Goal: Task Accomplishment & Management: Use online tool/utility

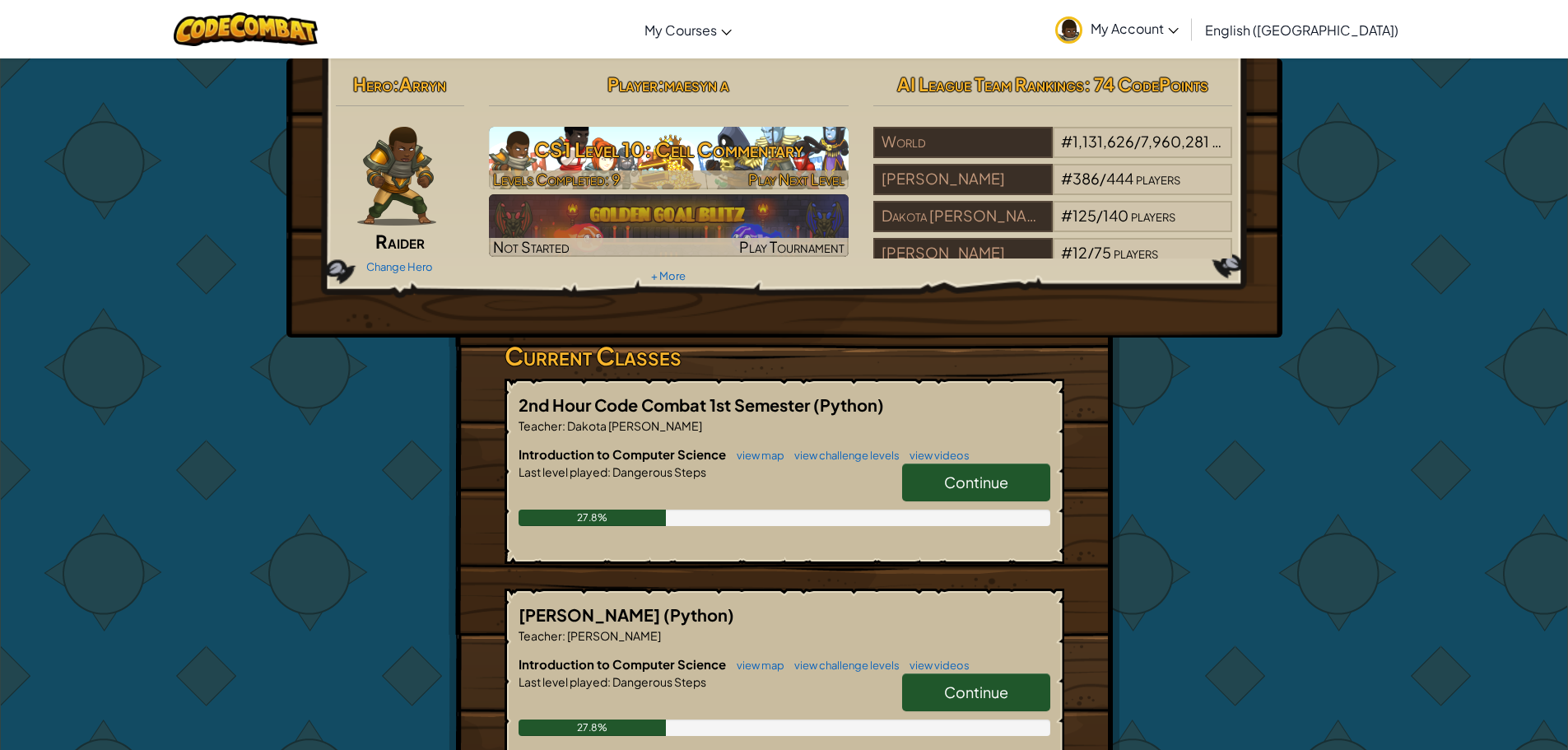
click at [714, 155] on h3 "CS1 Level 10: Cell Commentary" at bounding box center [668, 148] width 359 height 37
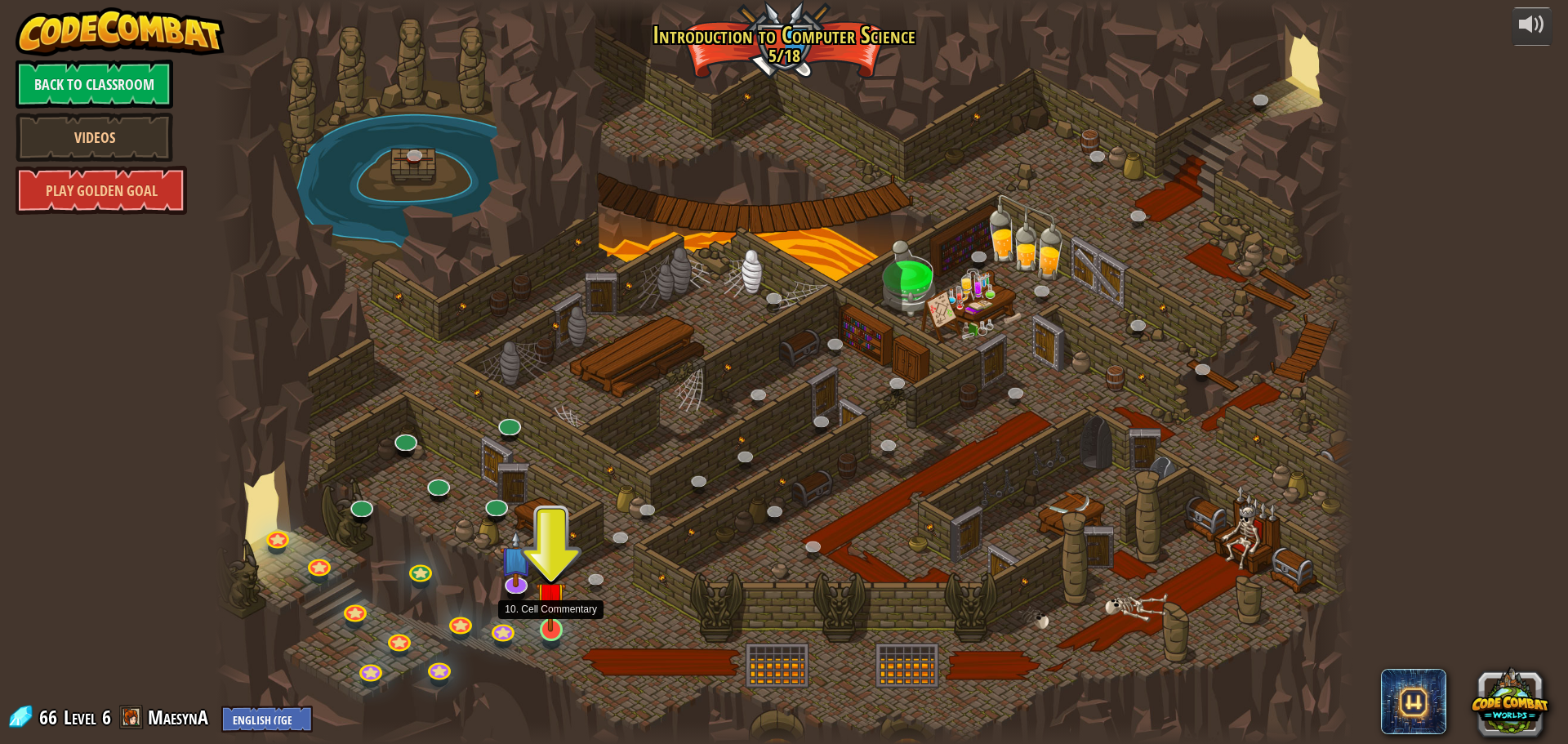
click at [562, 621] on img at bounding box center [550, 597] width 30 height 70
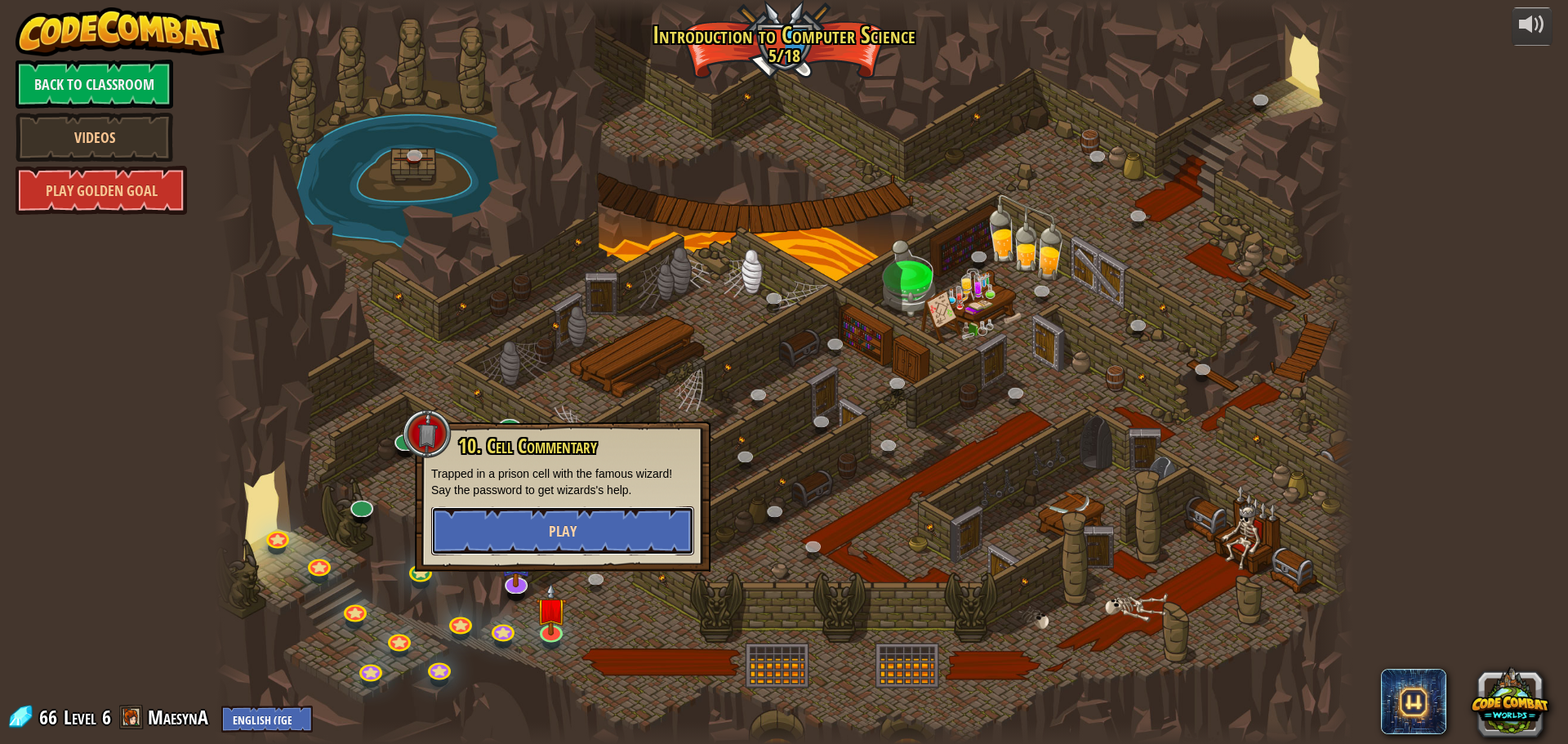
click at [572, 516] on button "Play" at bounding box center [562, 531] width 263 height 49
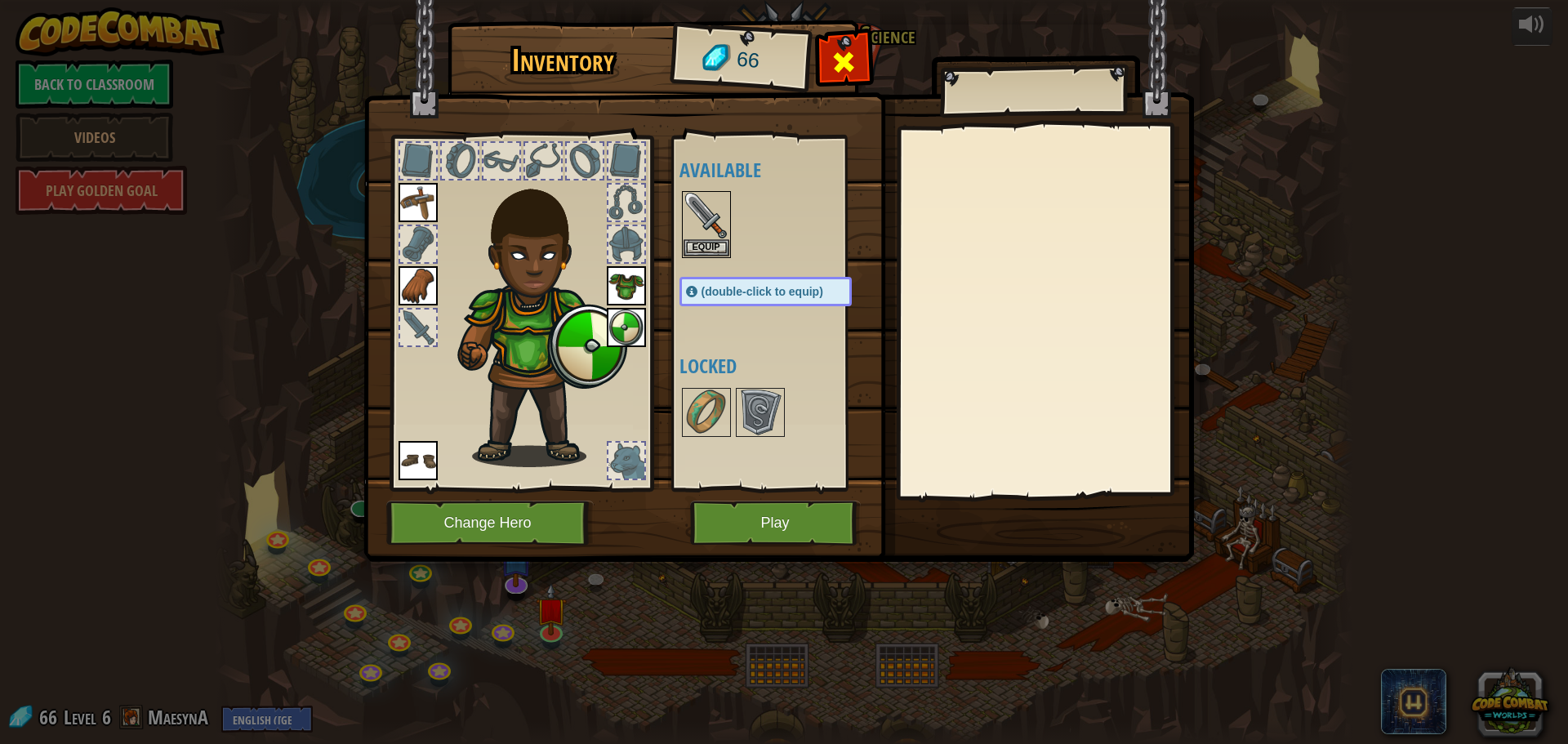
click at [859, 61] on div at bounding box center [844, 66] width 51 height 51
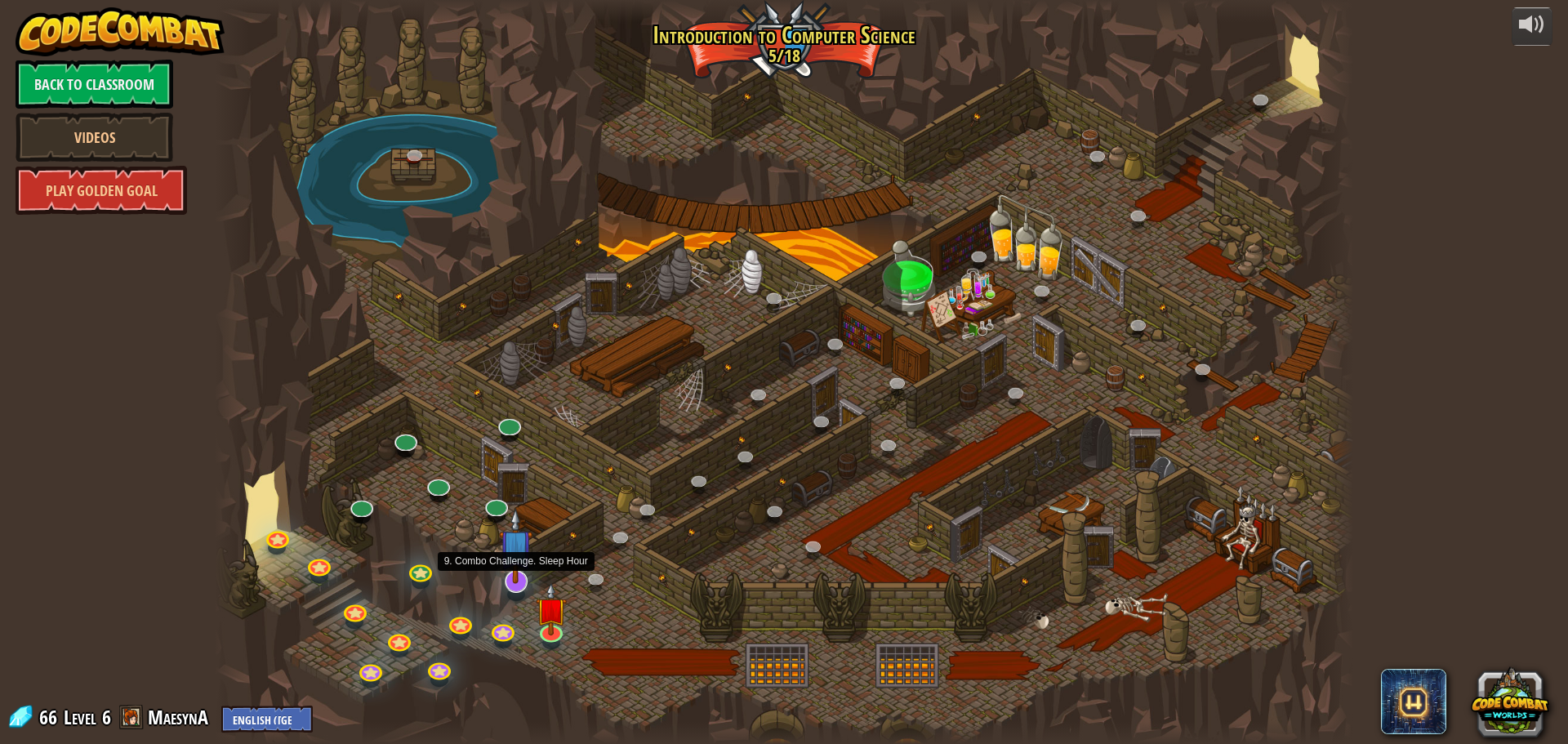
click at [517, 582] on img at bounding box center [516, 547] width 34 height 76
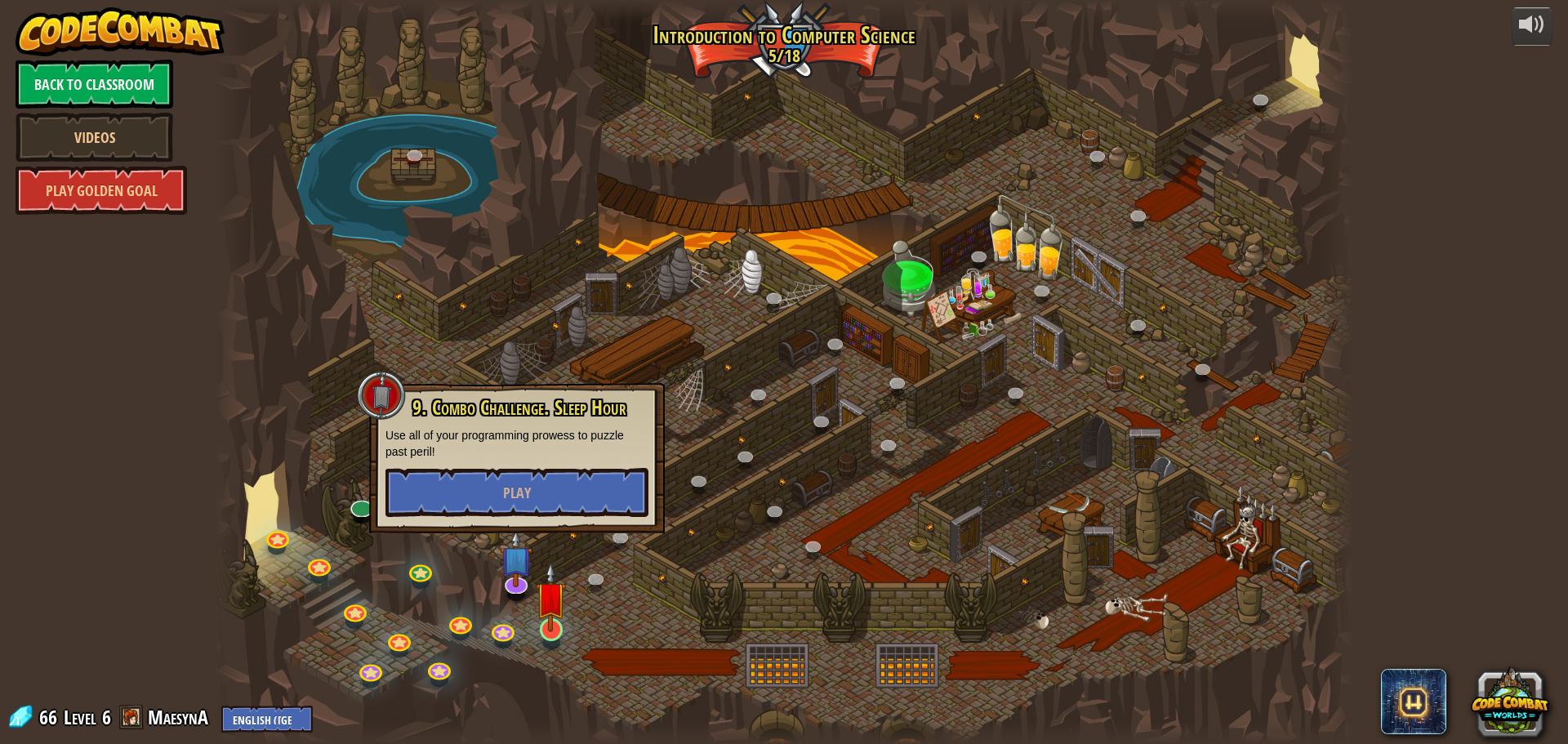
click at [562, 627] on img at bounding box center [550, 597] width 30 height 70
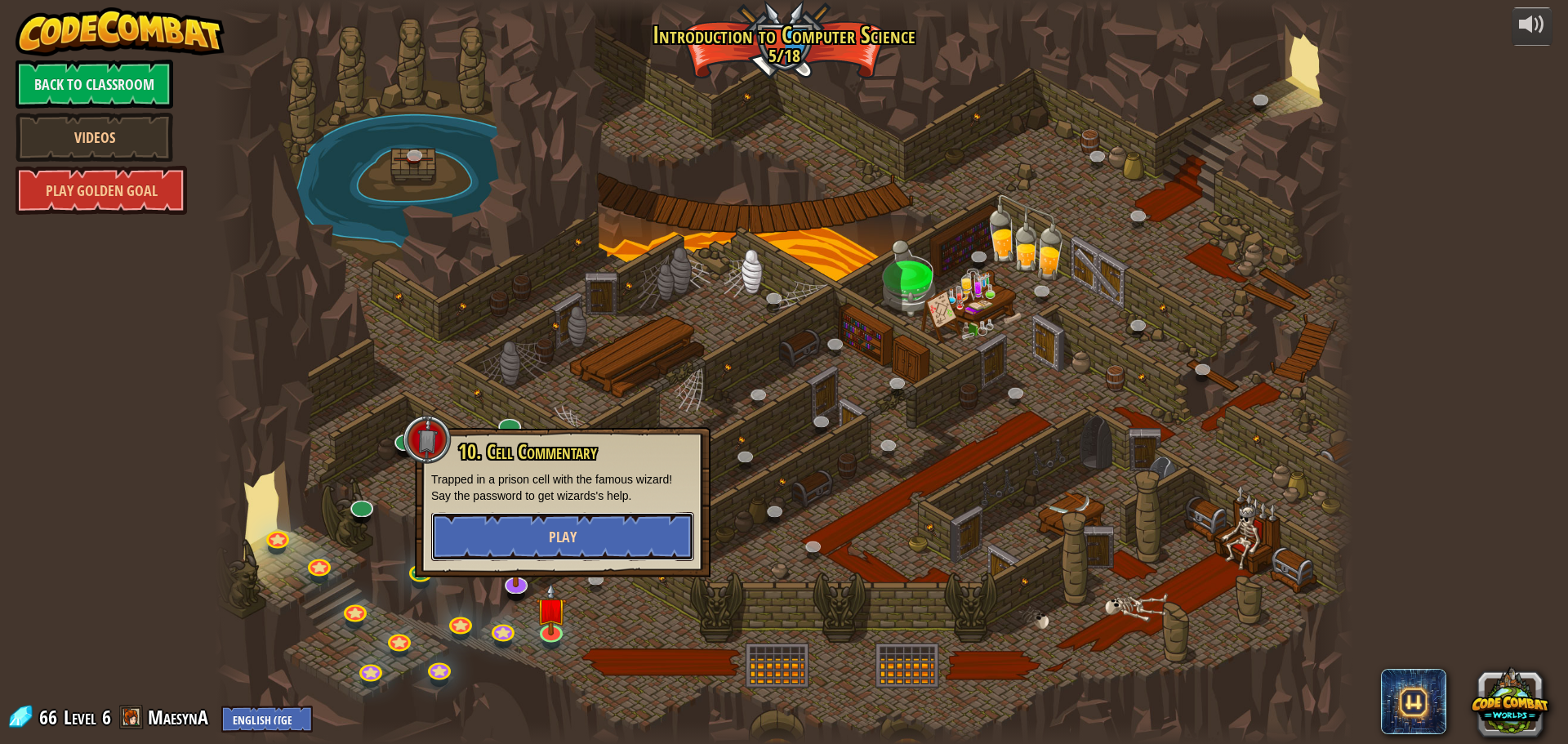
click at [565, 538] on span "Play" at bounding box center [562, 537] width 28 height 20
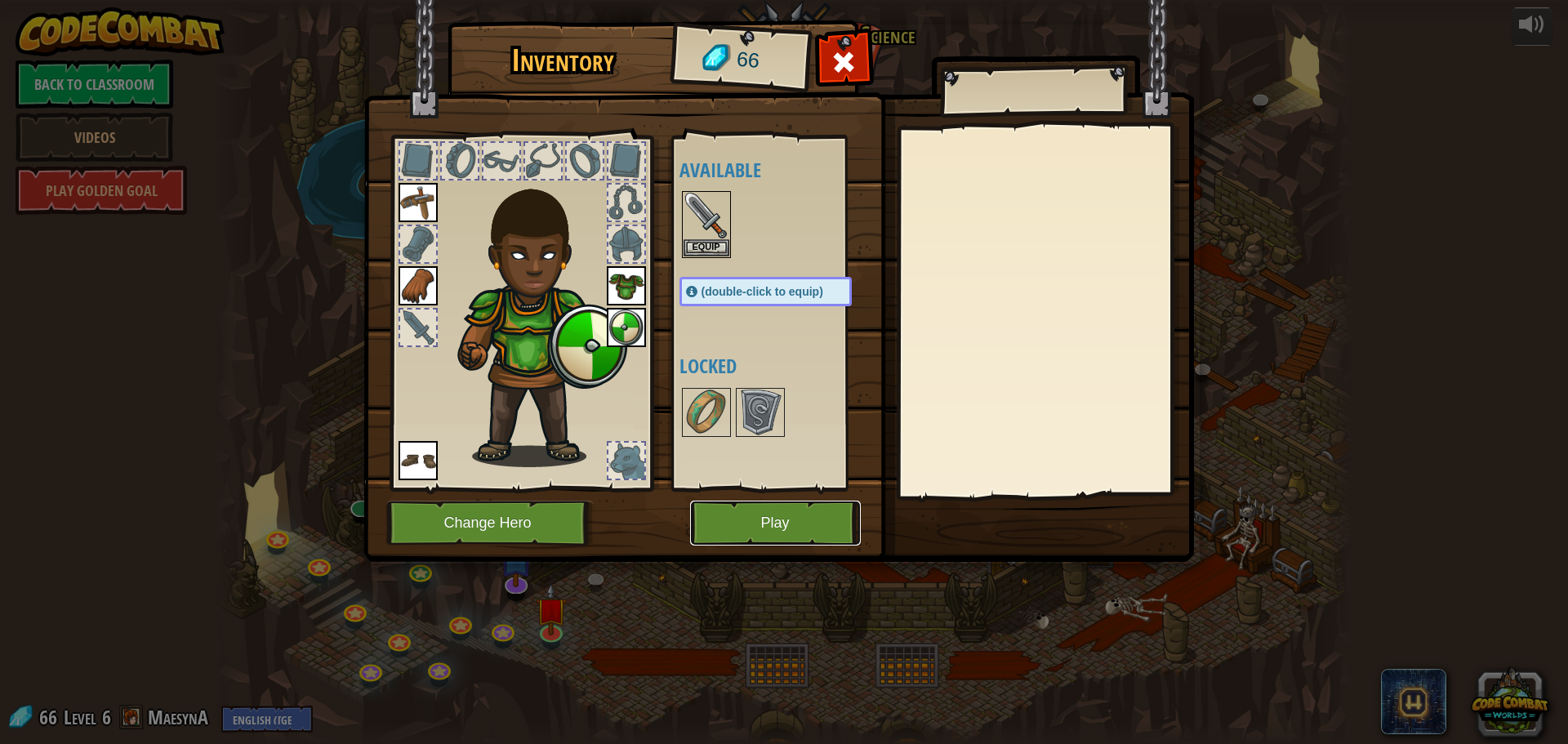
click at [755, 532] on button "Play" at bounding box center [775, 523] width 170 height 45
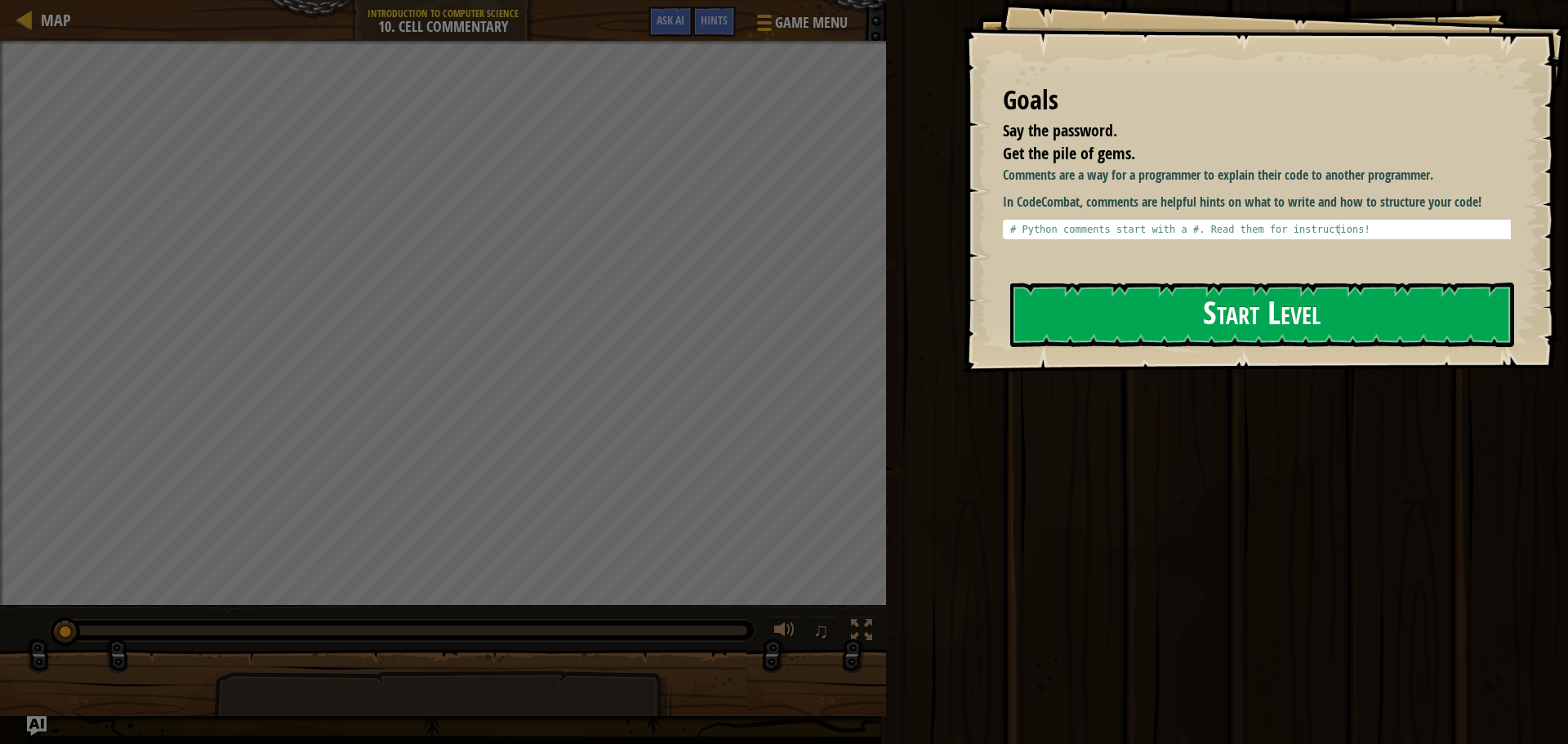
click at [1254, 311] on button "Start Level" at bounding box center [1262, 315] width 504 height 64
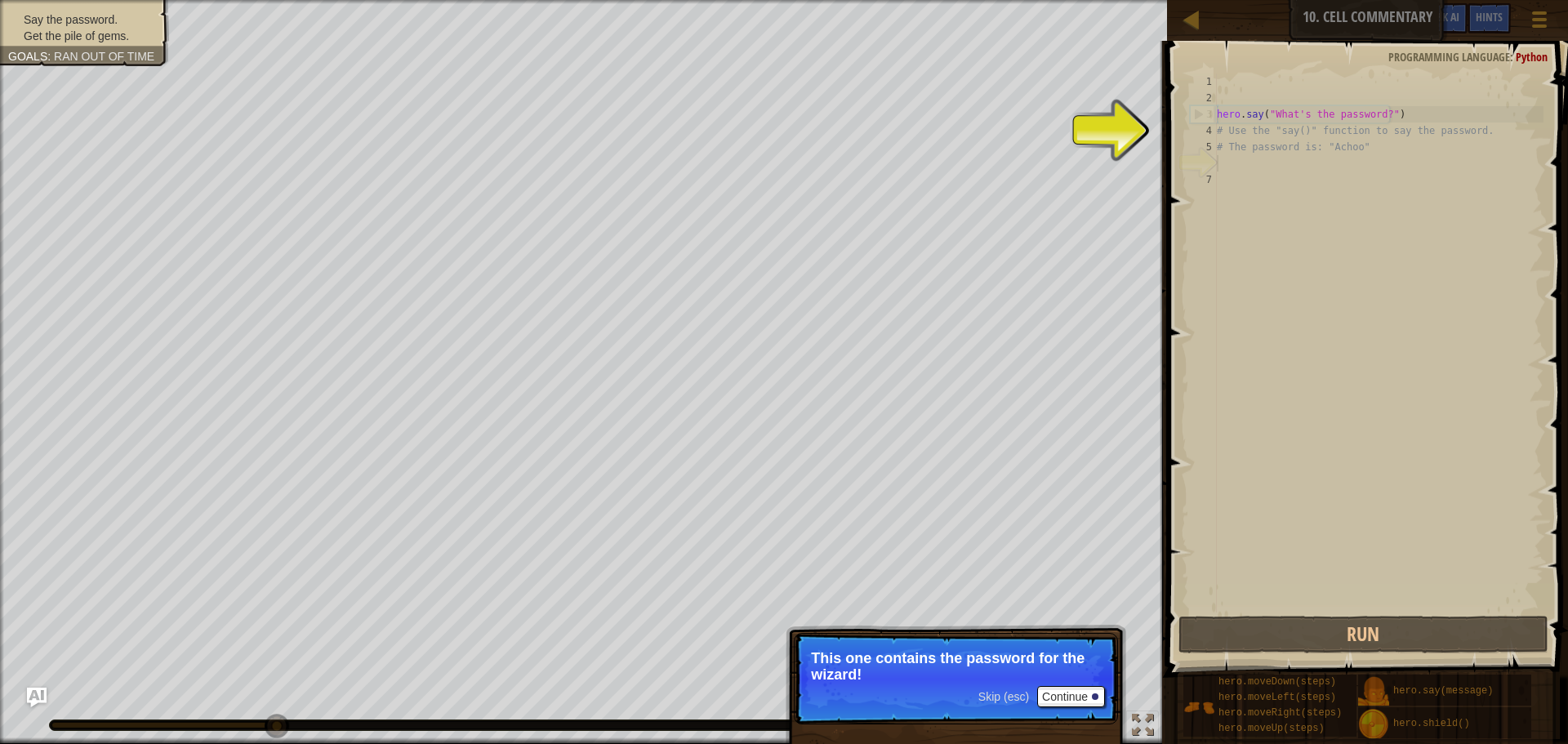
click at [1271, 169] on div "hero . say ( "What's the password?" ) # Use the "say()" function to say the pas…" at bounding box center [1379, 359] width 330 height 572
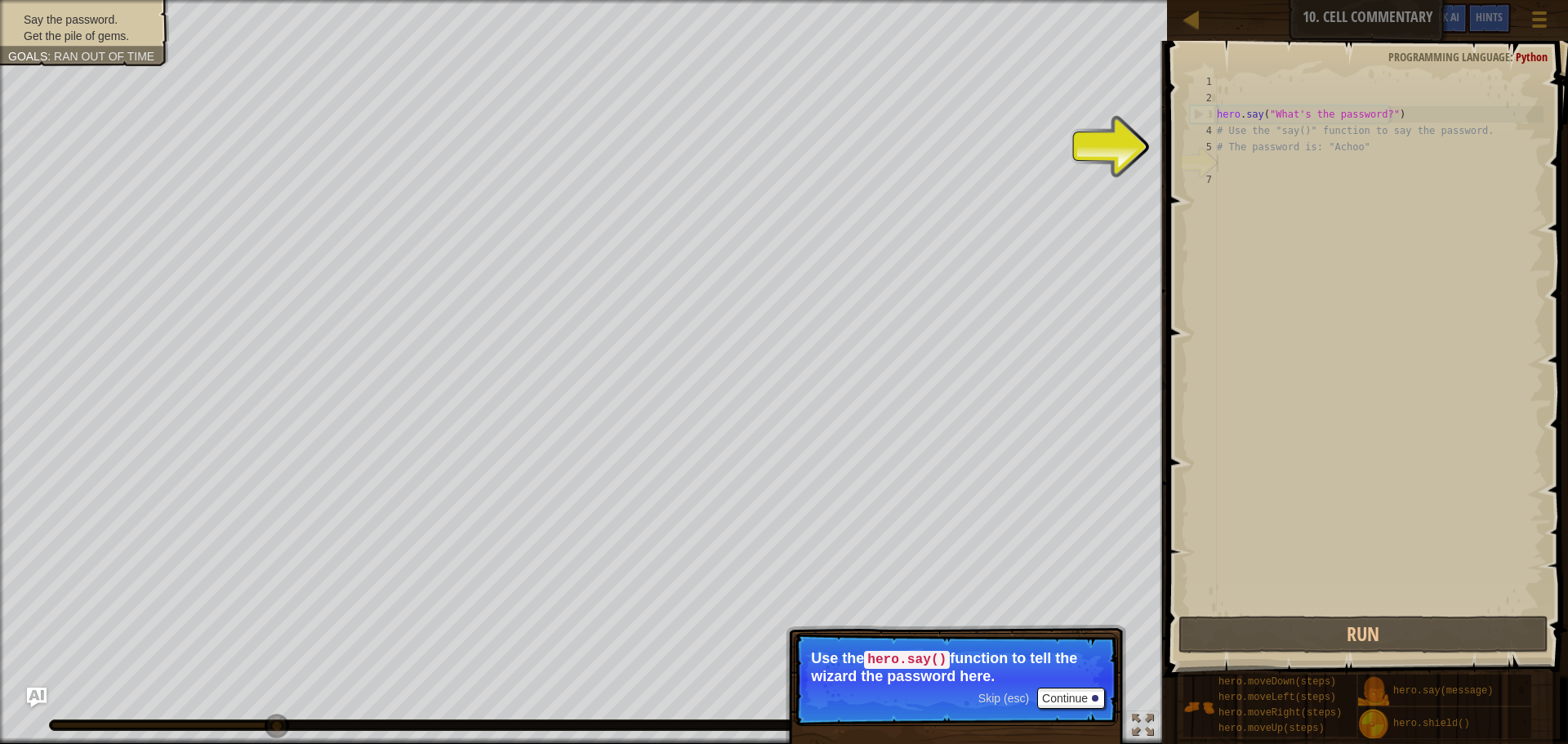
click at [1222, 152] on div "hero . say ( "What's the password?" ) # Use the "say()" function to say the pas…" at bounding box center [1379, 359] width 330 height 572
type textarea "# The password is: "Achoo""
click at [1226, 170] on div "hero . say ( "What's the password?" ) # Use the "say()" function to say the pas…" at bounding box center [1379, 359] width 330 height 572
click at [1059, 689] on button "Continue" at bounding box center [1071, 698] width 68 height 21
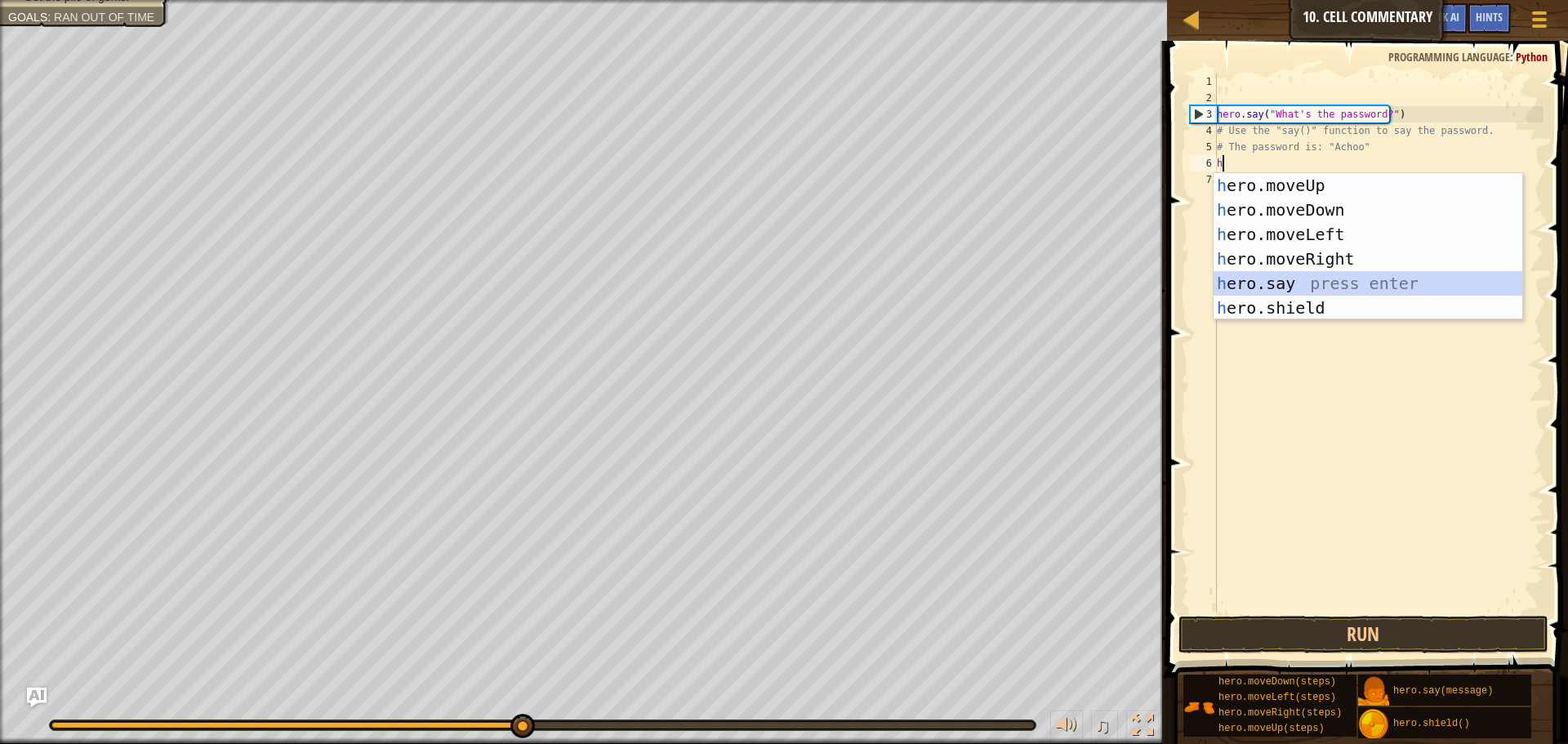
click at [1385, 289] on div "h ero.moveUp press enter h ero.moveDown press enter h ero.moveLeft press enter …" at bounding box center [1369, 271] width 309 height 196
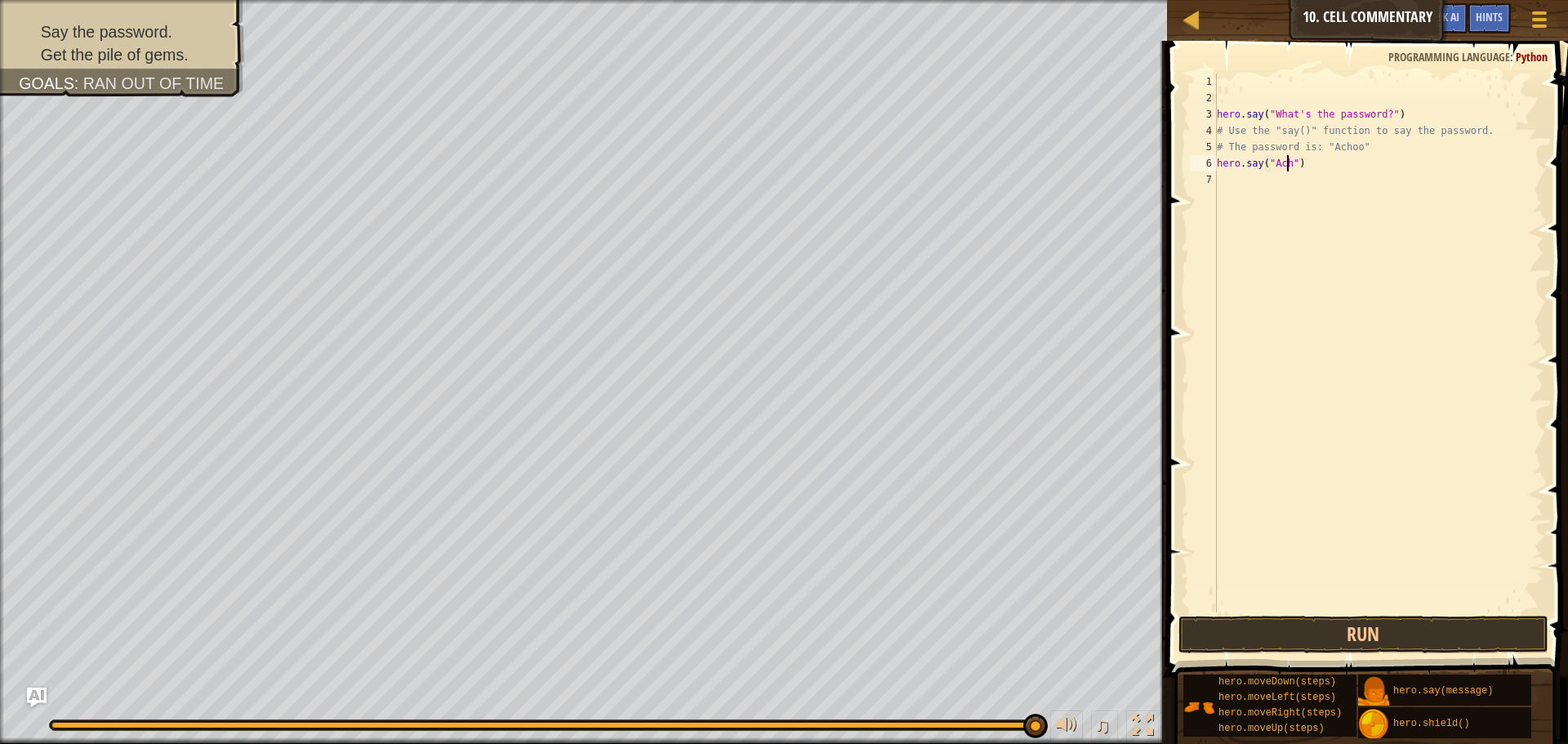
scroll to position [7, 7]
type textarea "hero.say("Achoo")"
click at [1246, 626] on button "Run" at bounding box center [1363, 634] width 370 height 37
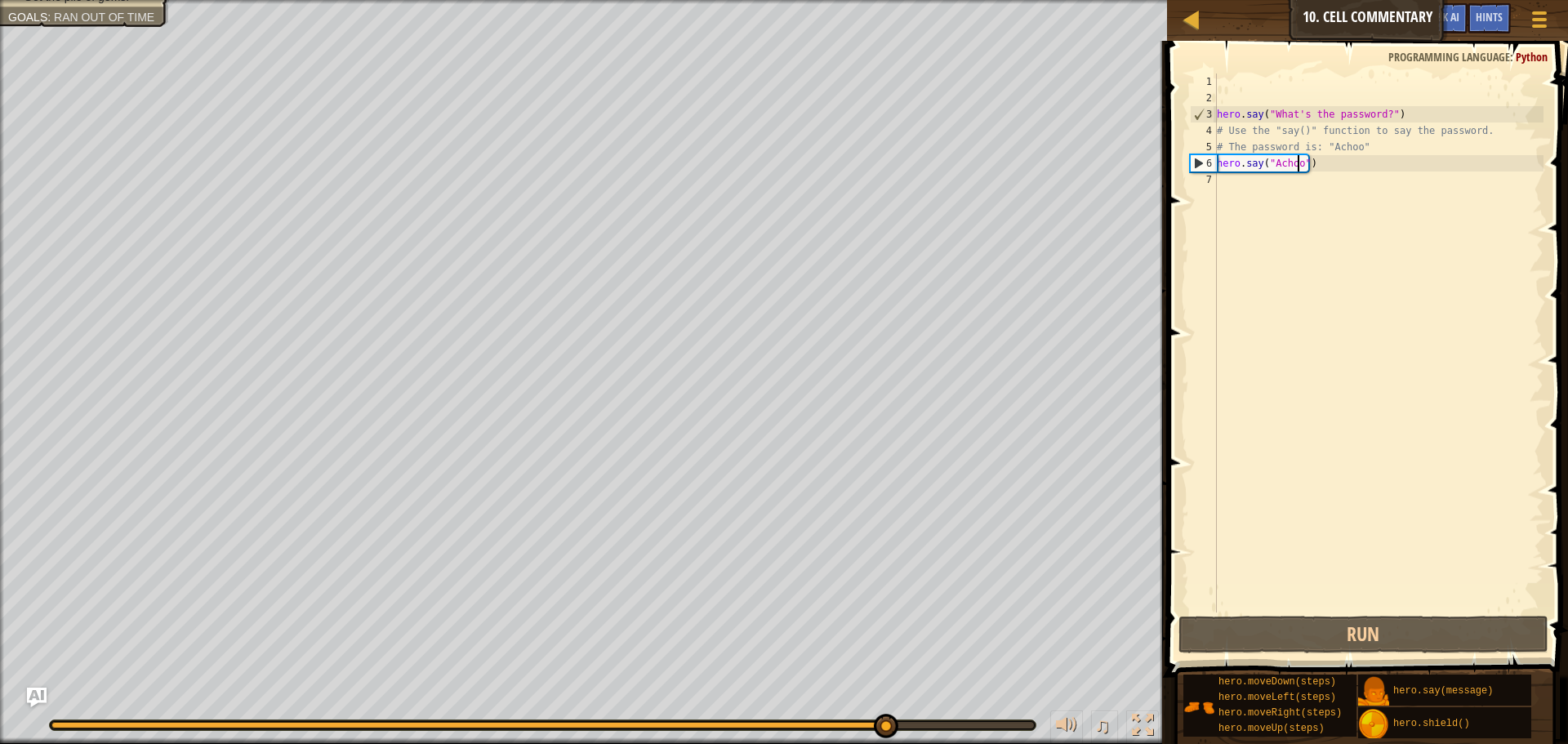
click at [1252, 188] on div "hero . say ( "What's the password?" ) # Use the "say()" function to say the pas…" at bounding box center [1379, 359] width 330 height 572
type textarea "h"
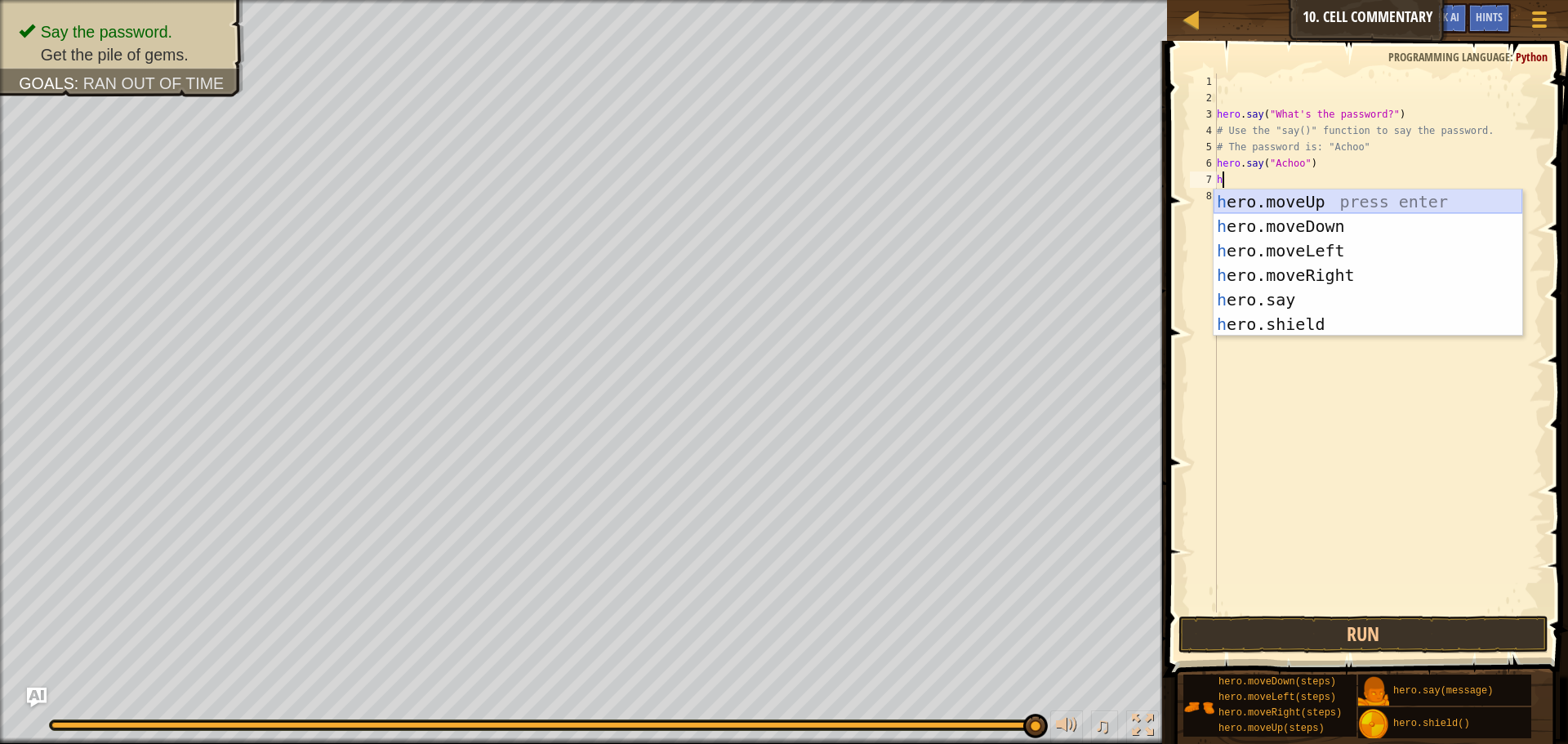
click at [1333, 204] on div "h ero.moveUp press enter h ero.moveDown press enter h ero.moveLeft press enter …" at bounding box center [1369, 288] width 309 height 196
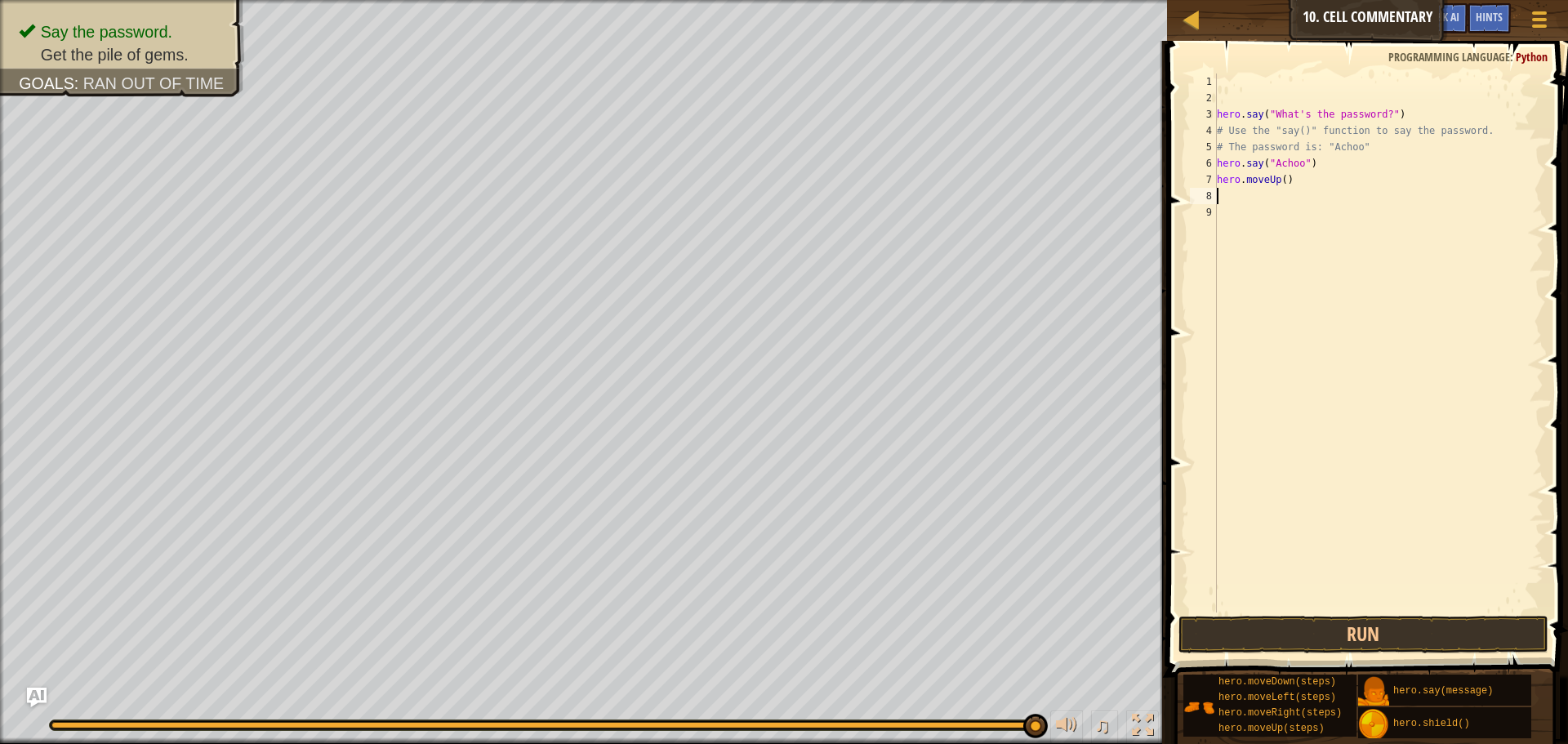
click at [1277, 180] on div "hero . say ( "What's the password?" ) # Use the "say()" function to say the pas…" at bounding box center [1379, 359] width 330 height 572
click at [1280, 180] on div "hero . say ( "What's the password?" ) # Use the "say()" function to say the pas…" at bounding box center [1379, 359] width 330 height 572
type textarea "hero.moveUp(5)"
click at [1320, 630] on button "Run" at bounding box center [1363, 634] width 370 height 37
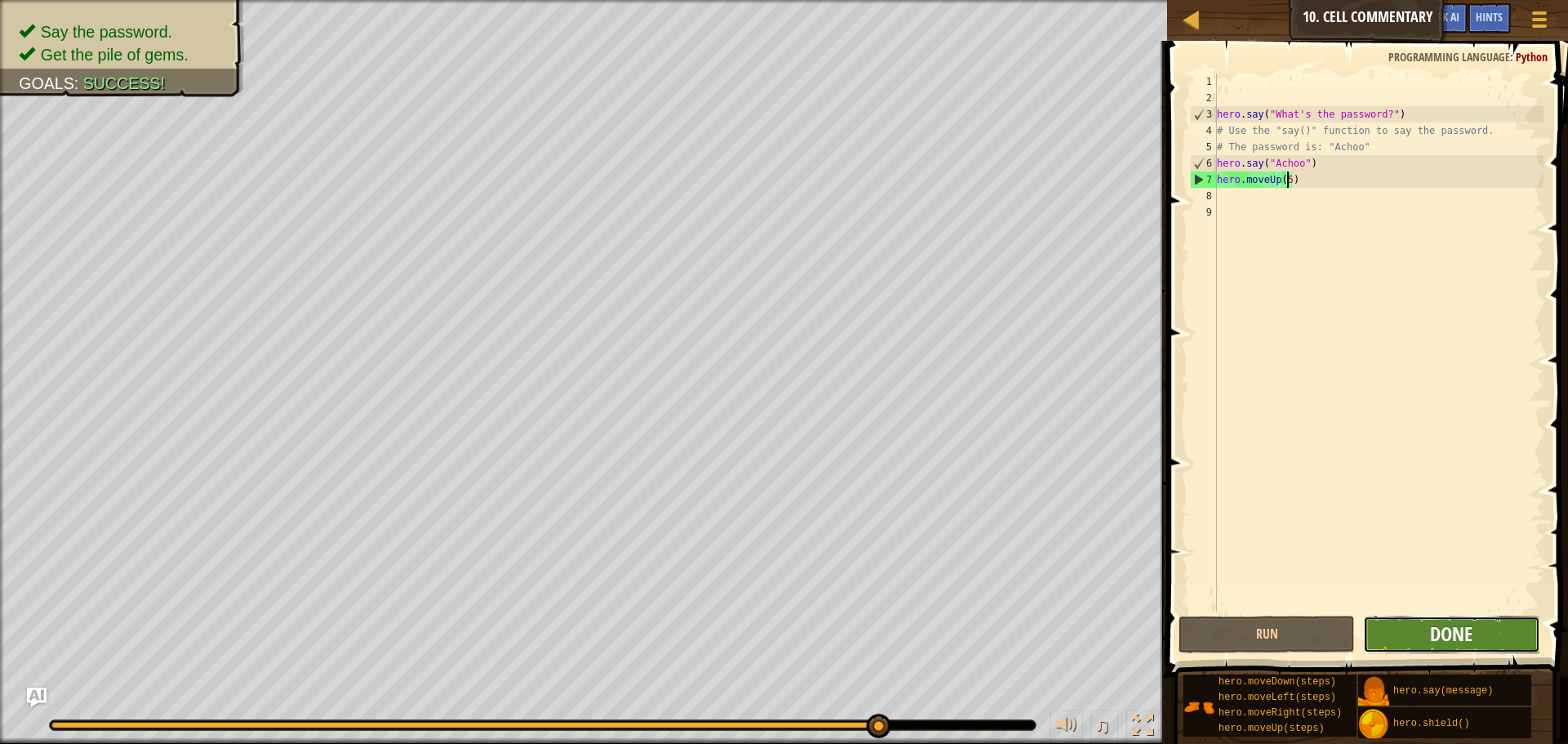
click at [1442, 632] on span "Done" at bounding box center [1452, 634] width 43 height 26
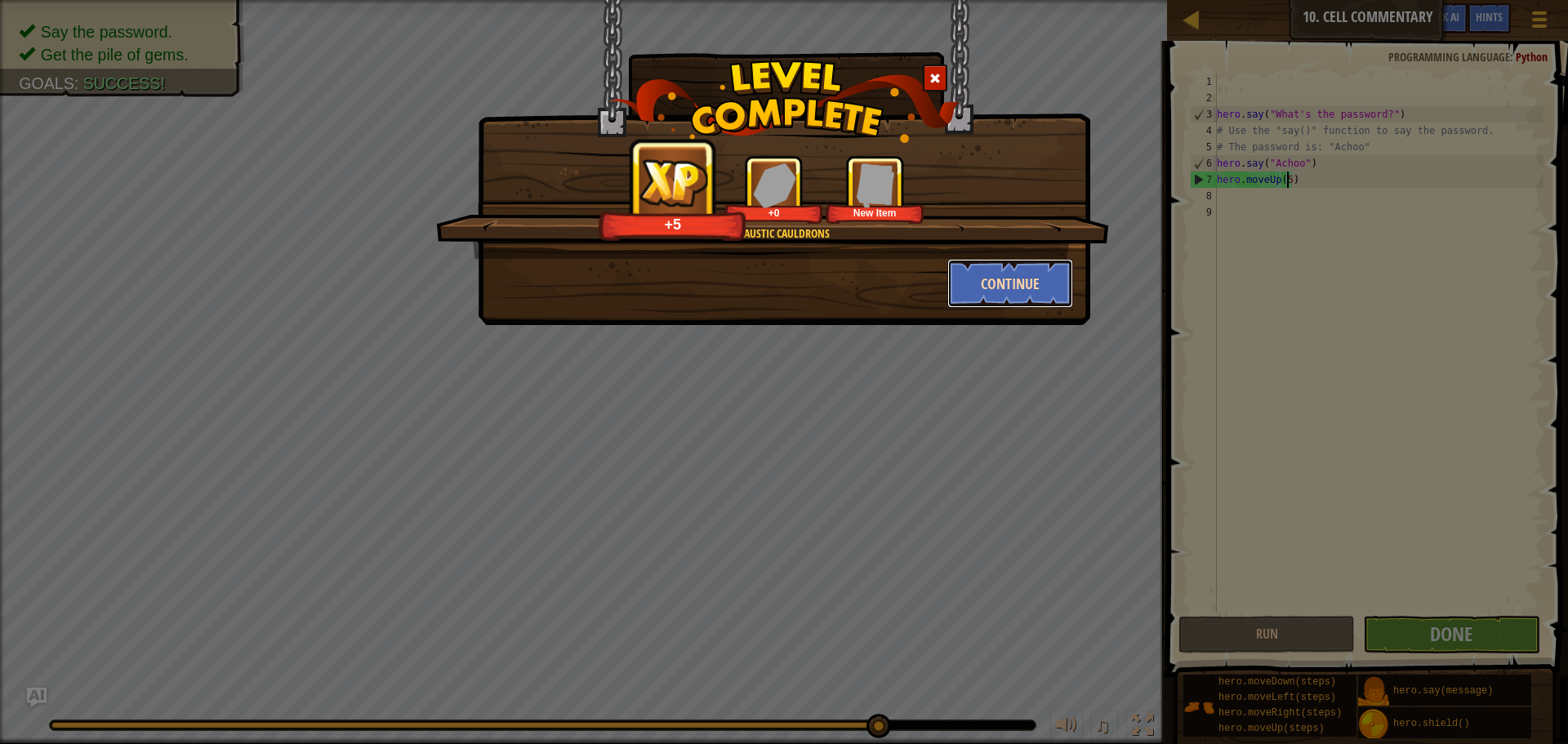
click at [987, 299] on button "Continue" at bounding box center [1011, 283] width 127 height 49
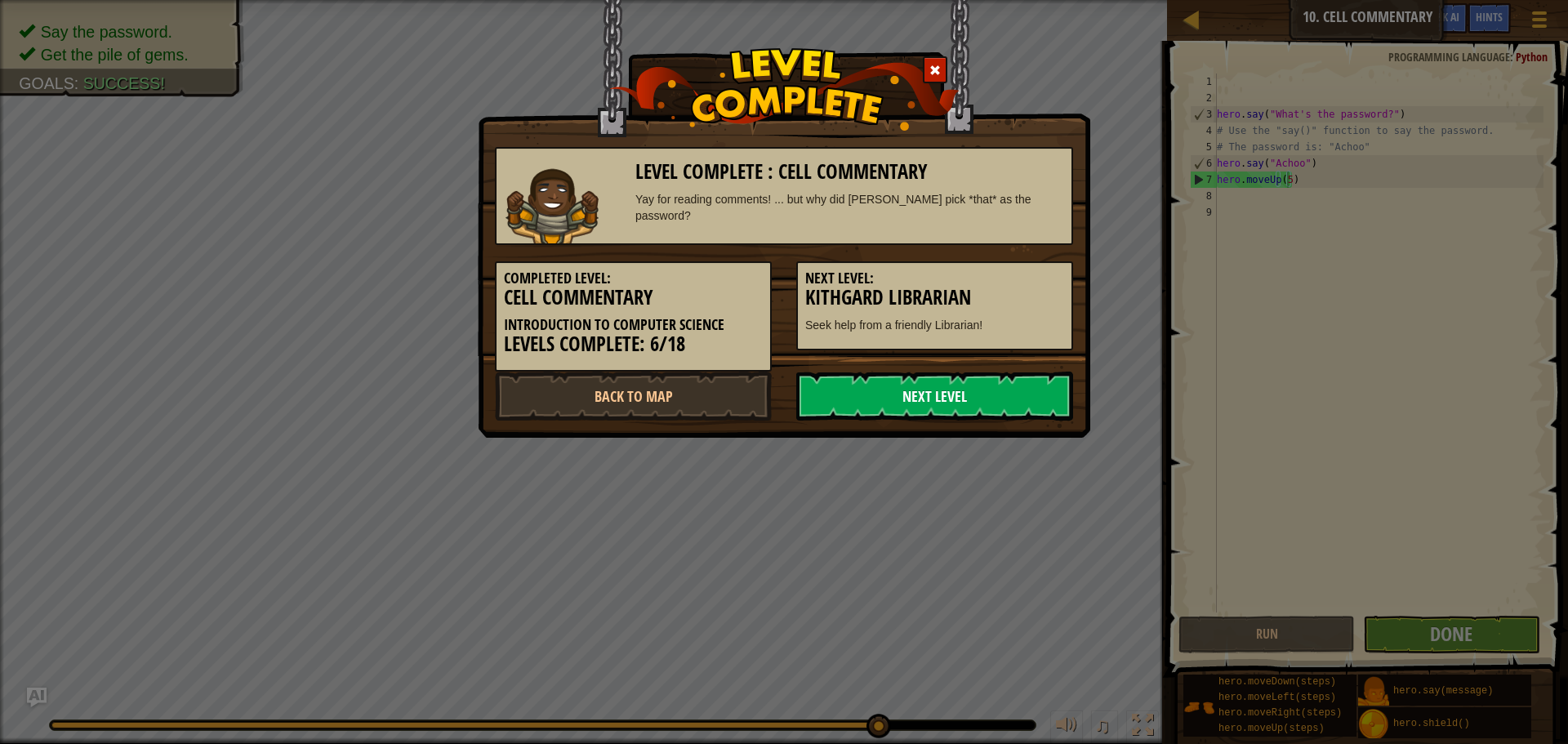
click at [888, 394] on link "Next Level" at bounding box center [934, 396] width 277 height 49
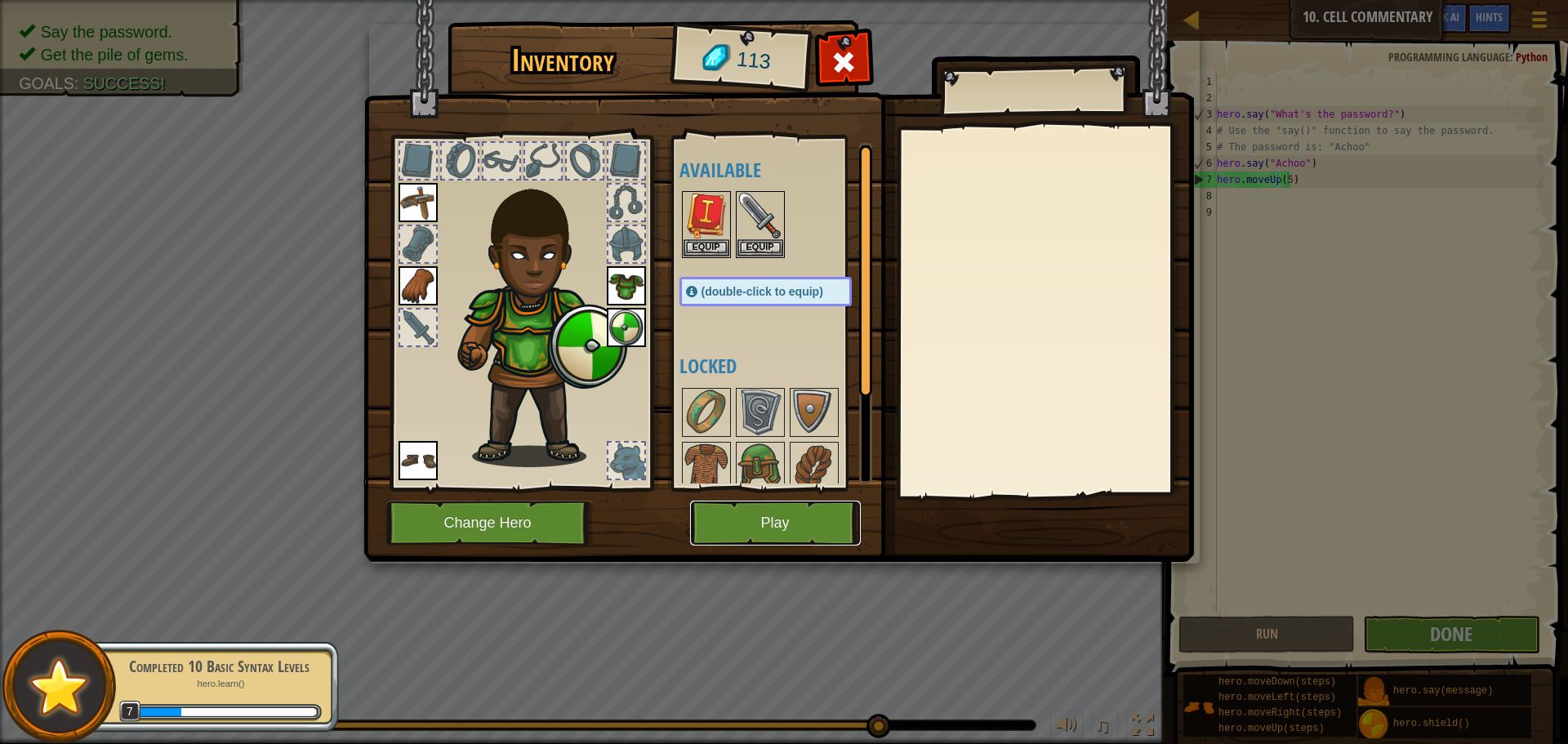
click at [780, 515] on button "Play" at bounding box center [775, 523] width 170 height 45
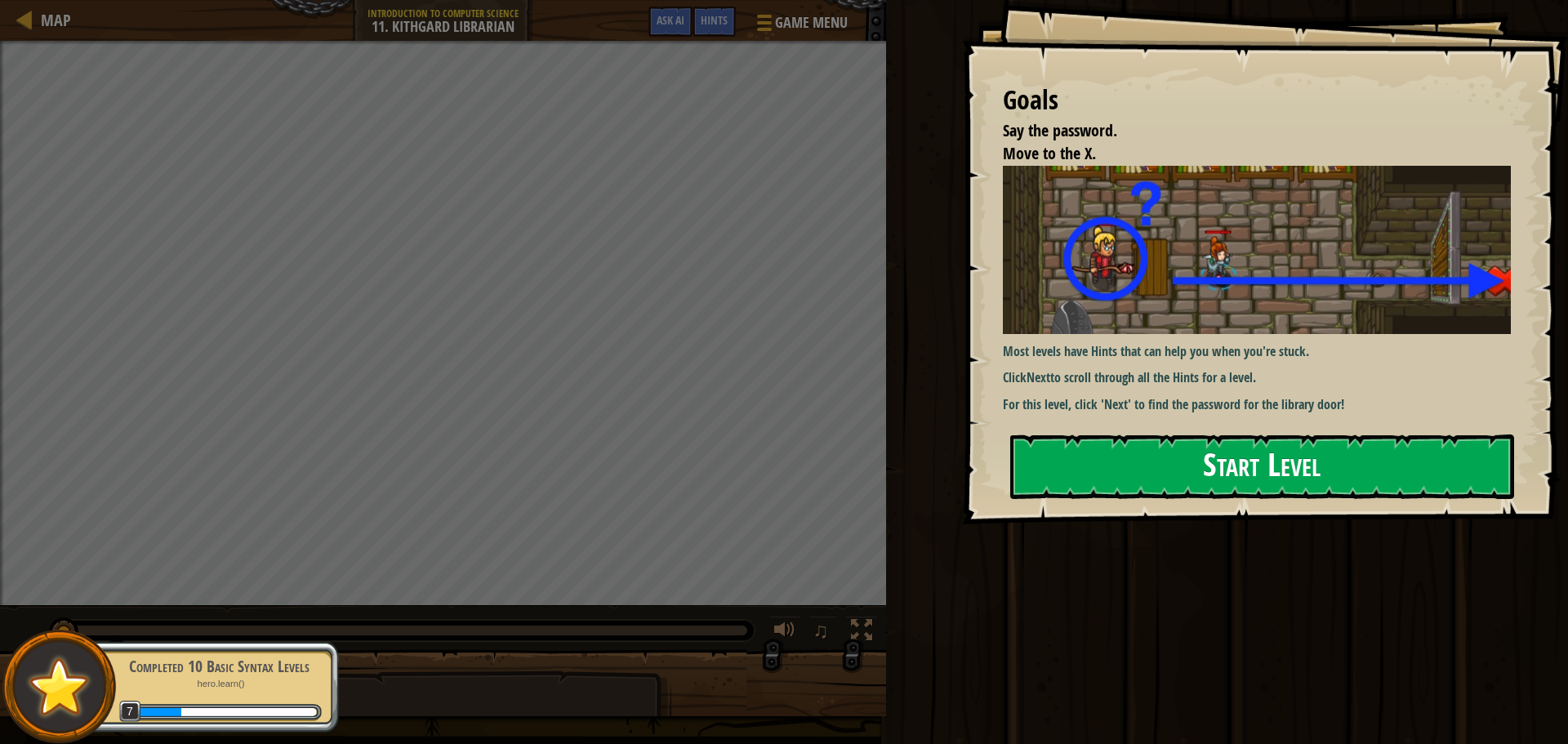
click at [1134, 454] on button "Start Level" at bounding box center [1262, 467] width 504 height 64
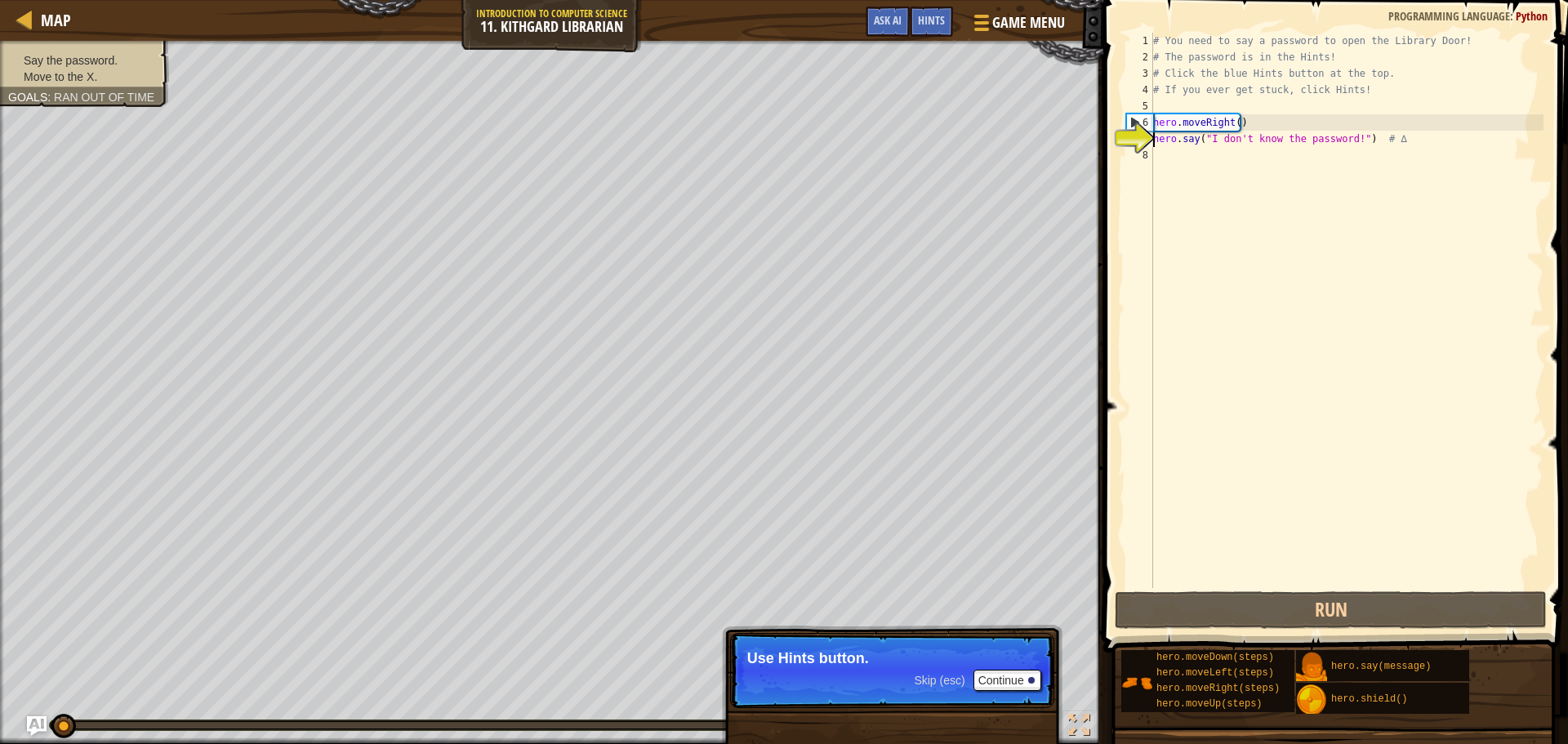
click at [1317, 137] on div "# You need to say a password to open the Library Door! # The password is in the…" at bounding box center [1346, 327] width 394 height 588
click at [1246, 123] on div "# You need to say a password to open the Library Door! # The password is in the…" at bounding box center [1346, 327] width 394 height 588
click at [1162, 137] on div "# You need to say a password to open the Library Door! # The password is in the…" at bounding box center [1346, 327] width 394 height 588
click at [991, 675] on button "Continue" at bounding box center [1007, 680] width 68 height 21
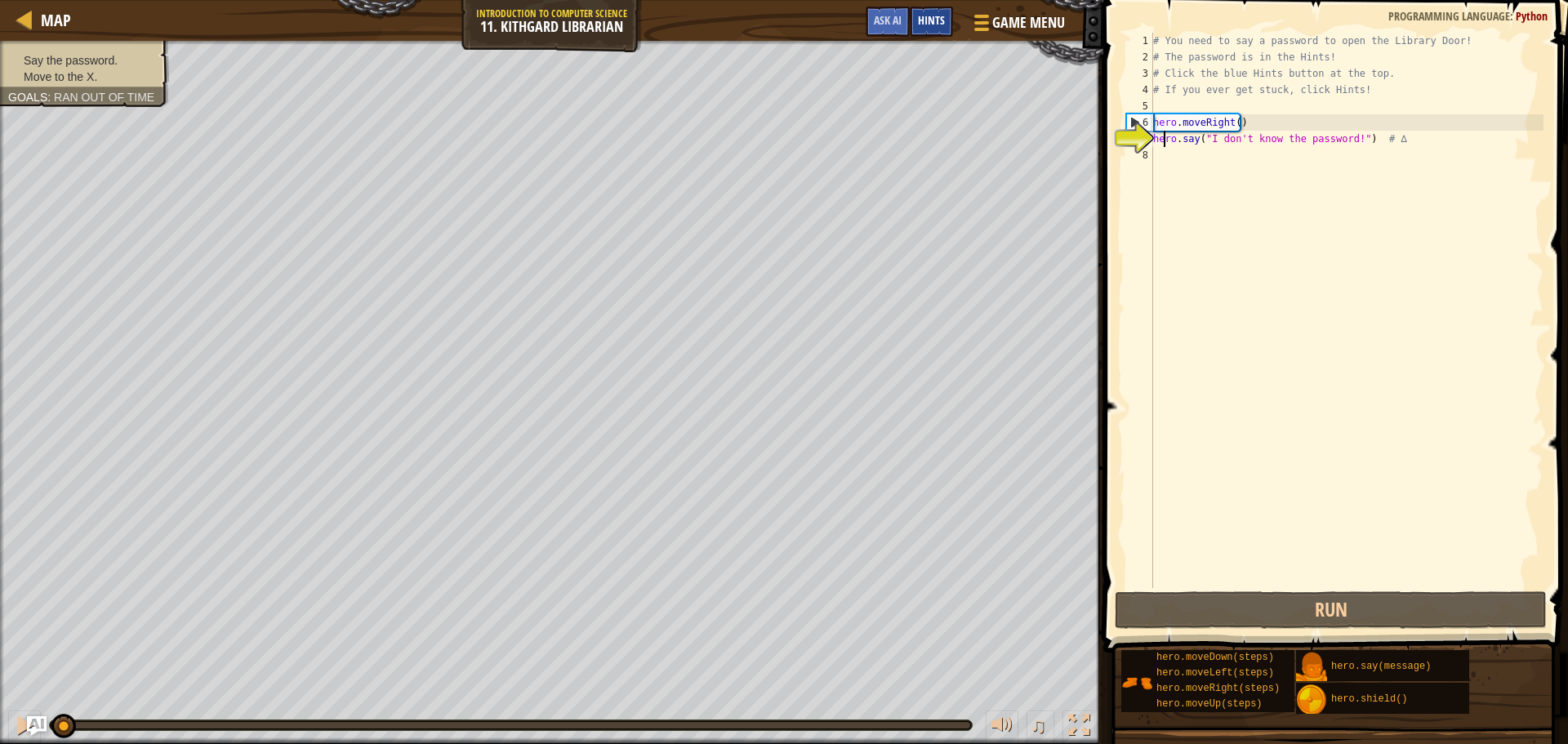
click at [914, 16] on div "Hints" at bounding box center [931, 21] width 43 height 30
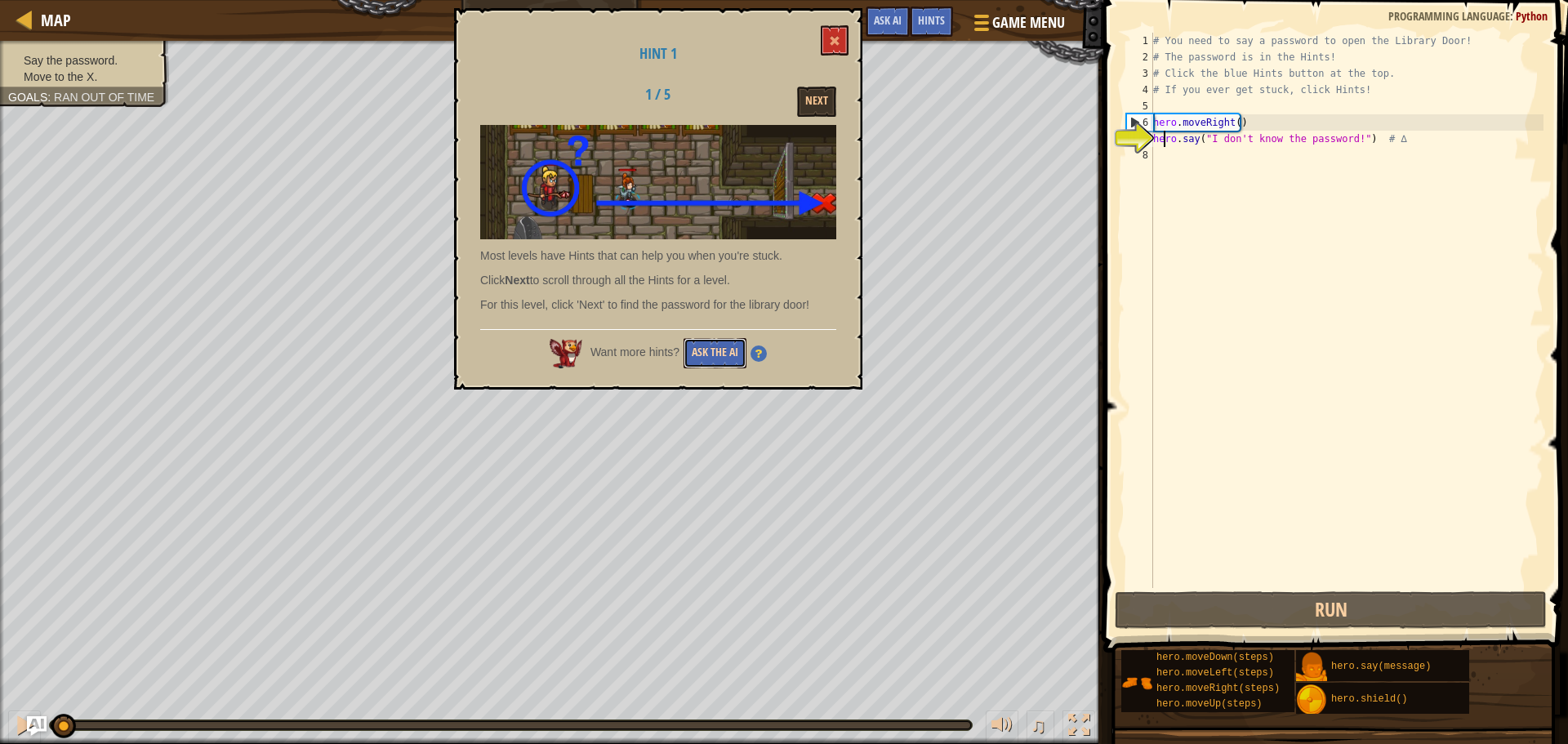
click at [726, 362] on button "Ask the AI" at bounding box center [715, 353] width 63 height 30
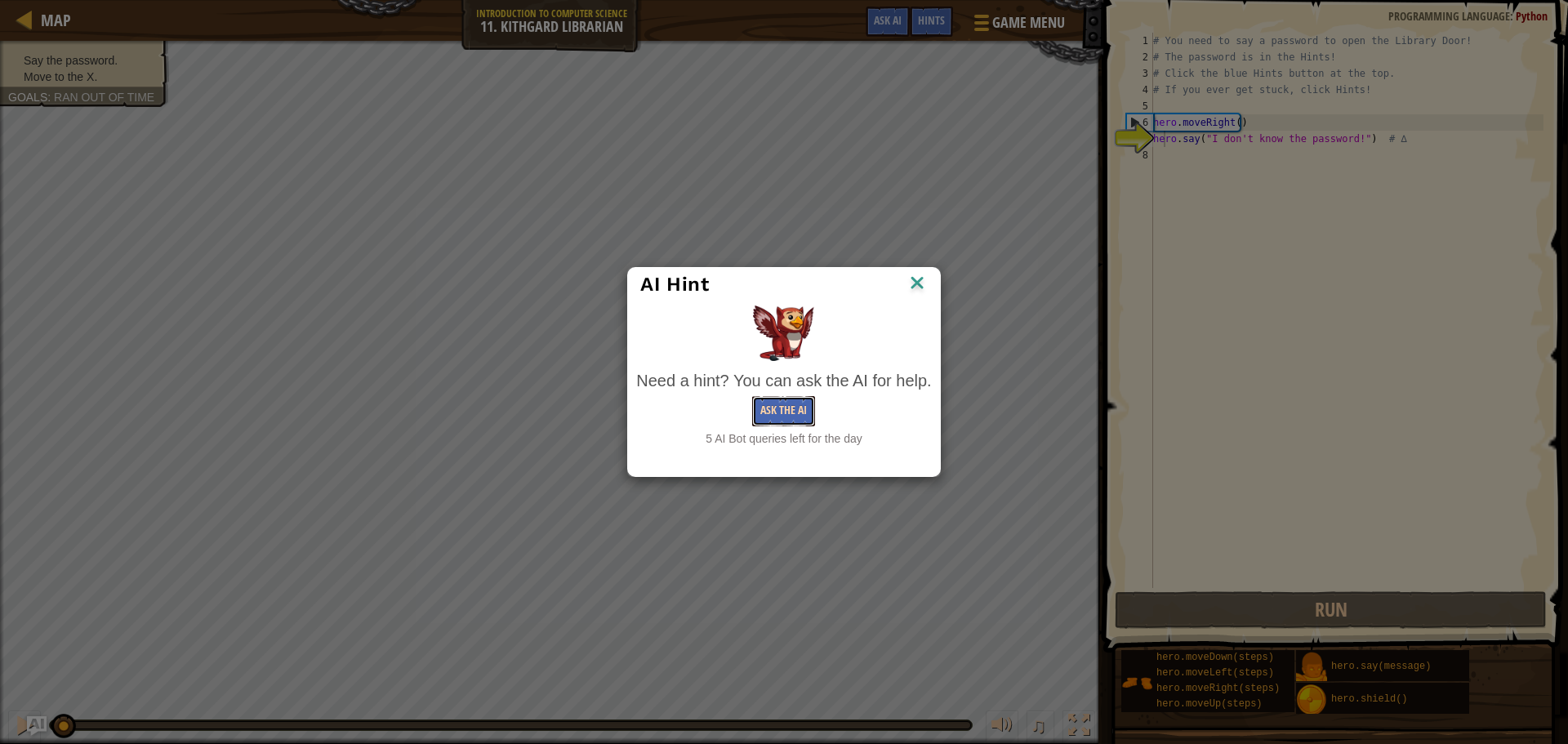
click at [794, 416] on button "Ask the AI" at bounding box center [784, 411] width 63 height 30
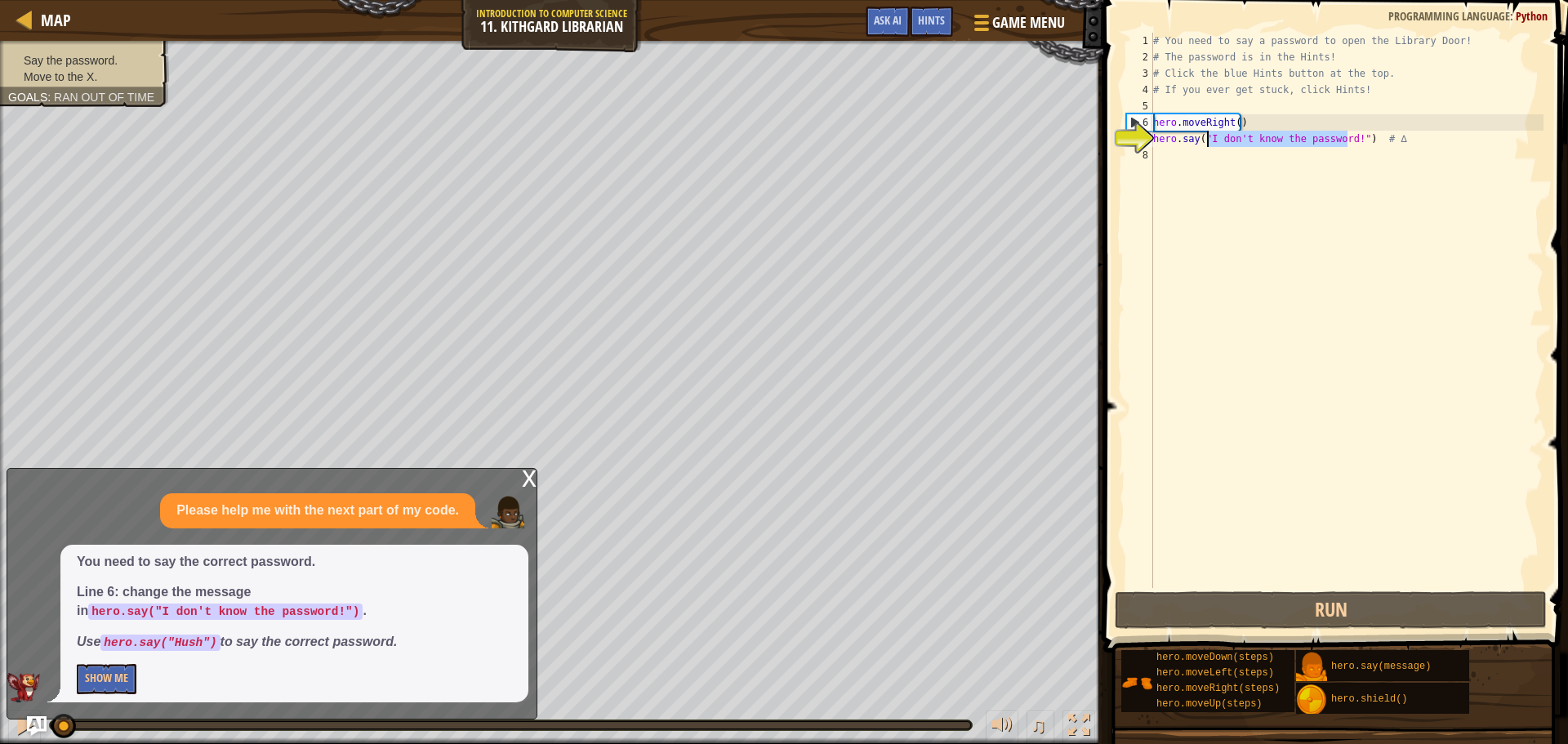
drag, startPoint x: 1345, startPoint y: 139, endPoint x: 1208, endPoint y: 139, distance: 137.0
click at [1208, 139] on div "# You need to say a password to open the Library Door! # The password is in the…" at bounding box center [1346, 327] width 394 height 588
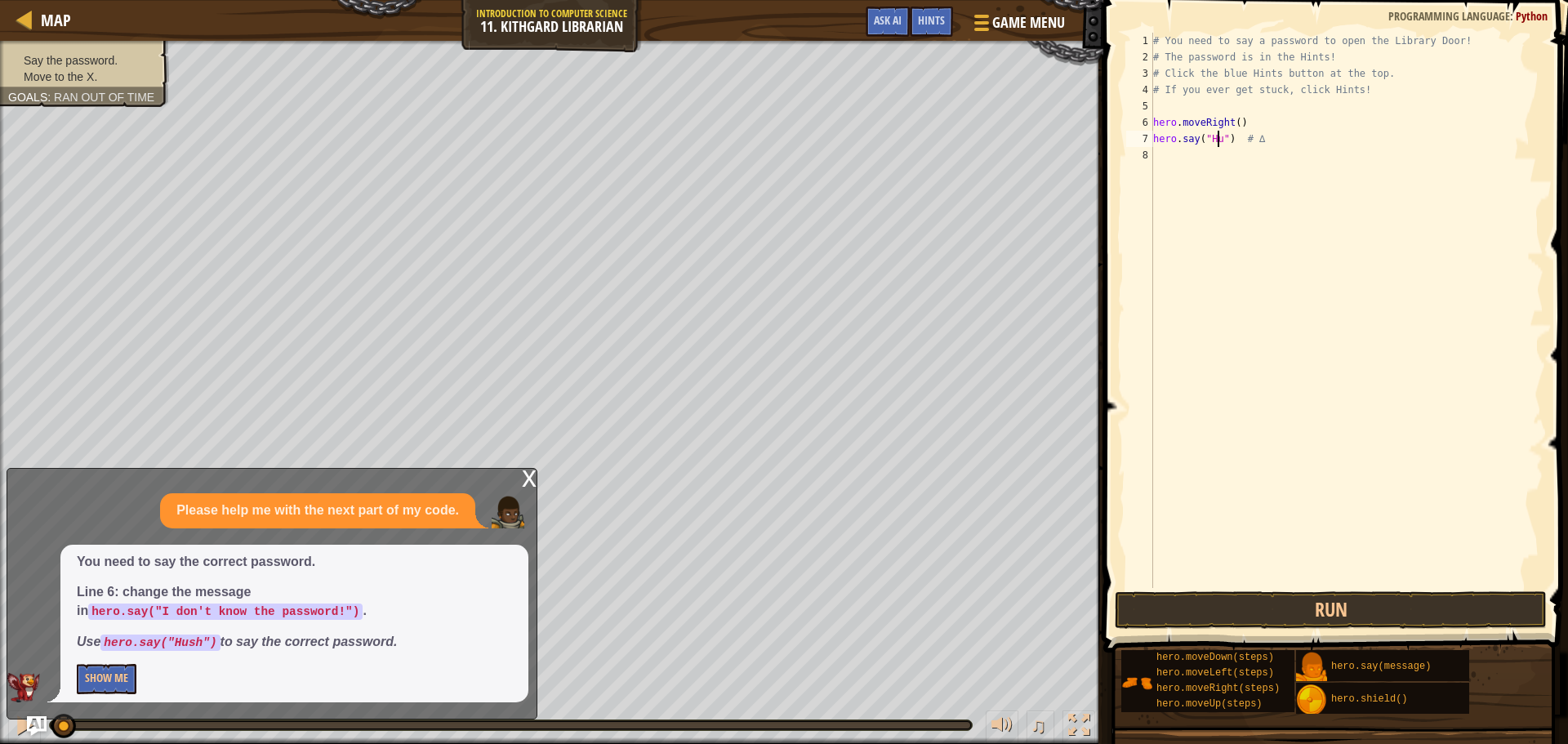
scroll to position [7, 6]
type textarea "hero.say("Hush") # ∆"
click at [1198, 611] on button "Run" at bounding box center [1331, 610] width 432 height 37
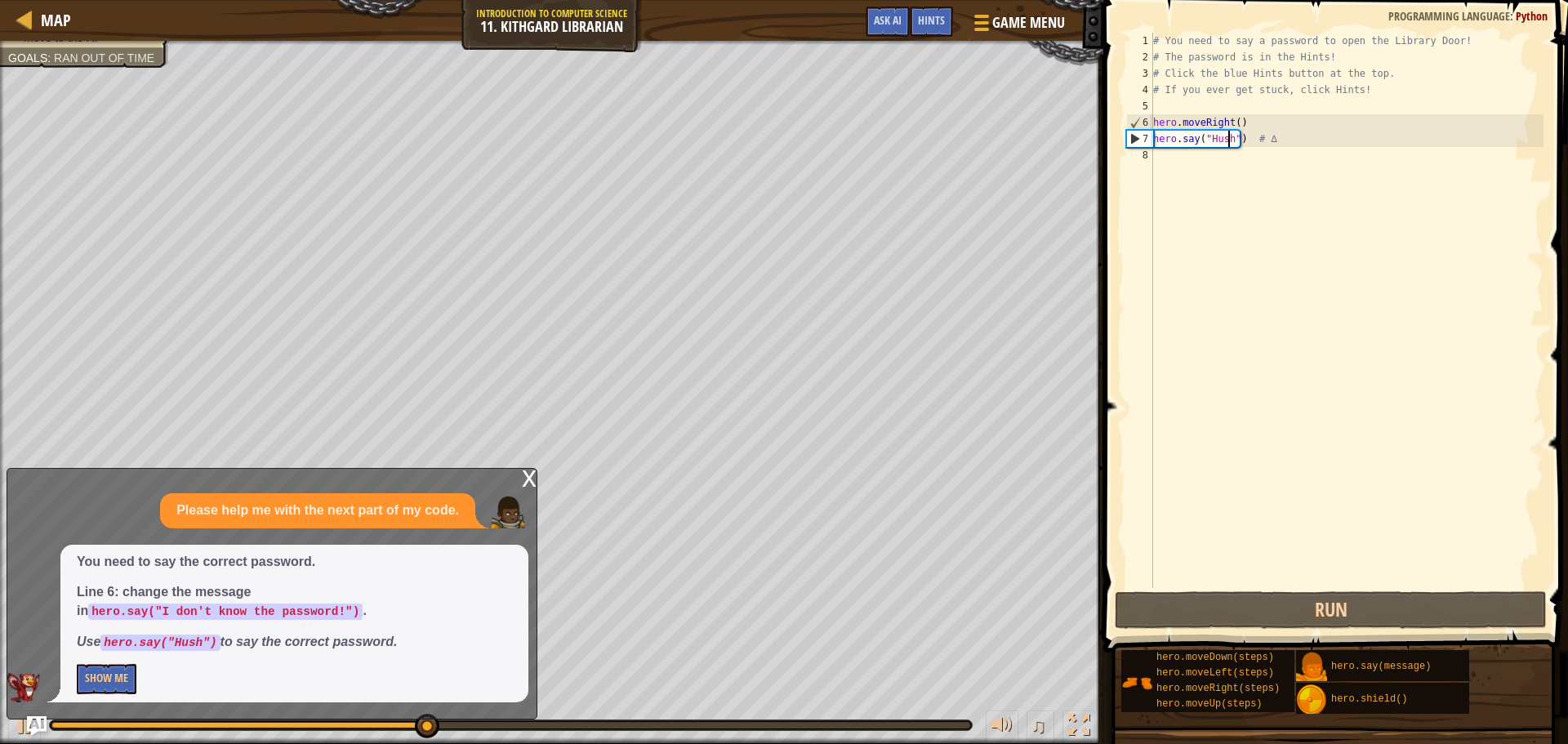
click at [1171, 163] on div "# You need to say a password to open the Library Door! # The password is in the…" at bounding box center [1346, 327] width 394 height 588
type textarea "h"
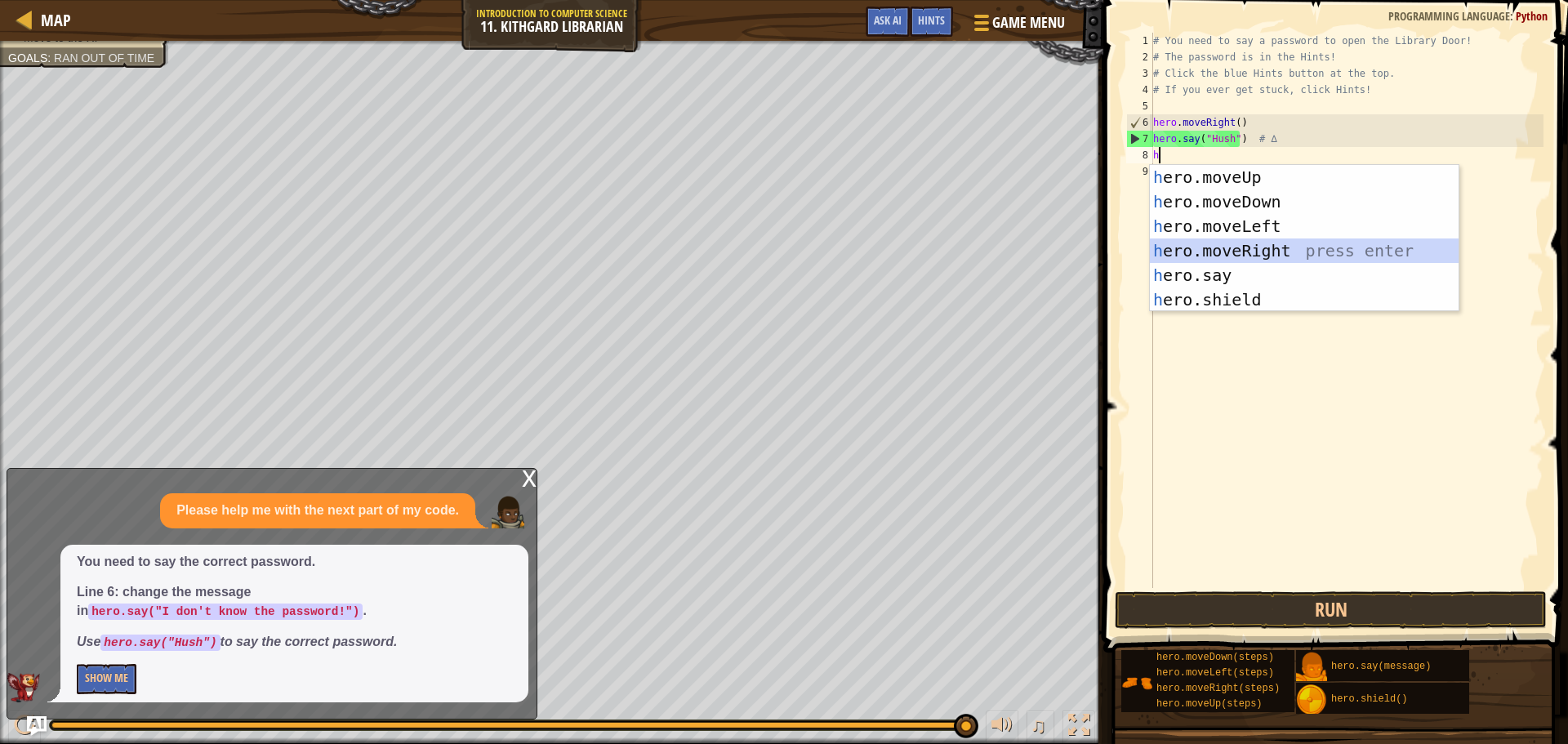
click at [1292, 258] on div "h ero.moveUp press enter h ero.moveDown press enter h ero.moveLeft press enter …" at bounding box center [1304, 263] width 309 height 196
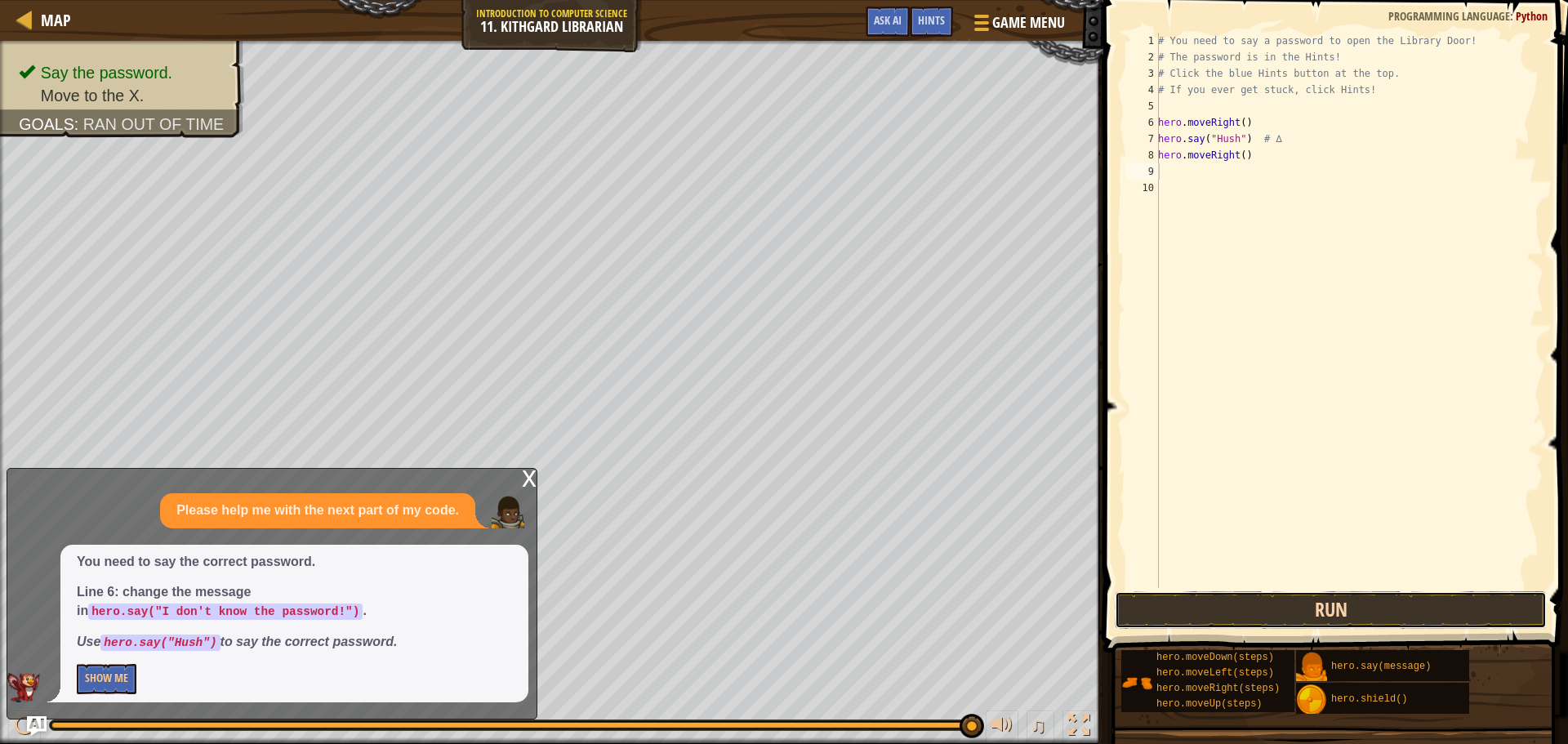
click at [1304, 596] on button "Run" at bounding box center [1331, 610] width 432 height 37
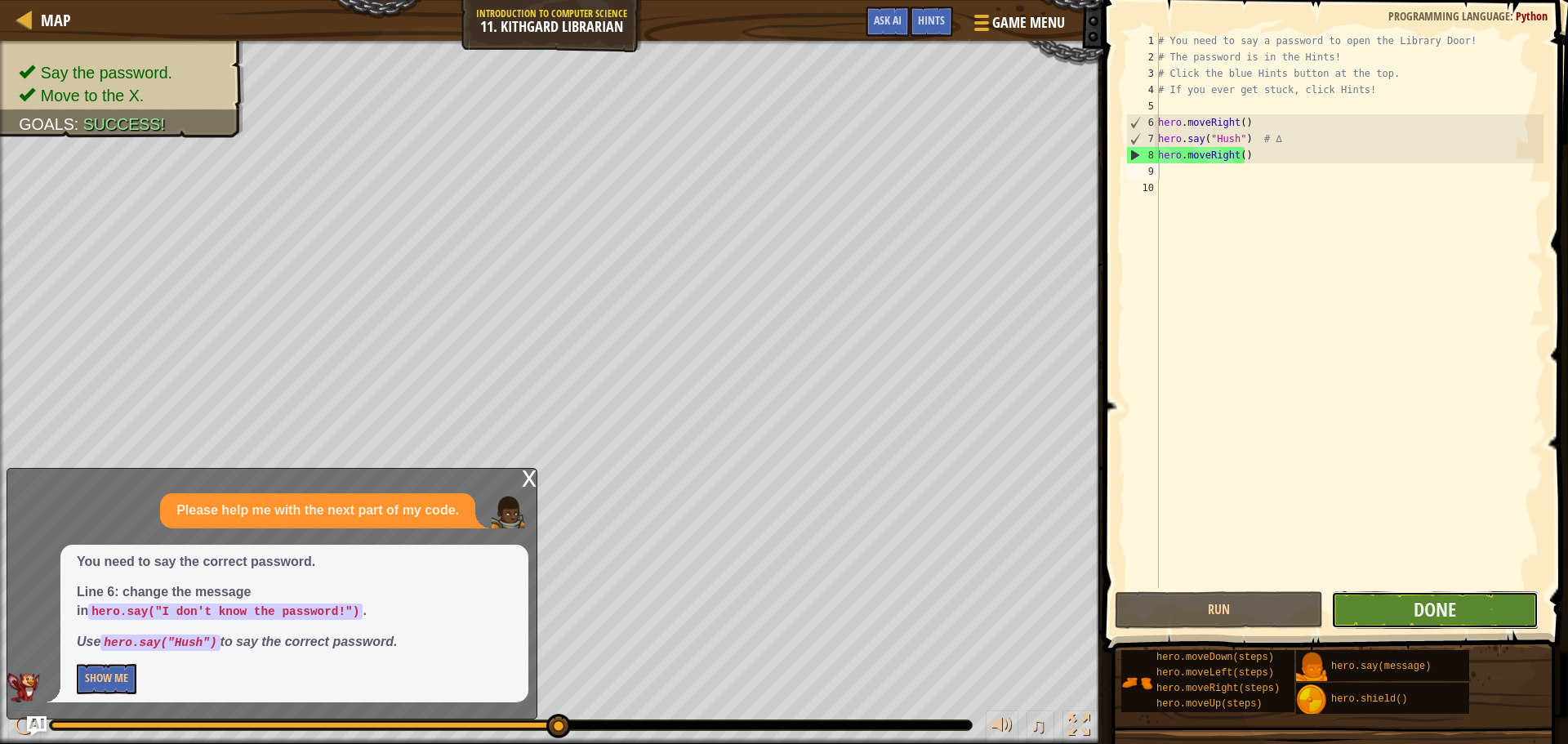
click at [1375, 615] on button "Done" at bounding box center [1435, 610] width 208 height 37
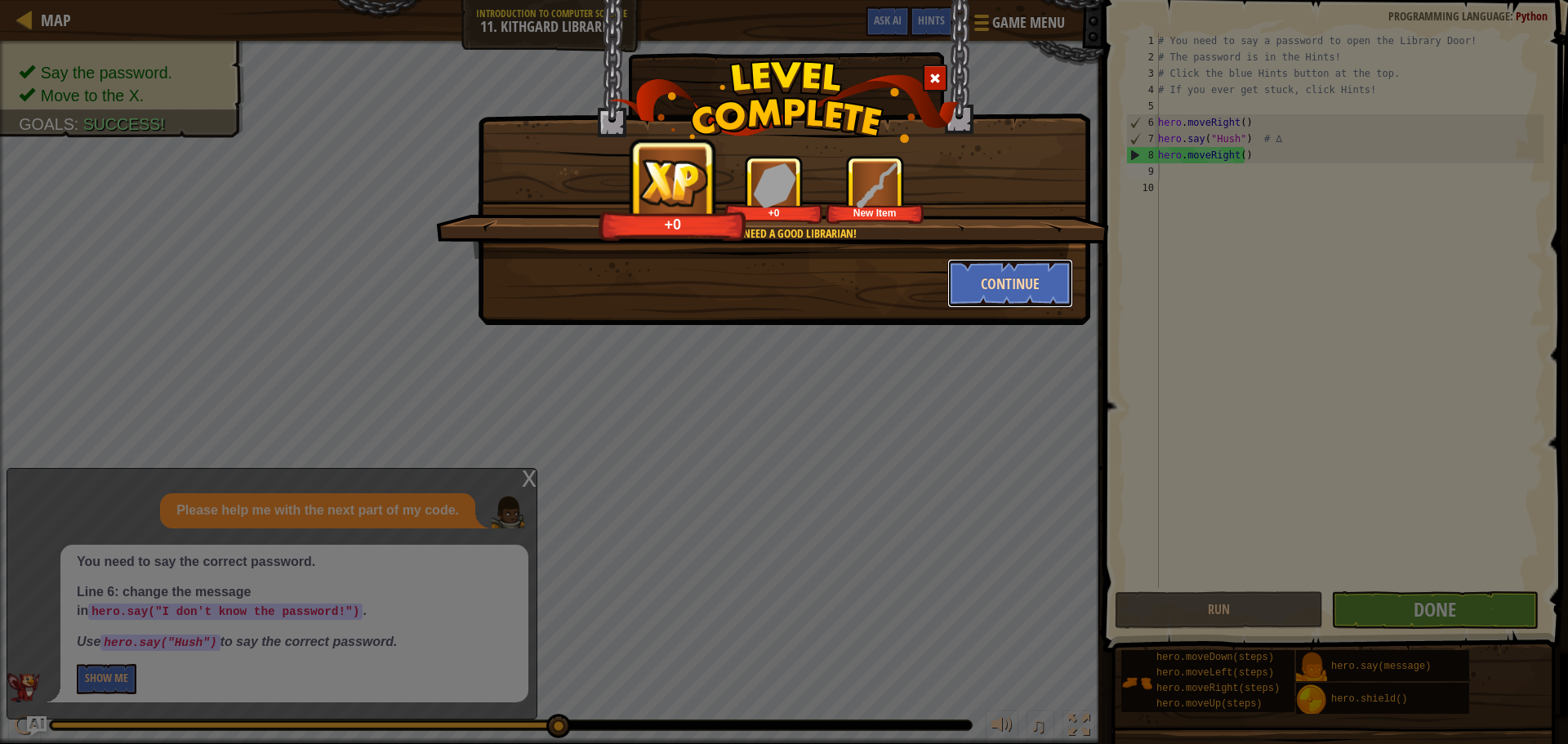
click at [1046, 290] on button "Continue" at bounding box center [1011, 283] width 127 height 49
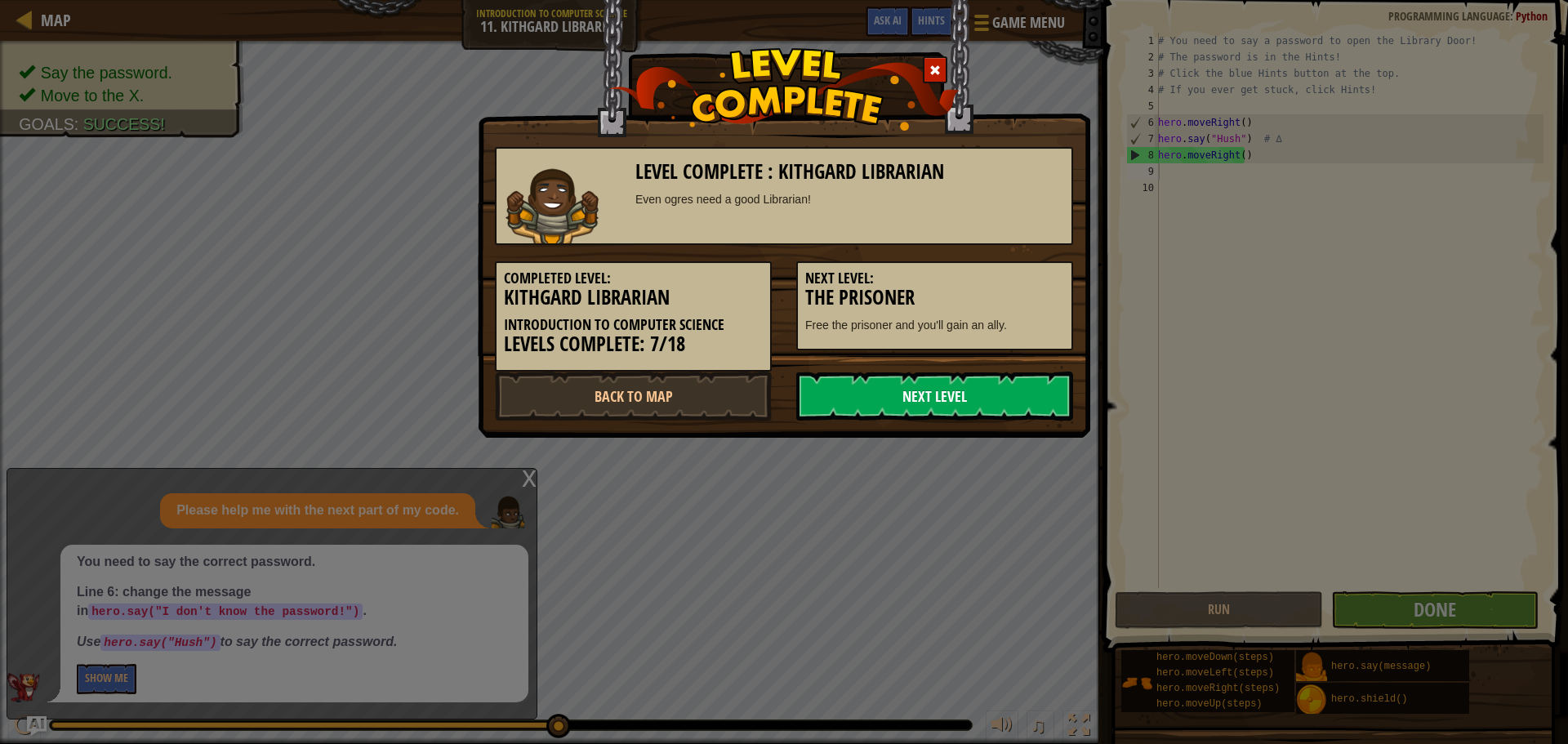
click at [973, 392] on link "Next Level" at bounding box center [934, 396] width 277 height 49
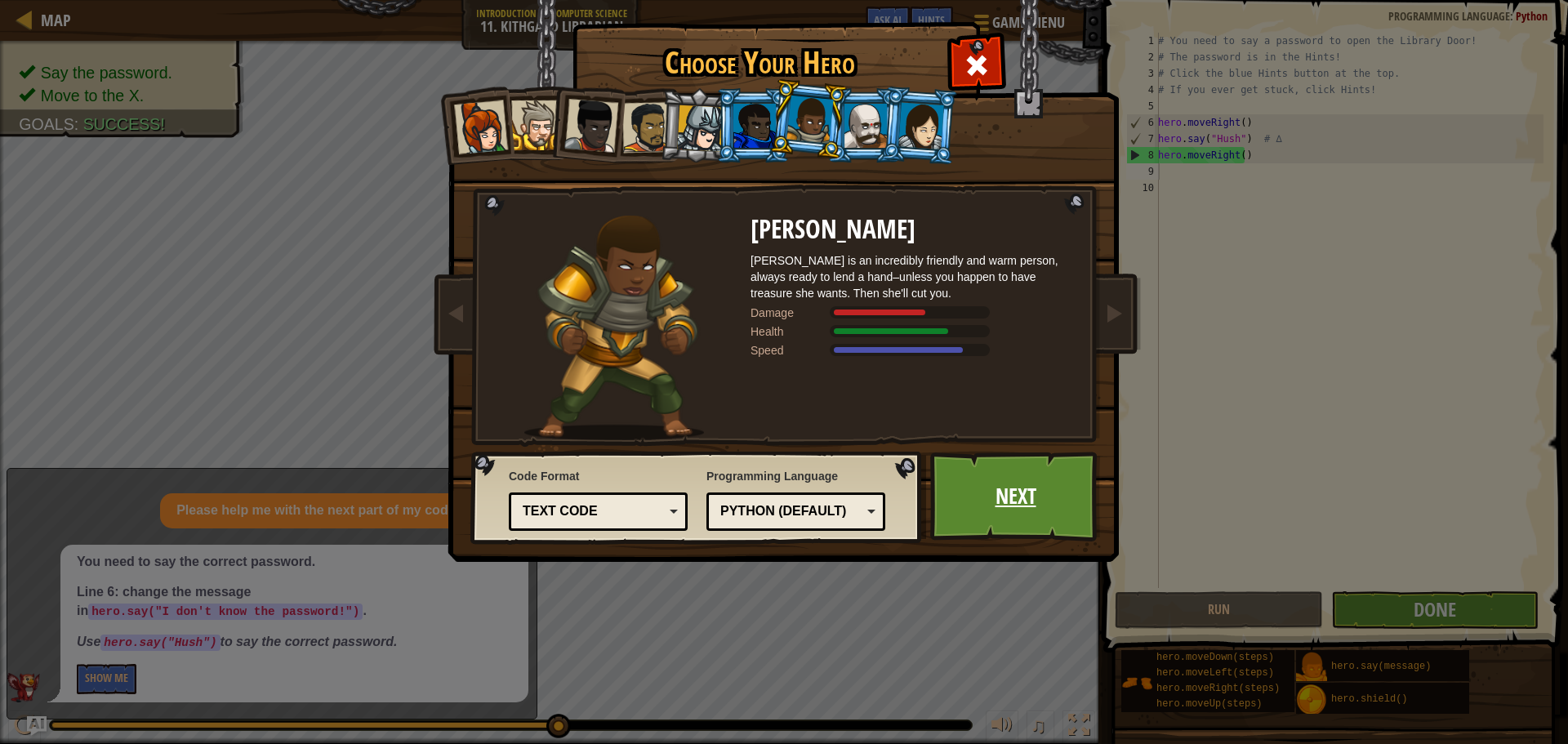
click at [948, 480] on link "Next" at bounding box center [1015, 496] width 170 height 89
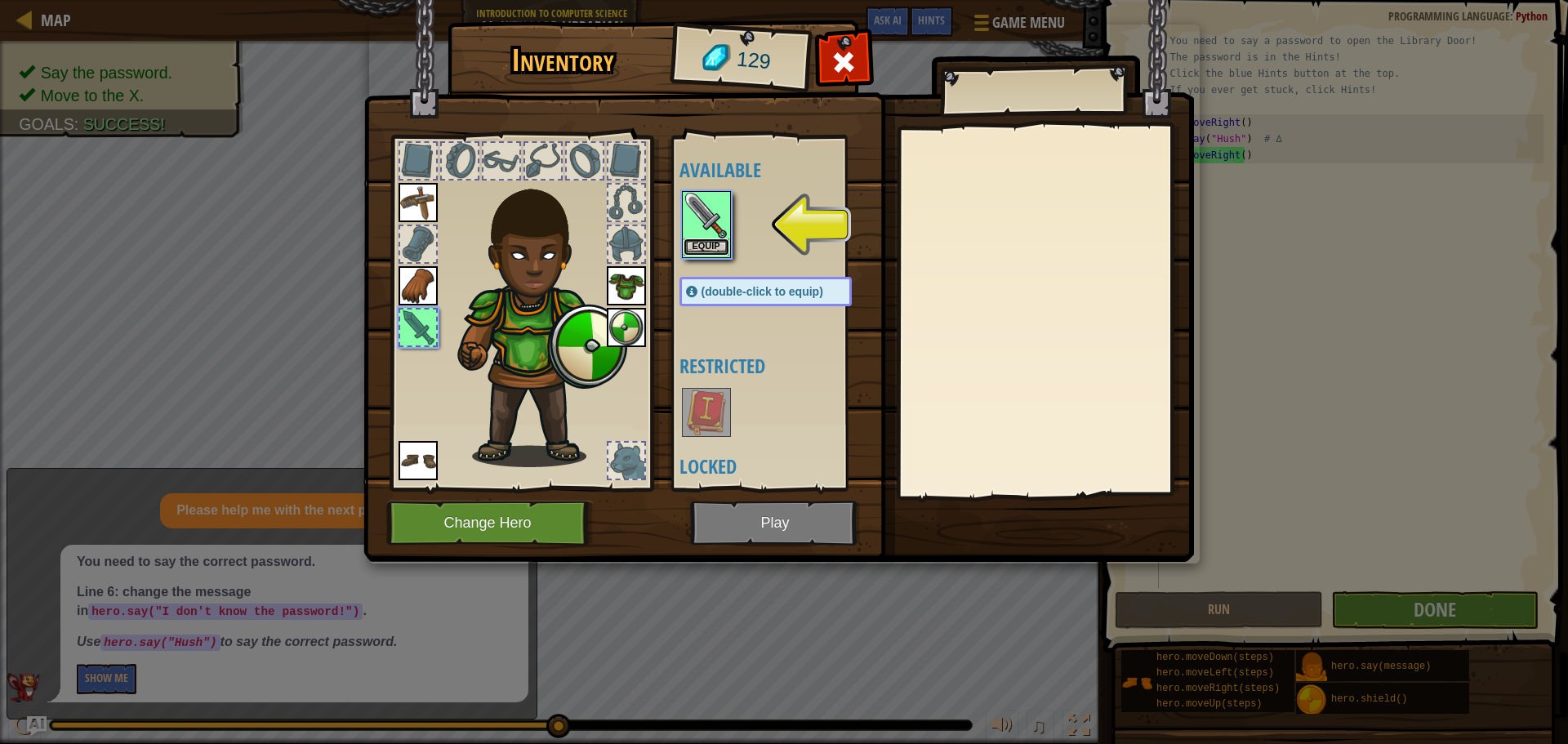
click at [708, 250] on button "Equip" at bounding box center [706, 247] width 46 height 17
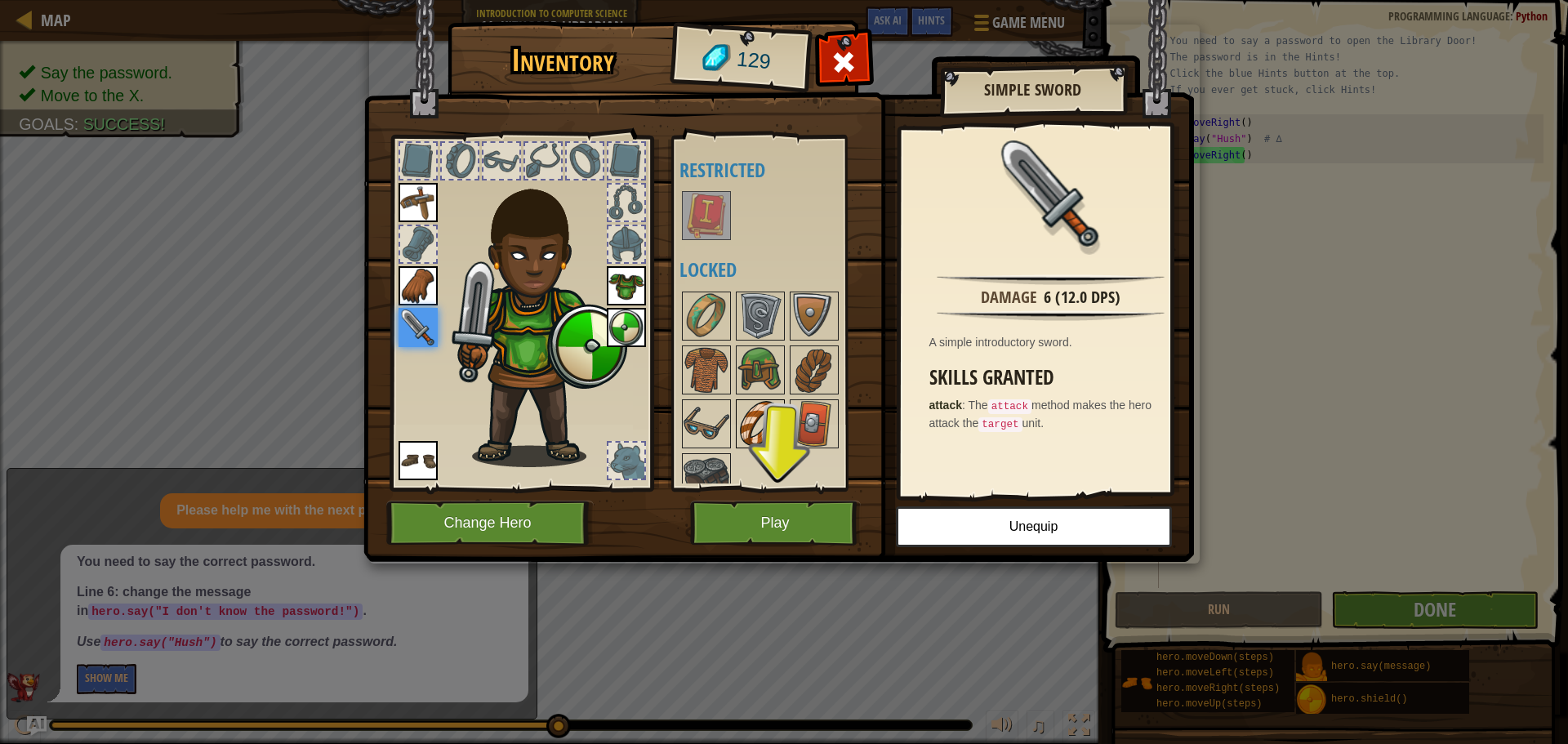
scroll to position [21, 0]
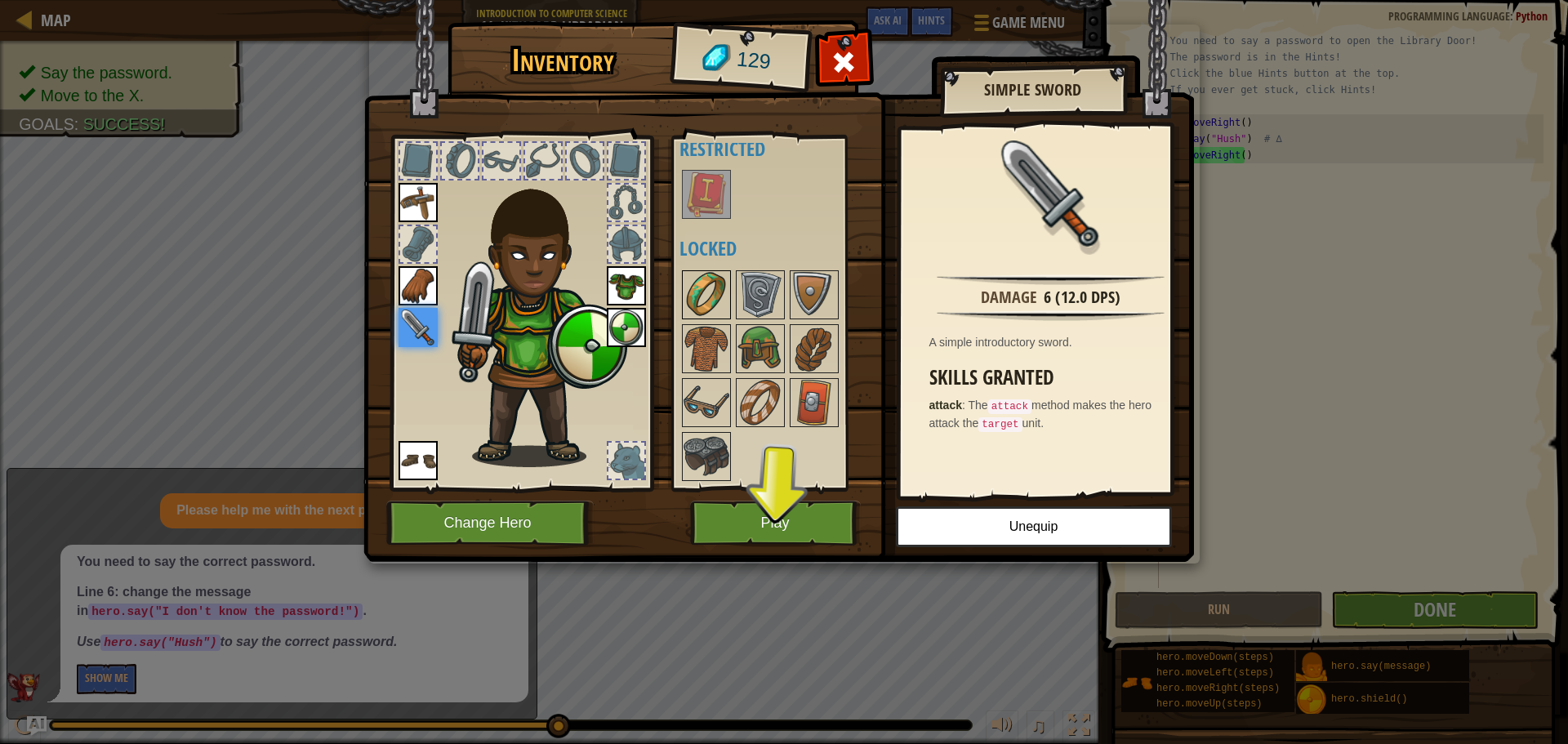
click at [703, 296] on img at bounding box center [706, 294] width 46 height 46
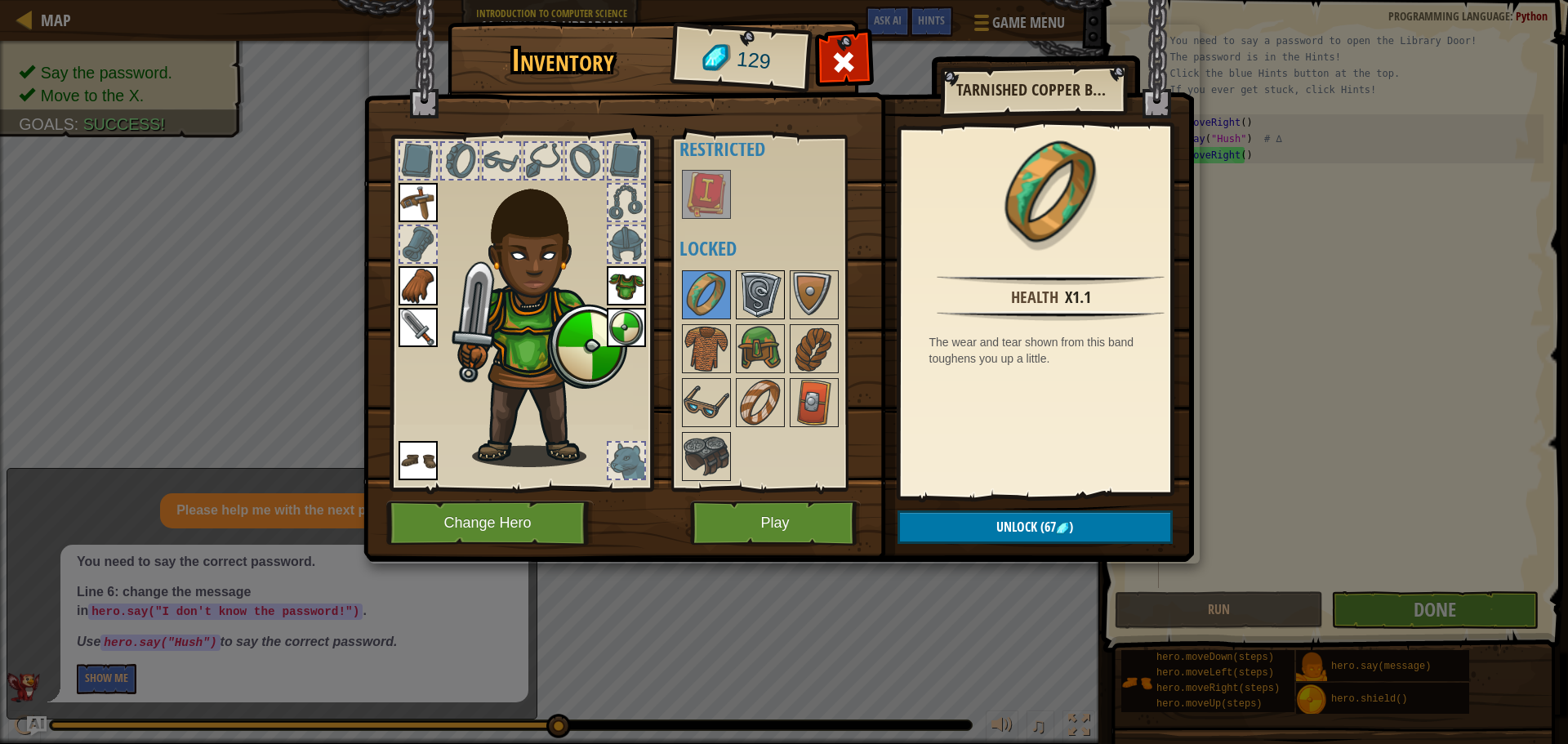
click at [774, 301] on img at bounding box center [760, 294] width 46 height 46
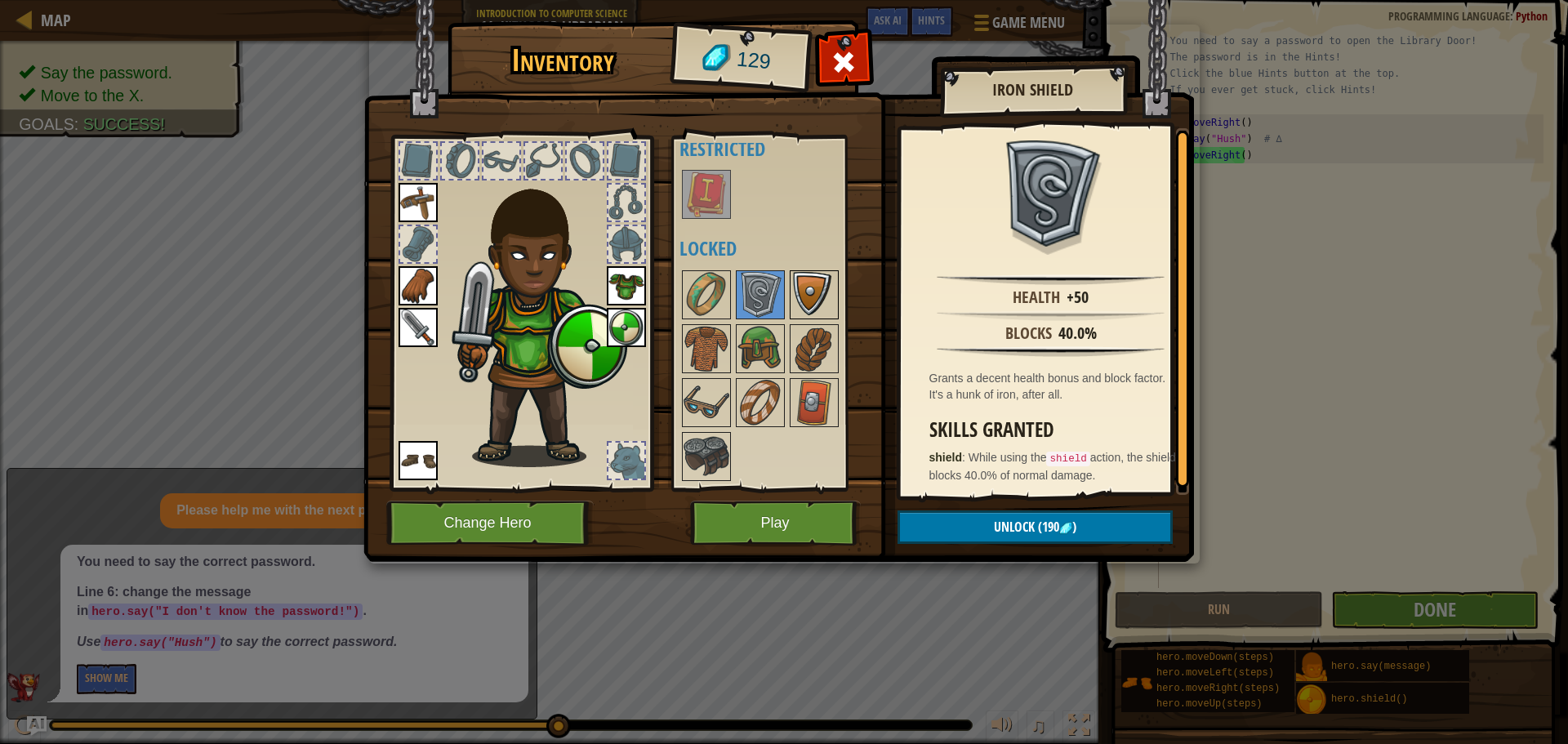
click at [801, 291] on img at bounding box center [814, 294] width 46 height 46
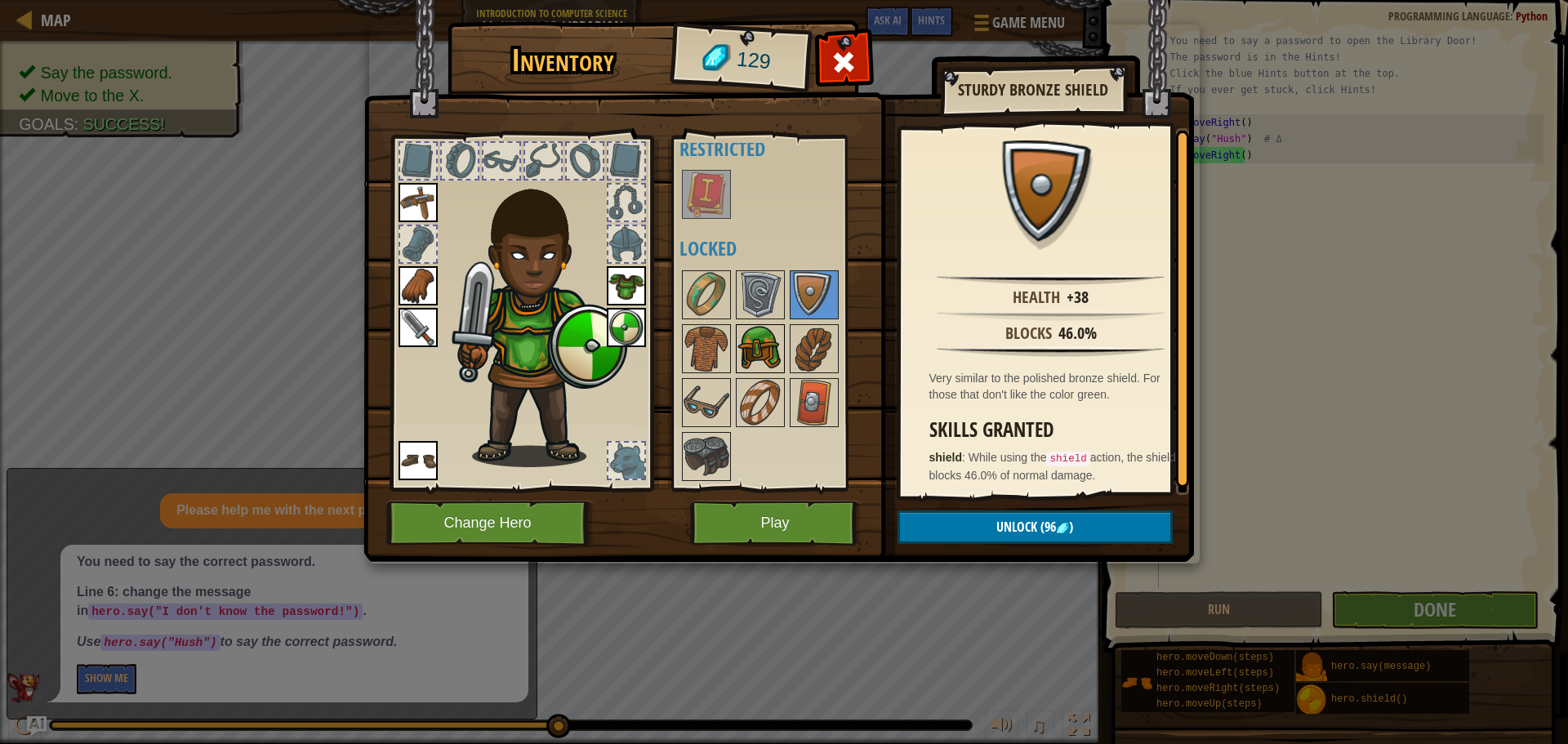
click at [755, 347] on img at bounding box center [760, 348] width 46 height 46
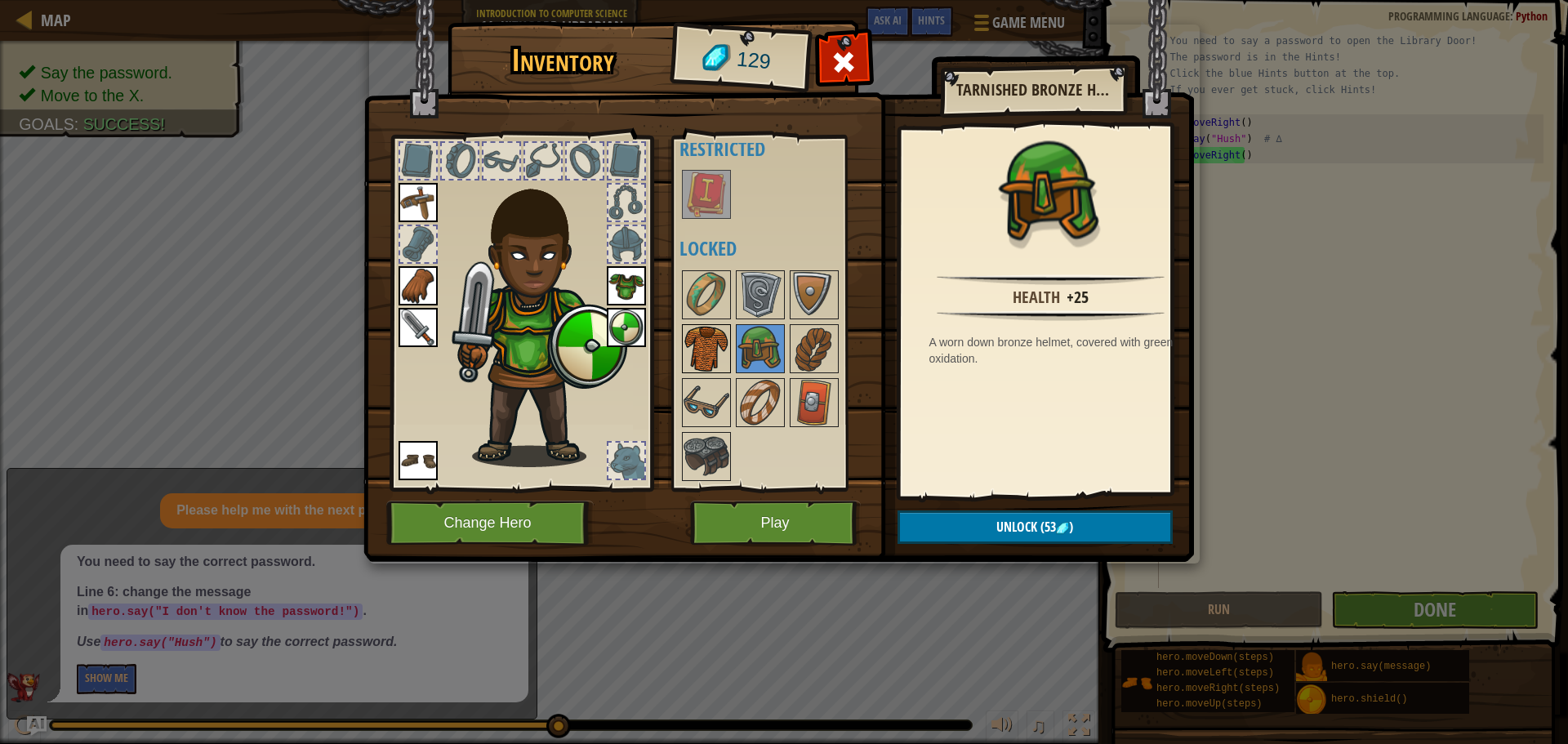
click at [717, 350] on img at bounding box center [706, 348] width 46 height 46
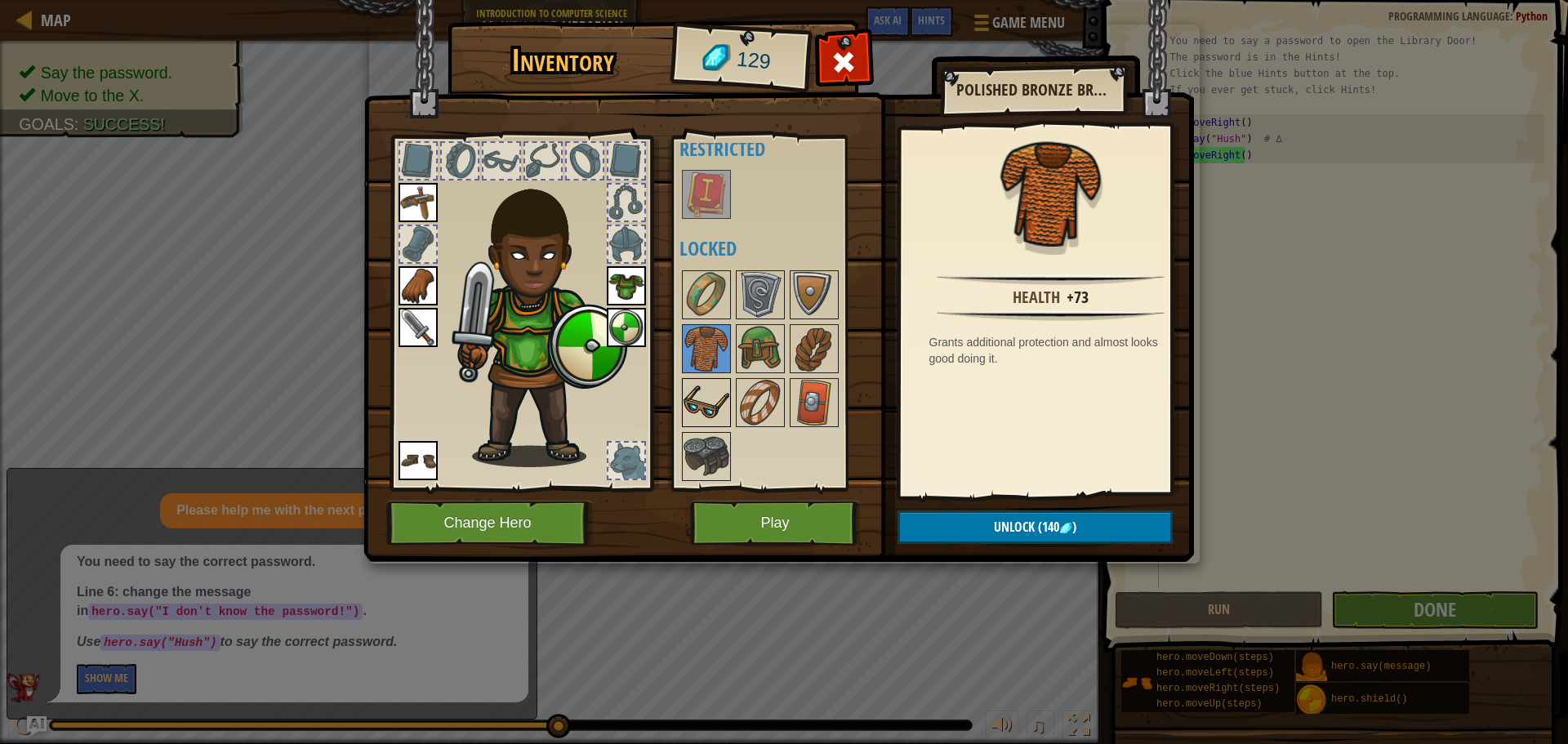
click at [702, 400] on img at bounding box center [706, 402] width 46 height 46
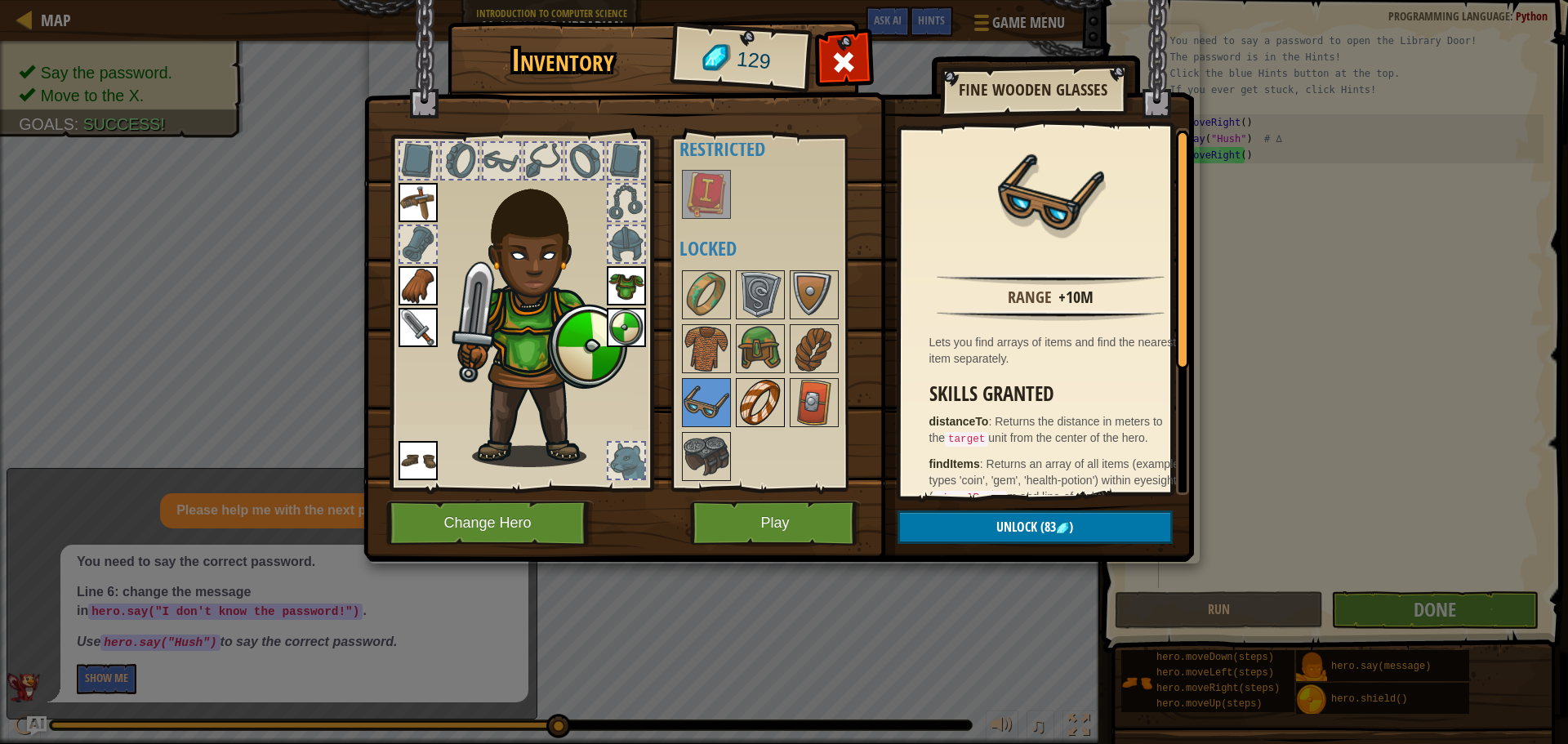
click at [757, 399] on img at bounding box center [760, 402] width 46 height 46
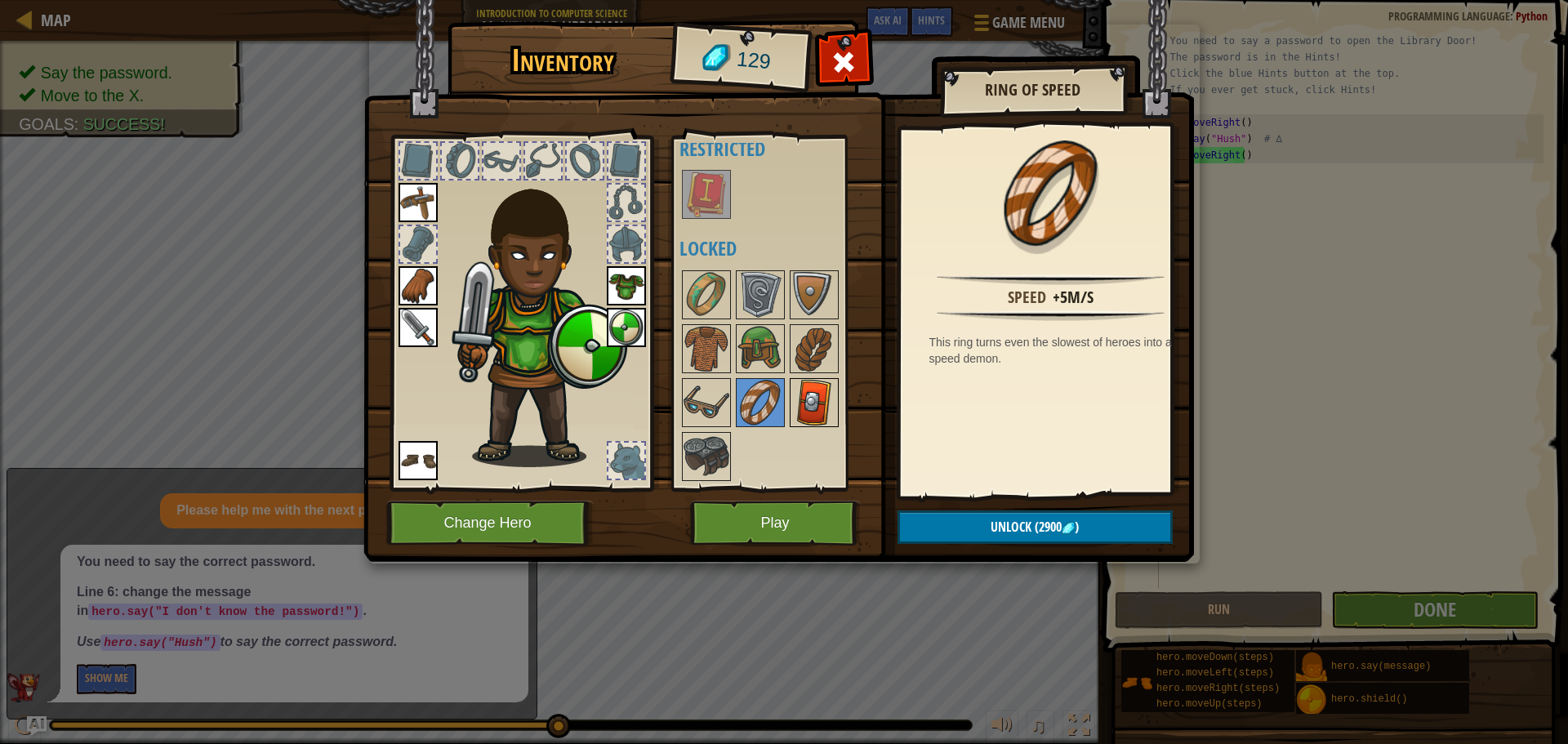
click at [791, 396] on img at bounding box center [814, 402] width 46 height 46
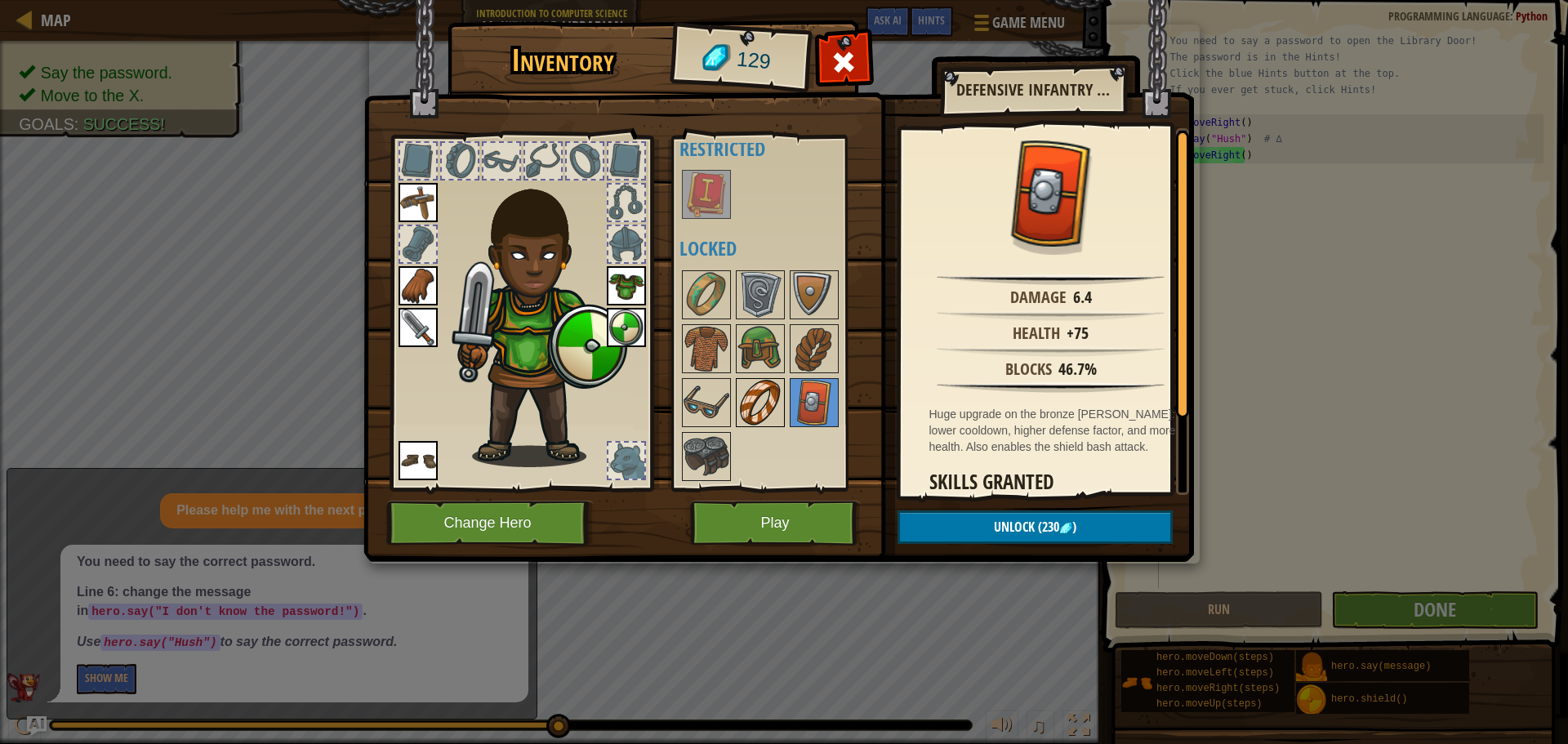
click at [746, 399] on img at bounding box center [760, 402] width 46 height 46
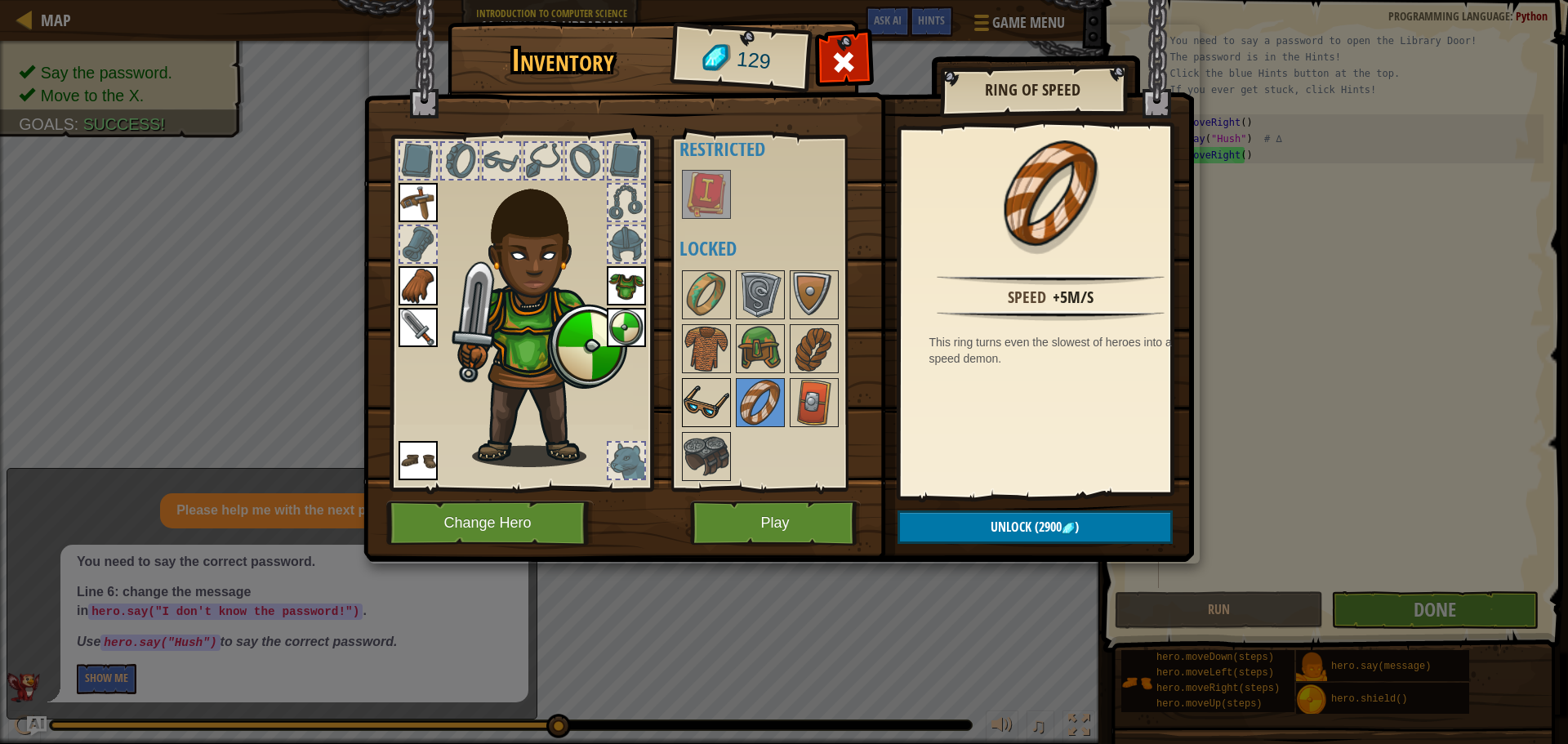
click at [719, 402] on img at bounding box center [706, 402] width 46 height 46
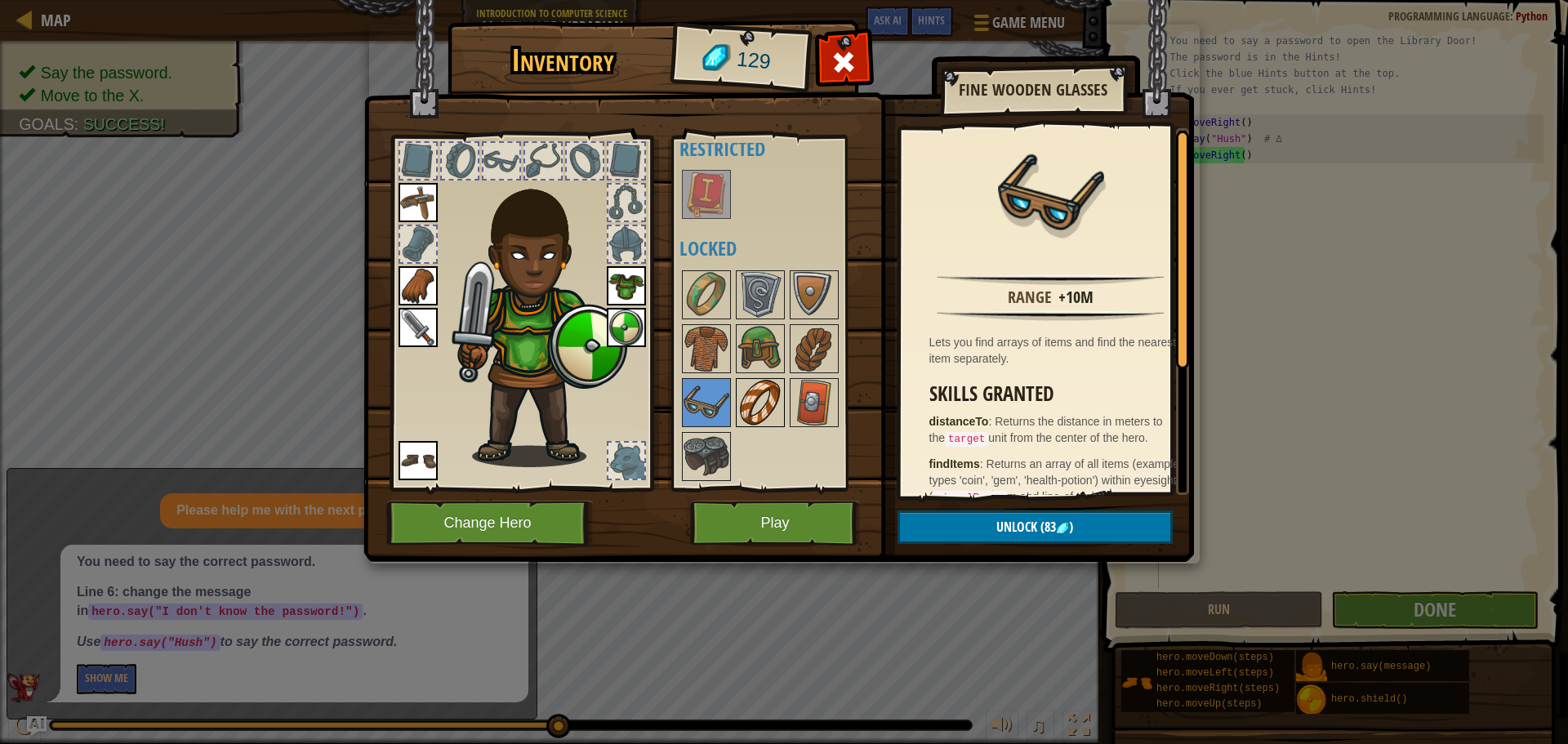
click at [753, 416] on img at bounding box center [760, 402] width 46 height 46
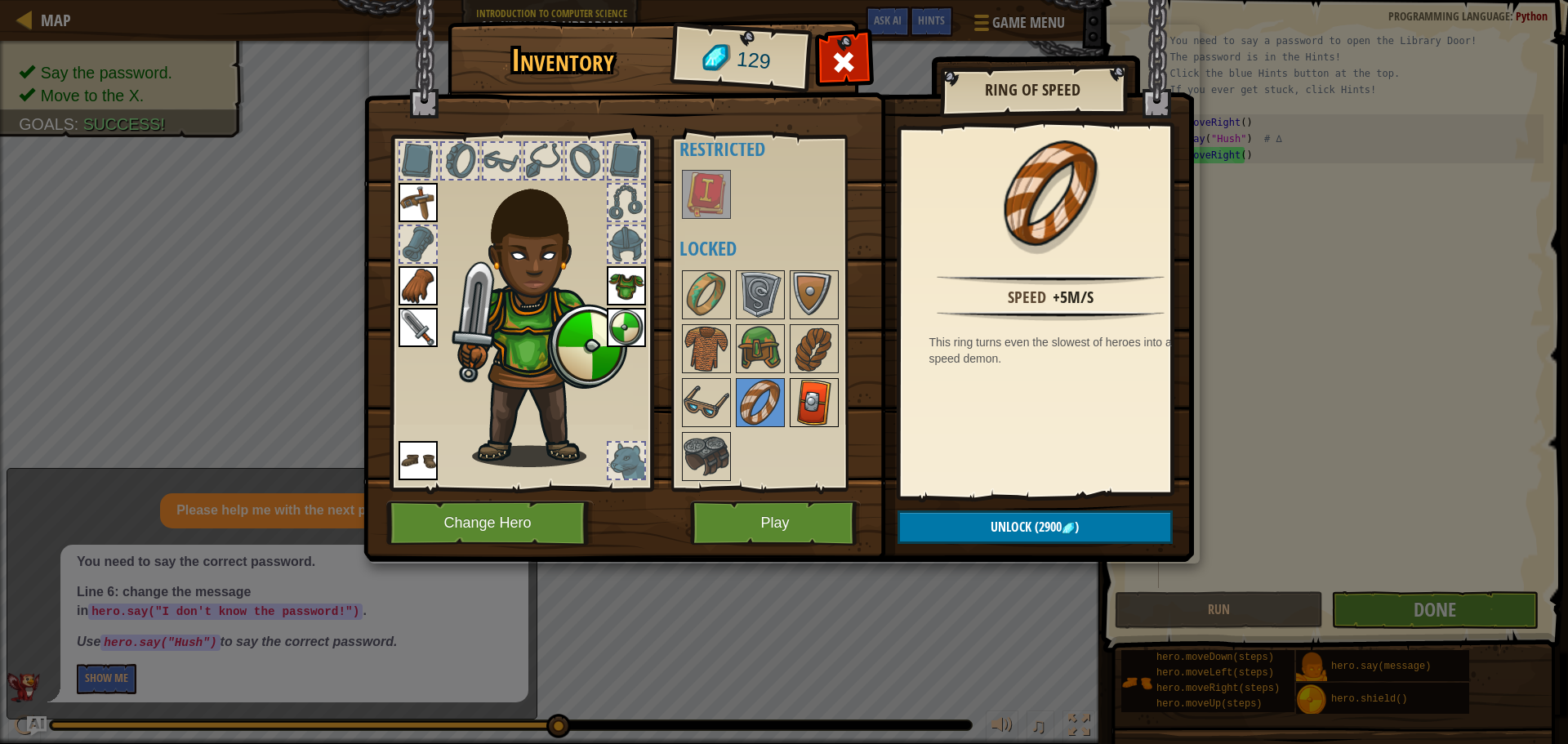
click at [819, 415] on img at bounding box center [814, 402] width 46 height 46
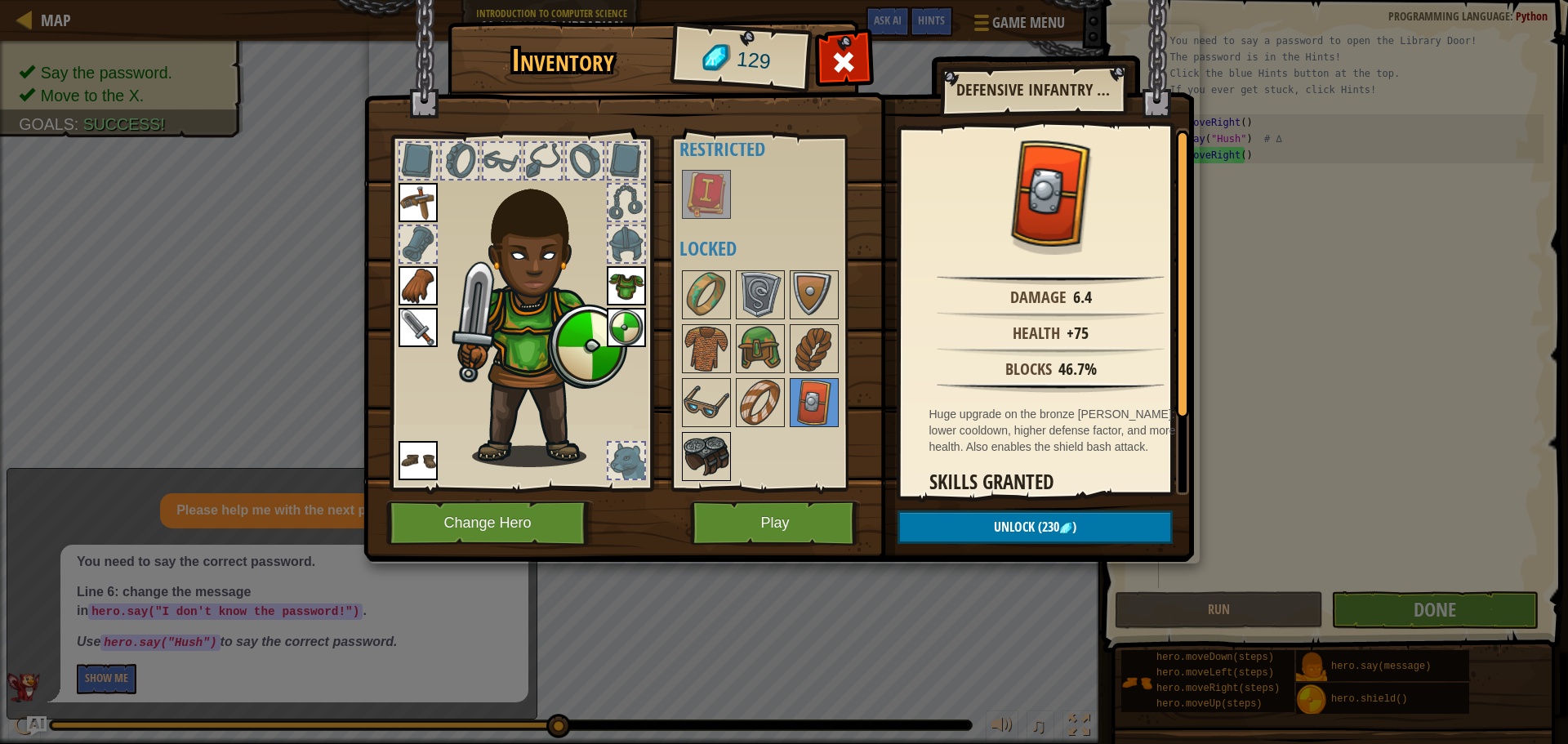
click at [695, 463] on img at bounding box center [706, 456] width 46 height 46
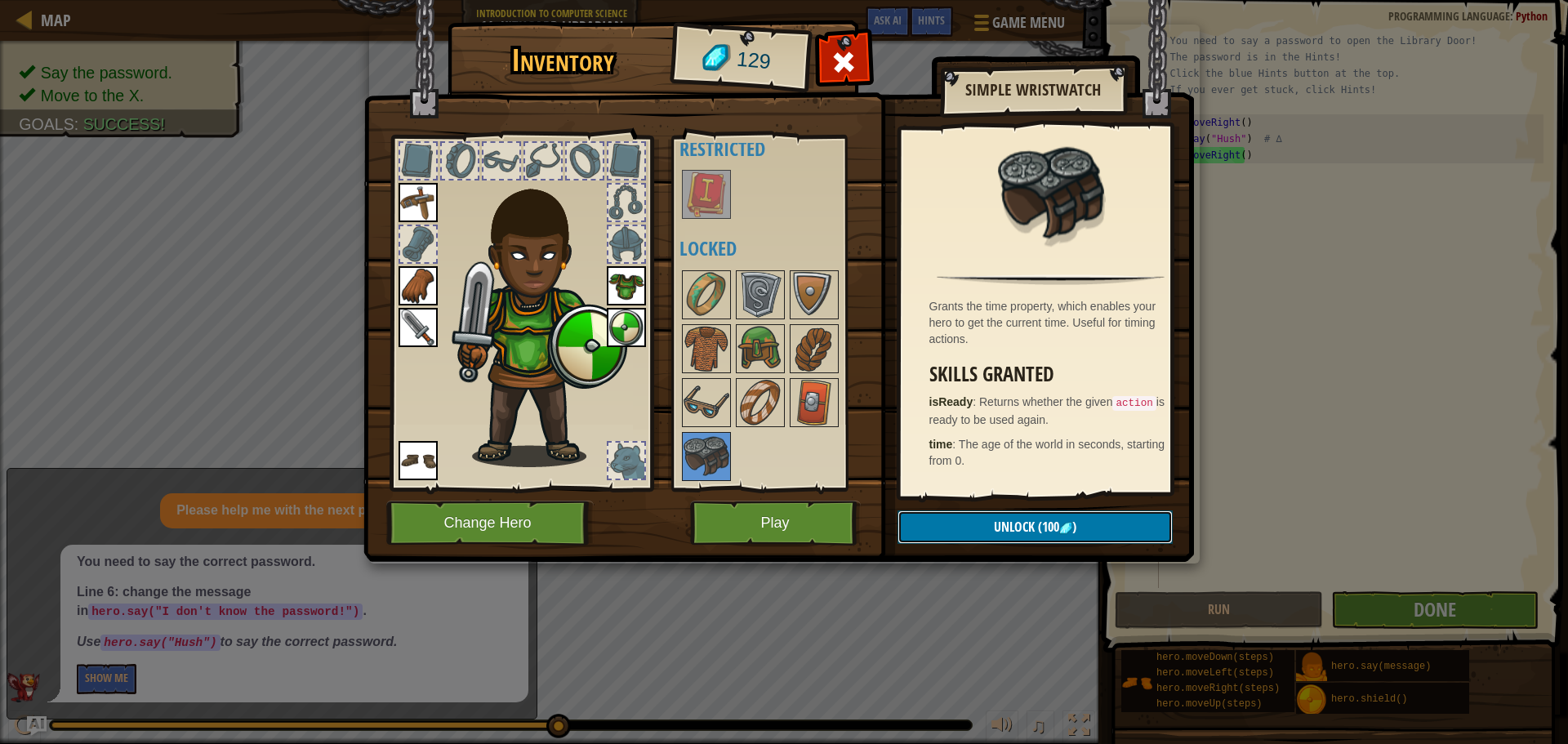
click at [987, 523] on button "Unlock (100 )" at bounding box center [1035, 527] width 276 height 34
click at [987, 523] on button "Confirm" at bounding box center [1035, 527] width 276 height 34
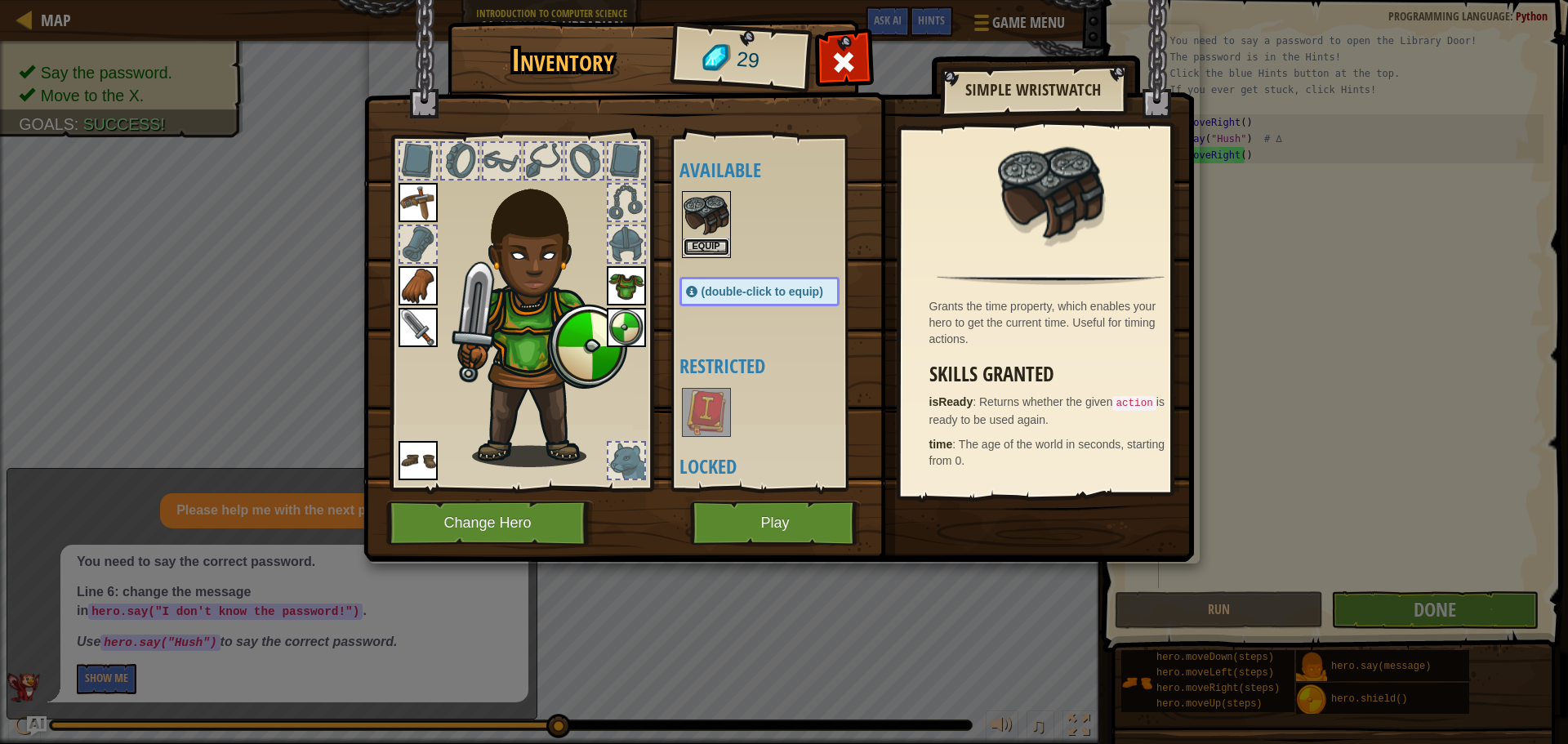
click at [710, 243] on button "Equip" at bounding box center [706, 247] width 46 height 17
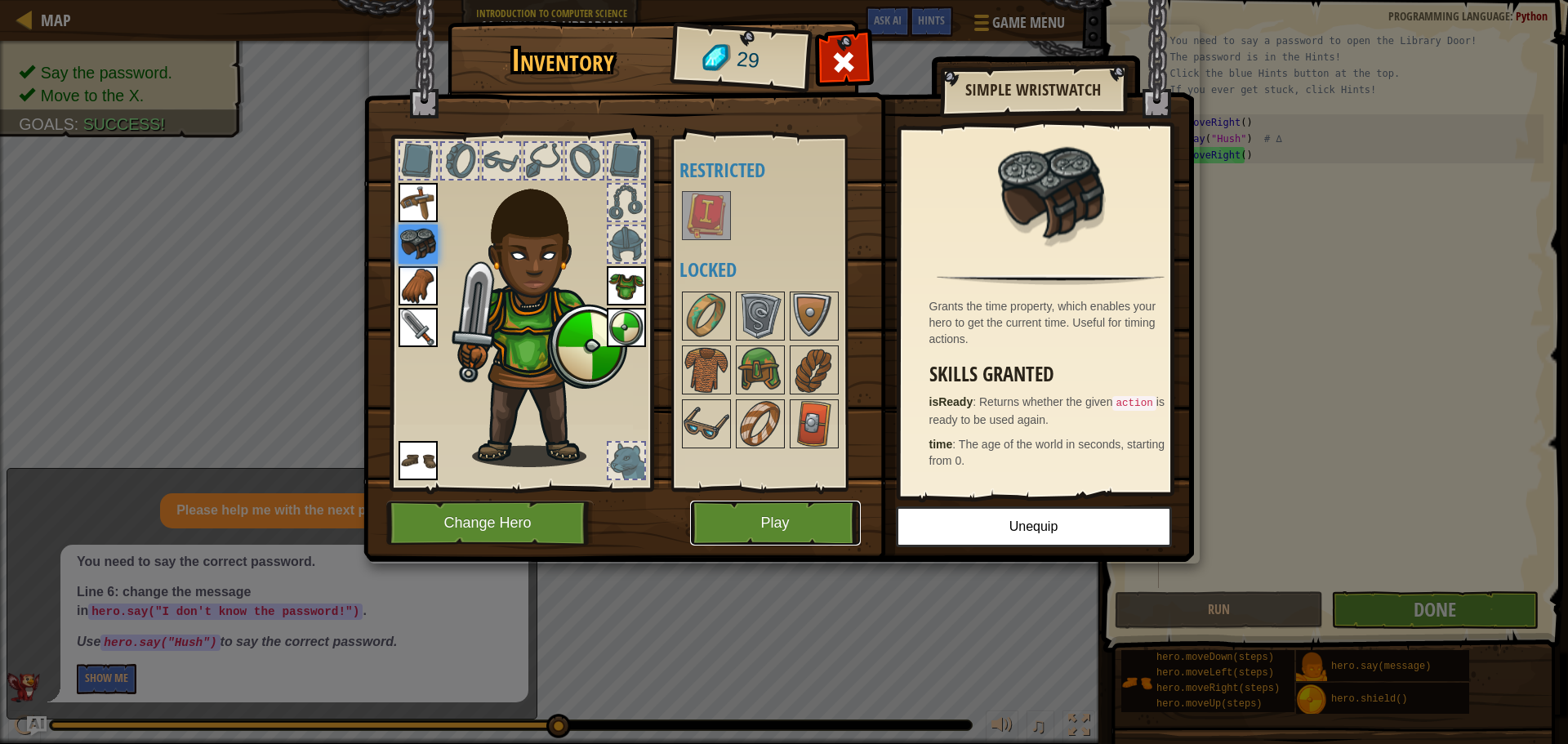
click at [788, 508] on button "Play" at bounding box center [775, 523] width 170 height 45
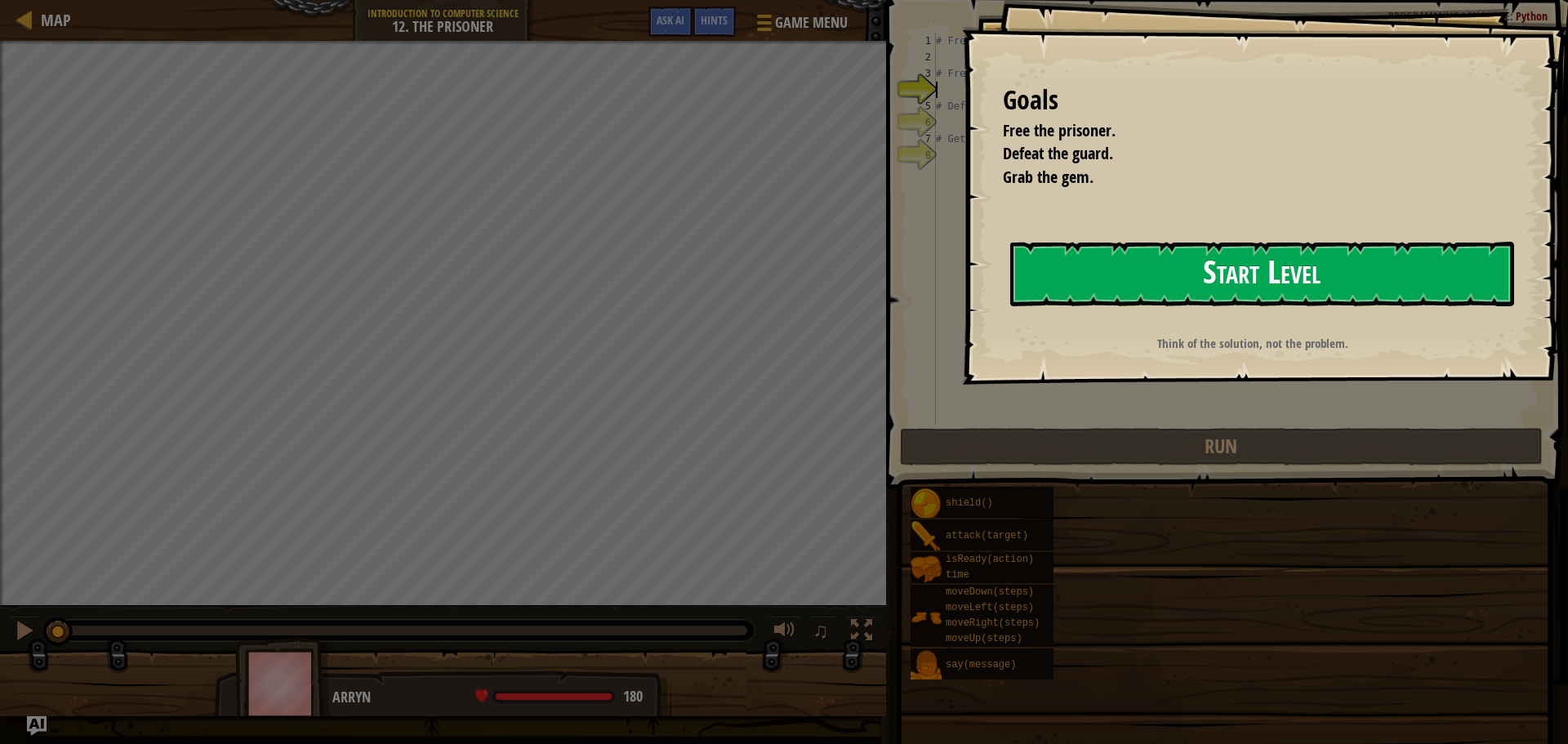
click at [1184, 250] on button "Start Level" at bounding box center [1262, 274] width 504 height 64
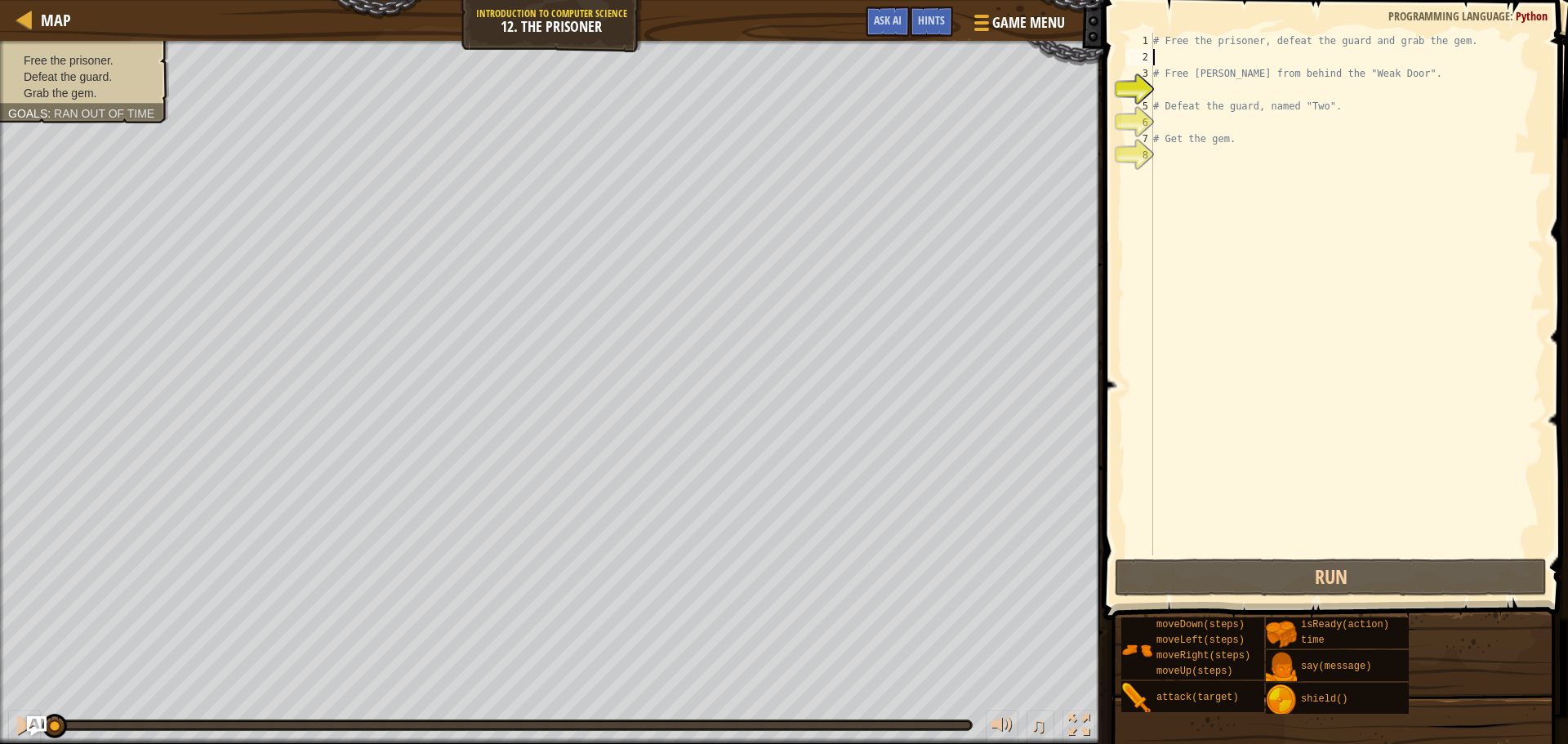
click at [1155, 55] on div "# Free the prisoner, defeat the guard and grab the gem. # Free [PERSON_NAME] fr…" at bounding box center [1346, 310] width 394 height 556
click at [1168, 96] on div "# Free the prisoner, defeat the guard and grab the gem. # Free [PERSON_NAME] fr…" at bounding box center [1346, 310] width 394 height 556
type textarea "h"
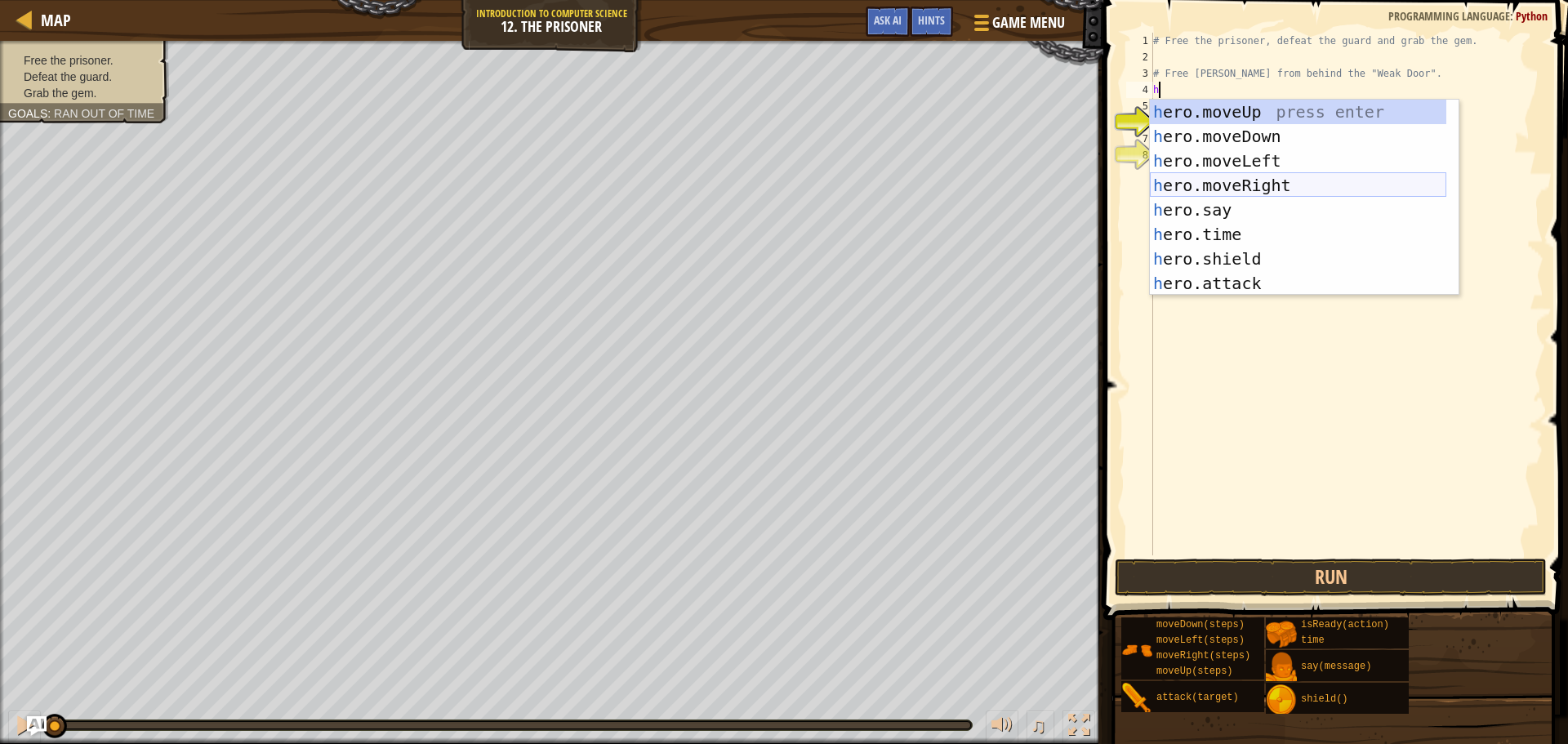
click at [1269, 183] on div "h ero.moveUp press enter h ero.moveDown press enter h ero.moveLeft press enter …" at bounding box center [1298, 222] width 296 height 245
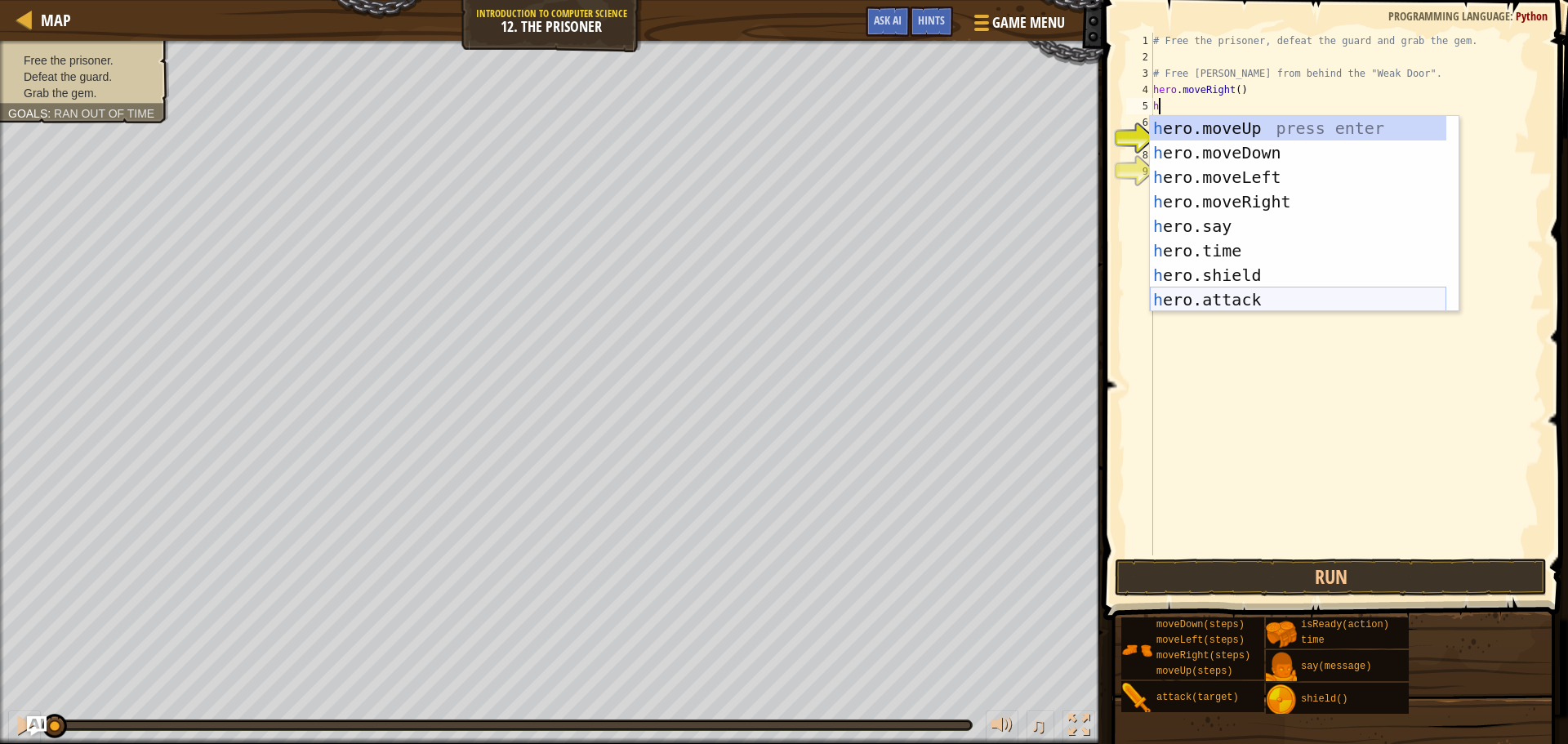
click at [1240, 302] on div "h ero.moveUp press enter h ero.moveDown press enter h ero.moveLeft press enter …" at bounding box center [1298, 238] width 296 height 245
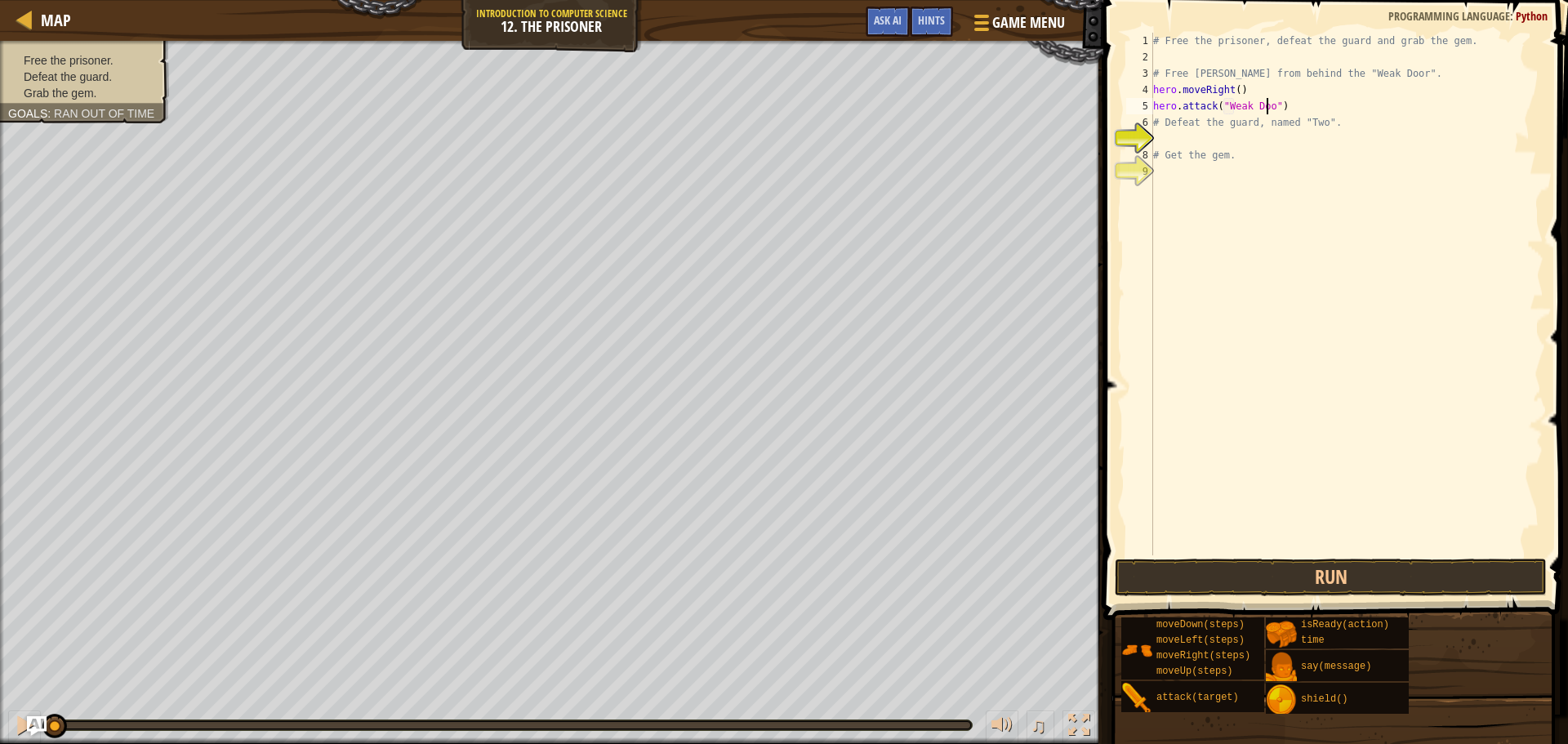
scroll to position [7, 10]
type textarea "hero.attack("Weak Door")"
click at [1237, 572] on button "Run" at bounding box center [1331, 577] width 432 height 37
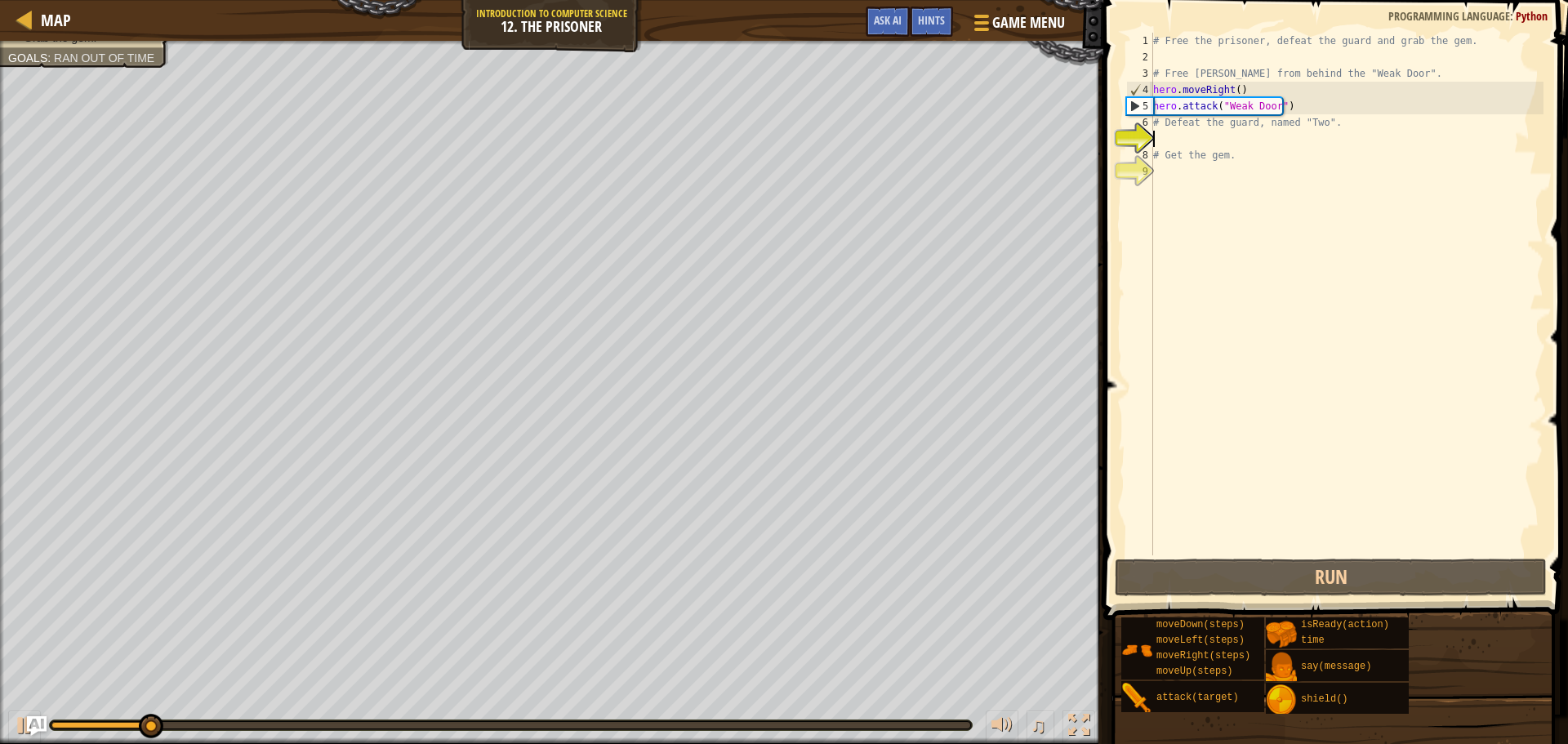
click at [1187, 136] on div "# Free the prisoner, defeat the guard and grab the gem. # Free [PERSON_NAME] fr…" at bounding box center [1346, 310] width 394 height 556
type textarea "h"
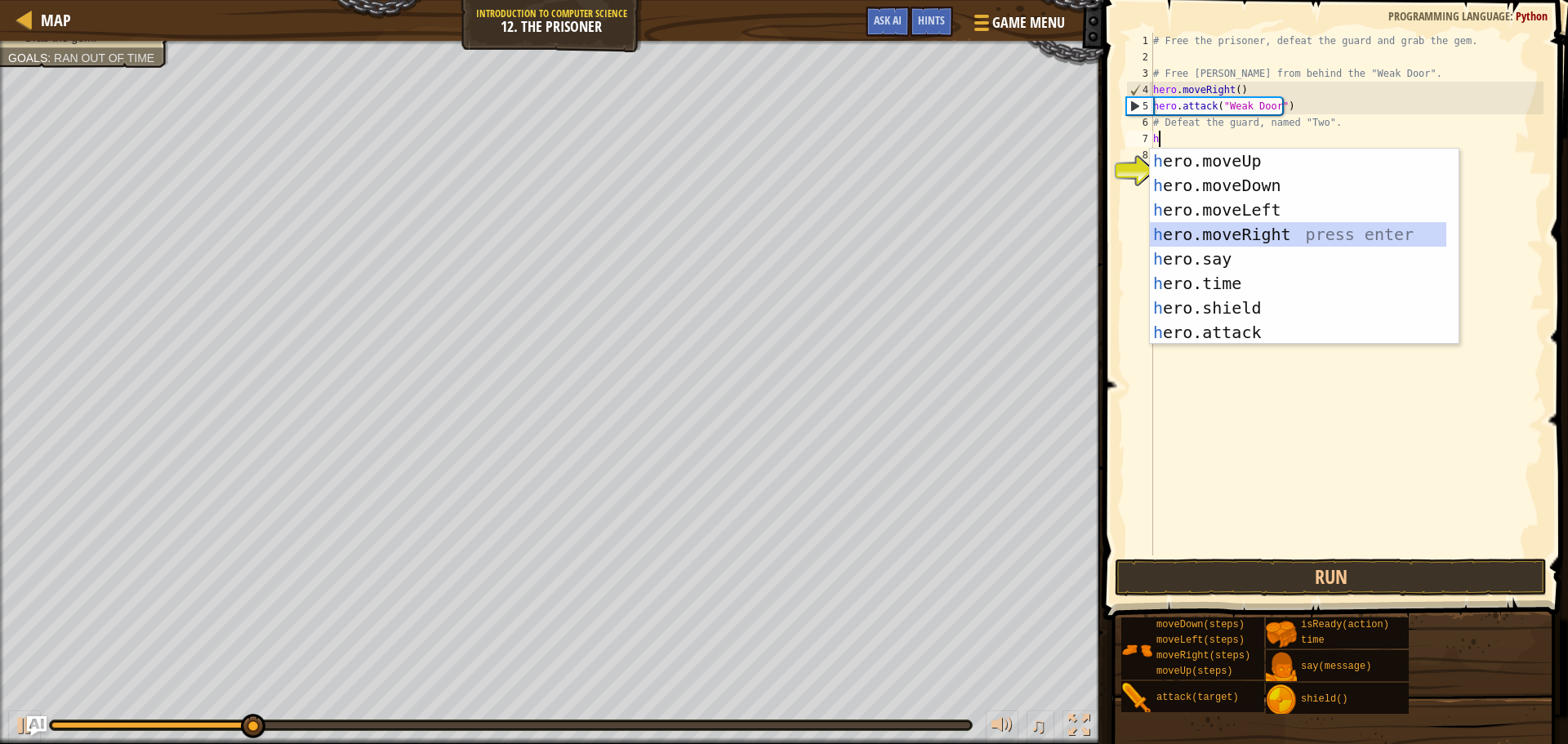
click at [1264, 240] on div "h ero.moveUp press enter h ero.moveDown press enter h ero.moveLeft press enter …" at bounding box center [1304, 271] width 309 height 245
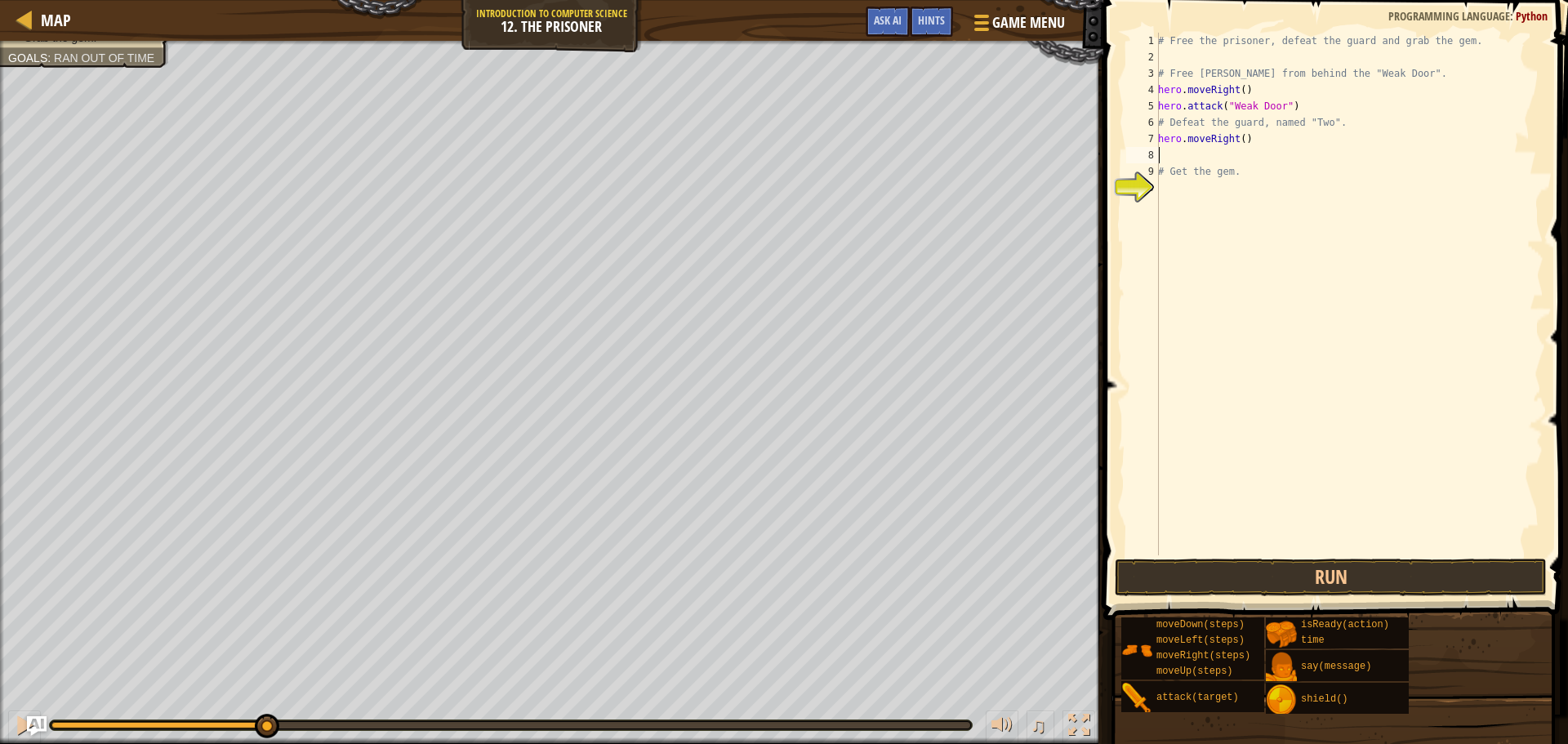
click at [1238, 135] on div "# Free the prisoner, defeat the guard and grab the gem. # Free [PERSON_NAME] fr…" at bounding box center [1349, 310] width 389 height 556
type textarea "hero.moveRight(3)"
click at [1187, 158] on div "# Free the prisoner, defeat the guard and grab the gem. # Free [PERSON_NAME] fr…" at bounding box center [1349, 310] width 389 height 556
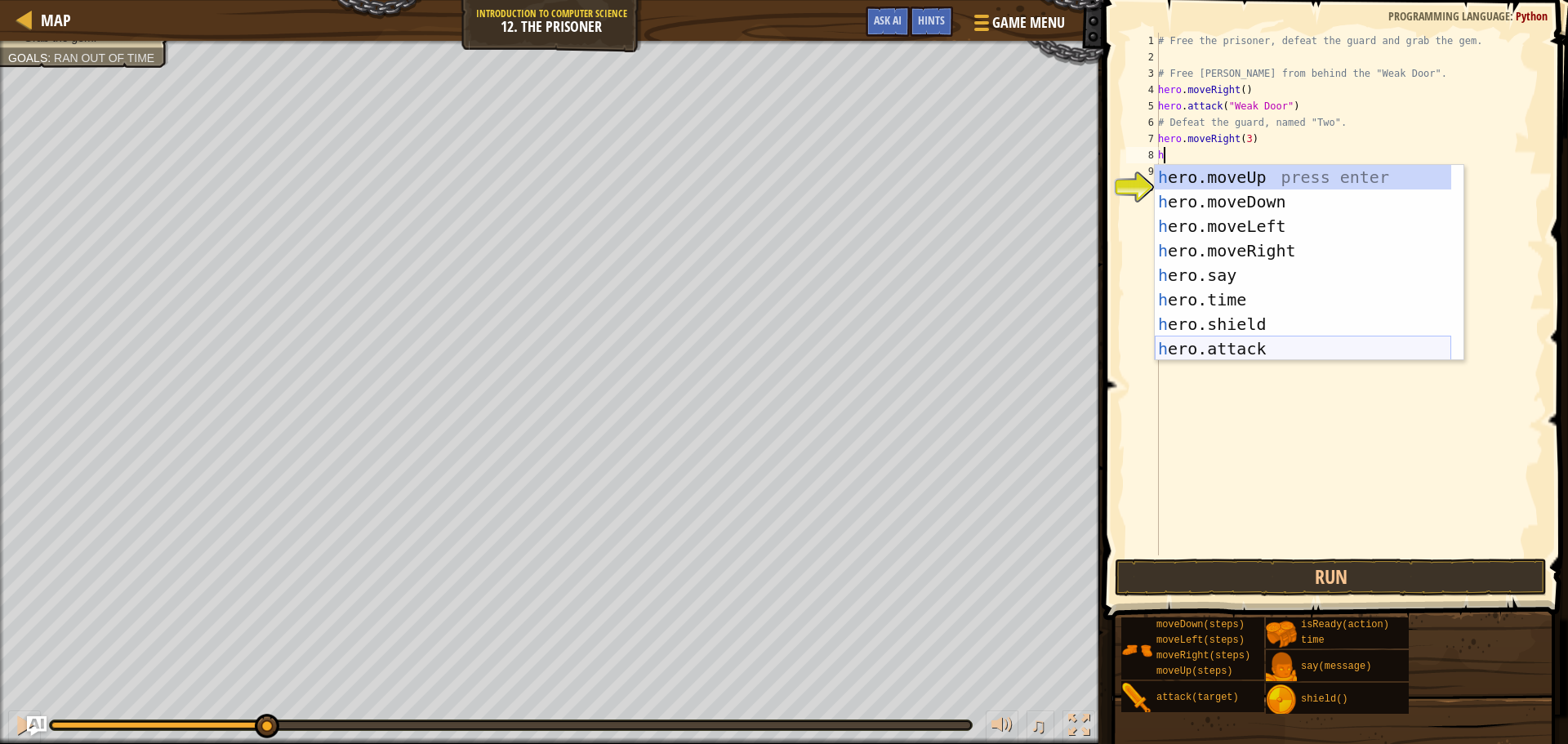
click at [1231, 351] on div "h ero.moveUp press enter h ero.moveDown press enter h ero.moveLeft press enter …" at bounding box center [1303, 287] width 296 height 245
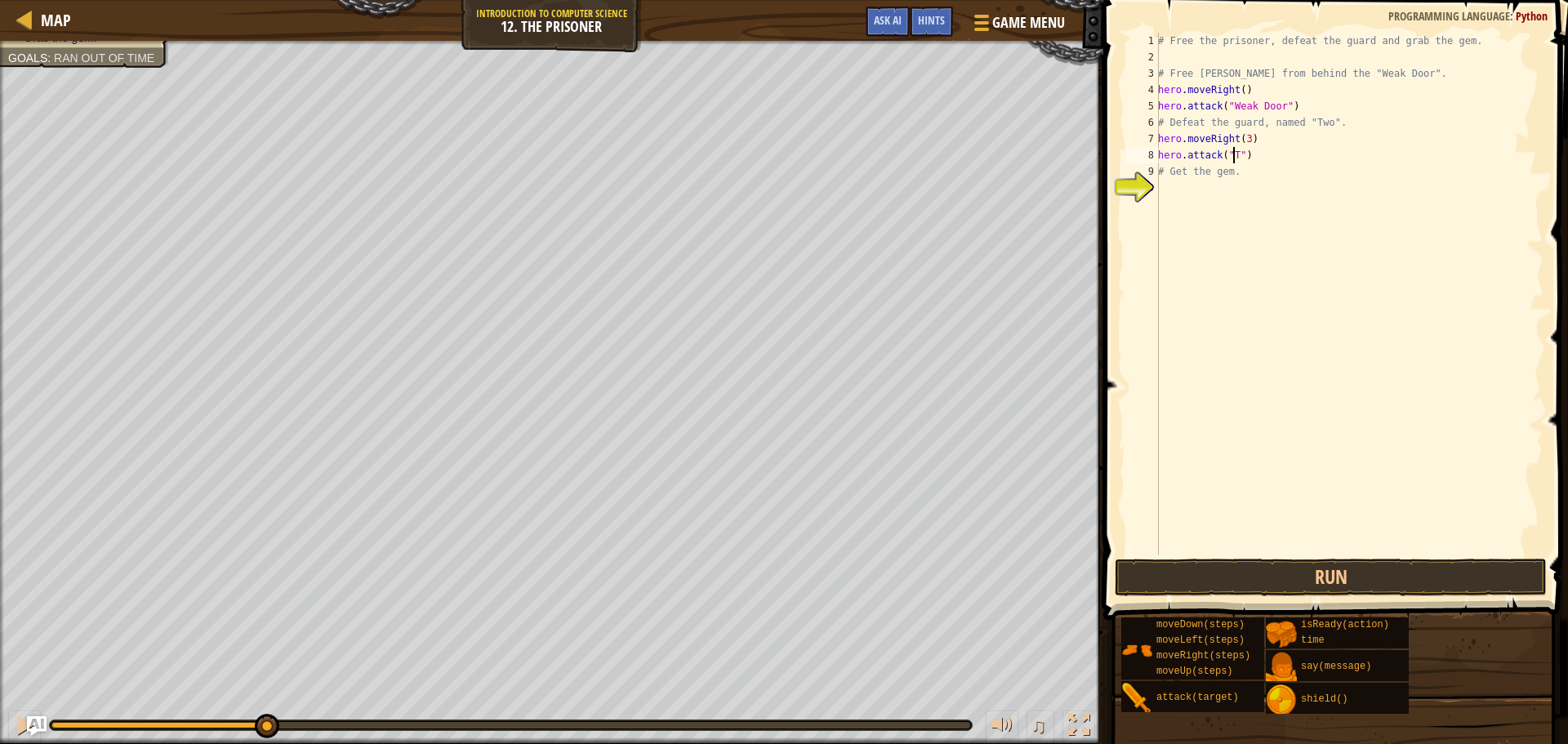
scroll to position [7, 7]
drag, startPoint x: 1235, startPoint y: 173, endPoint x: 1149, endPoint y: 178, distance: 86.1
click at [1149, 178] on div "hero.attack("Two") 1 2 3 4 5 6 7 8 9 10 # Free the prisoner, defeat the guard a…" at bounding box center [1333, 293] width 421 height 522
type textarea "# Get the gem."
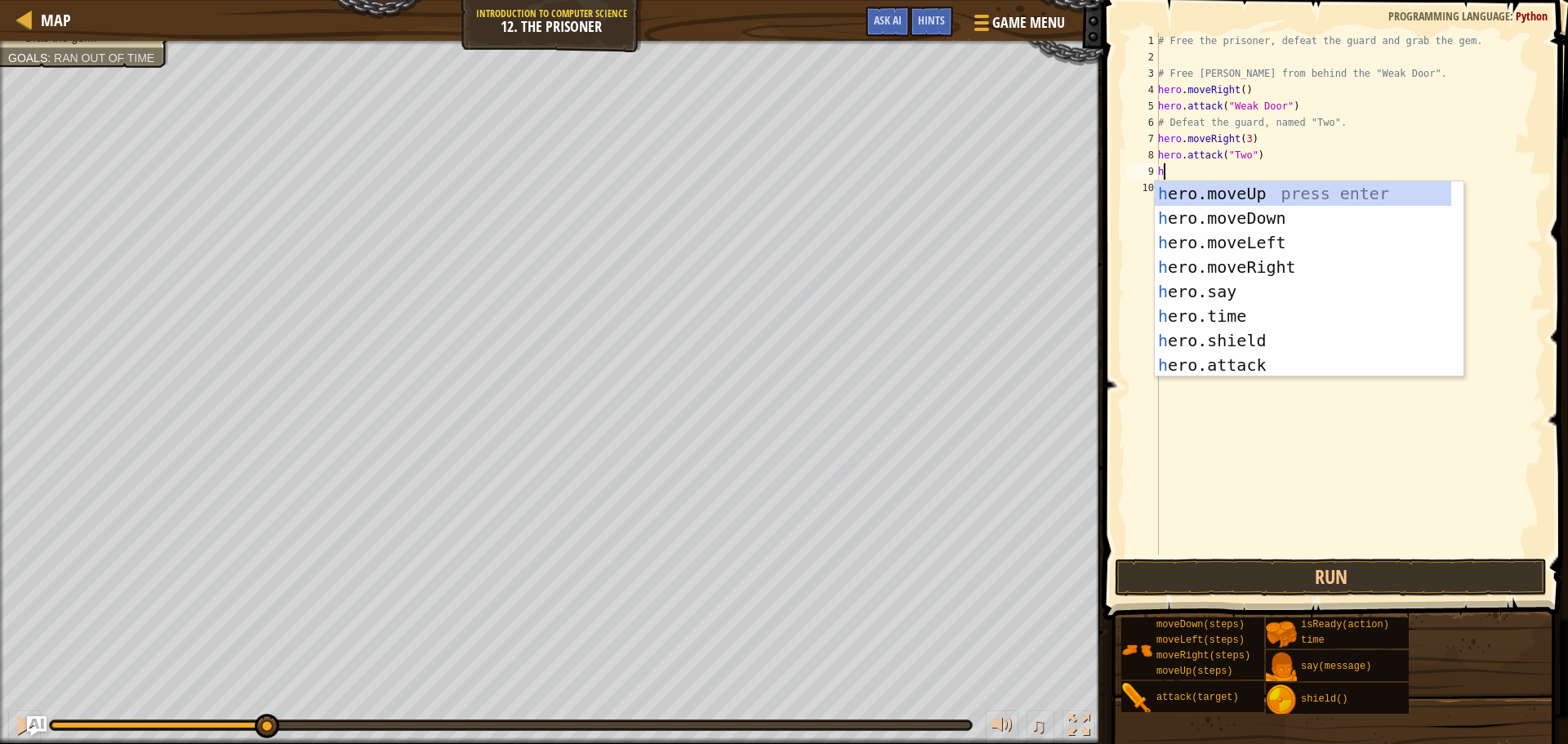
type textarea "he"
click at [1271, 337] on div "he ro.moveUp press enter he ro.moveDown press enter he ro.moveLeft press enter …" at bounding box center [1303, 304] width 296 height 245
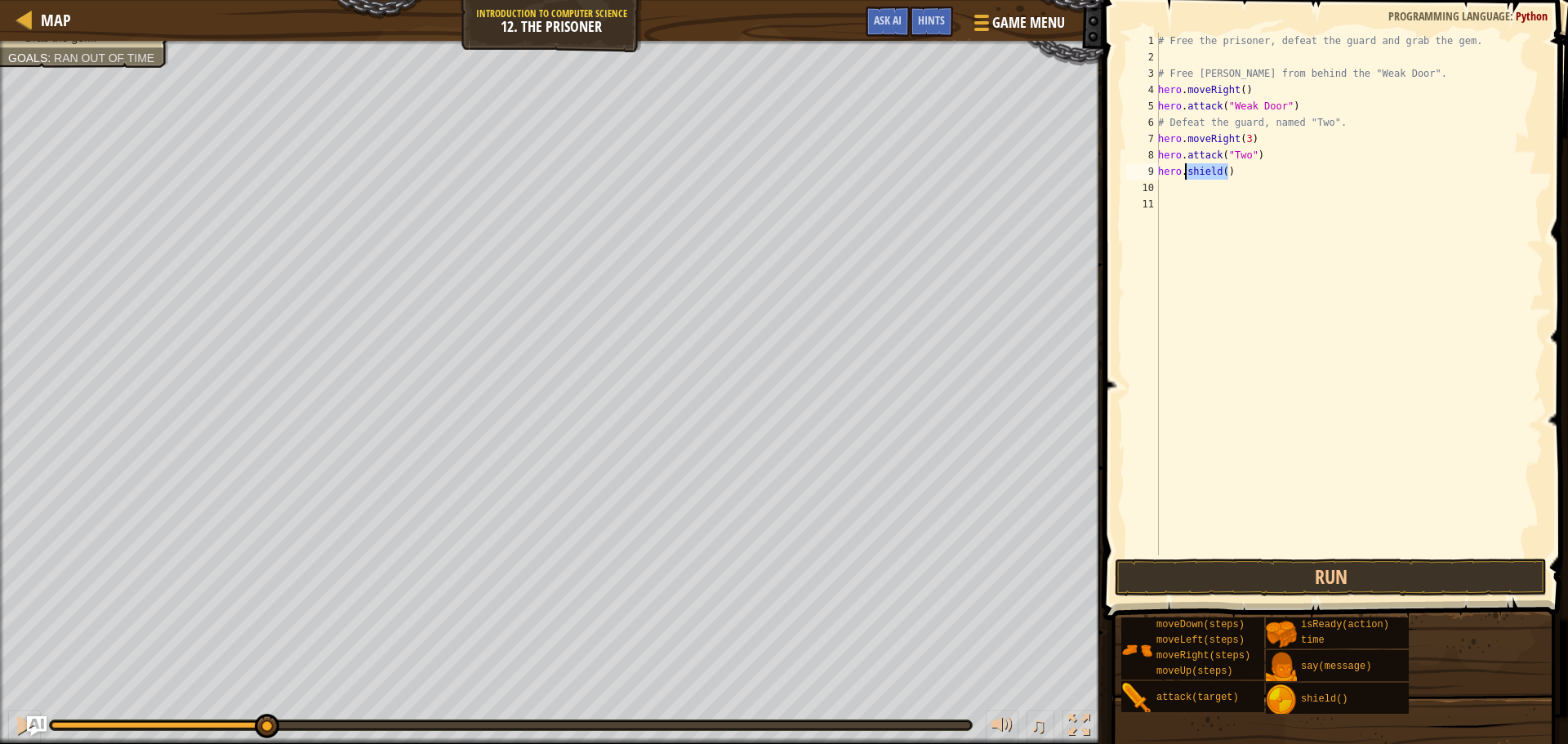
drag, startPoint x: 1234, startPoint y: 175, endPoint x: 1185, endPoint y: 172, distance: 49.1
click at [1185, 172] on div "# Free the prisoner, defeat the guard and grab the gem. # Free [PERSON_NAME] fr…" at bounding box center [1349, 310] width 389 height 556
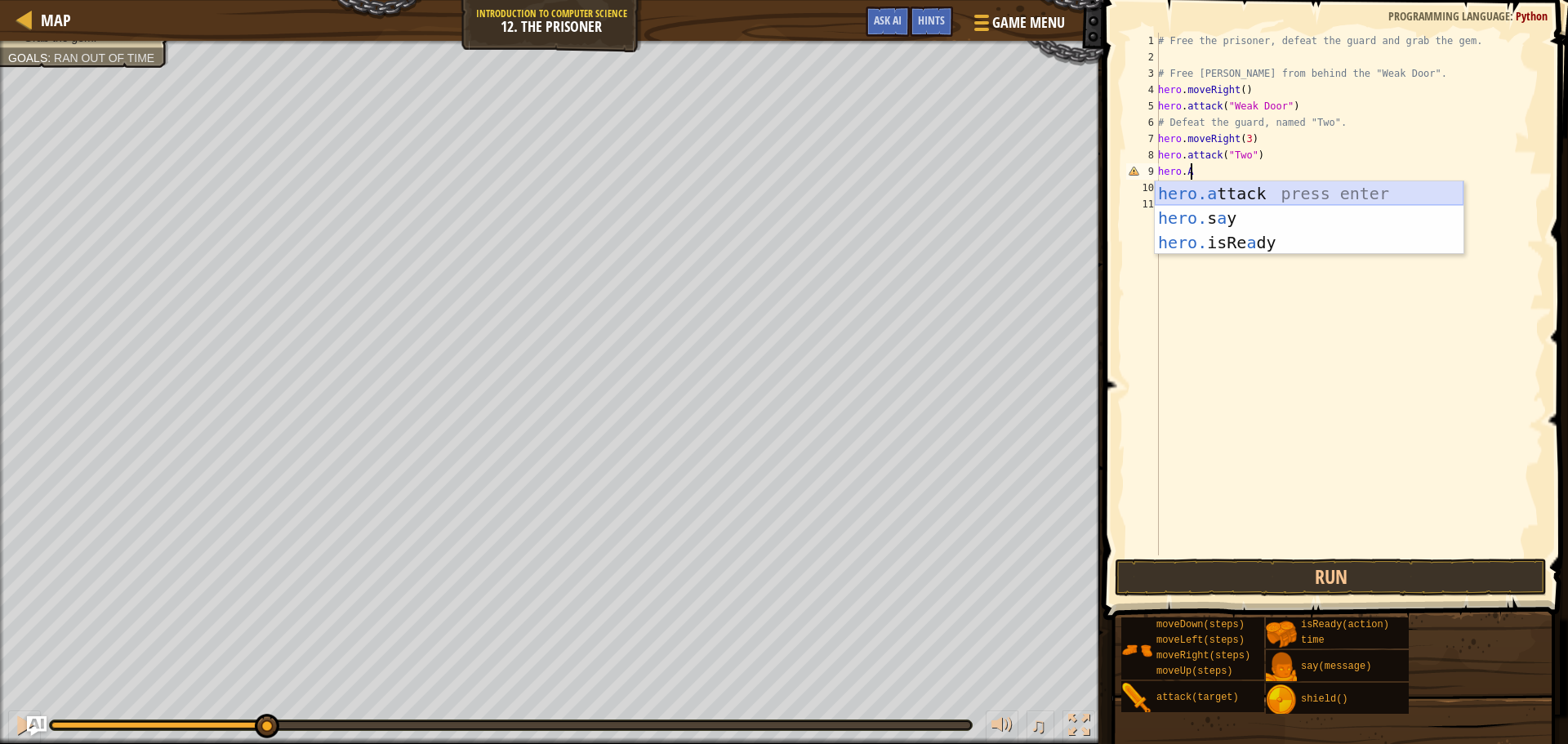
click at [1304, 196] on div "hero.a ttack press enter hero. s a y press enter hero. isRe a dy press enter" at bounding box center [1309, 243] width 309 height 123
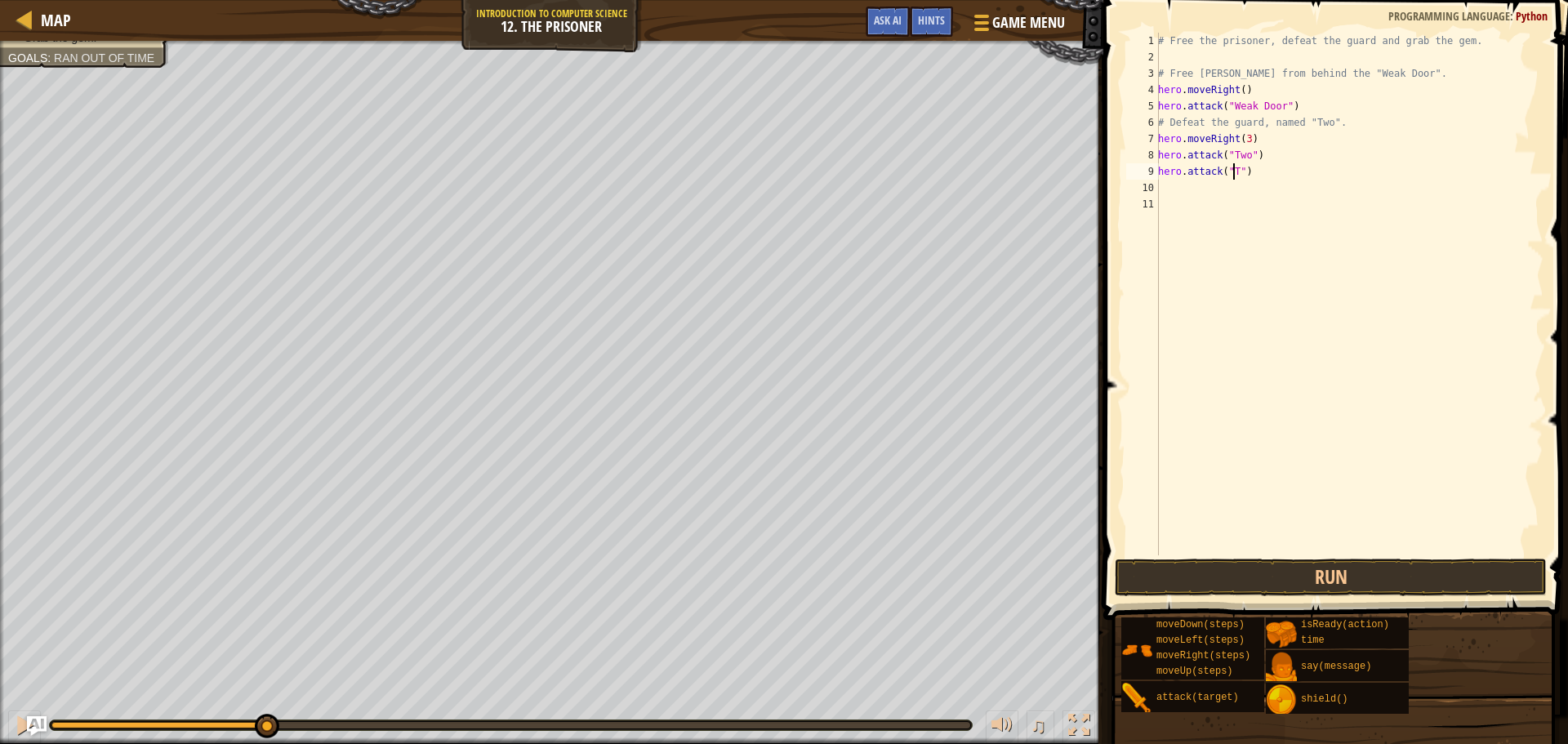
scroll to position [7, 7]
type textarea "hero.attack("Two")"
click at [1234, 585] on button "Run" at bounding box center [1331, 577] width 432 height 37
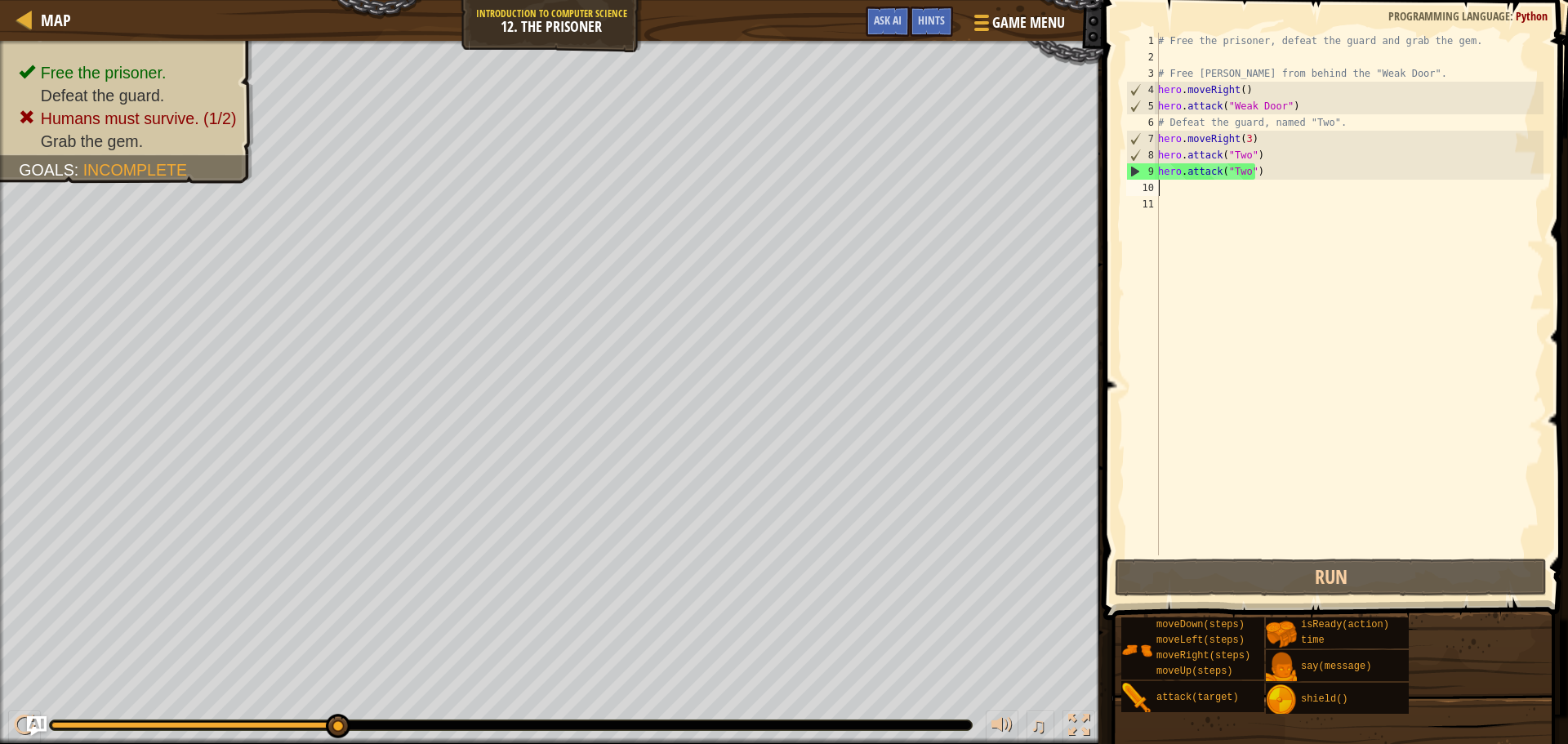
click at [1178, 192] on div "# Free the prisoner, defeat the guard and grab the gem. # Free [PERSON_NAME] fr…" at bounding box center [1349, 310] width 389 height 556
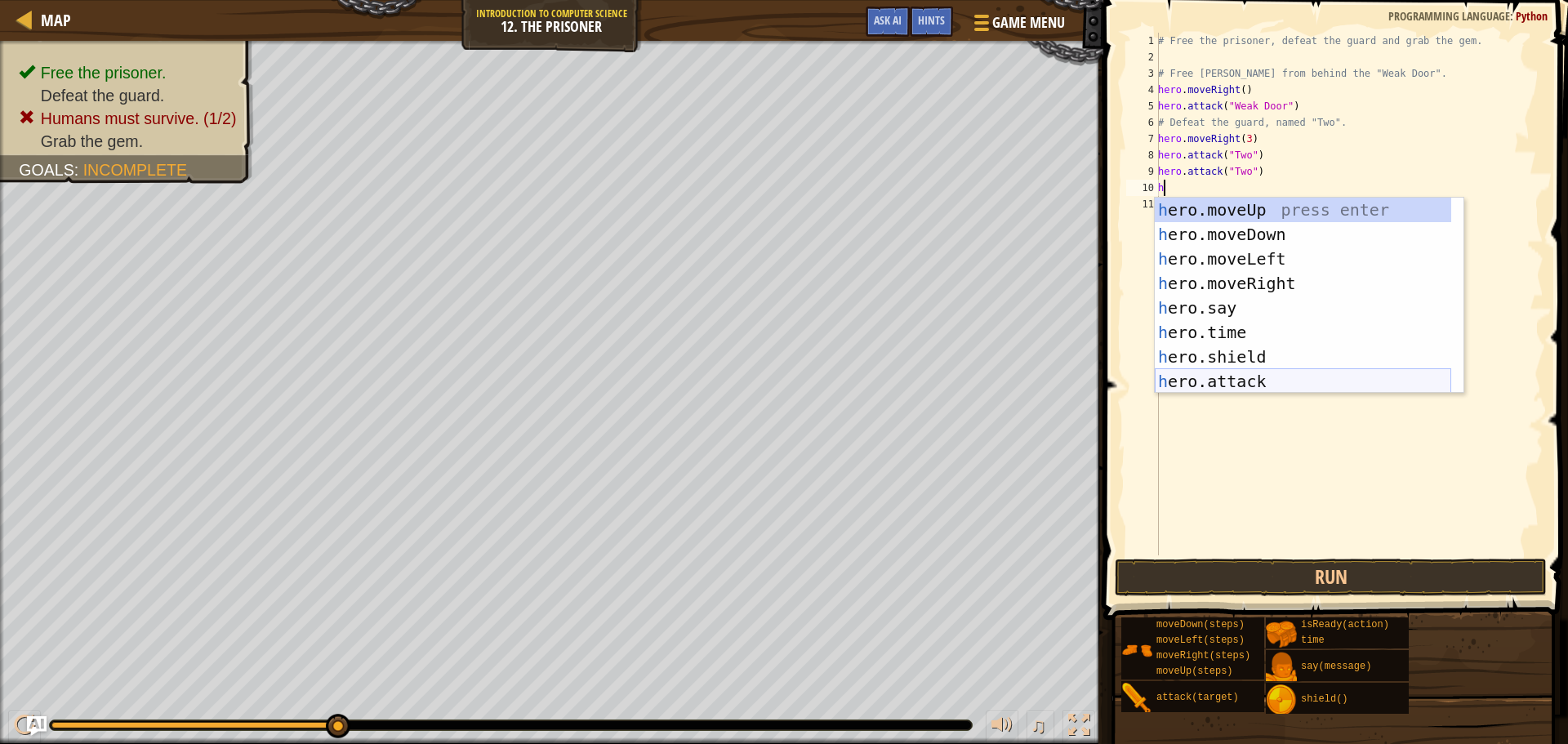
click at [1259, 379] on div "h ero.moveUp press enter h ero.moveDown press enter h ero.moveLeft press enter …" at bounding box center [1303, 319] width 296 height 245
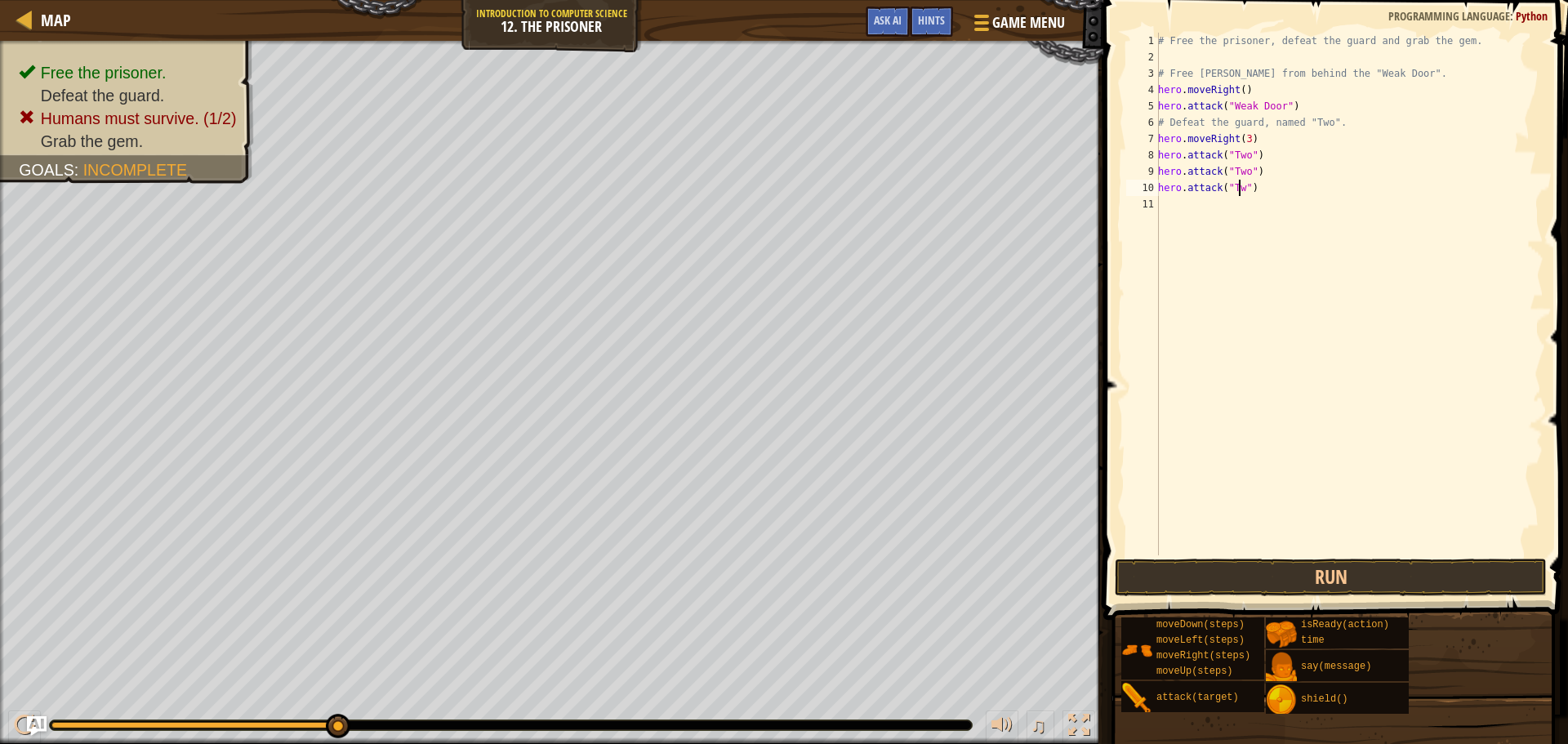
scroll to position [7, 7]
type textarea "hero.attack("Two")"
click at [1186, 210] on div "# Free the prisoner, defeat the guard and grab the gem. # Free [PERSON_NAME] fr…" at bounding box center [1349, 310] width 389 height 556
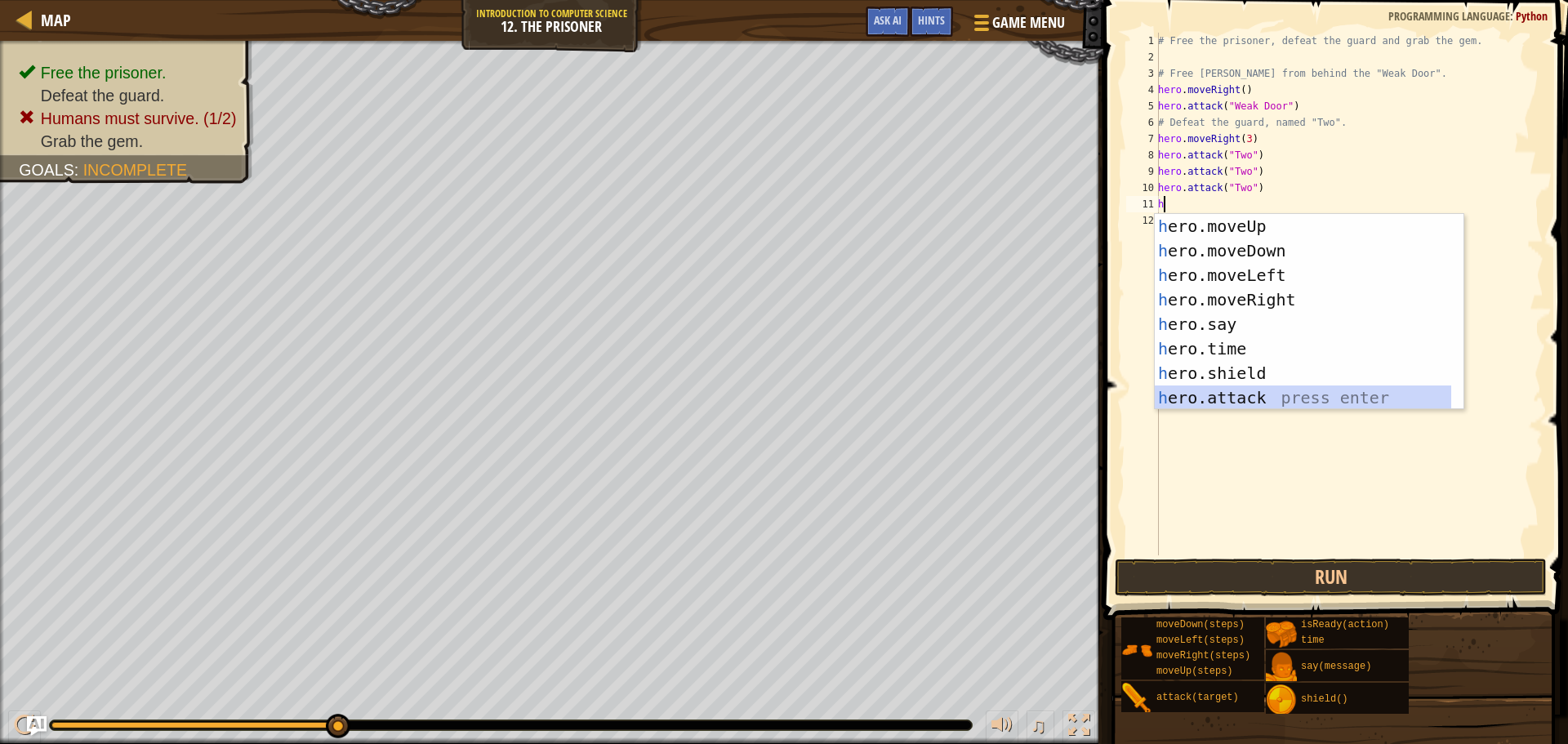
click at [1282, 395] on div "h ero.moveUp press enter h ero.moveDown press enter h ero.moveLeft press enter …" at bounding box center [1303, 336] width 296 height 245
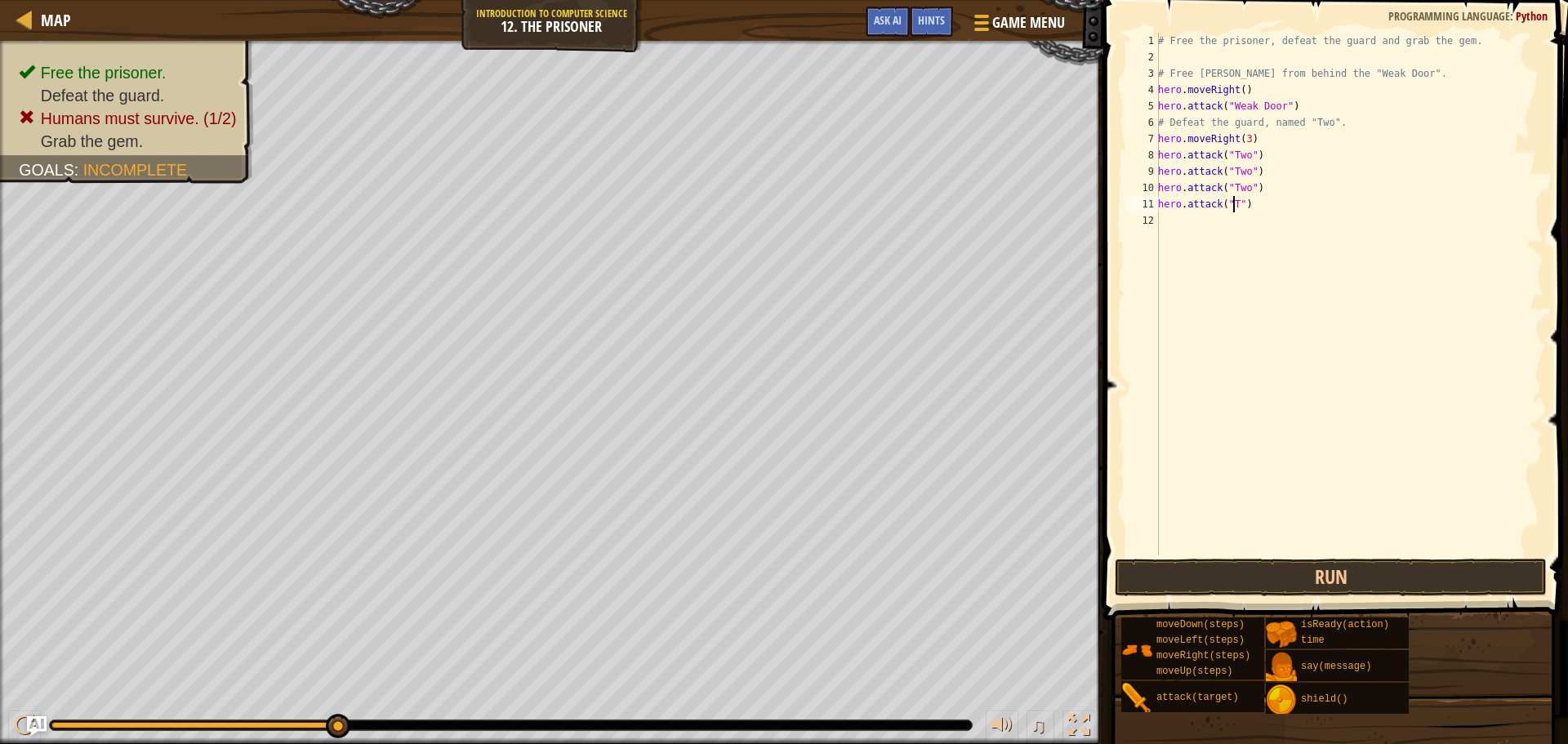
scroll to position [7, 7]
type textarea "hero.attack("Two")"
click at [1263, 580] on button "Run" at bounding box center [1331, 577] width 432 height 37
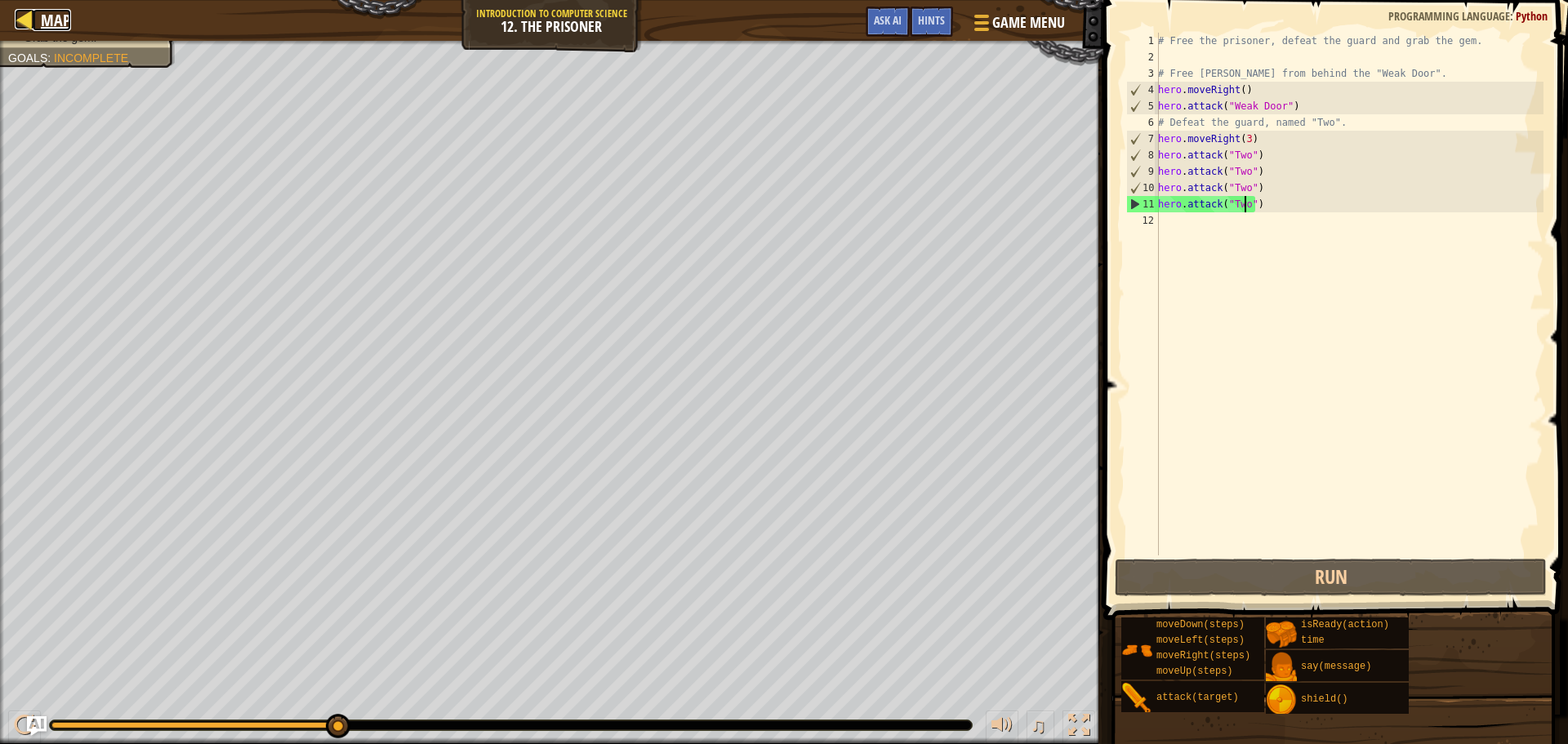
click at [43, 20] on span "Map" at bounding box center [56, 20] width 30 height 22
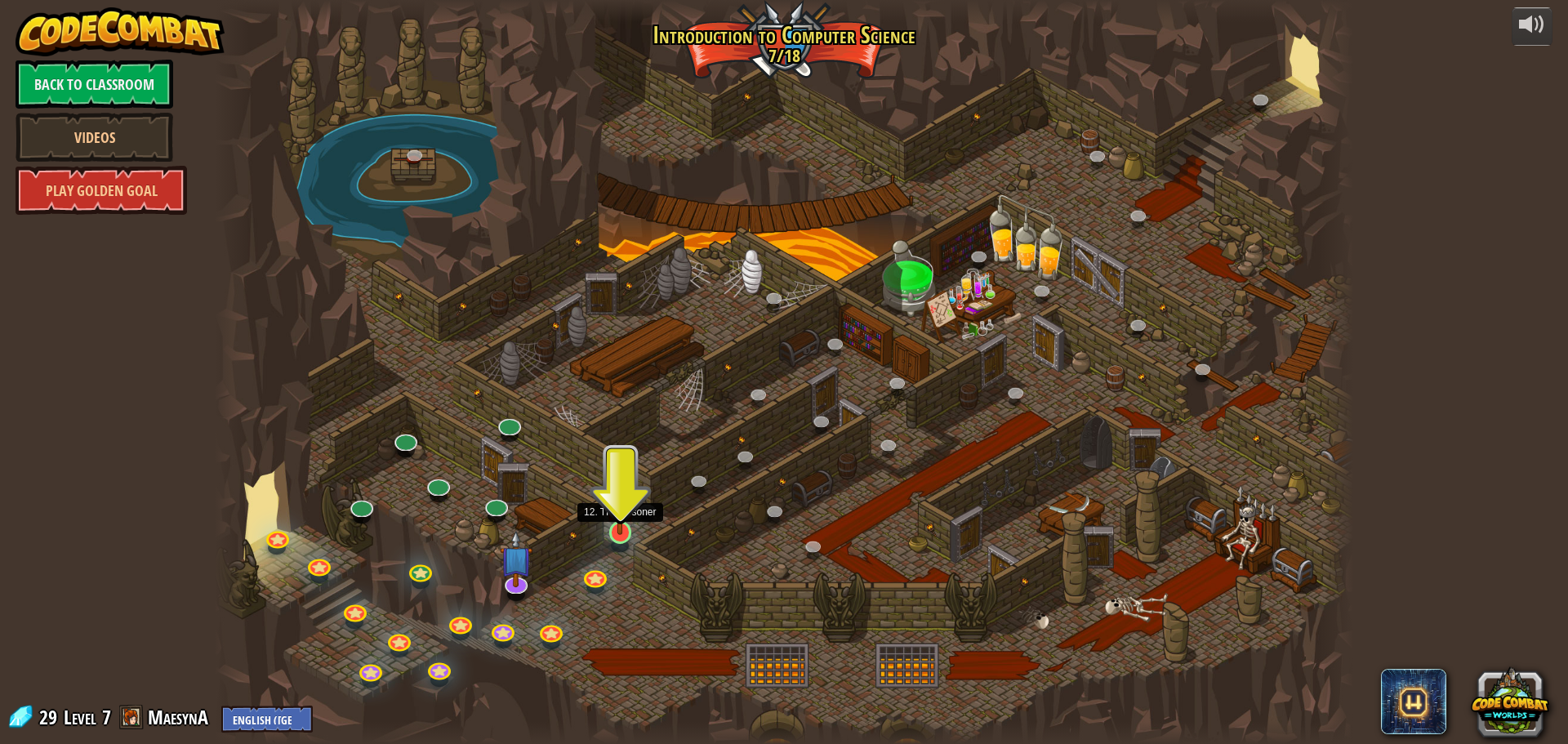
click at [625, 531] on img at bounding box center [620, 499] width 30 height 70
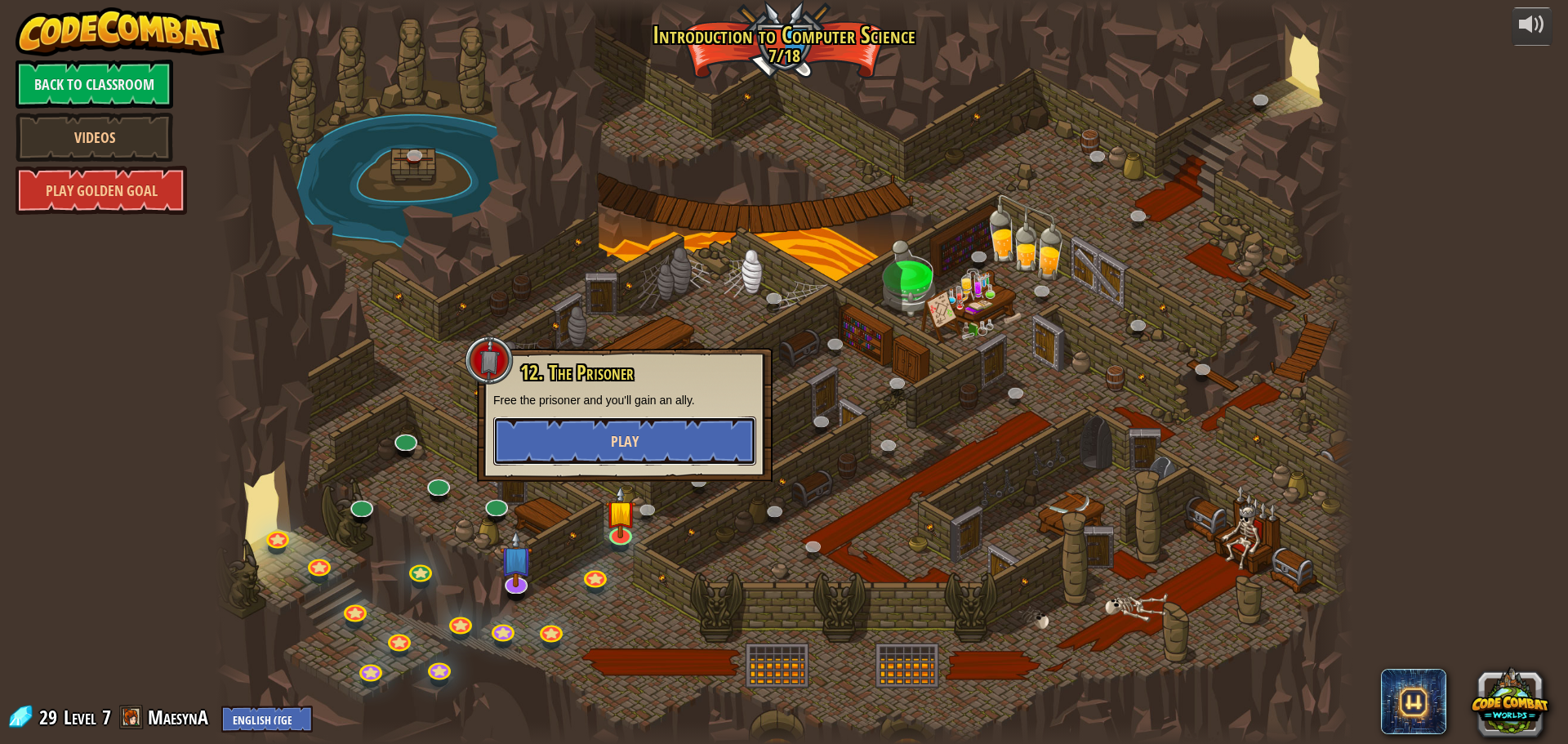
click at [634, 435] on span "Play" at bounding box center [625, 441] width 28 height 20
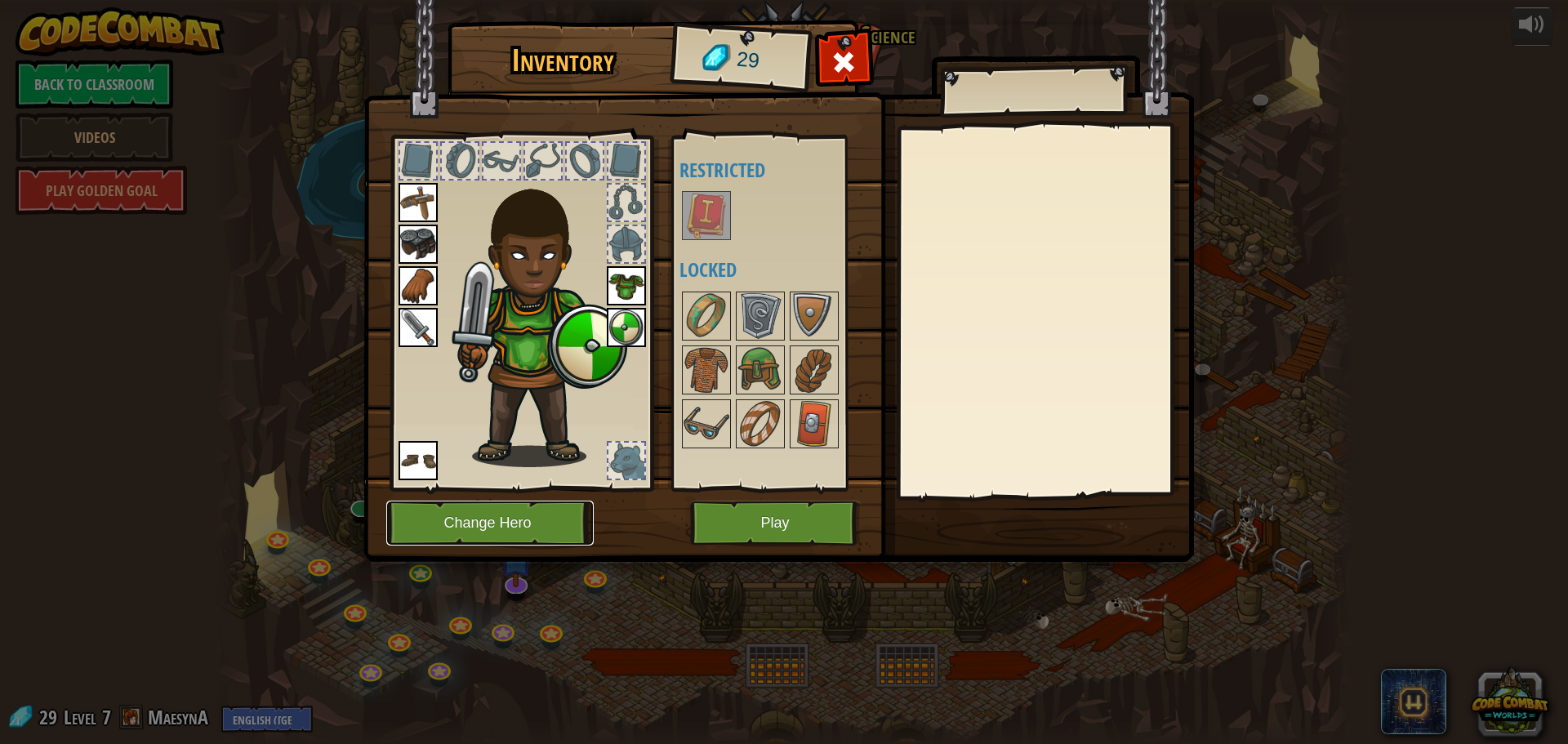
click at [548, 529] on button "Change Hero" at bounding box center [490, 523] width 208 height 45
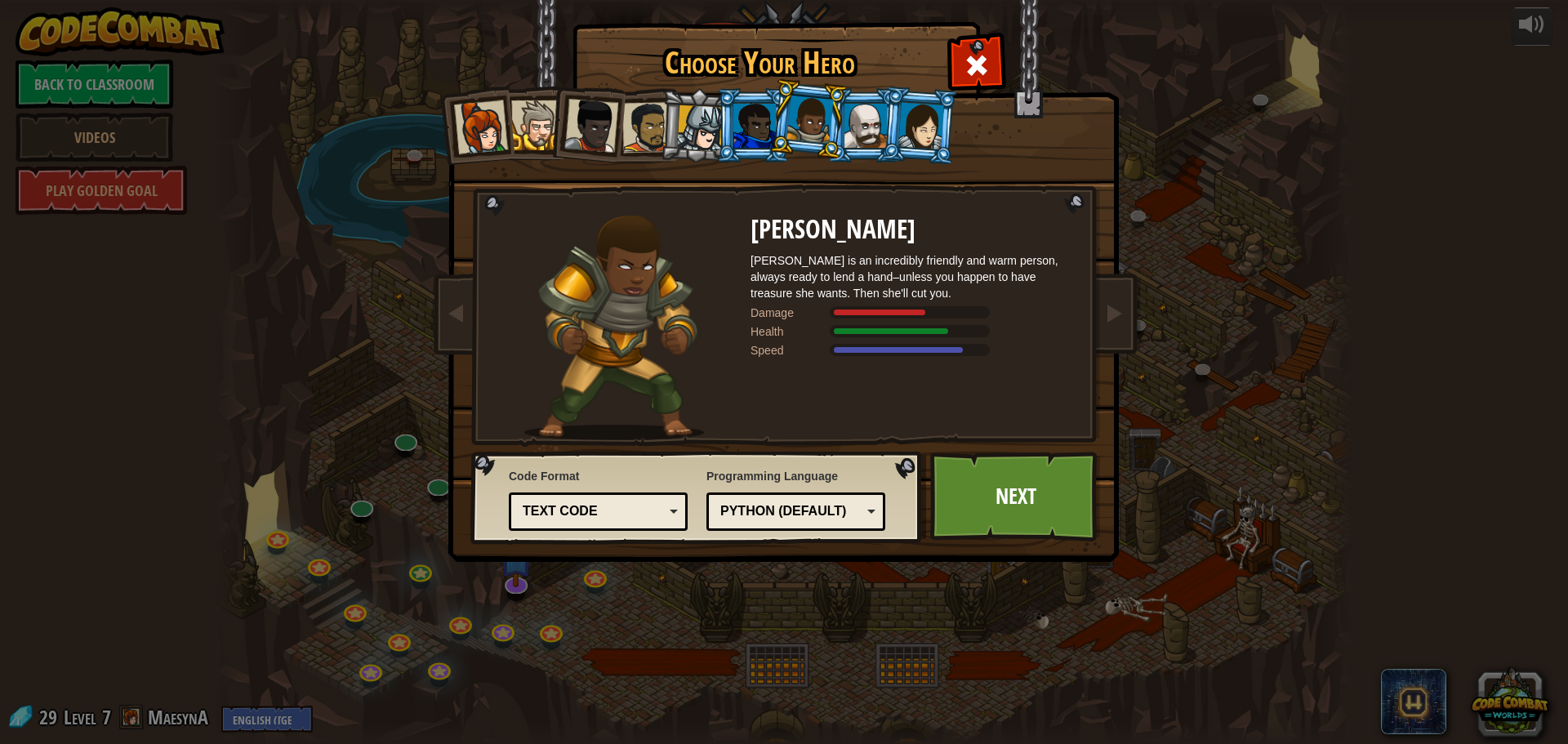
click at [861, 136] on div at bounding box center [866, 125] width 43 height 44
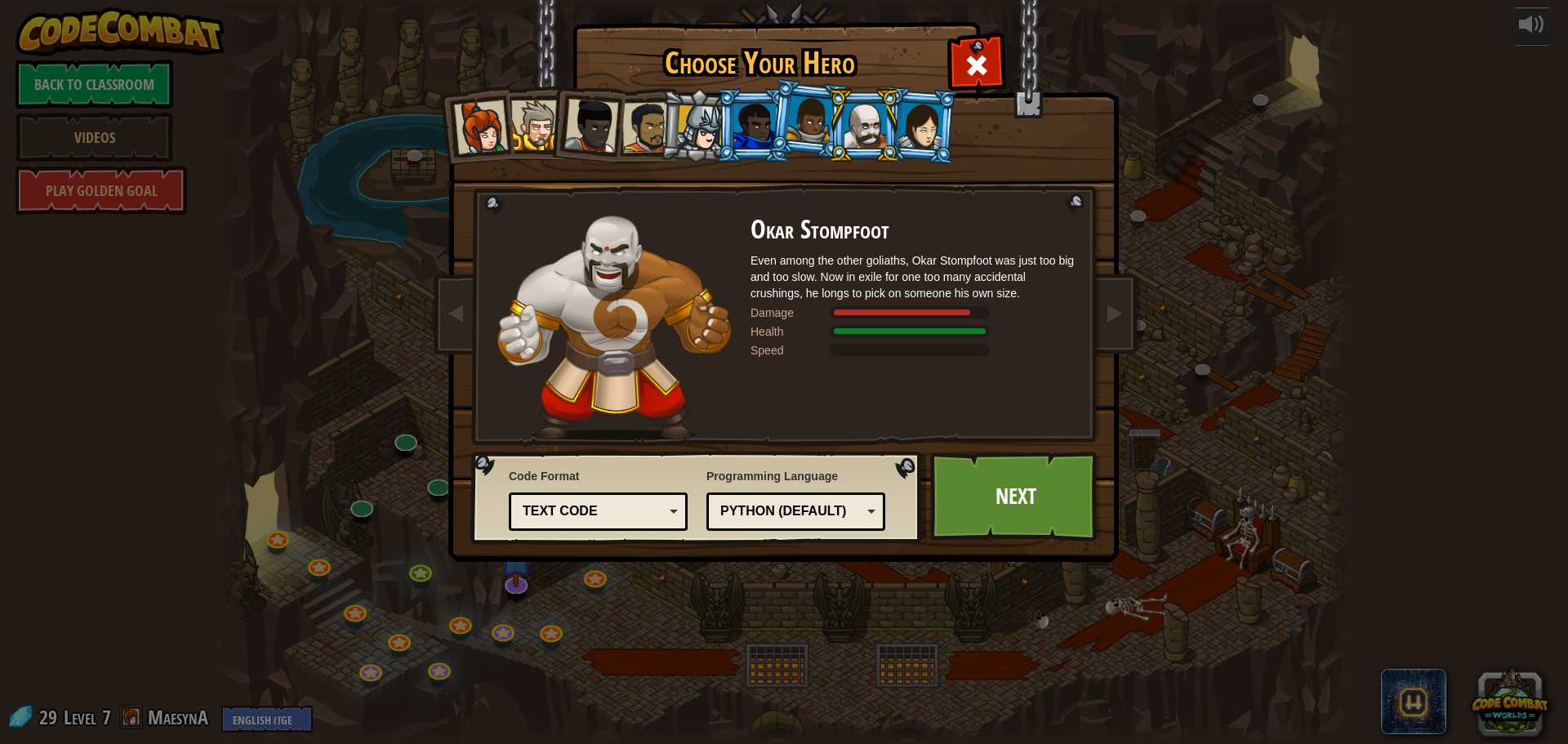
click at [930, 169] on div "Captain [PERSON_NAME] Anya is a no-nonsense leader who isn't afraid to go in an…" at bounding box center [784, 258] width 613 height 356
click at [926, 148] on div at bounding box center [921, 126] width 46 height 47
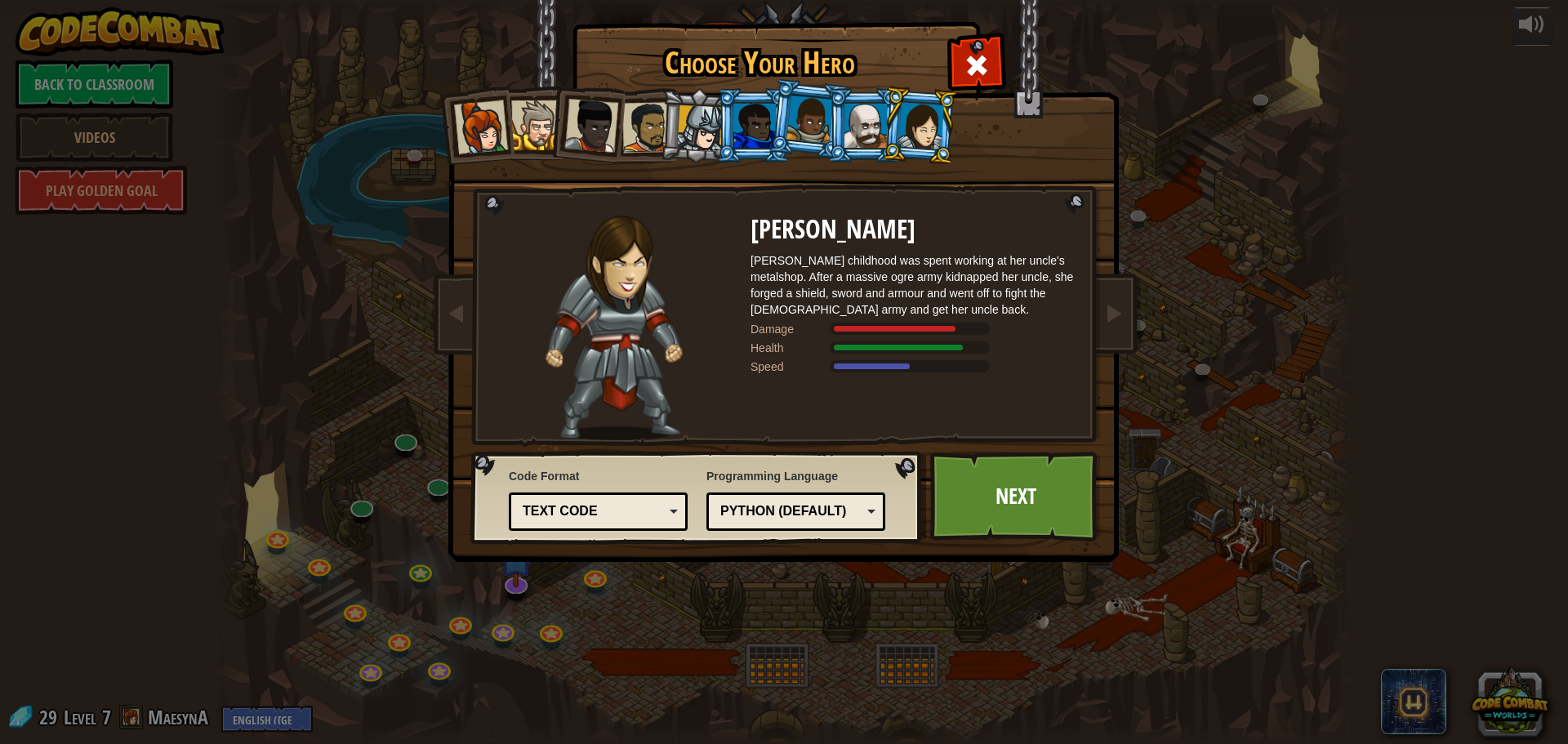
click at [854, 133] on div at bounding box center [866, 125] width 43 height 44
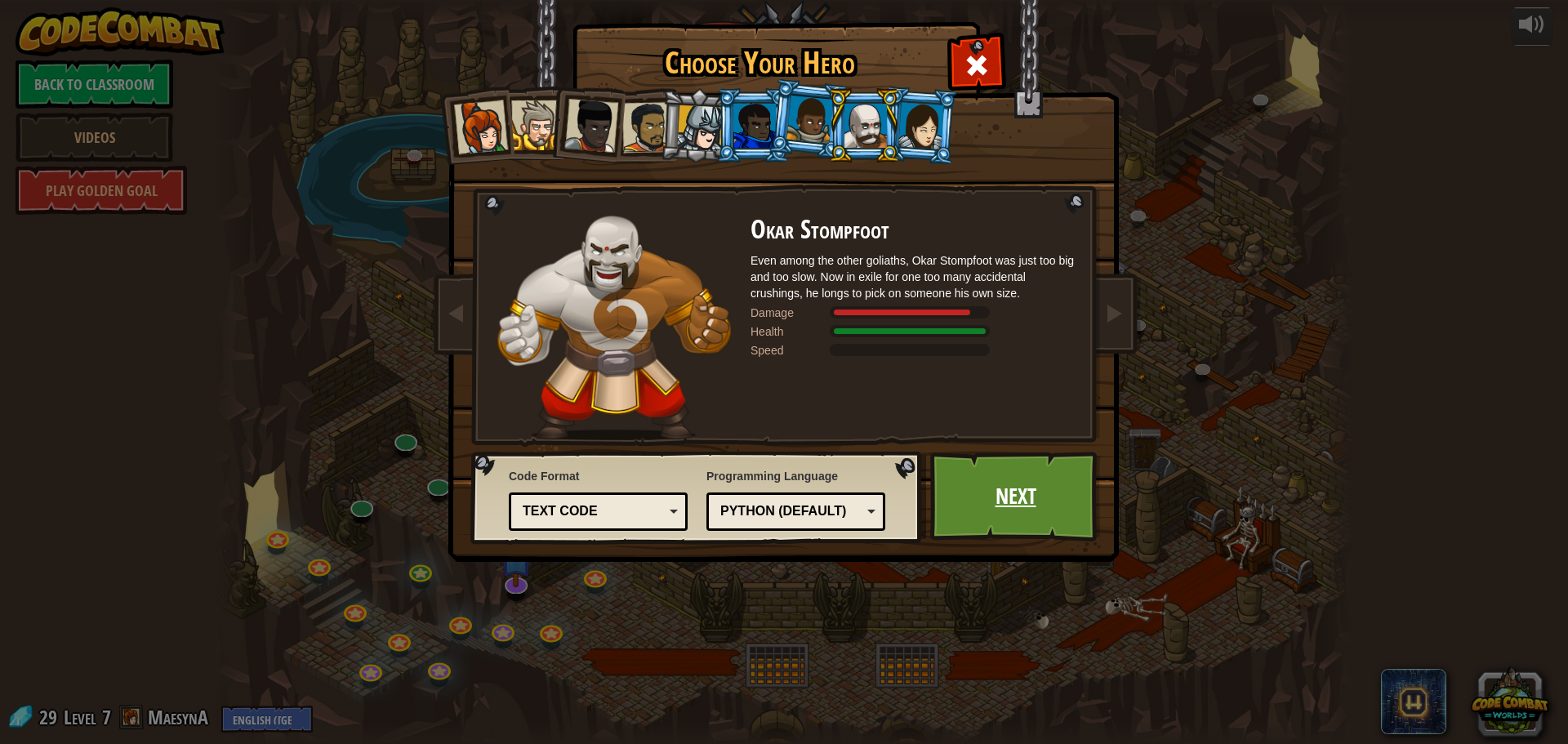
click at [1018, 471] on link "Next" at bounding box center [1015, 496] width 170 height 89
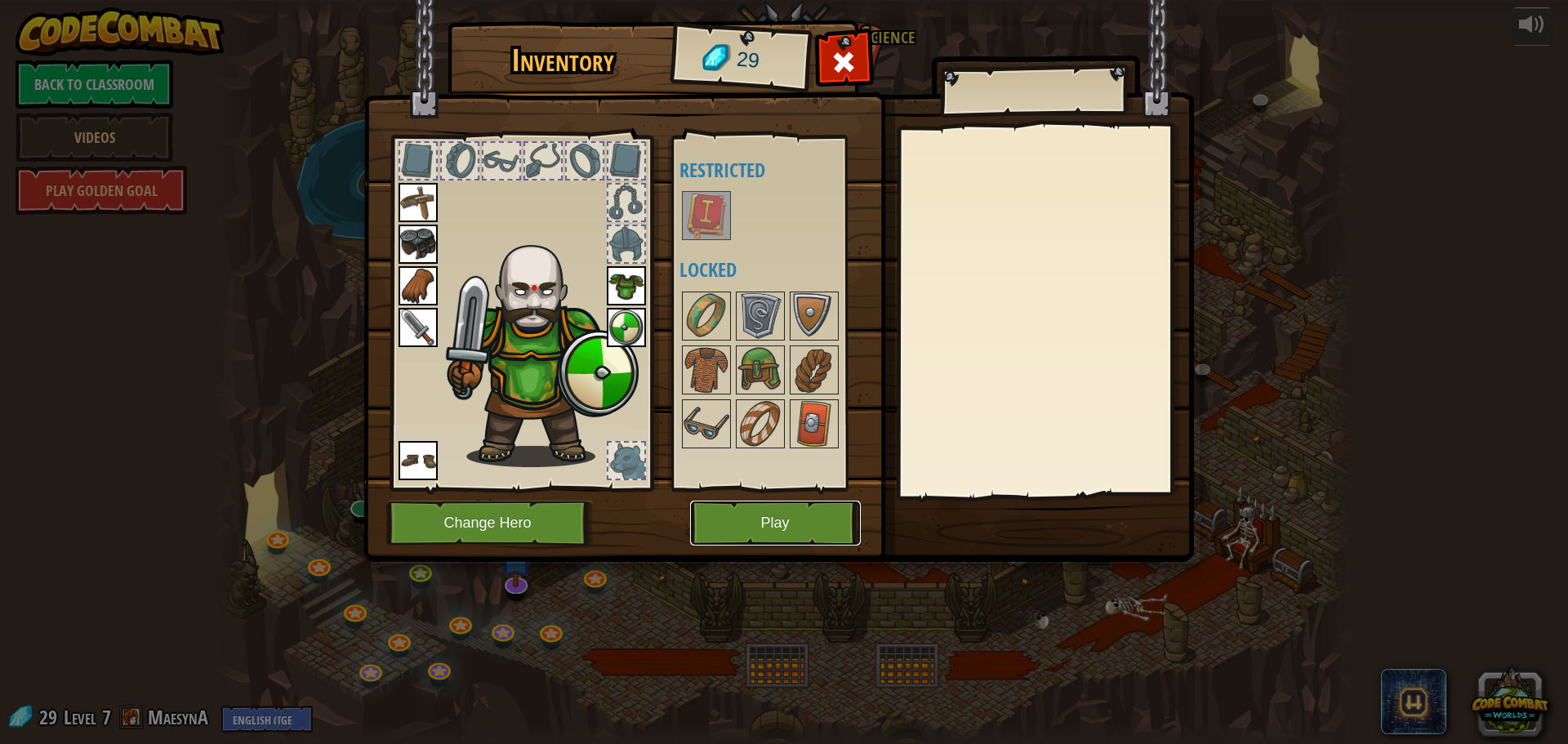
click at [778, 519] on button "Play" at bounding box center [775, 523] width 170 height 45
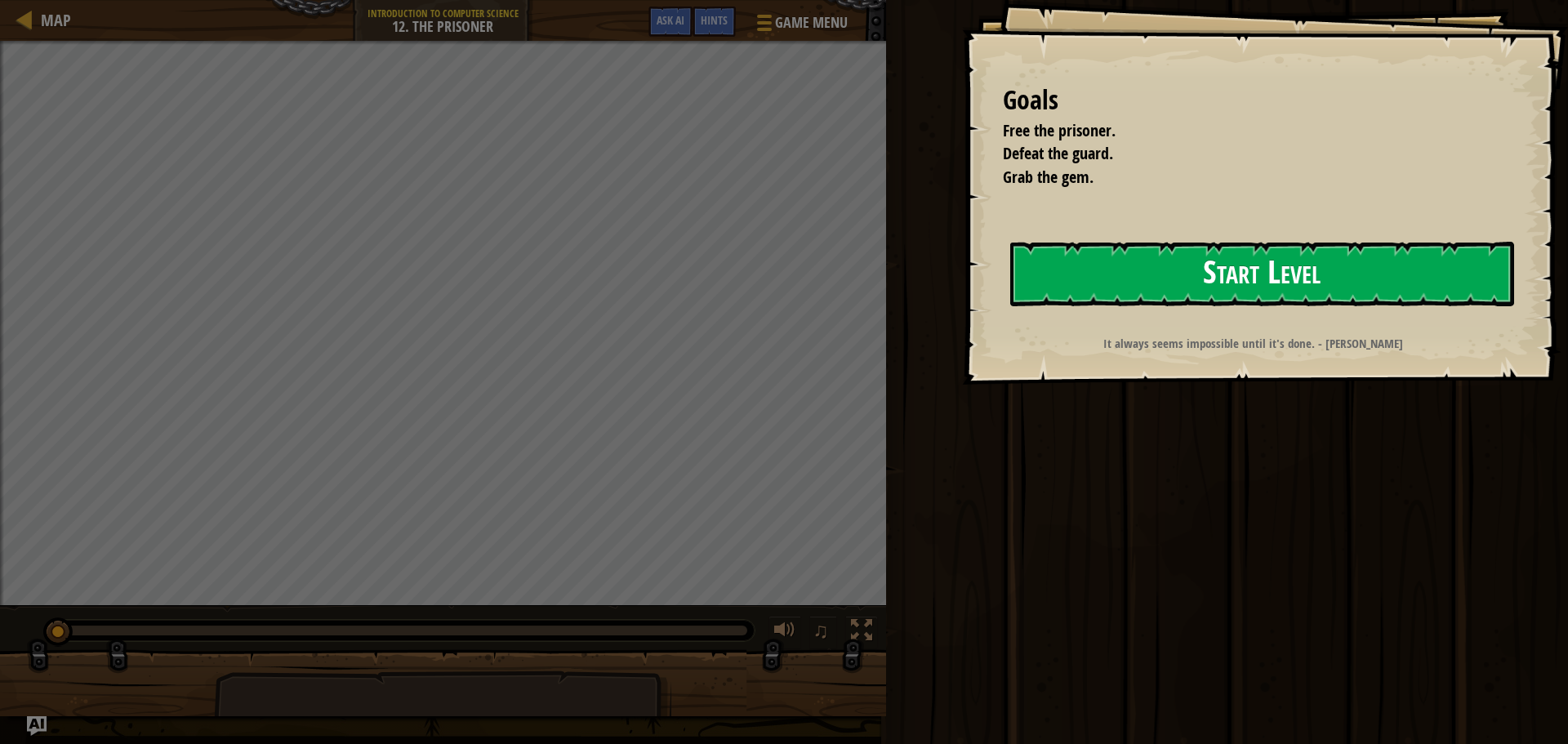
click at [1211, 264] on button "Start Level" at bounding box center [1262, 274] width 504 height 64
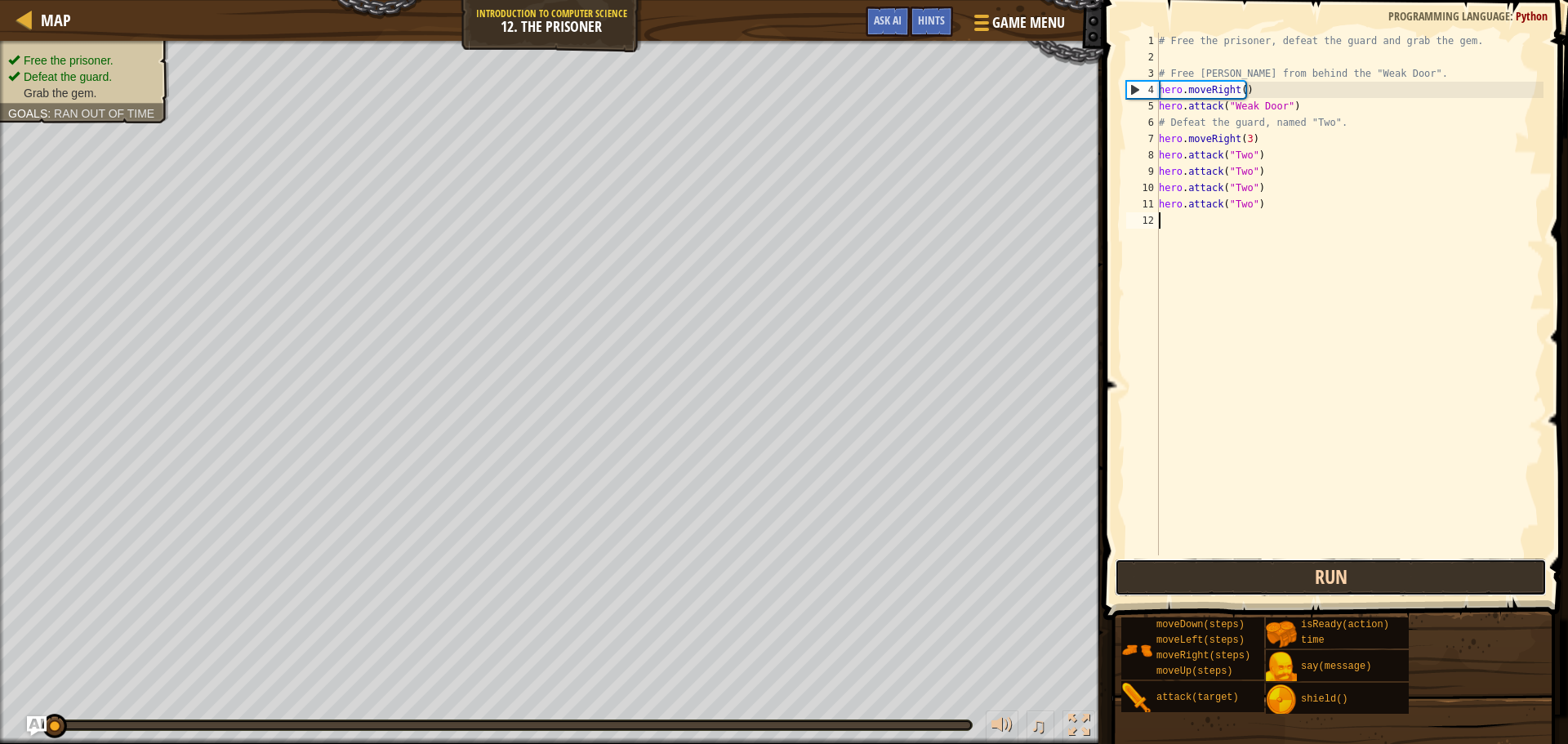
click at [1209, 580] on button "Run" at bounding box center [1331, 577] width 432 height 37
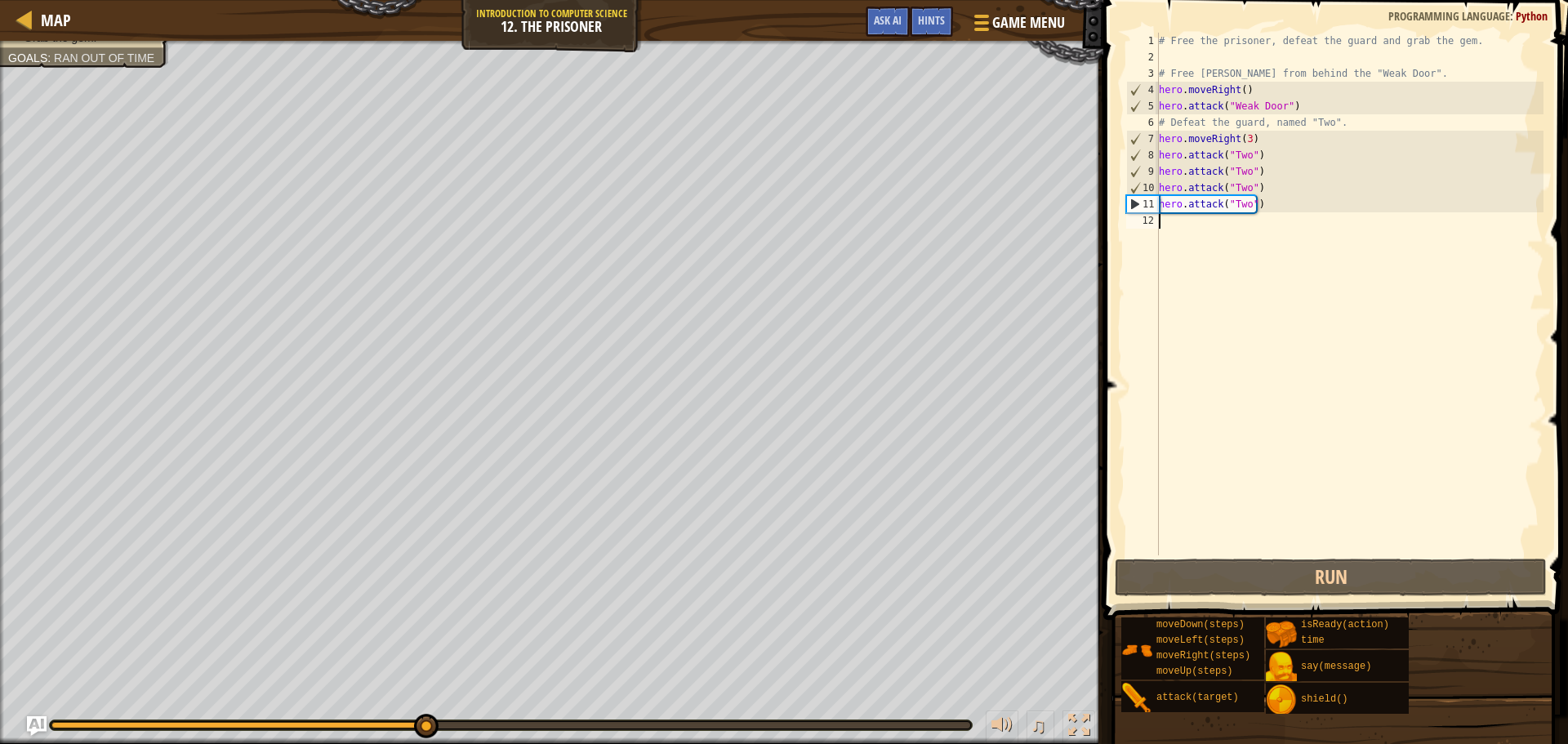
click at [1185, 229] on div "# Free the prisoner, defeat the guard and grab the gem. # Free [PERSON_NAME] fr…" at bounding box center [1349, 310] width 388 height 556
type textarea "h"
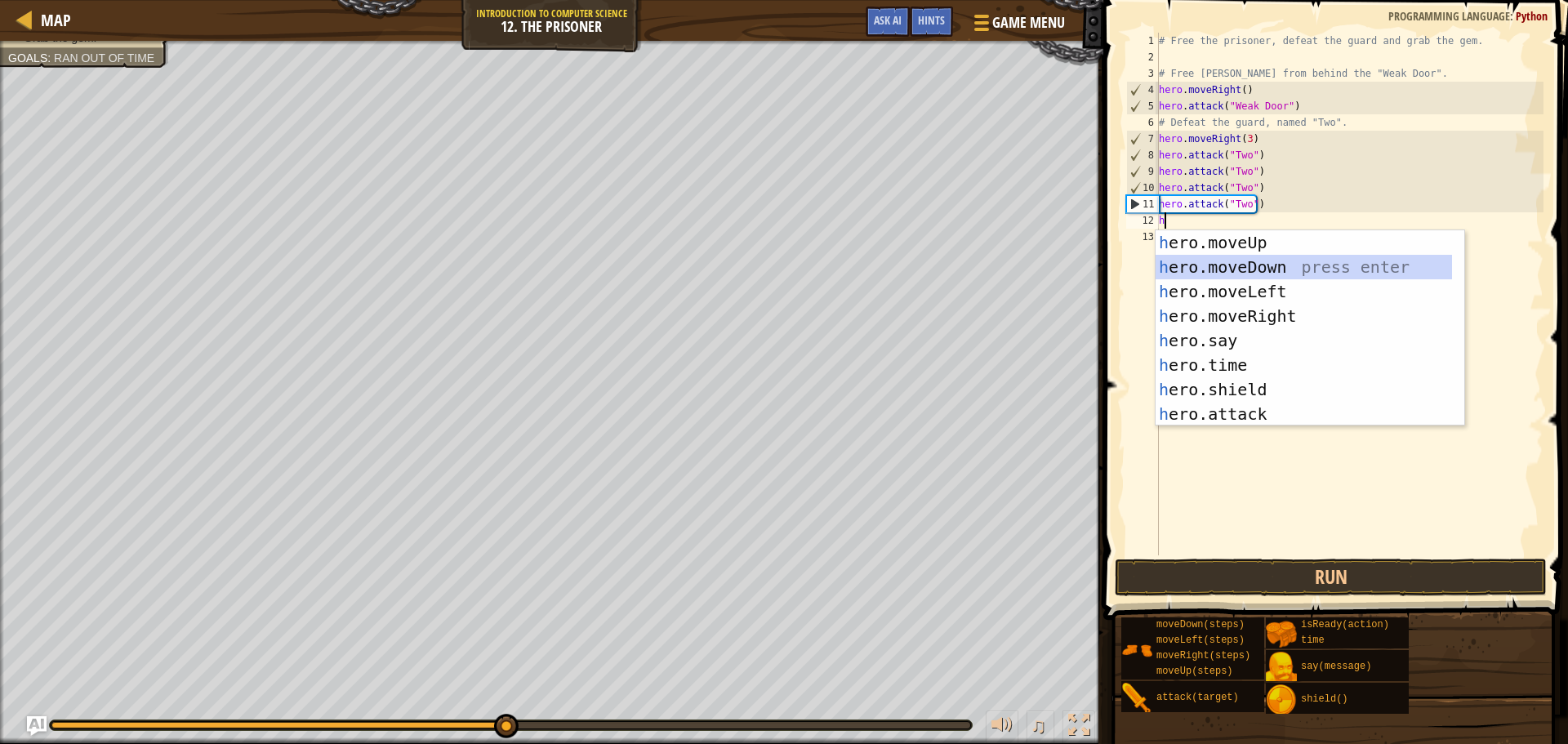
click at [1293, 262] on div "h ero.moveUp press enter h ero.moveDown press enter h ero.moveLeft press enter …" at bounding box center [1304, 352] width 296 height 245
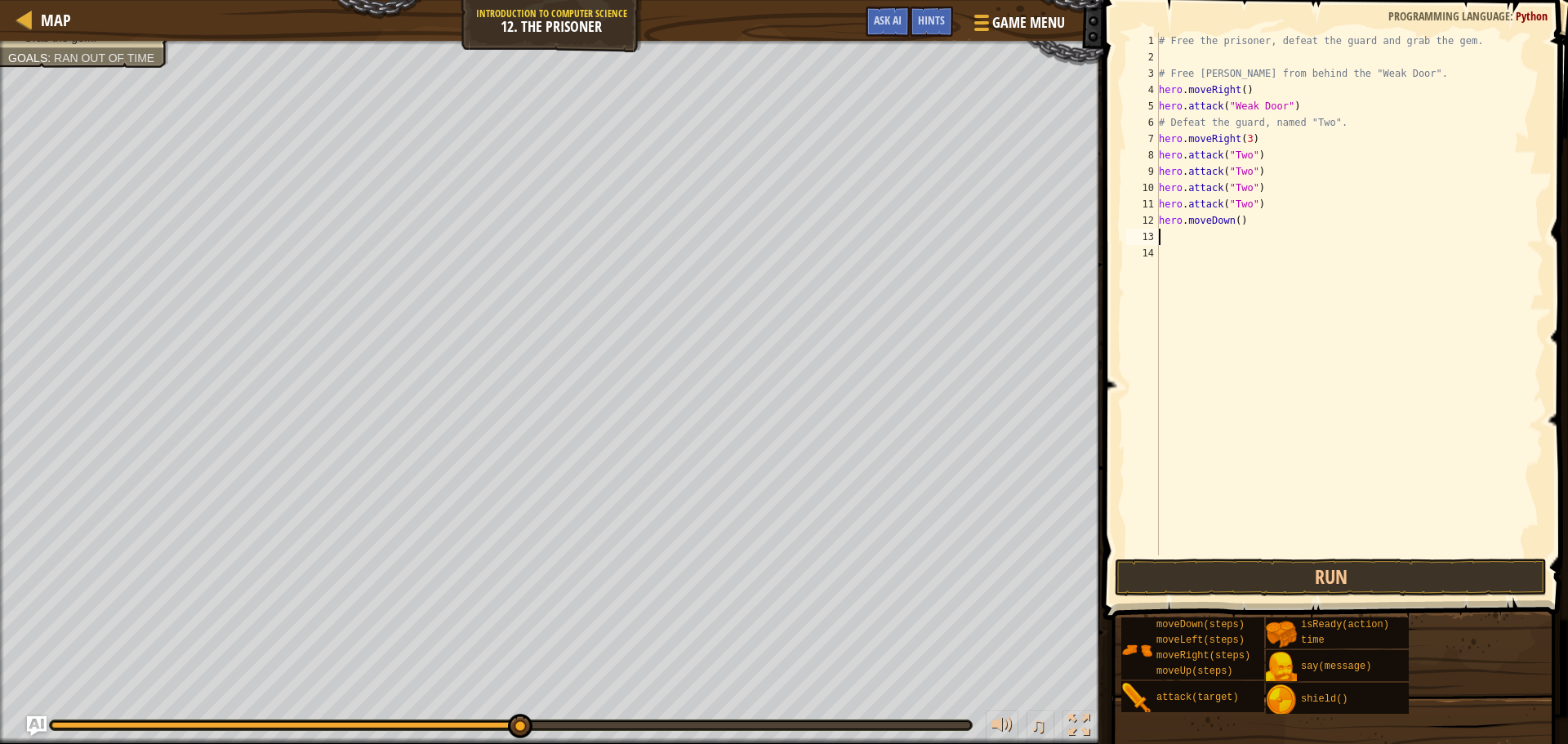
click at [1231, 222] on div "# Free the prisoner, defeat the guard and grab the gem. # Free [PERSON_NAME] fr…" at bounding box center [1349, 310] width 388 height 556
click at [1232, 217] on div "# Free the prisoner, defeat the guard and grab the gem. # Free [PERSON_NAME] fr…" at bounding box center [1349, 310] width 388 height 556
type textarea "hero.moveDown(2)"
click at [1215, 238] on div "# Free the prisoner, defeat the guard and grab the gem. # Free [PERSON_NAME] fr…" at bounding box center [1349, 310] width 388 height 556
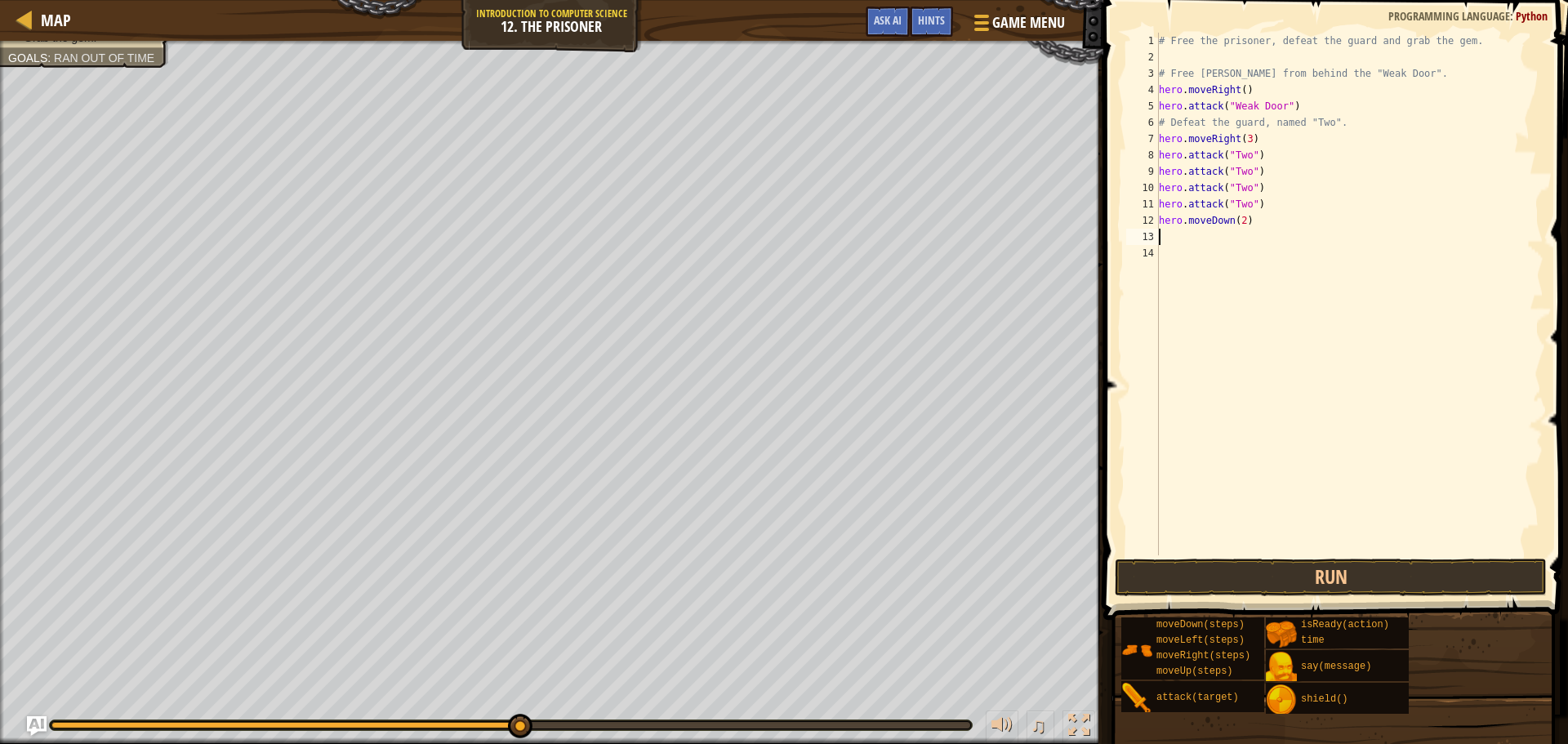
scroll to position [7, 0]
type textarea "h"
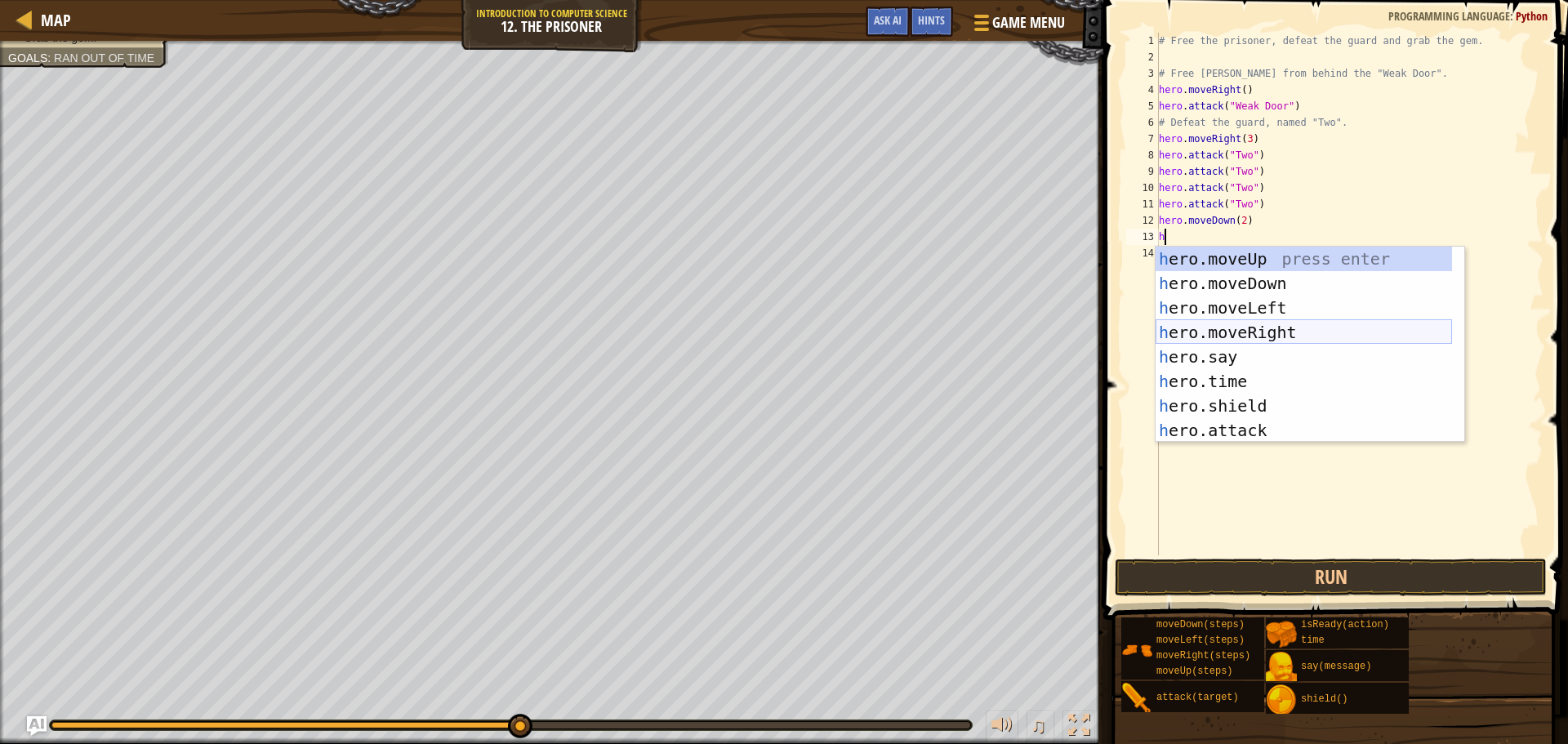
click at [1254, 336] on div "h ero.moveUp press enter h ero.moveDown press enter h ero.moveLeft press enter …" at bounding box center [1304, 369] width 296 height 245
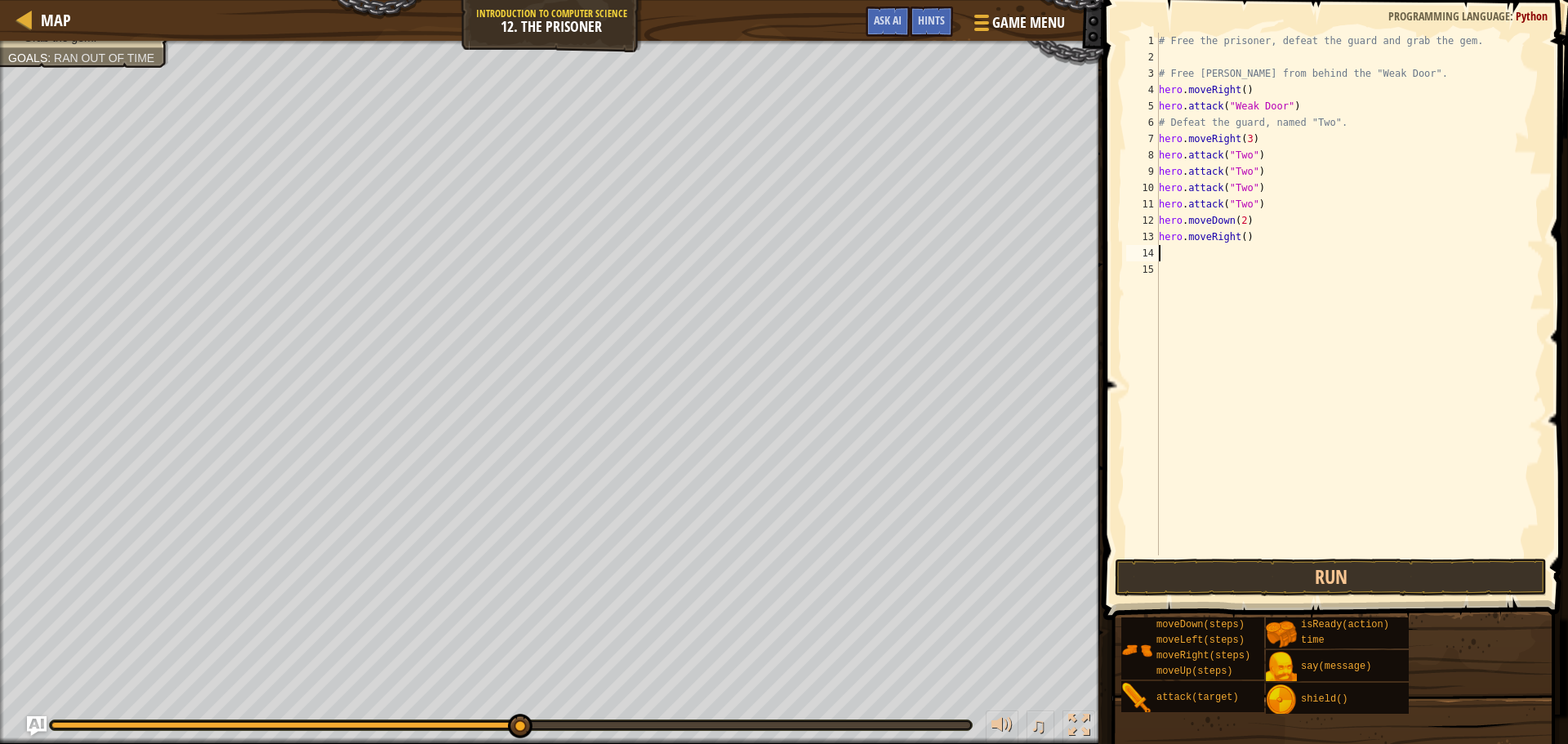
click at [1239, 237] on div "# Free the prisoner, defeat the guard and grab the gem. # Free [PERSON_NAME] fr…" at bounding box center [1349, 310] width 388 height 556
type textarea "hero.moveRight(2)"
click at [1283, 577] on button "Run" at bounding box center [1331, 577] width 432 height 37
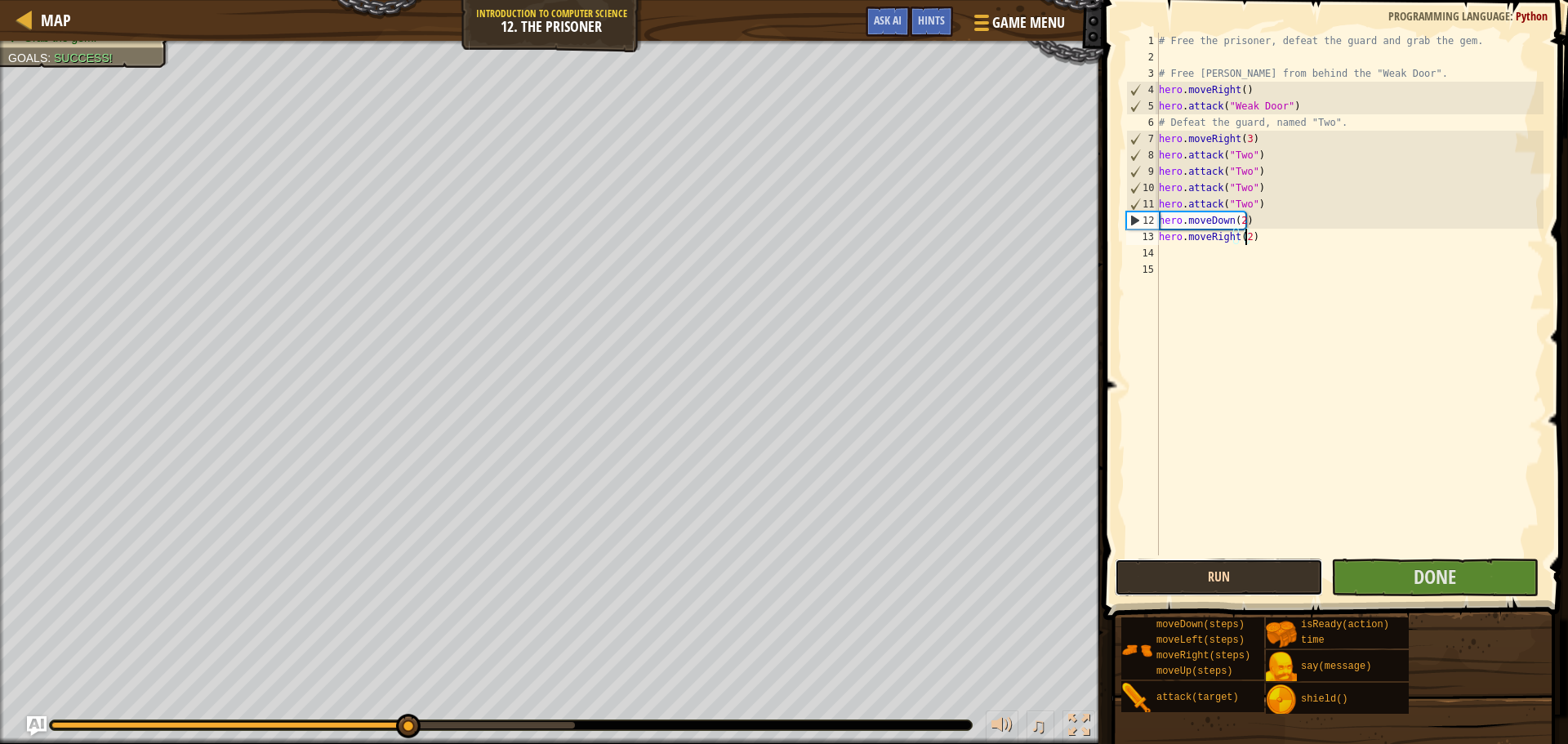
click at [1295, 575] on button "Run" at bounding box center [1218, 577] width 208 height 37
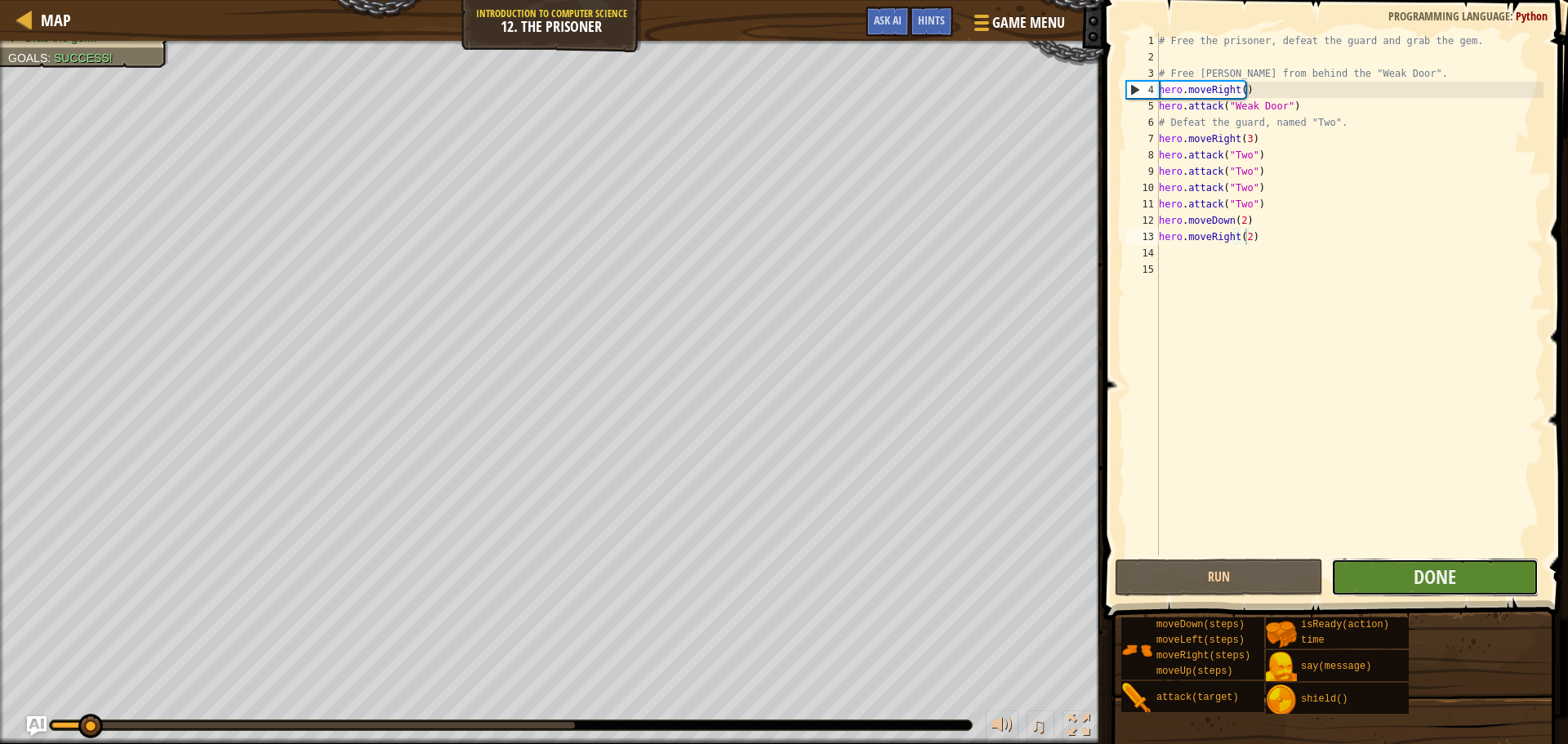
click at [1363, 575] on button "Done" at bounding box center [1435, 577] width 208 height 37
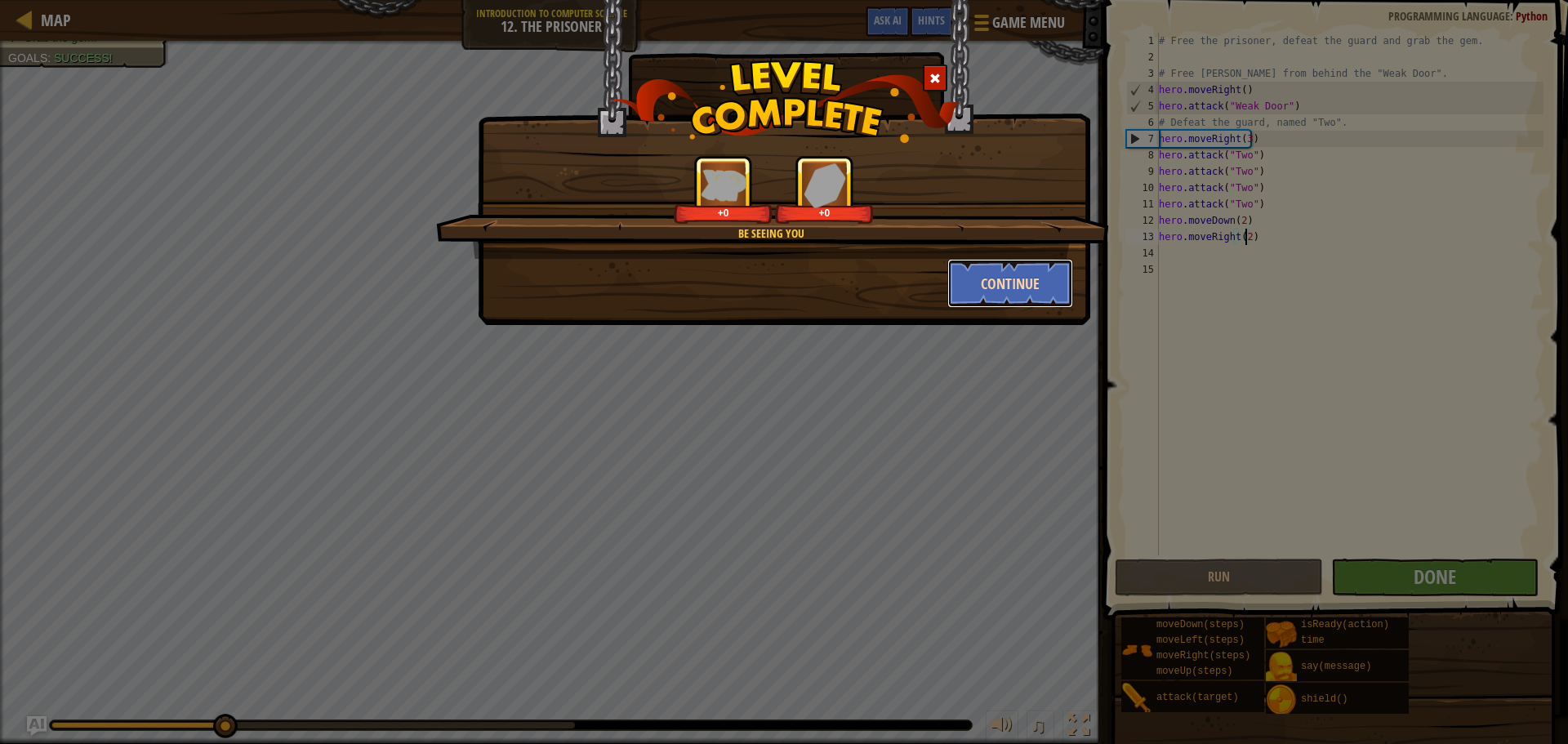
click at [1001, 294] on button "Continue" at bounding box center [1011, 283] width 127 height 49
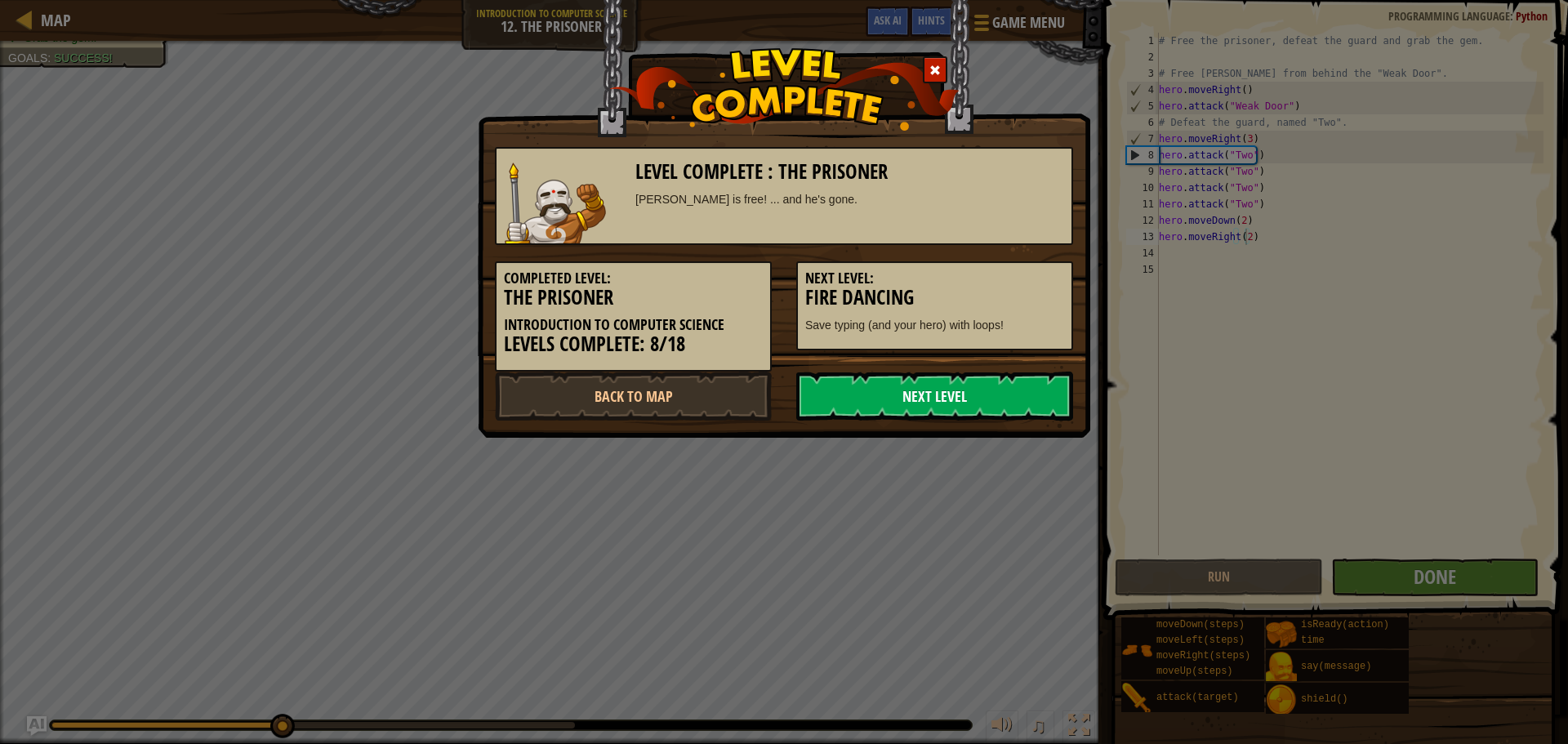
click at [904, 395] on link "Next Level" at bounding box center [934, 396] width 277 height 49
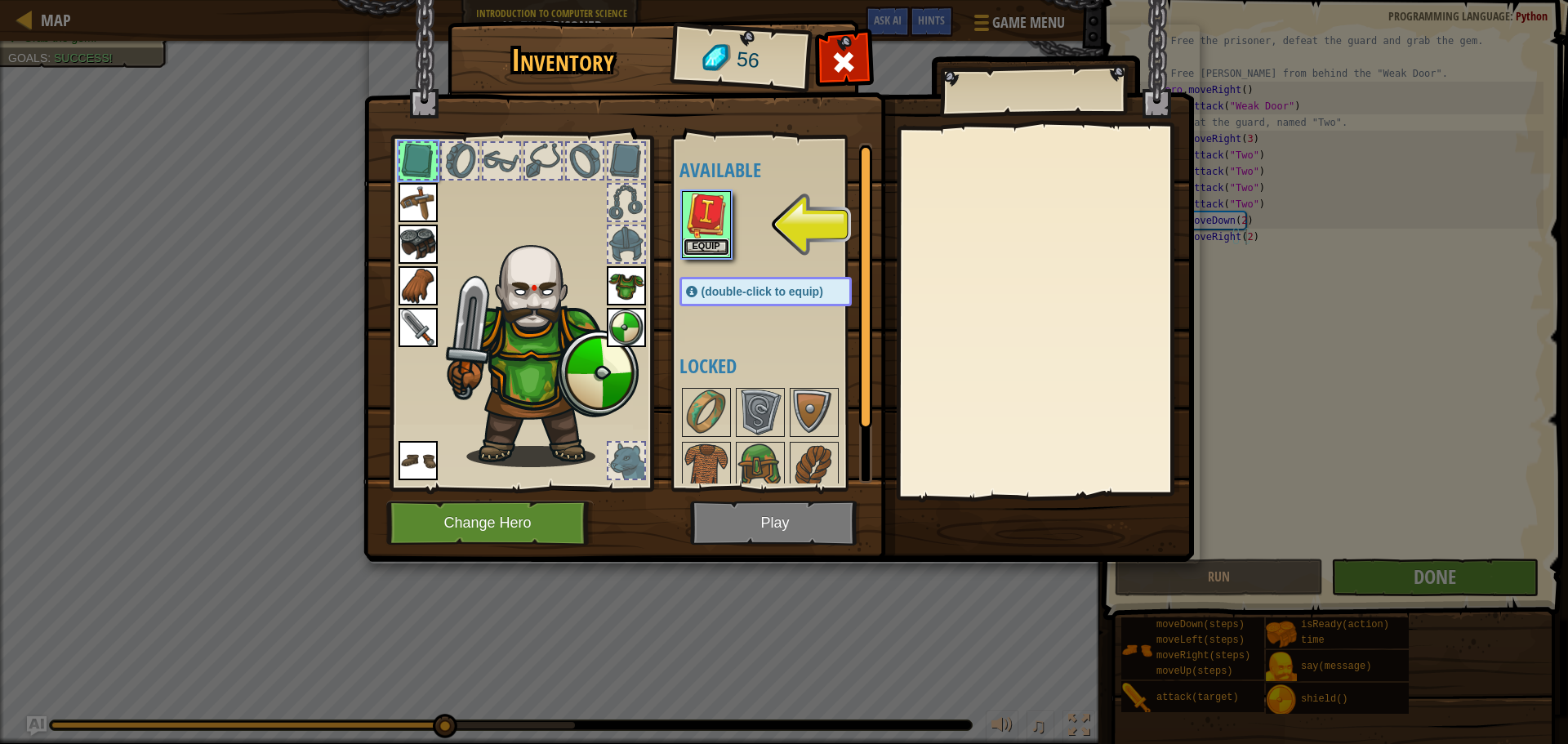
click at [702, 244] on button "Equip" at bounding box center [706, 247] width 46 height 17
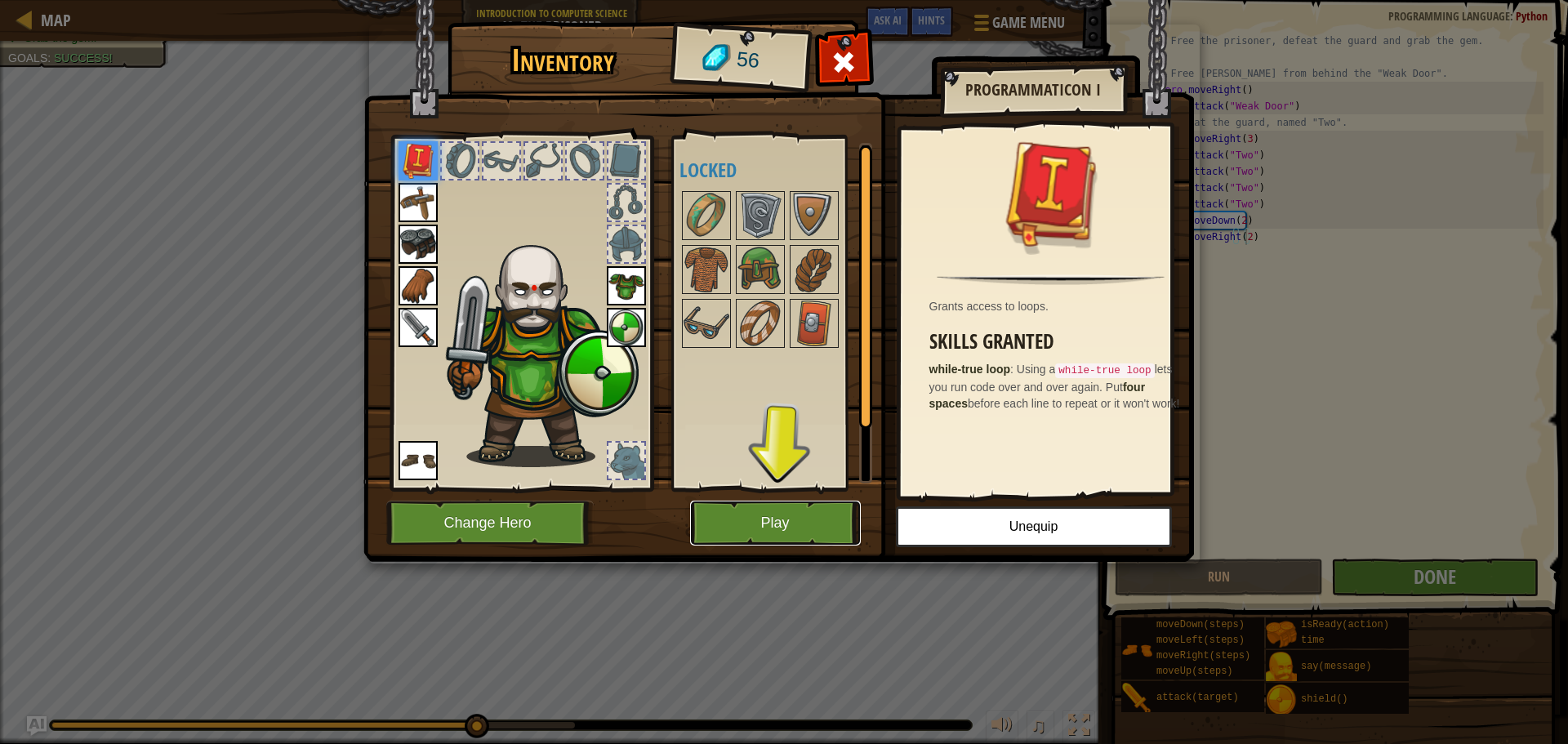
click at [820, 527] on button "Play" at bounding box center [775, 523] width 170 height 45
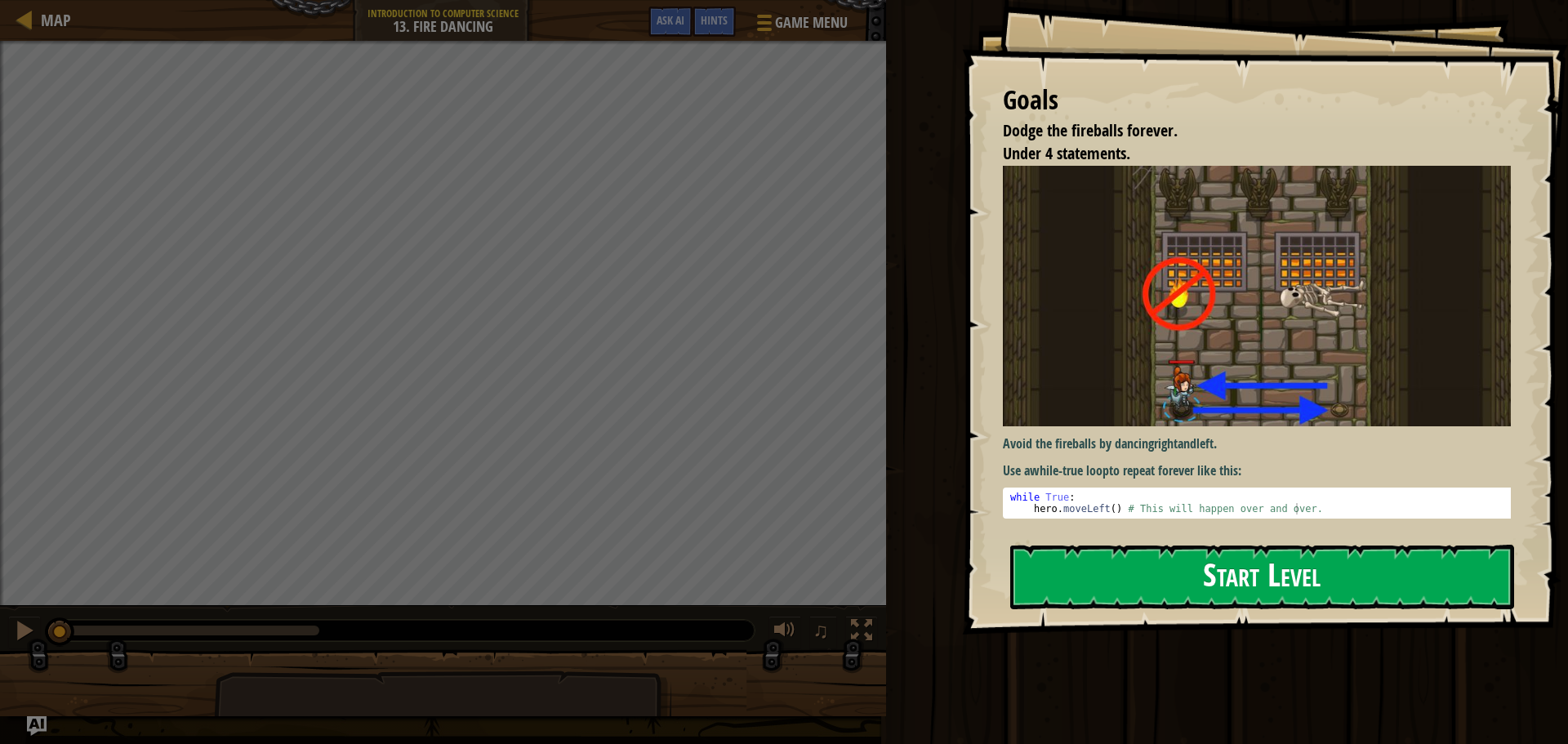
click at [1097, 569] on button "Start Level" at bounding box center [1262, 576] width 504 height 64
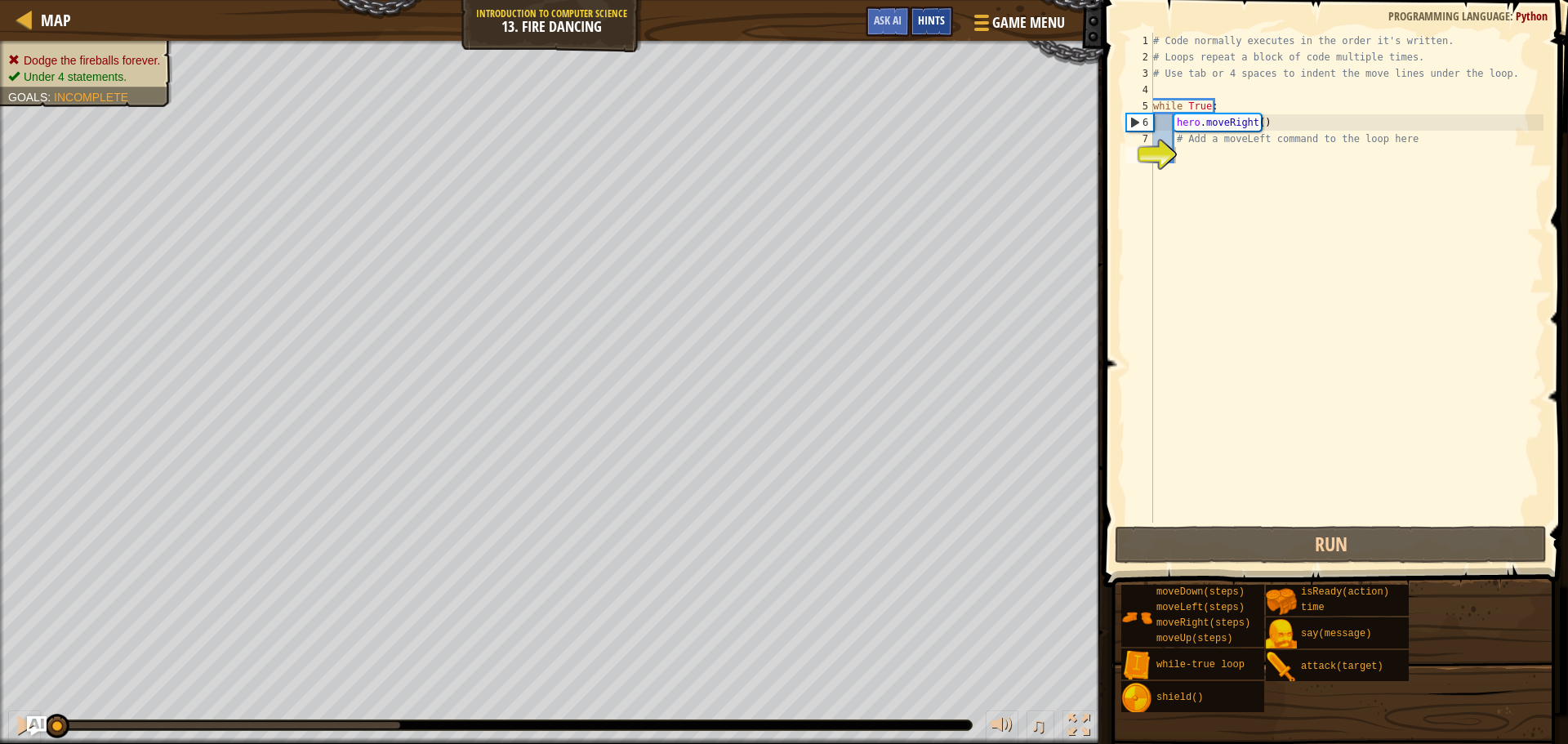
click at [937, 30] on div "Hints" at bounding box center [931, 21] width 43 height 30
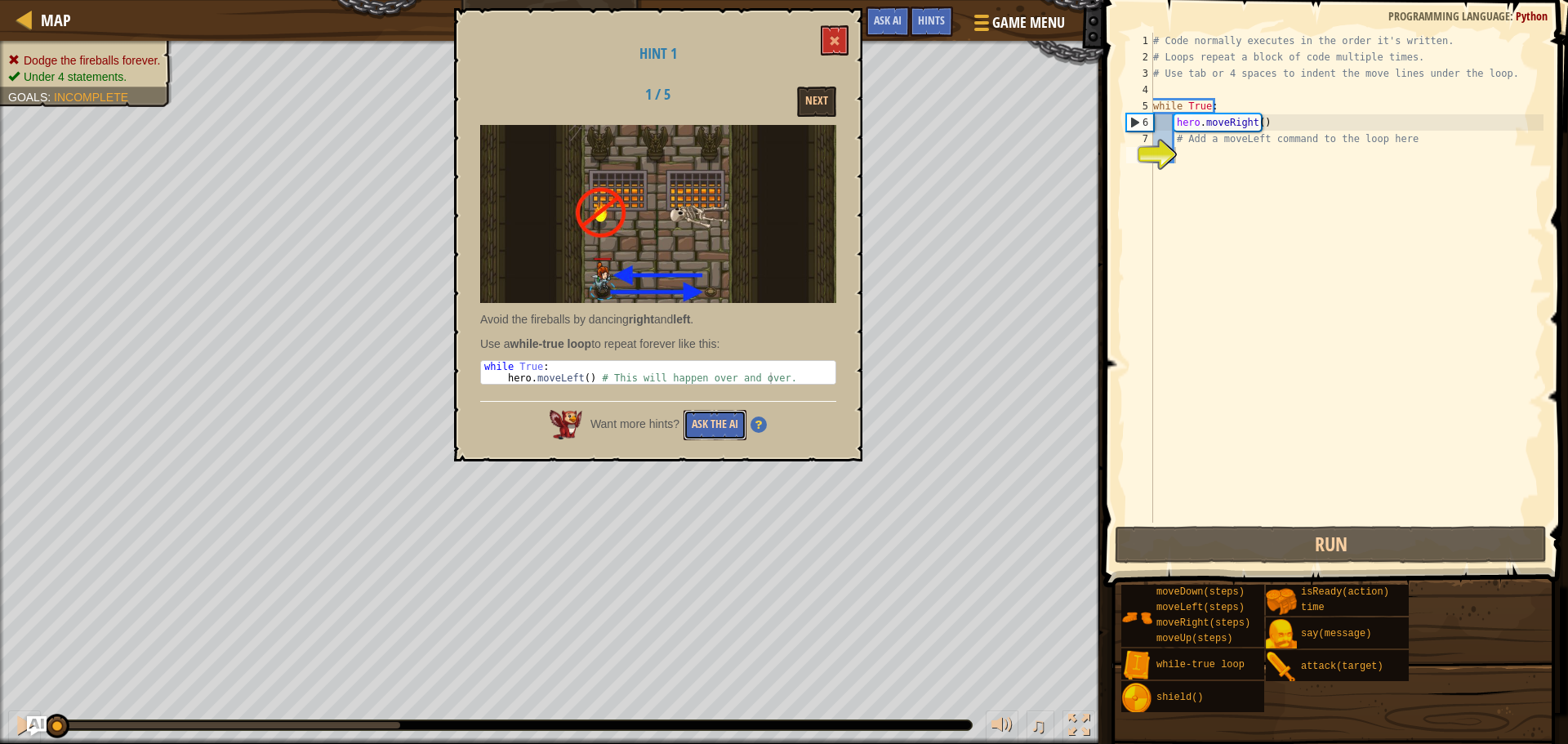
click at [715, 437] on button "Ask the AI" at bounding box center [715, 425] width 63 height 30
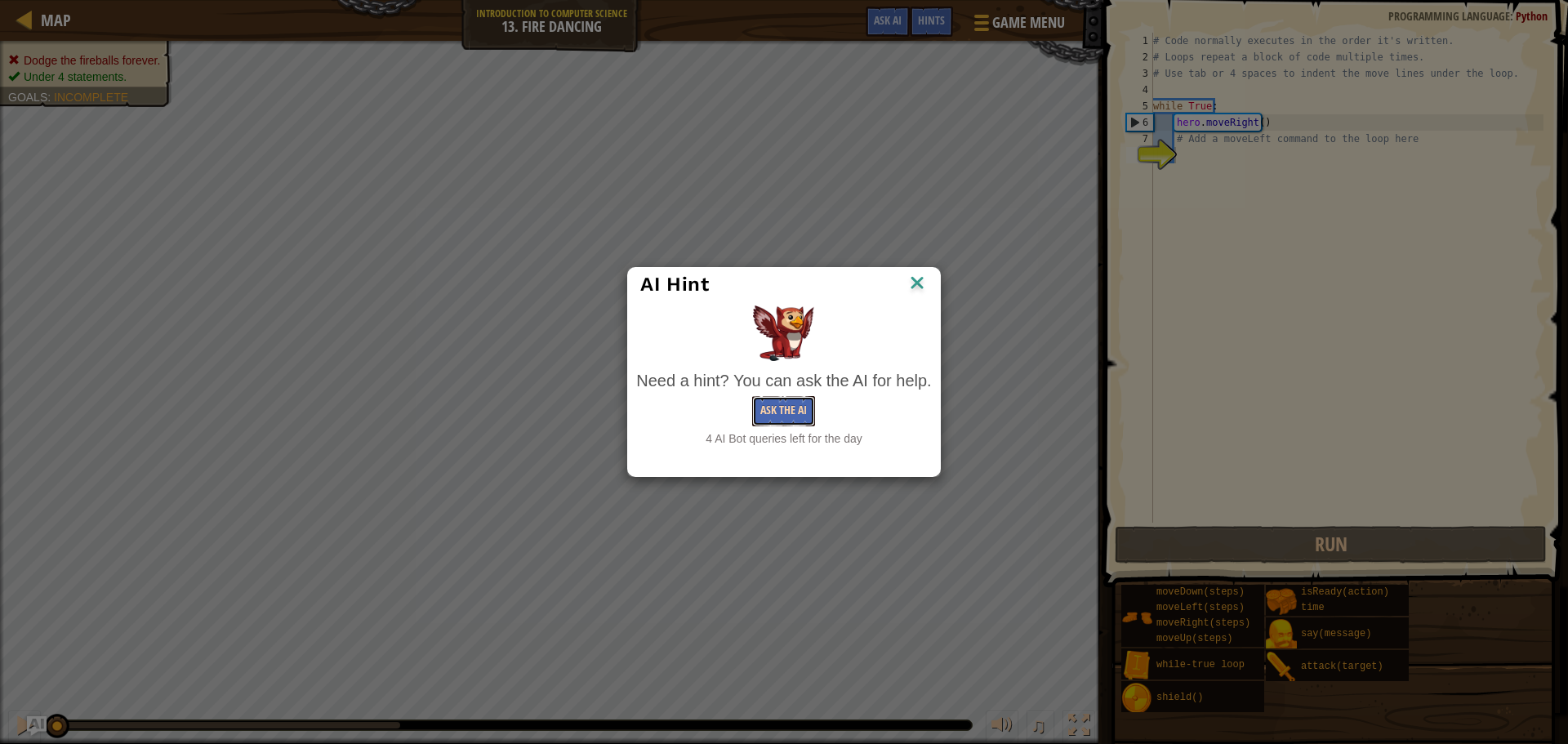
click at [799, 404] on button "Ask the AI" at bounding box center [784, 411] width 63 height 30
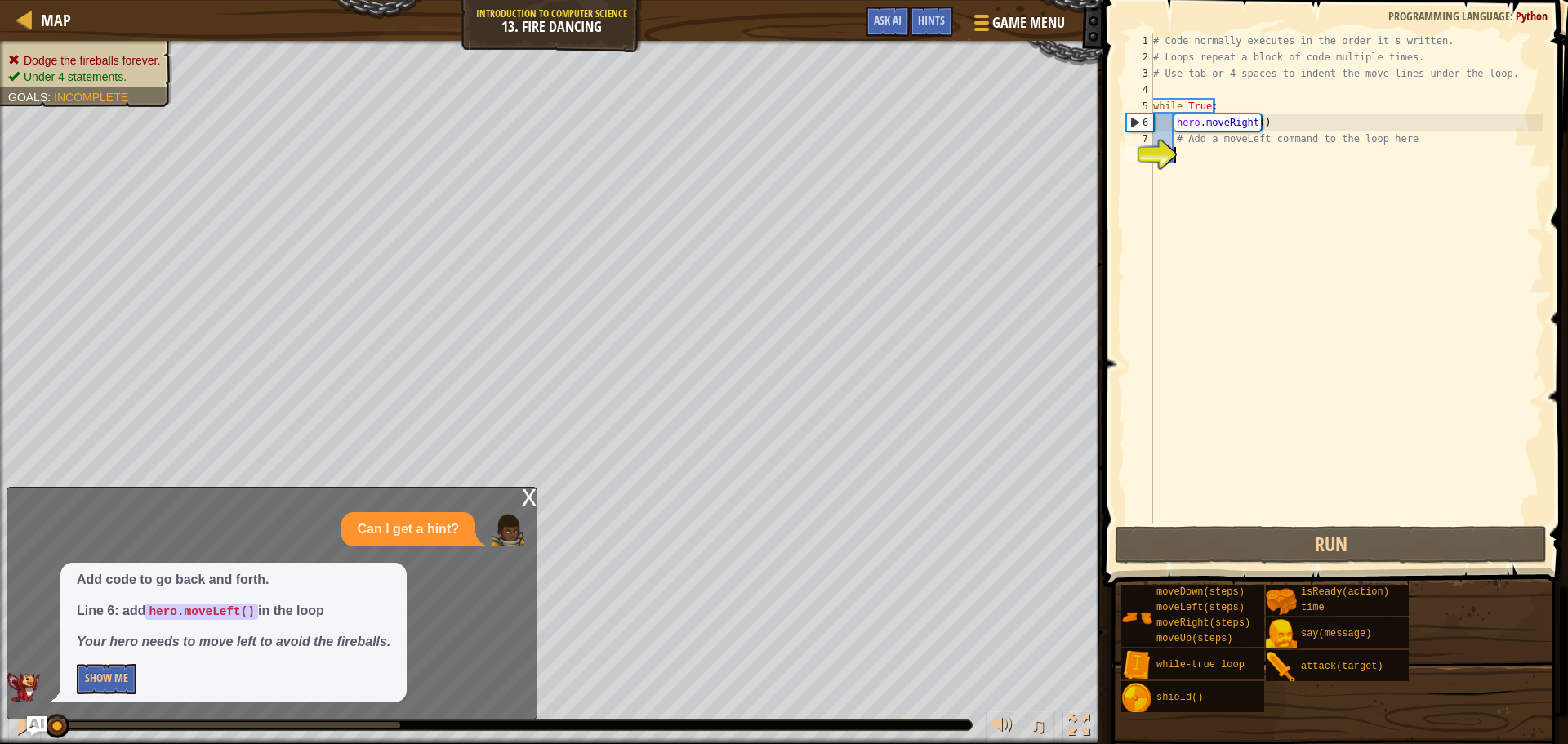
type textarea "h"
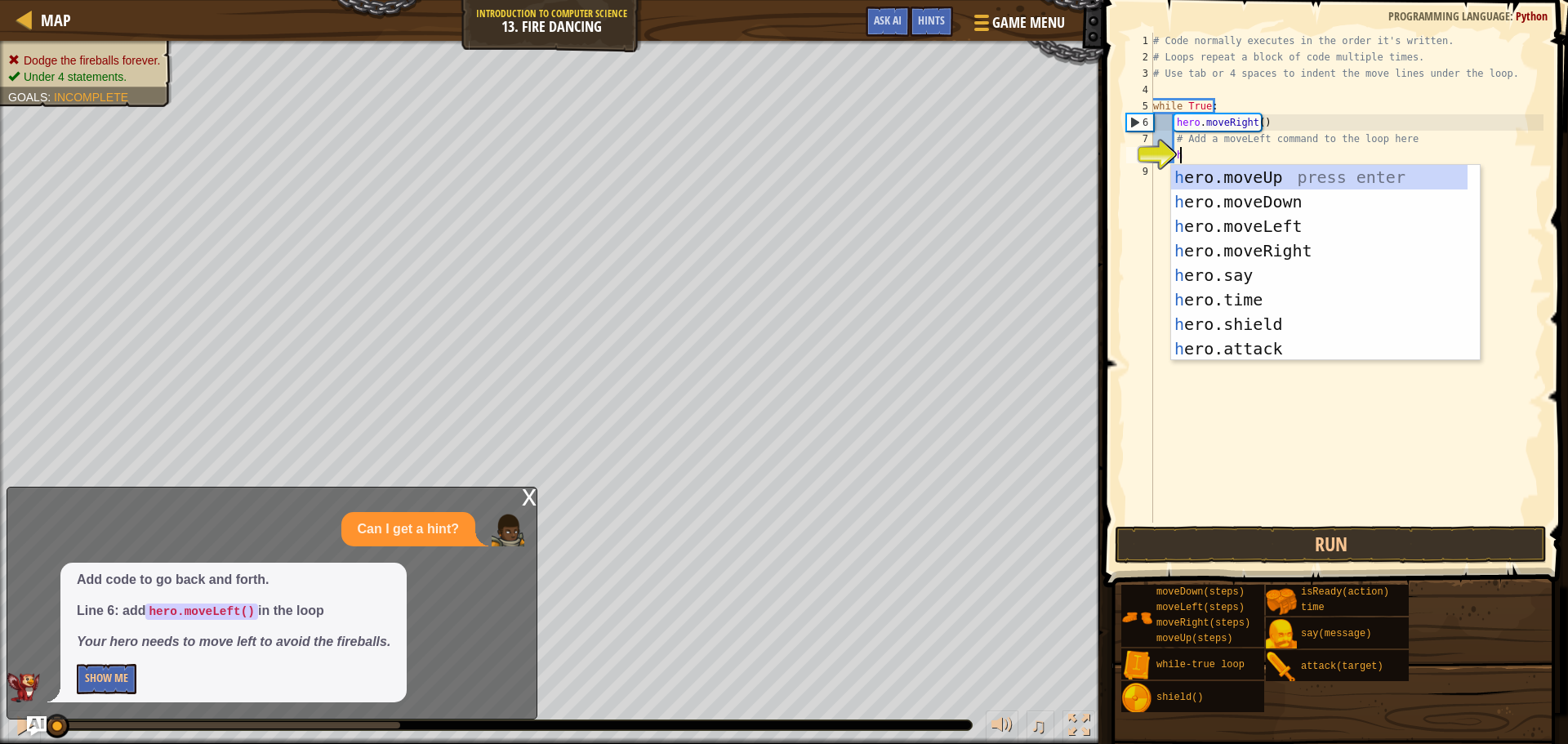
scroll to position [7, 1]
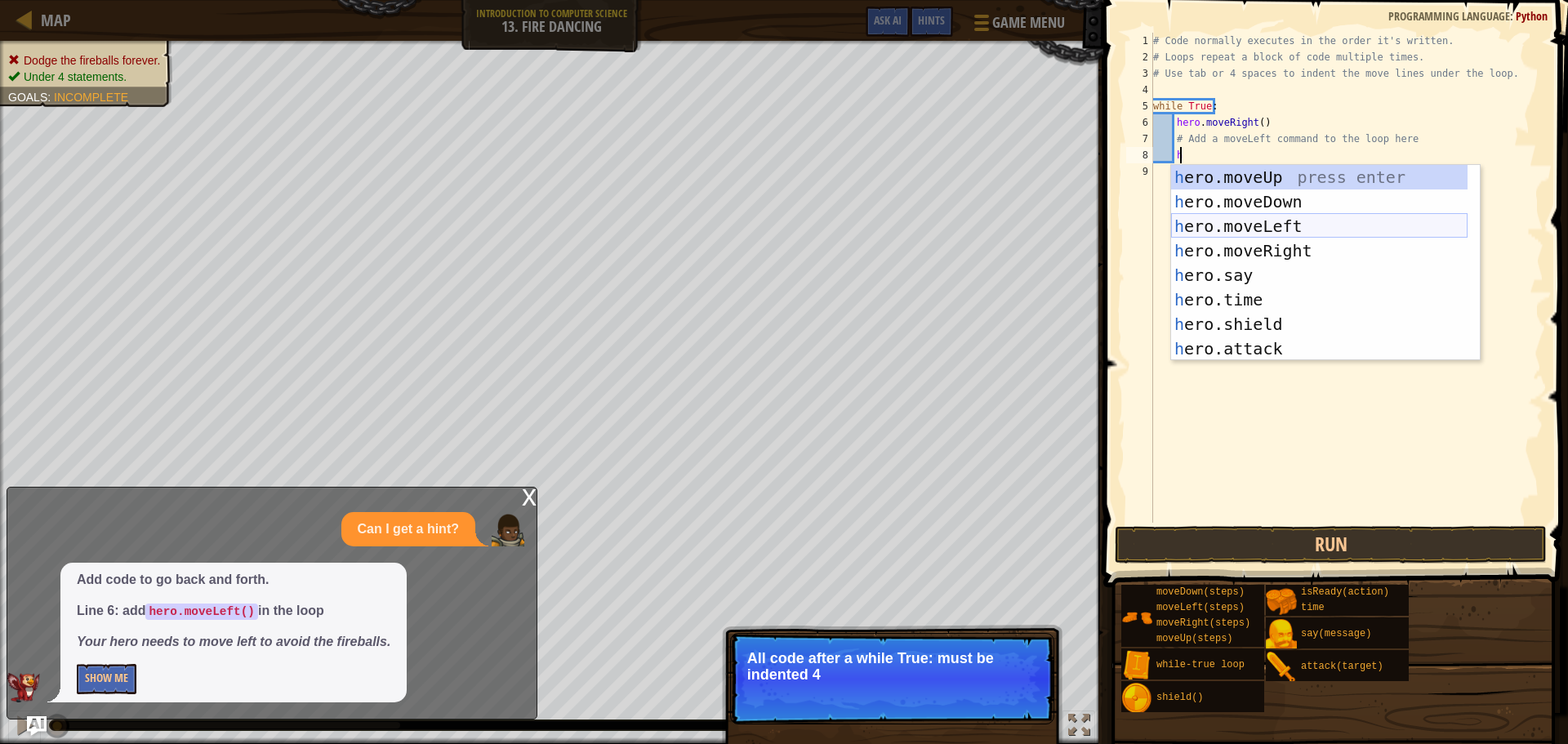
click at [1296, 232] on div "h ero.moveUp press enter h ero.moveDown press enter h ero.moveLeft press enter …" at bounding box center [1319, 287] width 296 height 245
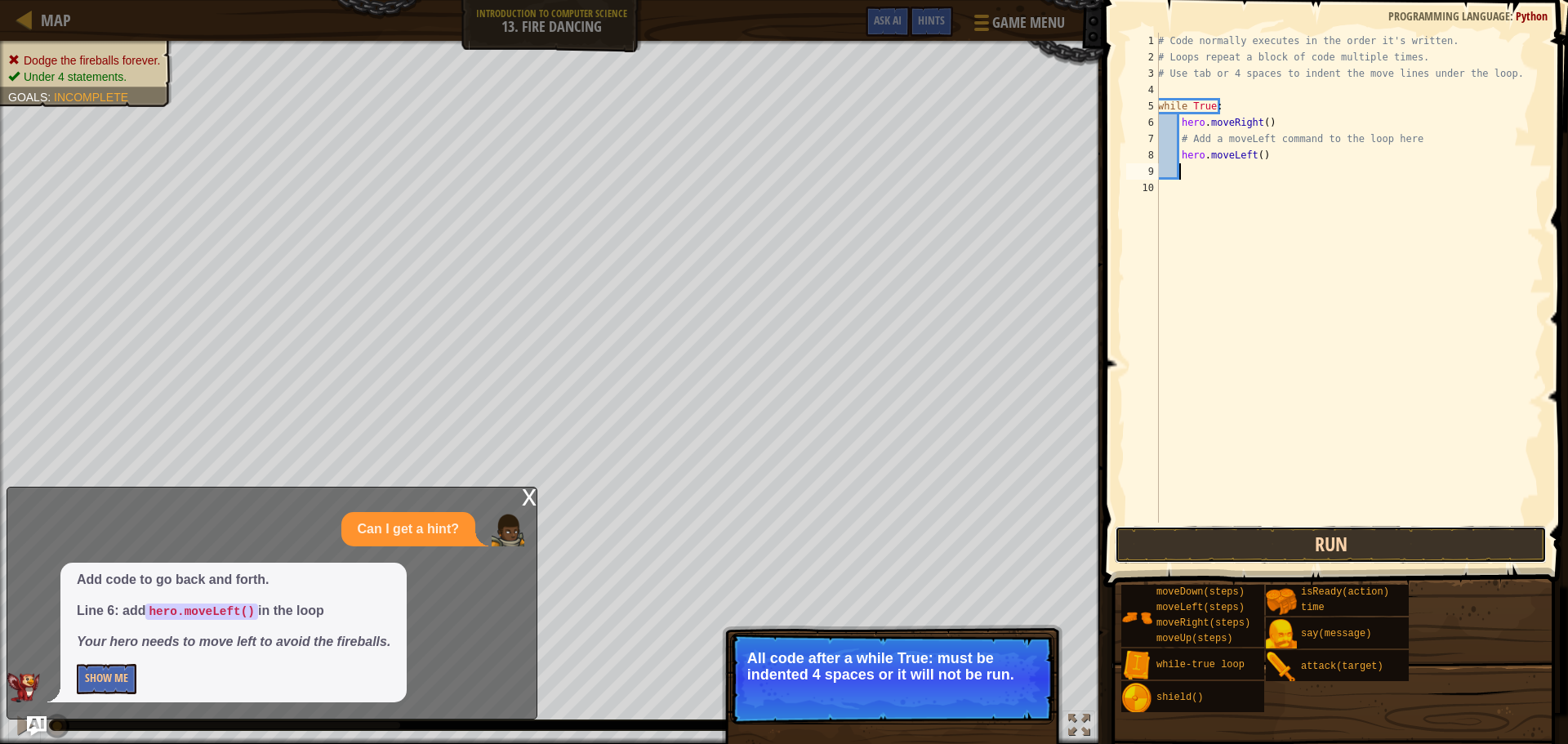
click at [1246, 548] on button "Run" at bounding box center [1331, 545] width 432 height 37
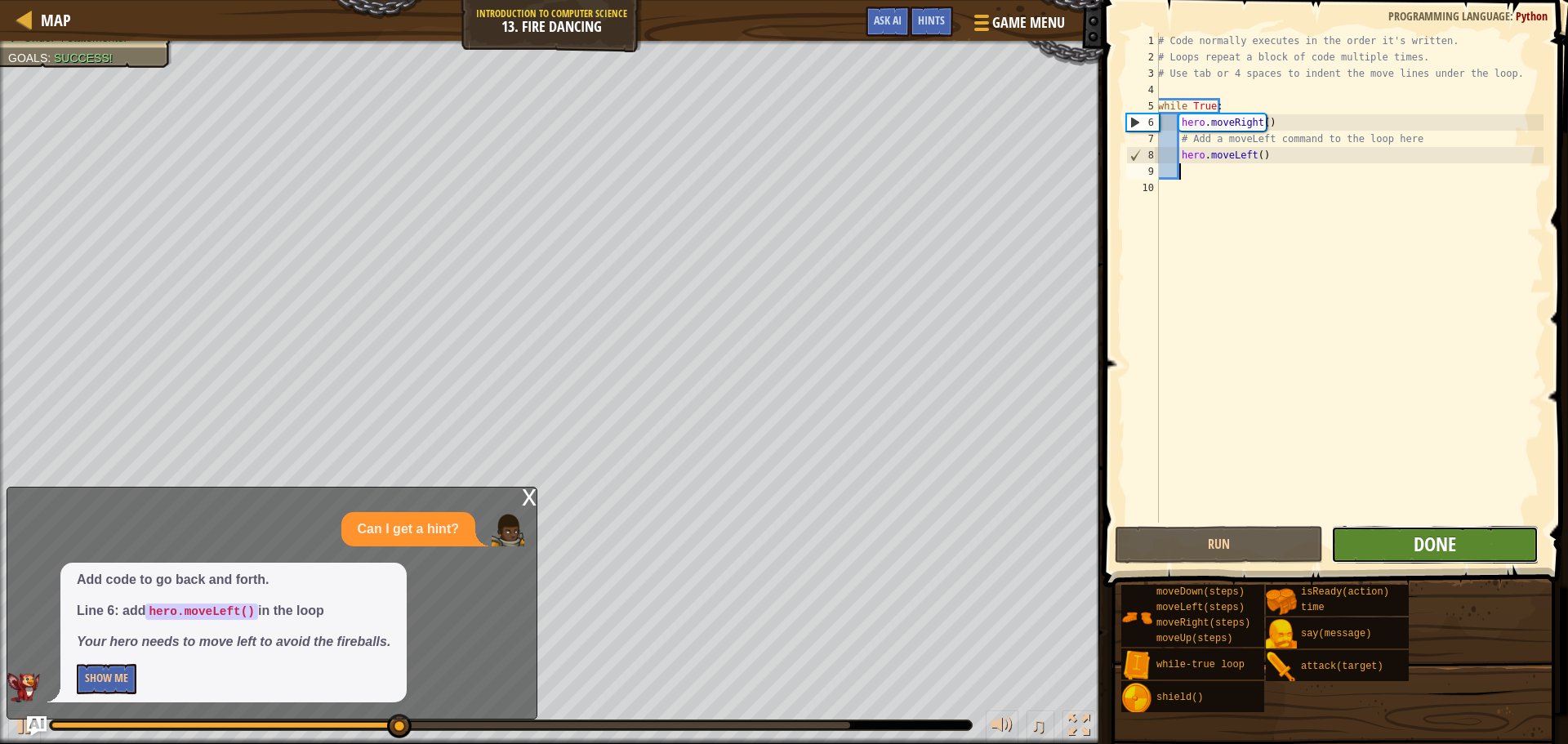
click at [1424, 537] on span "Done" at bounding box center [1435, 544] width 43 height 26
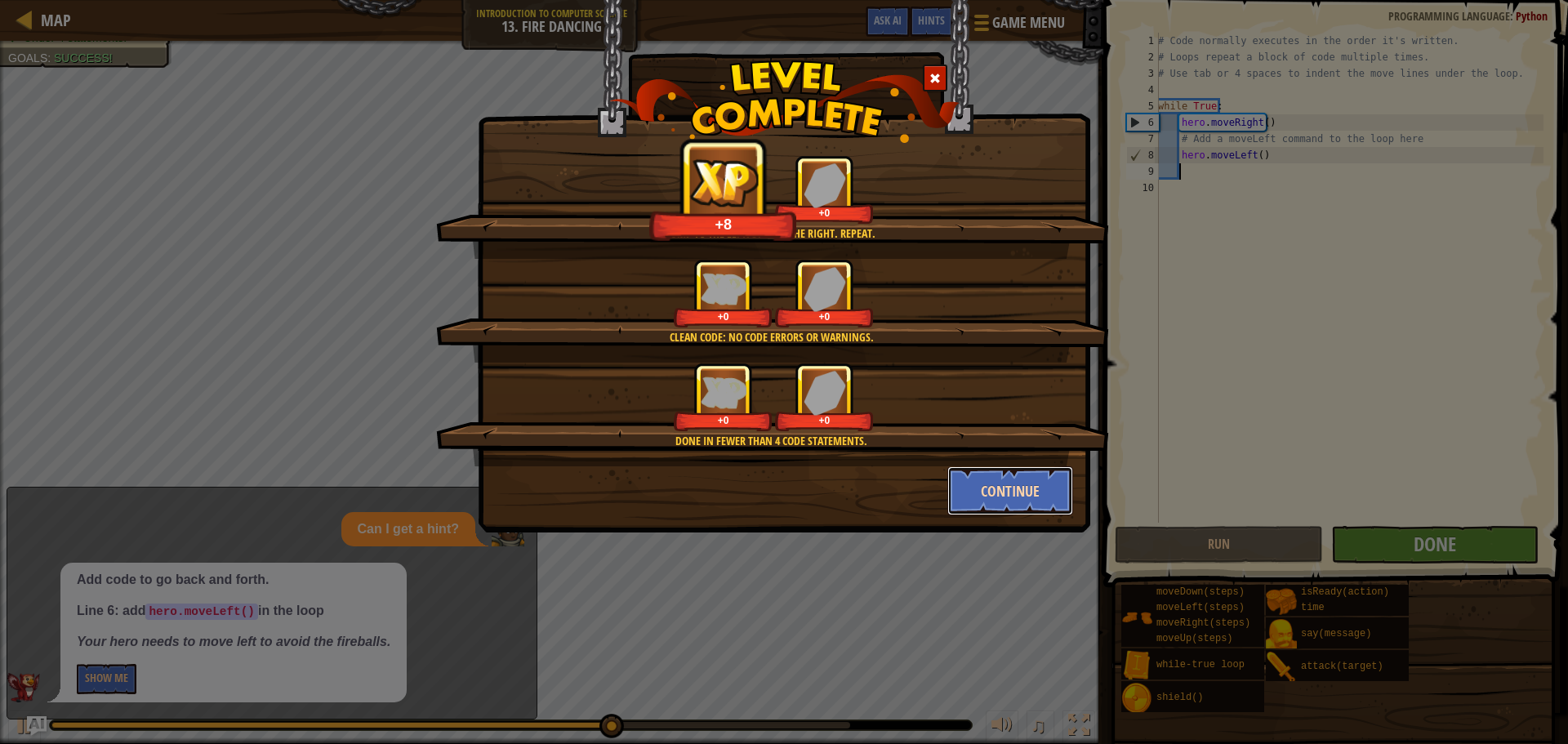
click at [1016, 491] on button "Continue" at bounding box center [1011, 491] width 127 height 49
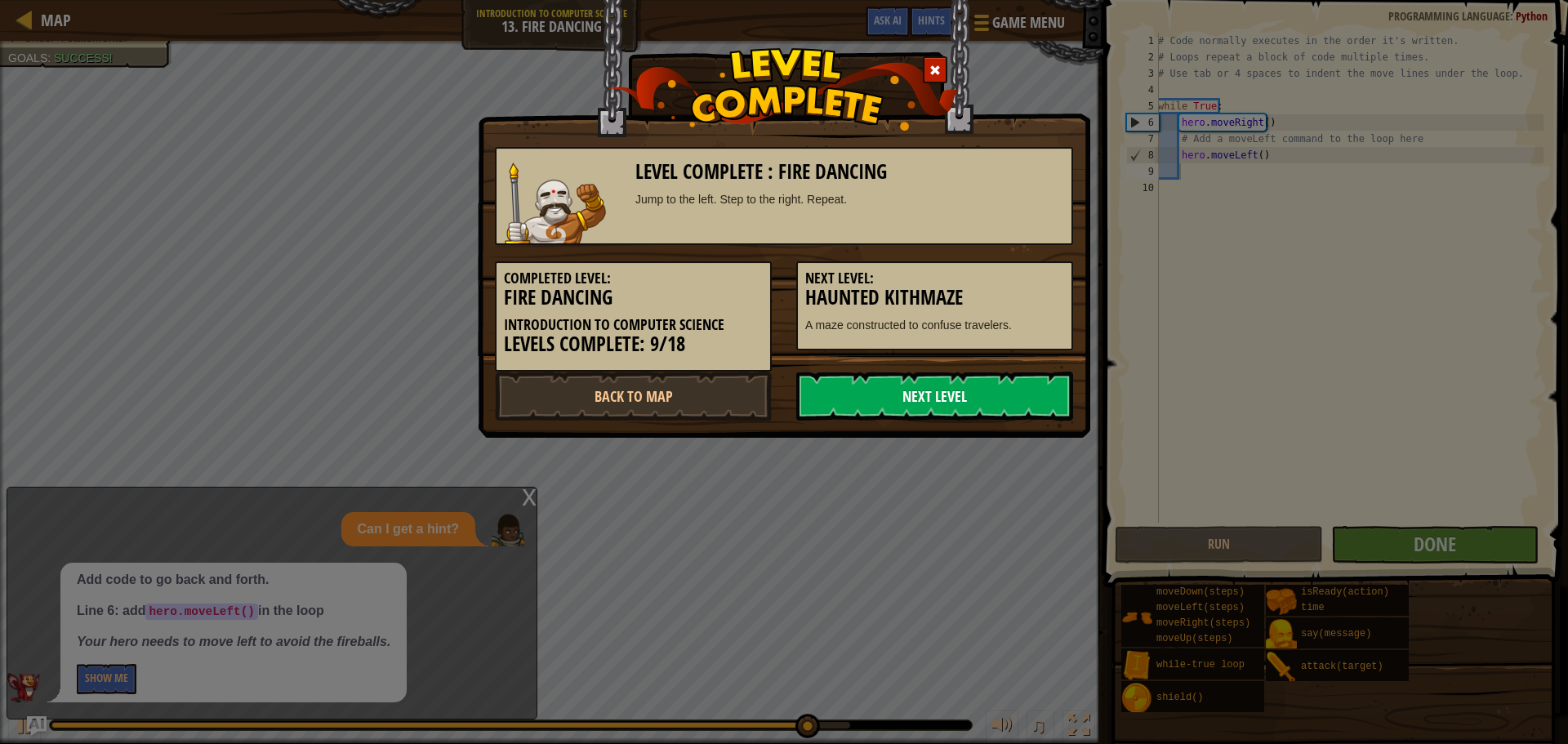
click at [922, 408] on link "Next Level" at bounding box center [934, 396] width 277 height 49
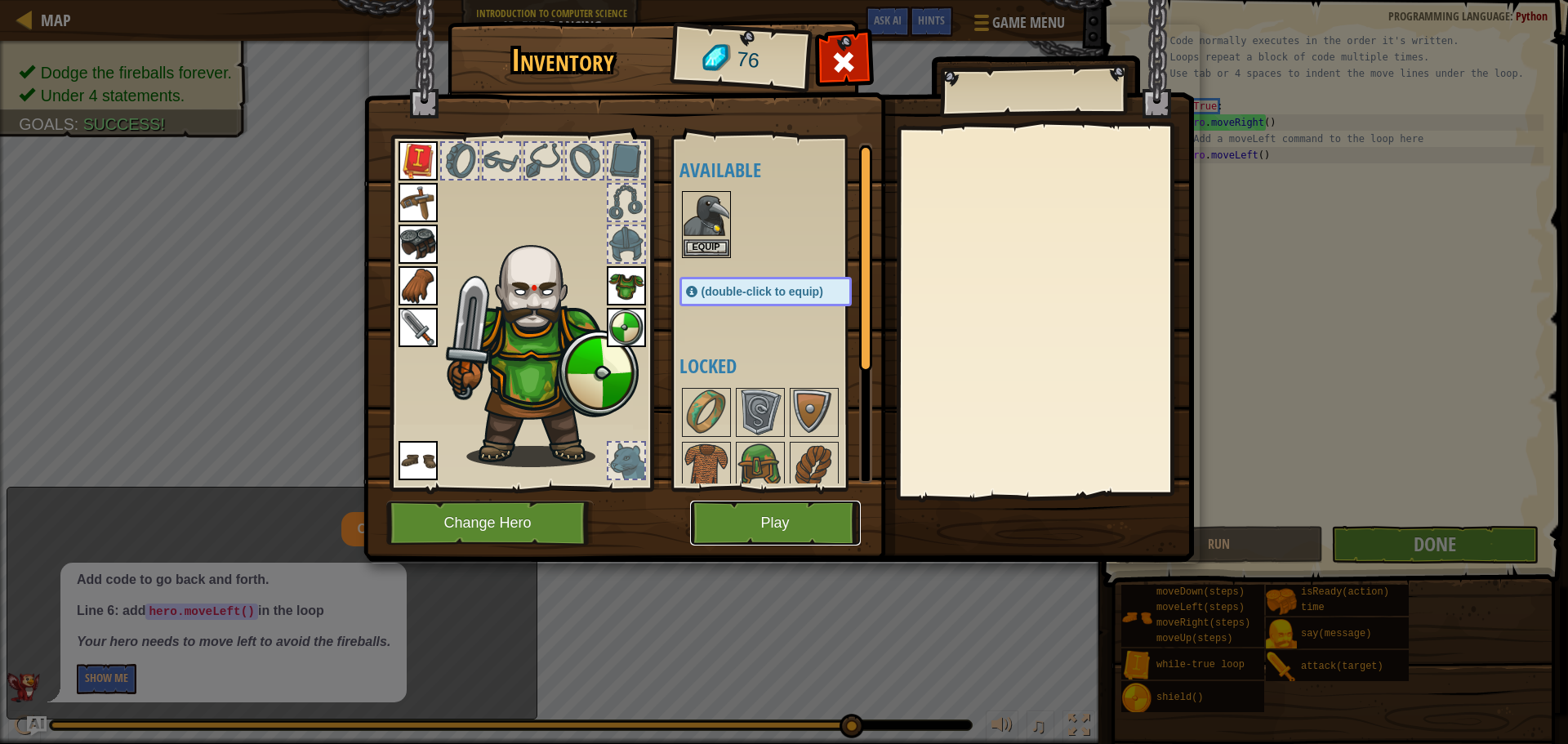
click at [778, 536] on button "Play" at bounding box center [775, 523] width 170 height 45
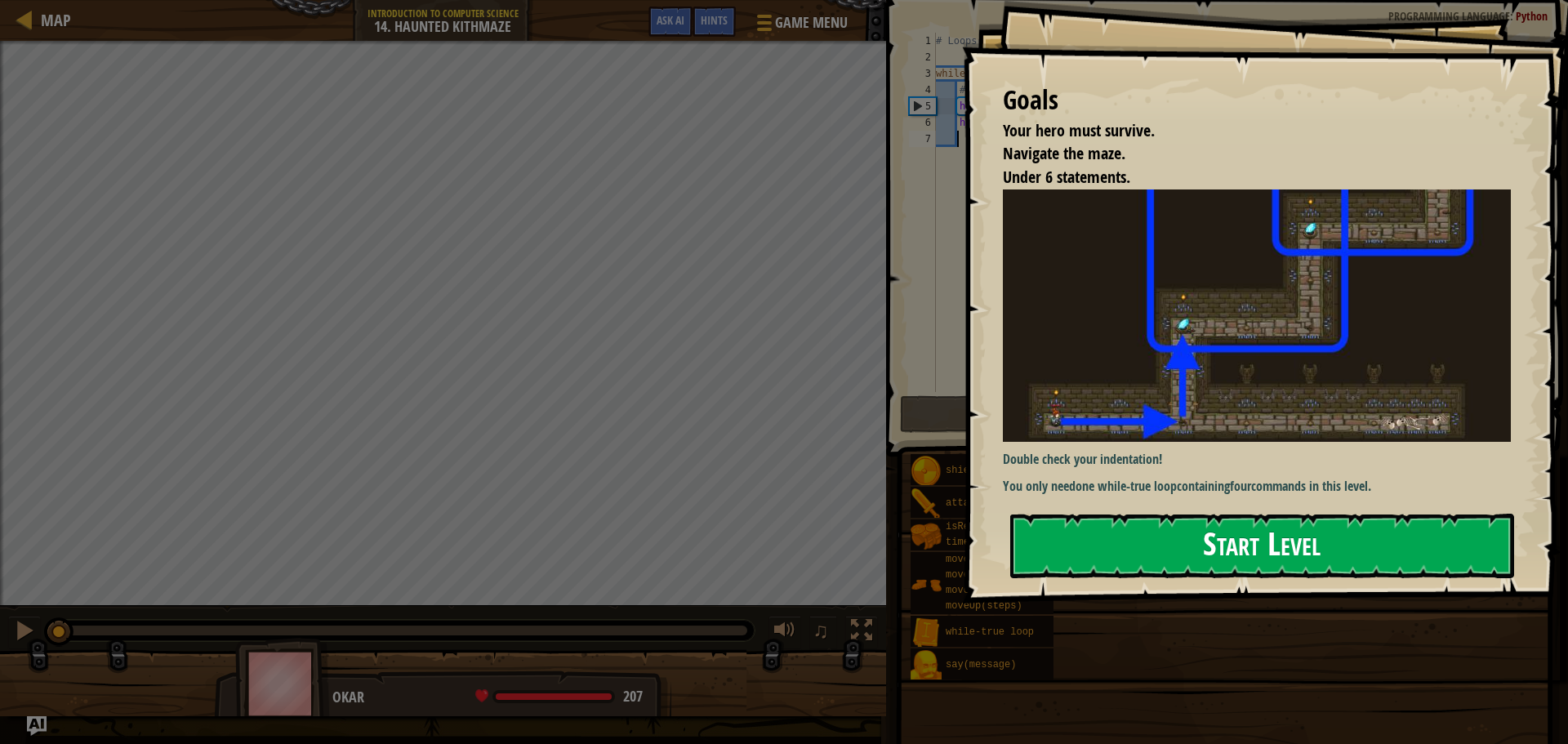
click at [1091, 521] on button "Start Level" at bounding box center [1262, 546] width 504 height 64
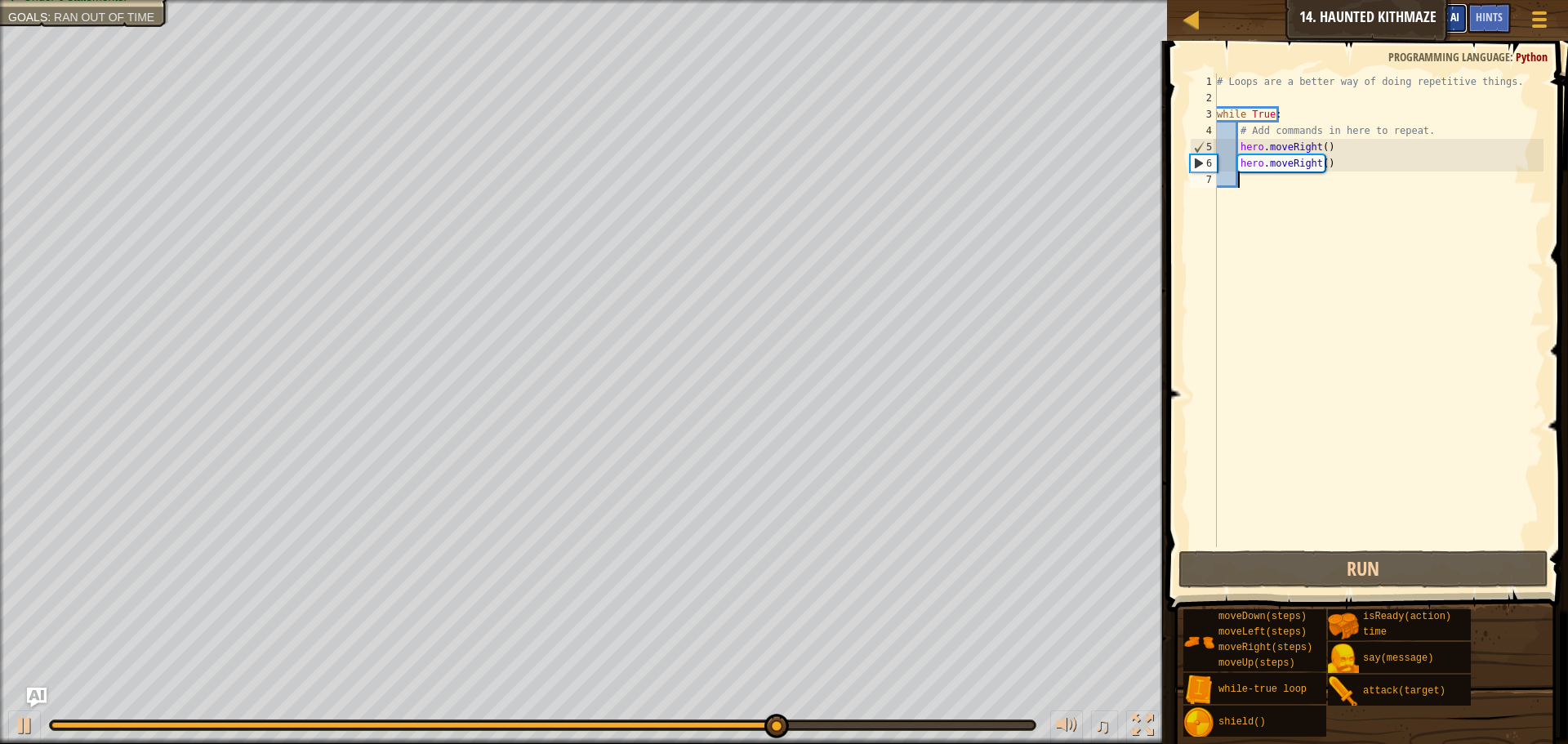
click at [1456, 13] on span "Ask AI" at bounding box center [1446, 17] width 28 height 16
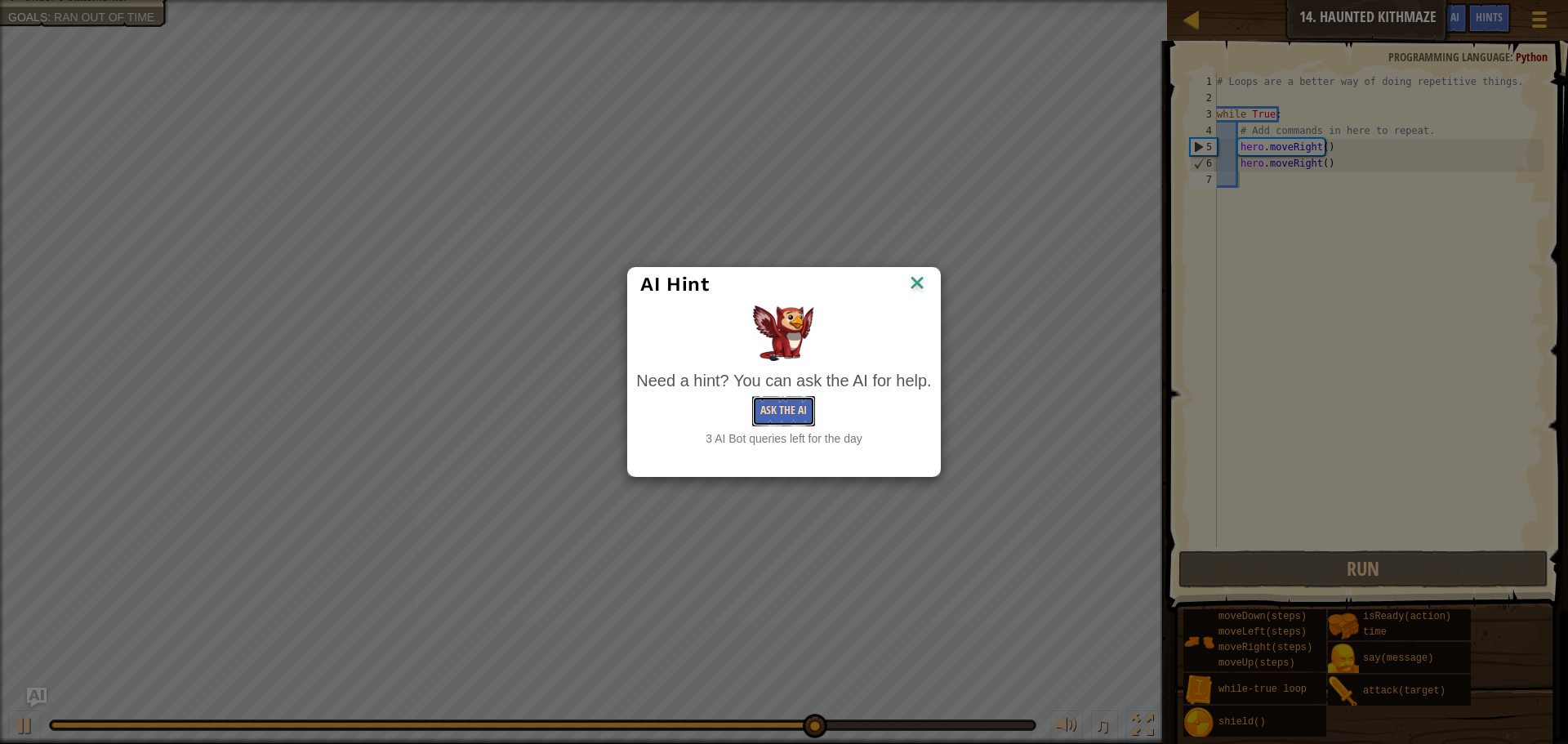
click at [782, 401] on button "Ask the AI" at bounding box center [784, 411] width 63 height 30
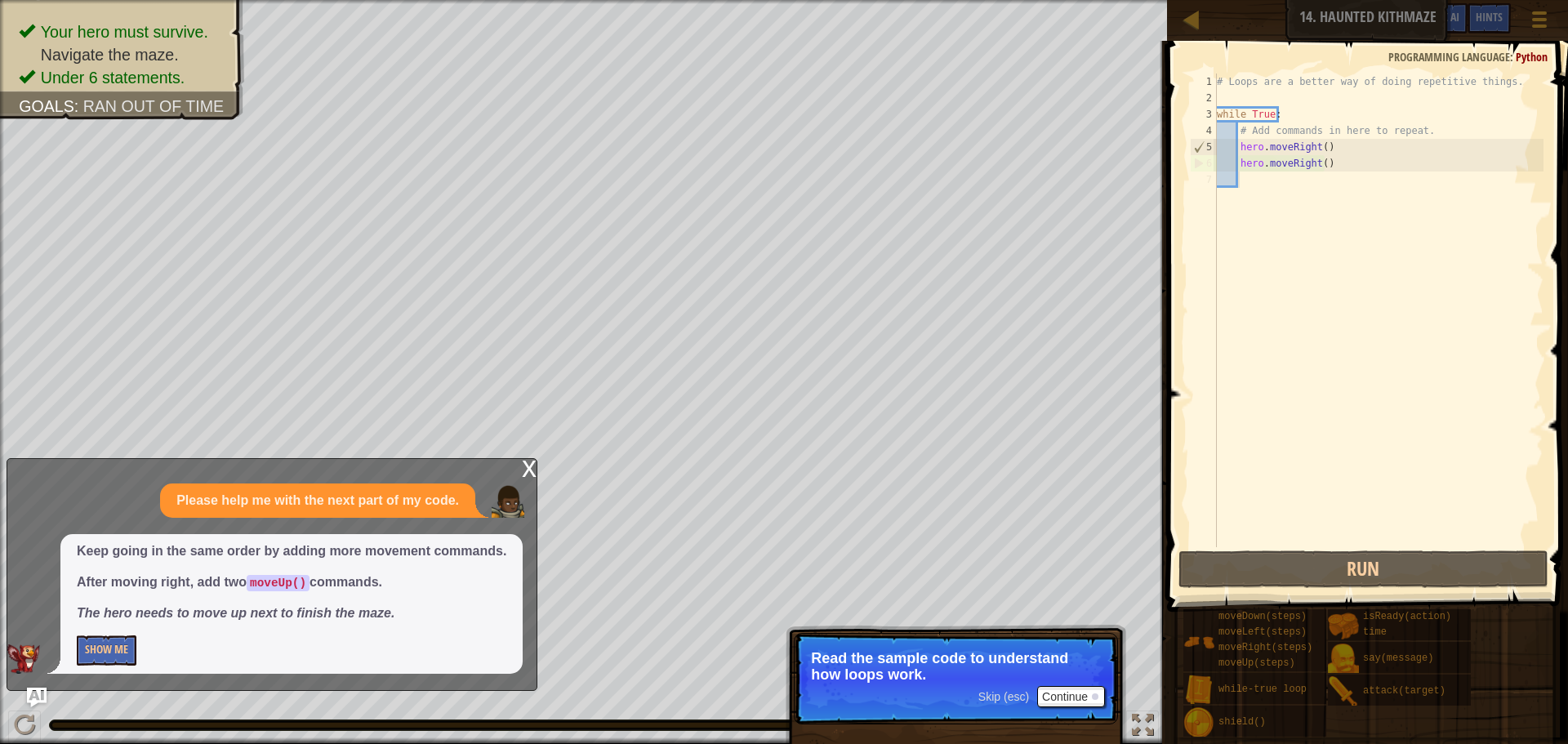
click at [1247, 179] on div "# Loops are a better way of doing repetitive things. while True : # Add command…" at bounding box center [1379, 327] width 330 height 507
click at [1088, 704] on button "Continue" at bounding box center [1071, 697] width 68 height 21
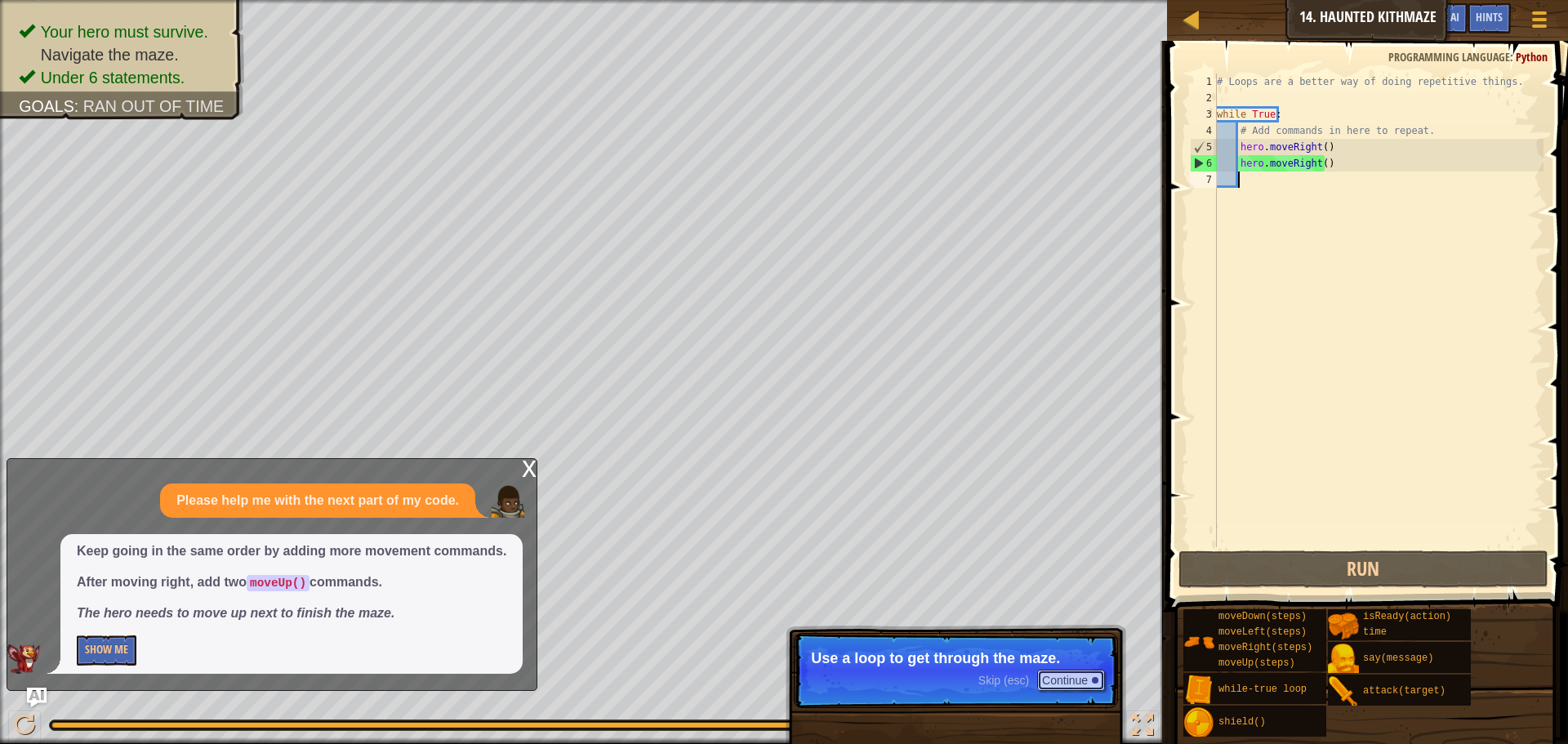
click at [1068, 687] on button "Continue" at bounding box center [1071, 680] width 68 height 21
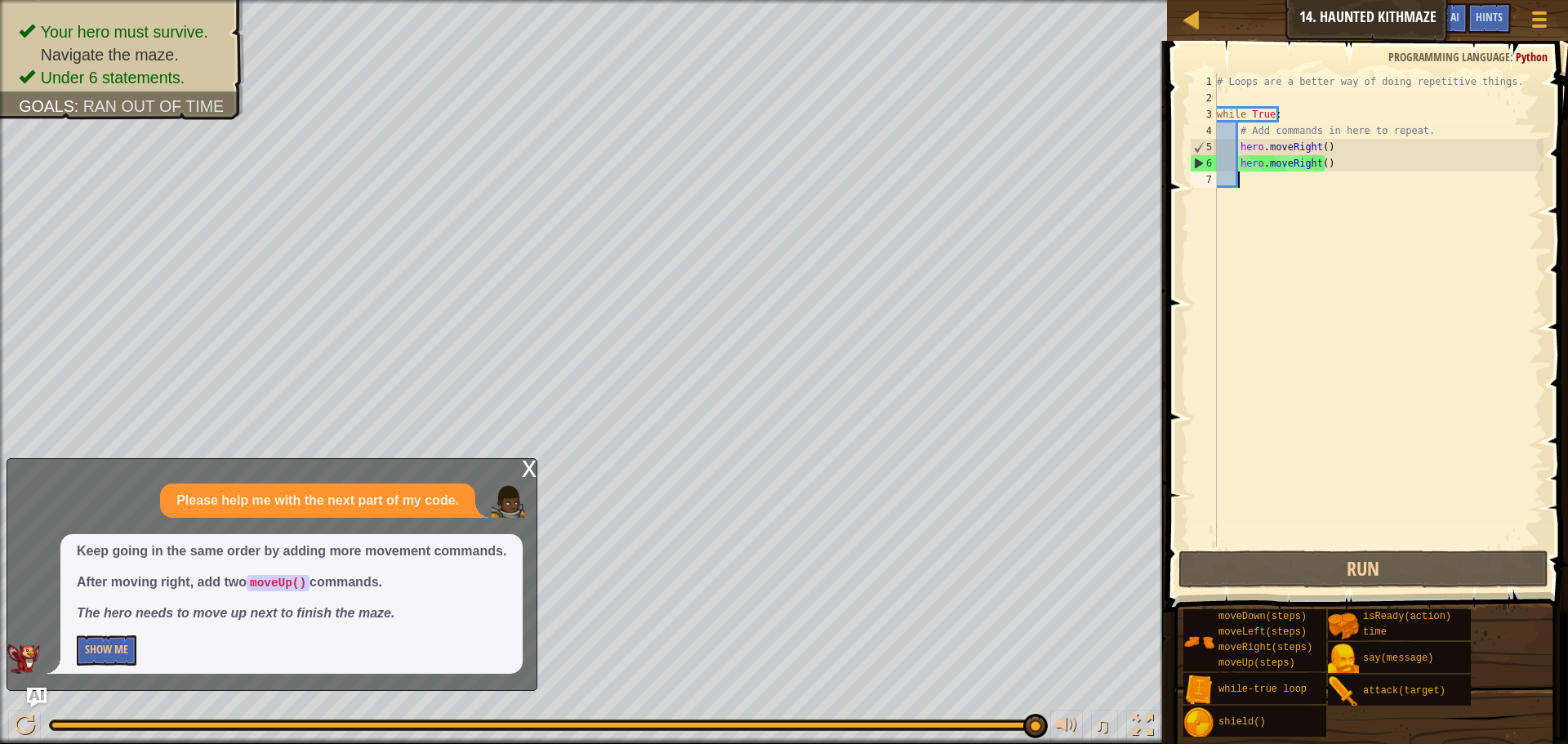
type textarea "j"
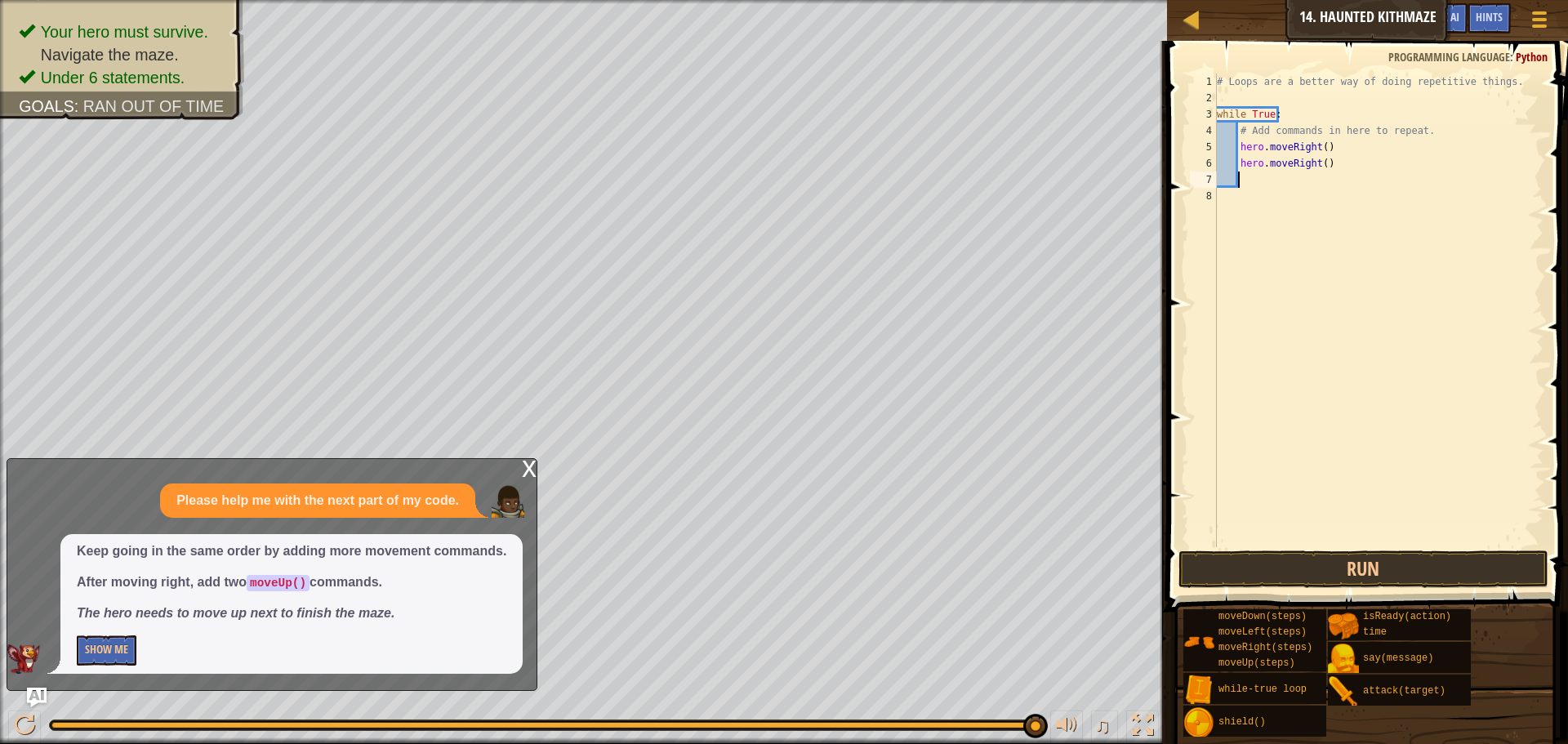
type textarea "h"
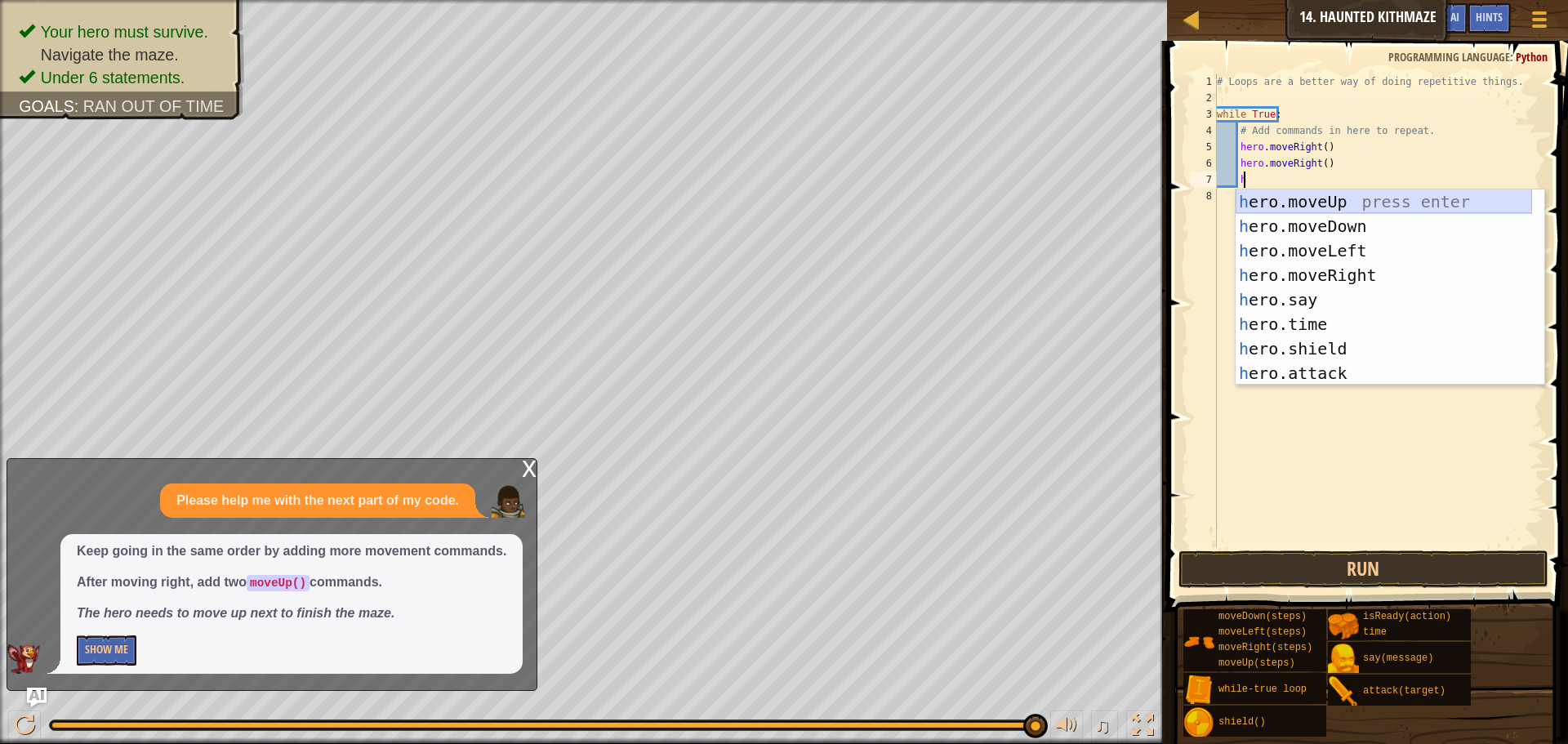
click at [1342, 196] on div "h ero.moveUp press enter h ero.moveDown press enter h ero.moveLeft press enter …" at bounding box center [1384, 312] width 296 height 245
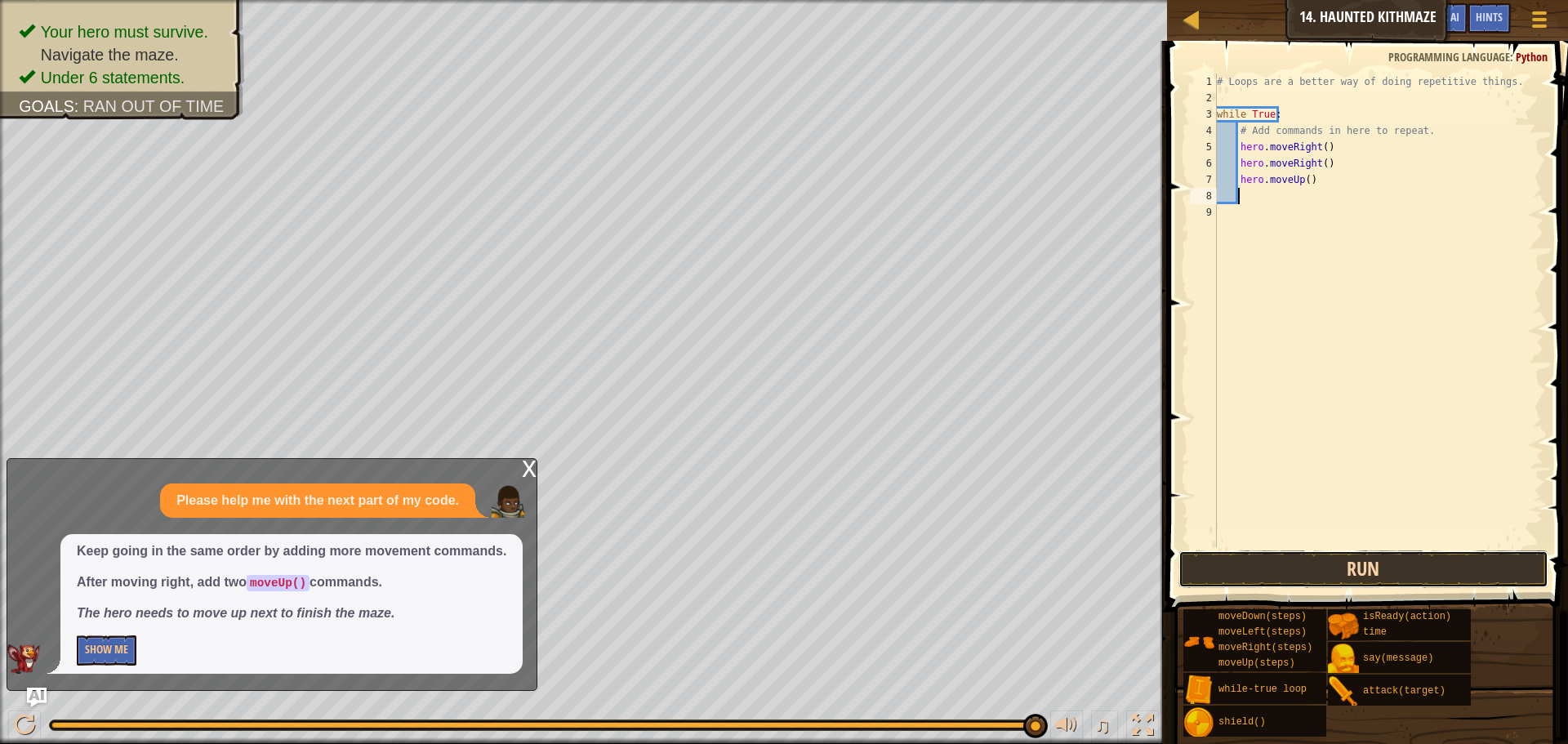
click at [1331, 557] on button "Run" at bounding box center [1363, 569] width 370 height 37
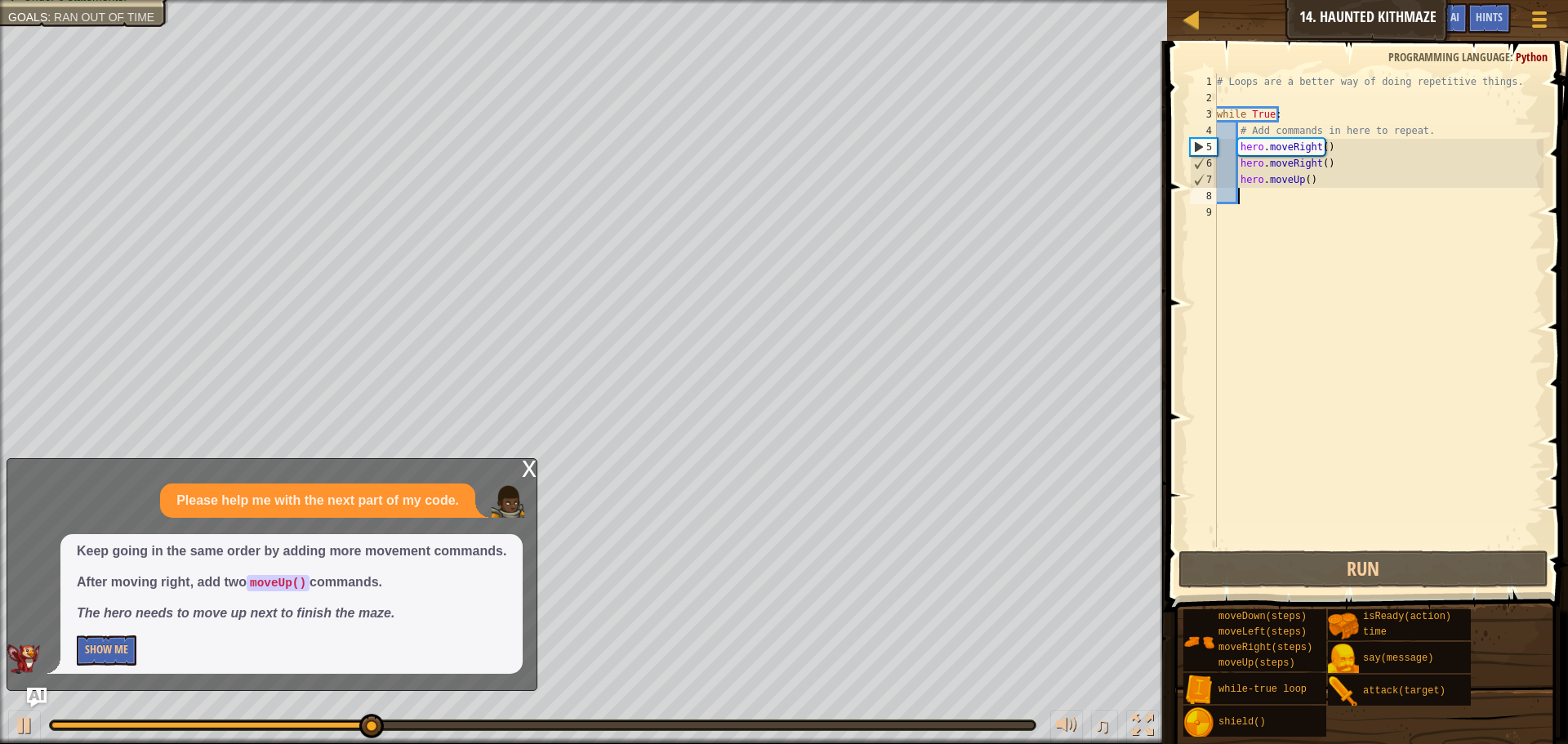
click at [1304, 180] on div "# Loops are a better way of doing repetitive things. while True : # Add command…" at bounding box center [1379, 327] width 330 height 507
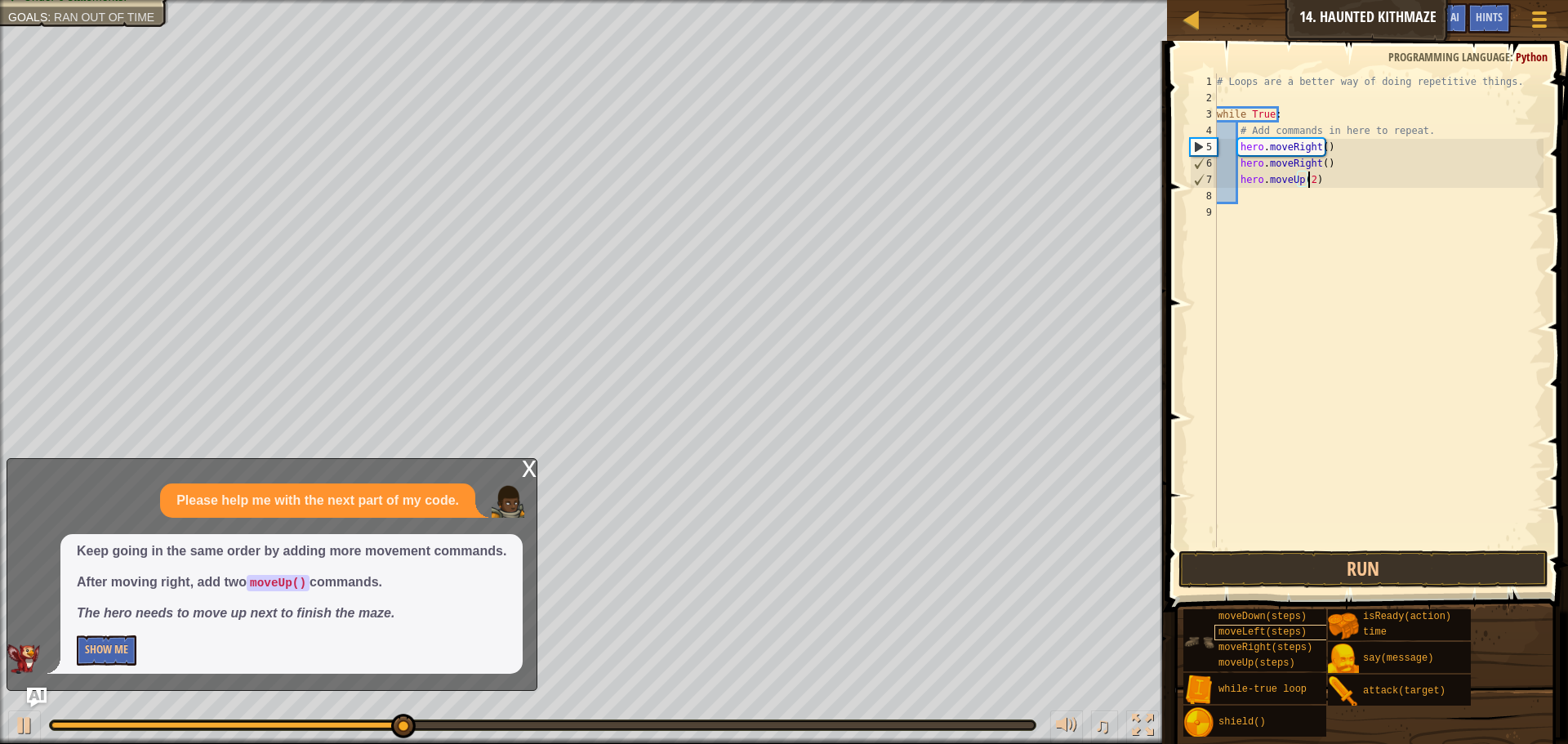
scroll to position [7, 7]
type textarea "hero.moveUp(2)"
click at [1296, 554] on button "Run" at bounding box center [1363, 569] width 370 height 37
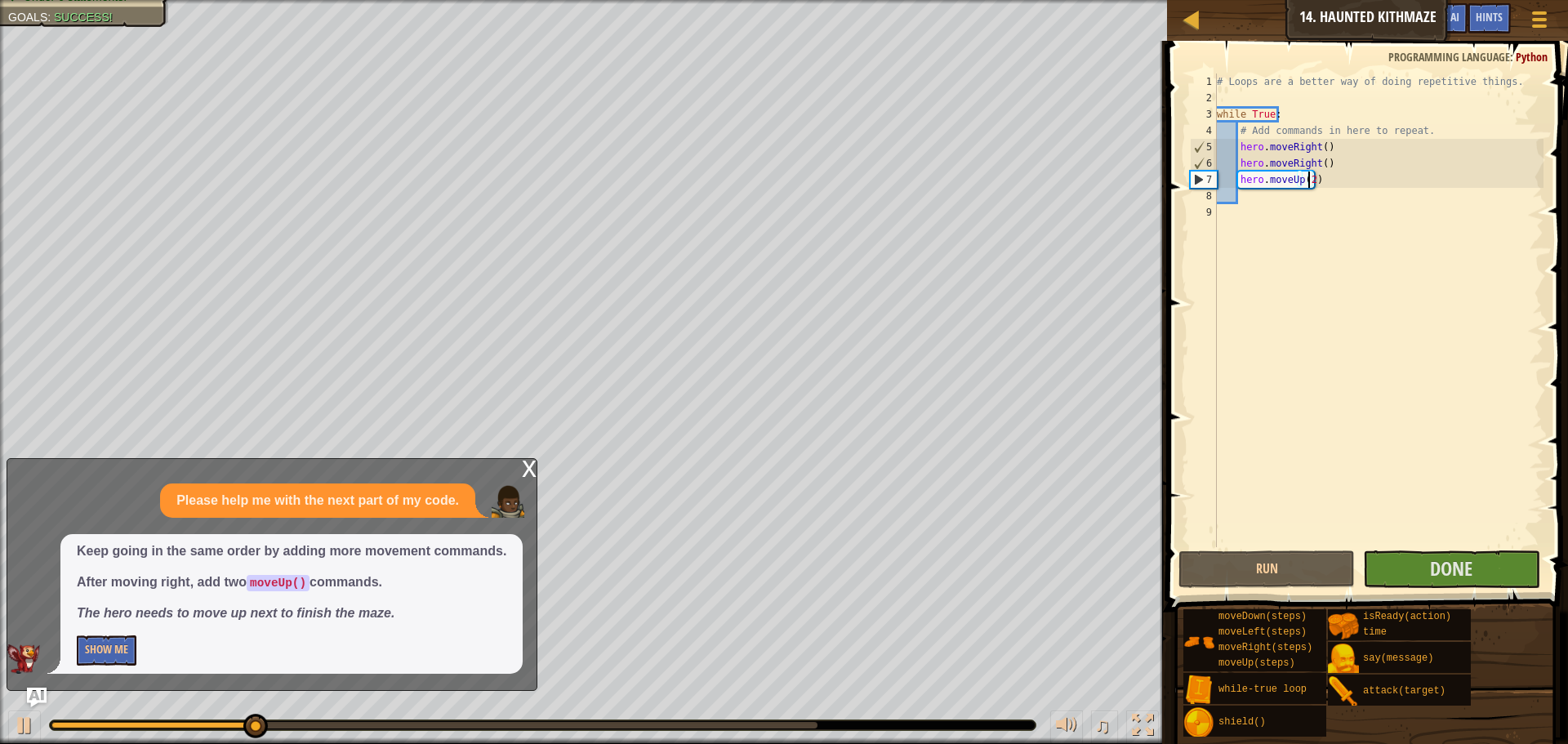
click at [531, 470] on div "x" at bounding box center [530, 467] width 15 height 17
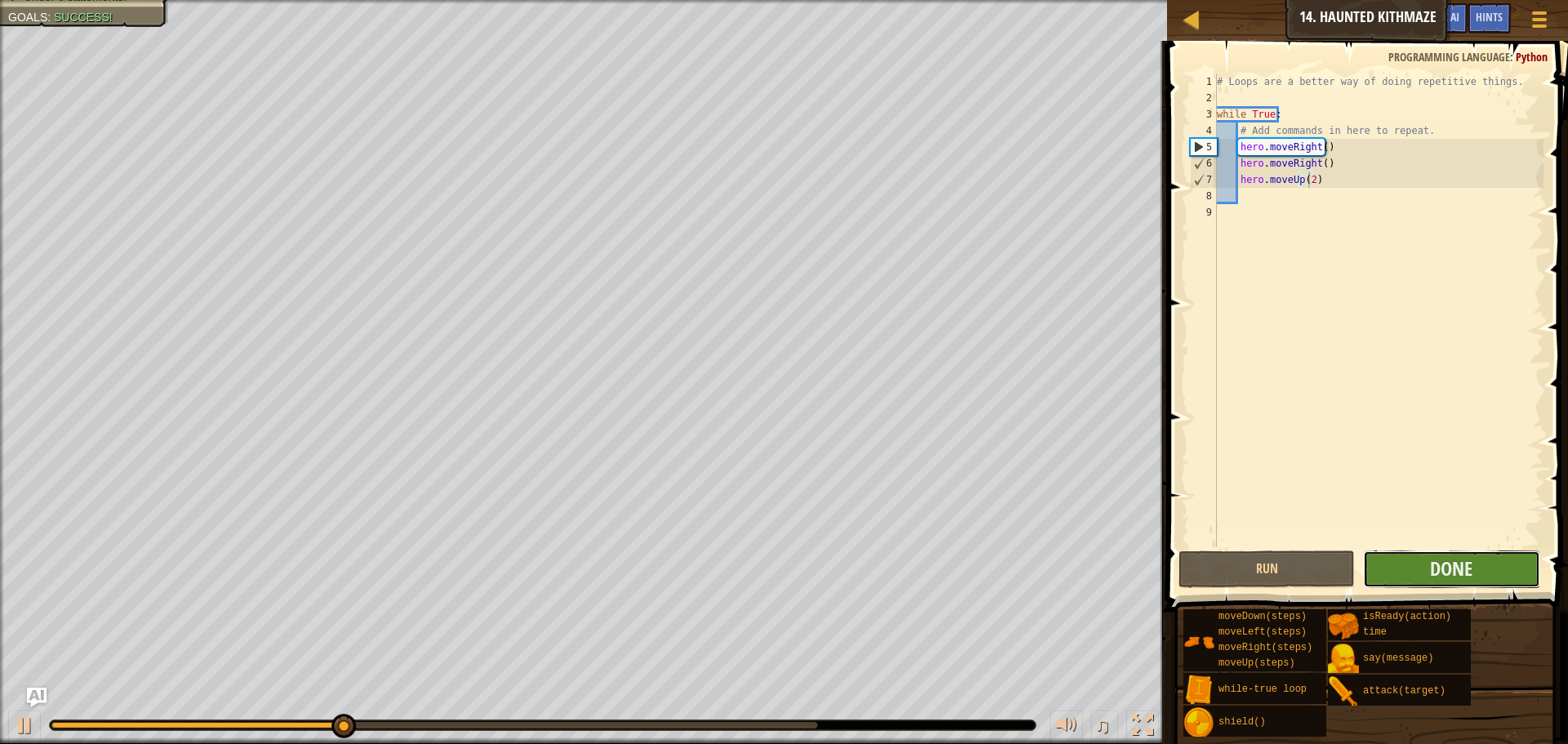
click at [1437, 550] on button "Done" at bounding box center [1451, 569] width 176 height 37
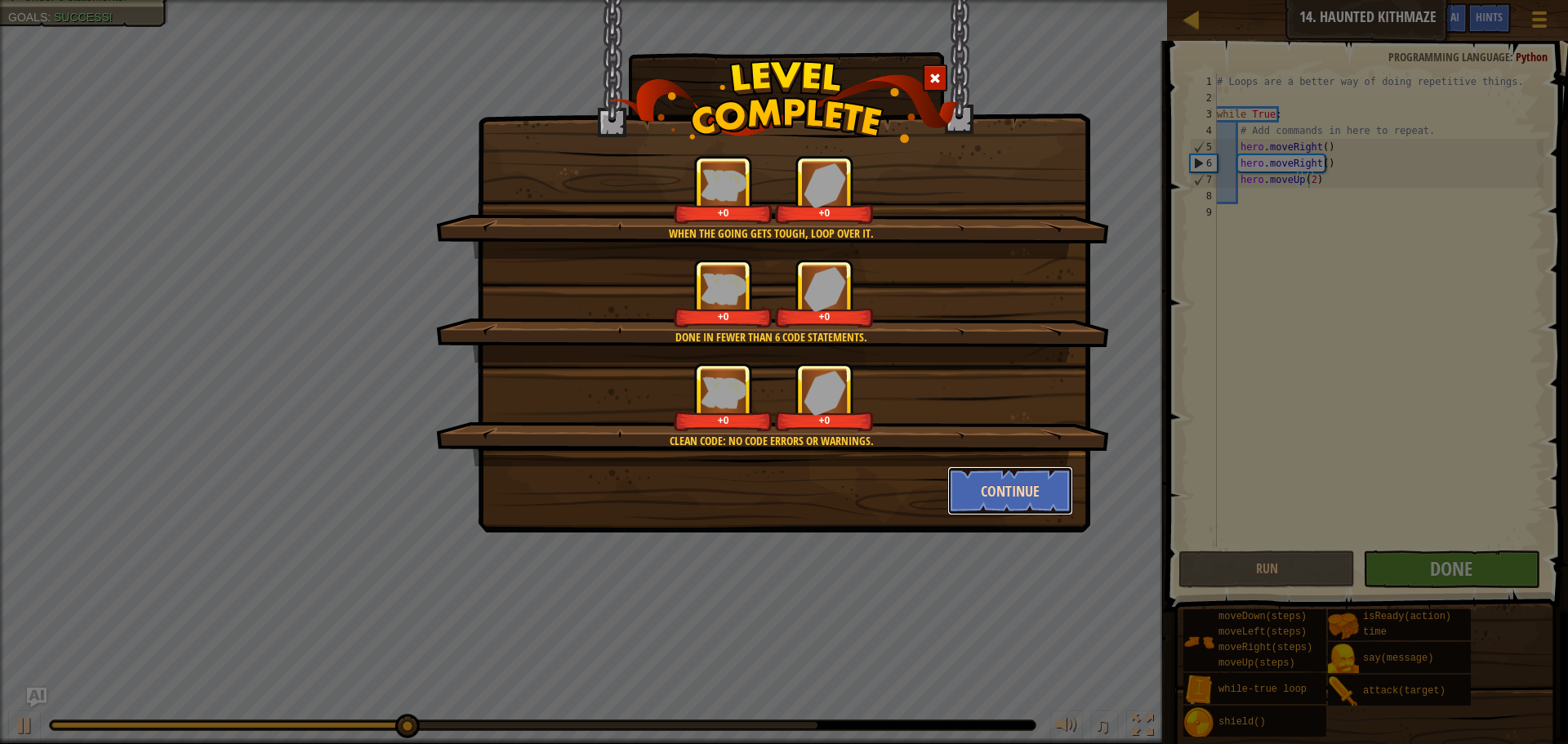
click at [1053, 495] on button "Continue" at bounding box center [1011, 491] width 127 height 49
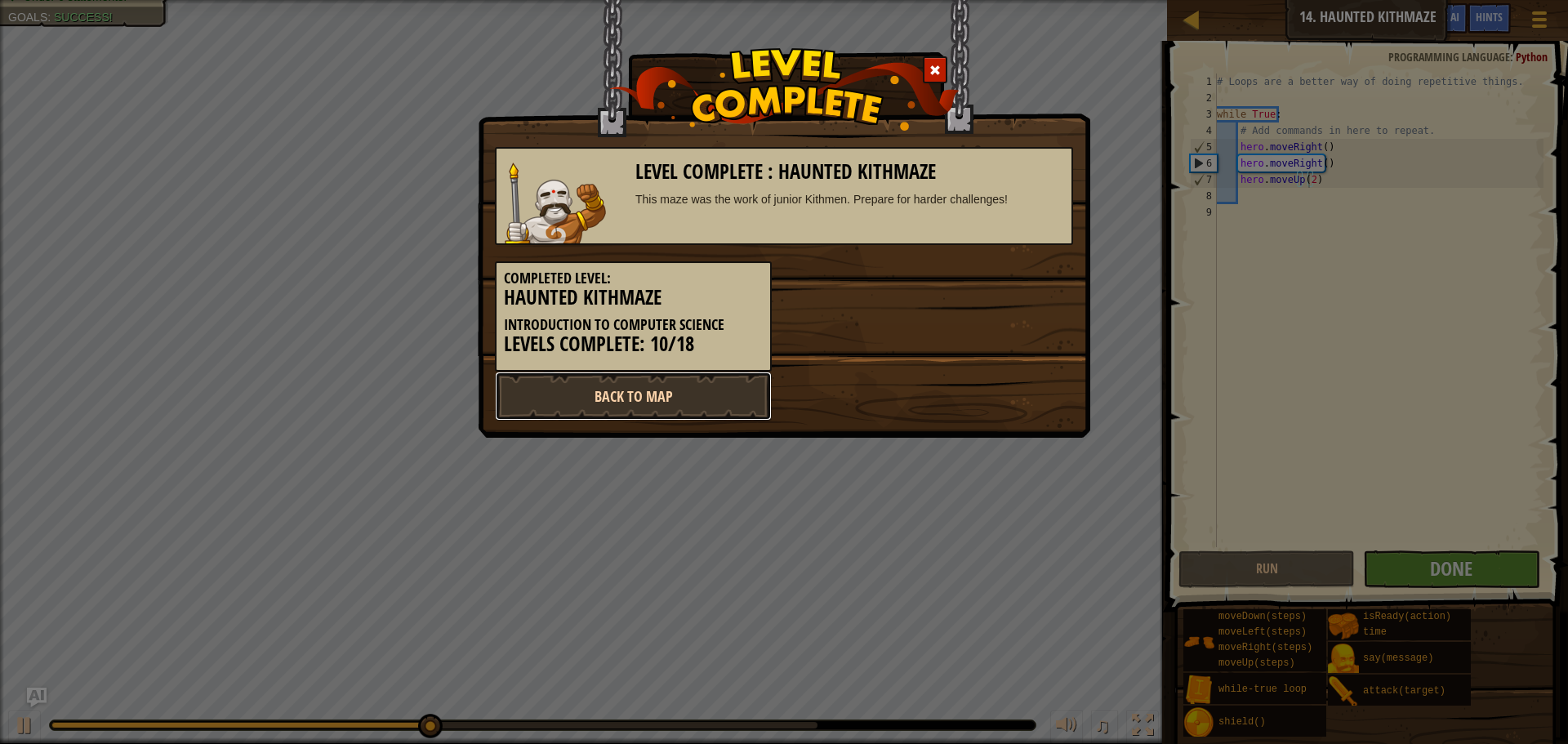
click at [628, 380] on link "Back to Map" at bounding box center [633, 396] width 277 height 49
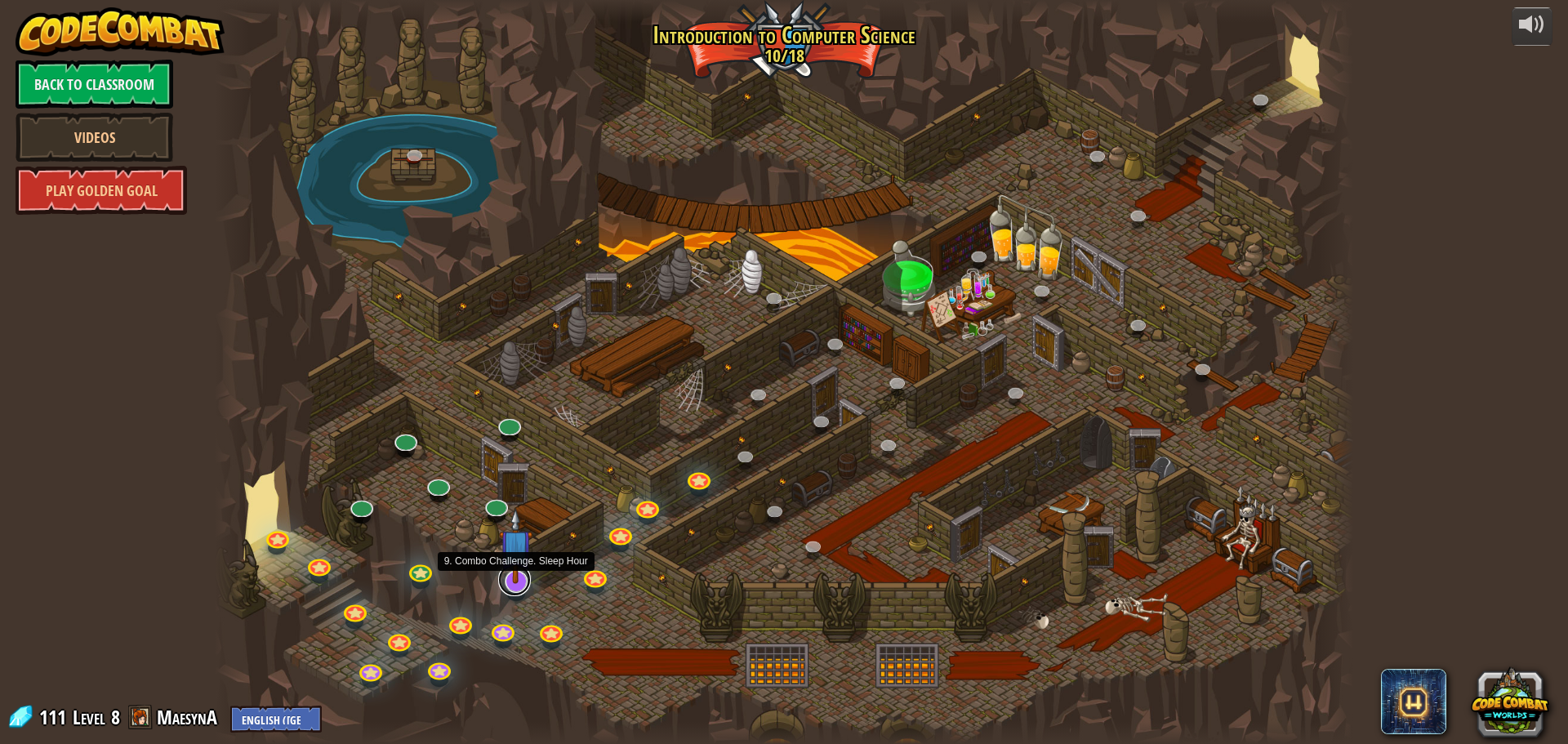
click at [512, 586] on link at bounding box center [514, 579] width 33 height 33
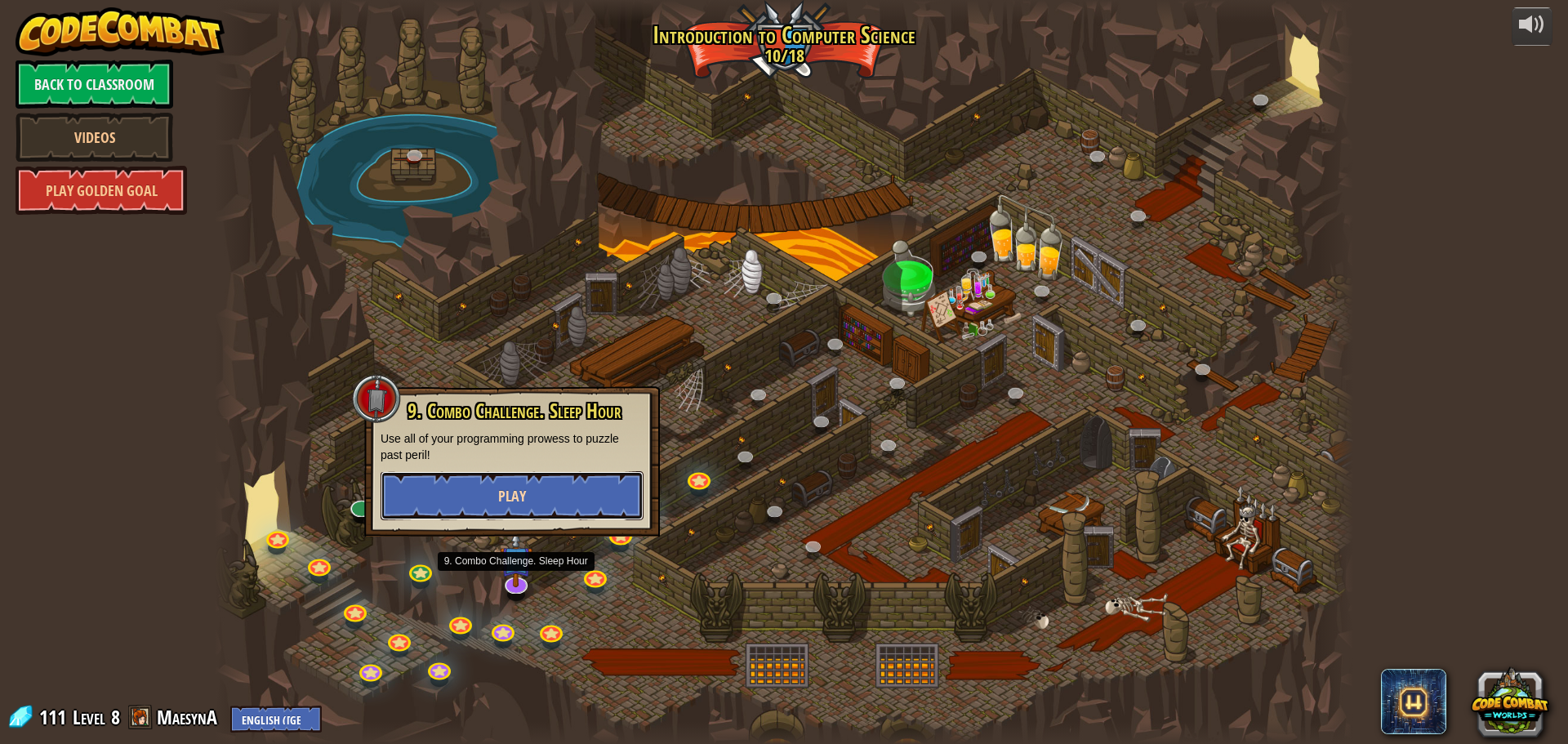
click at [534, 495] on button "Play" at bounding box center [512, 495] width 263 height 49
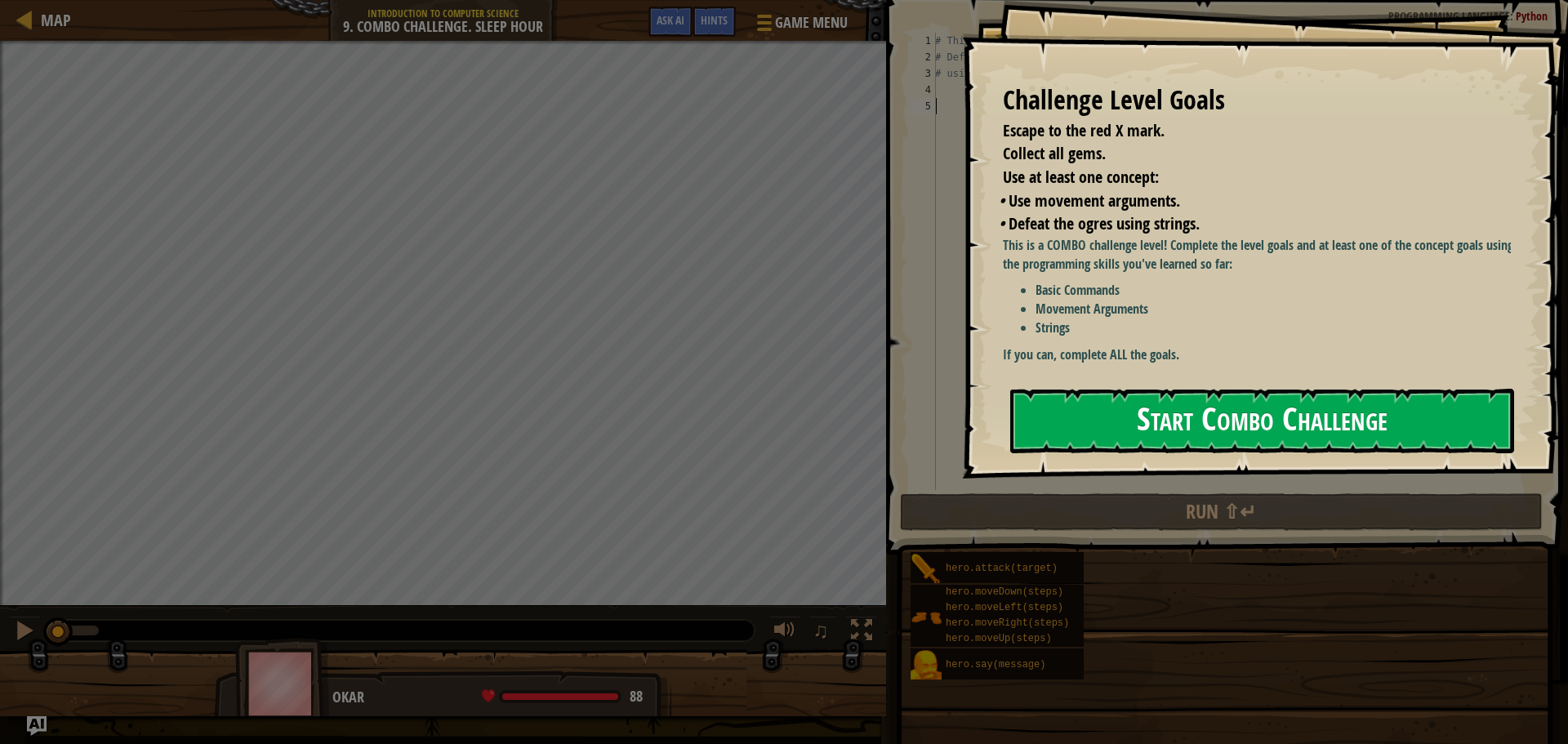
click at [1091, 408] on button "Start Combo Challenge" at bounding box center [1262, 421] width 504 height 64
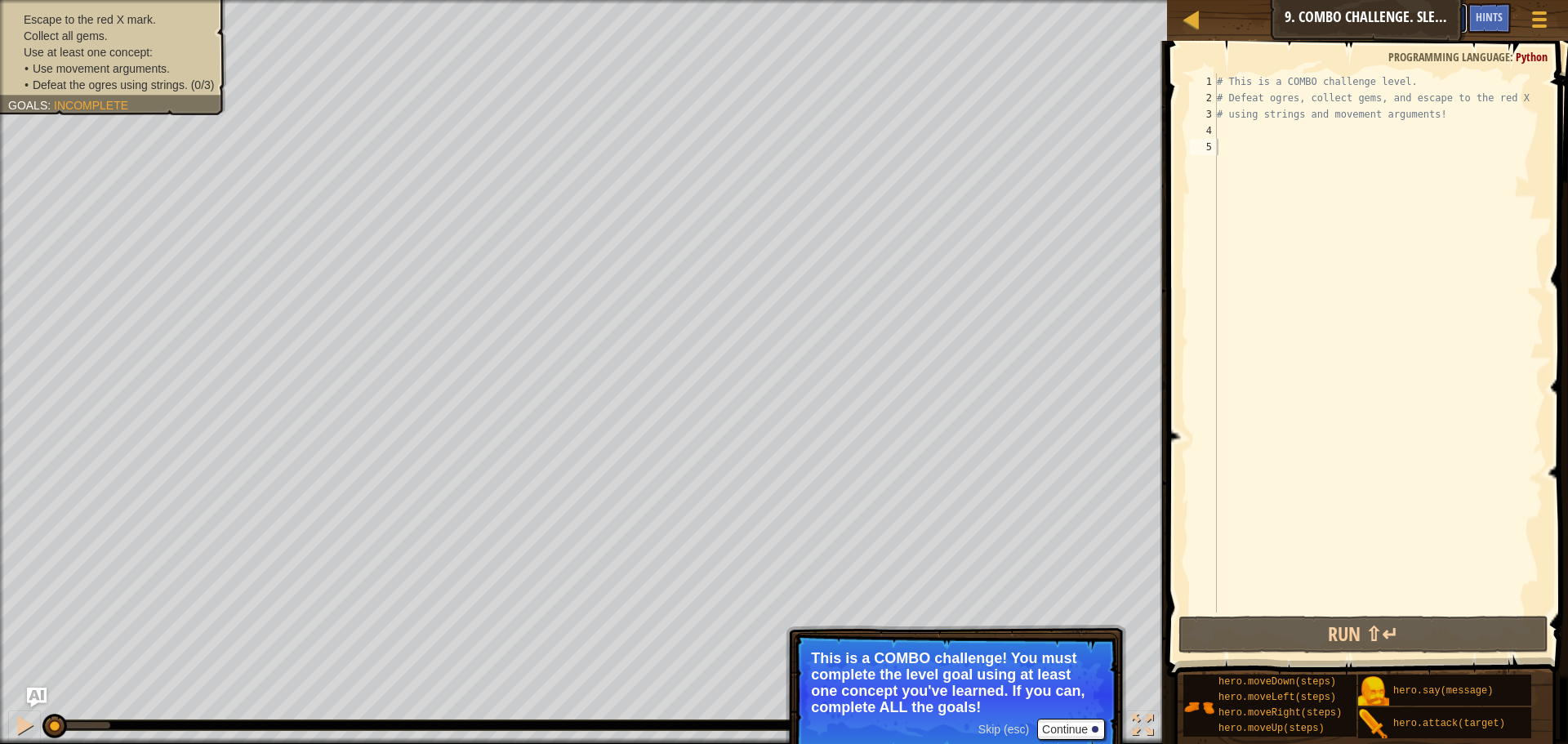
click at [1461, 15] on button "Ask AI" at bounding box center [1445, 19] width 44 height 30
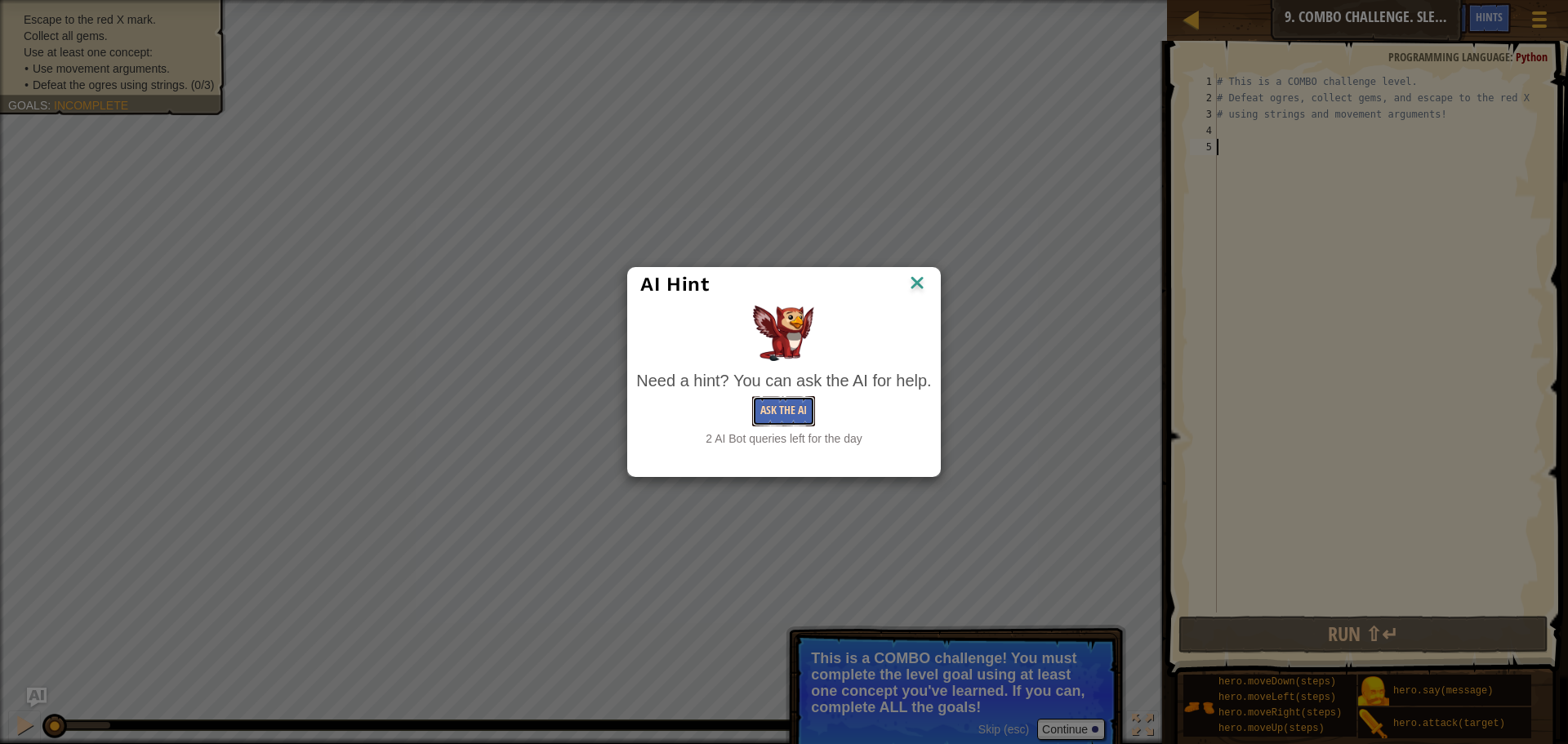
click at [788, 416] on button "Ask the AI" at bounding box center [784, 411] width 63 height 30
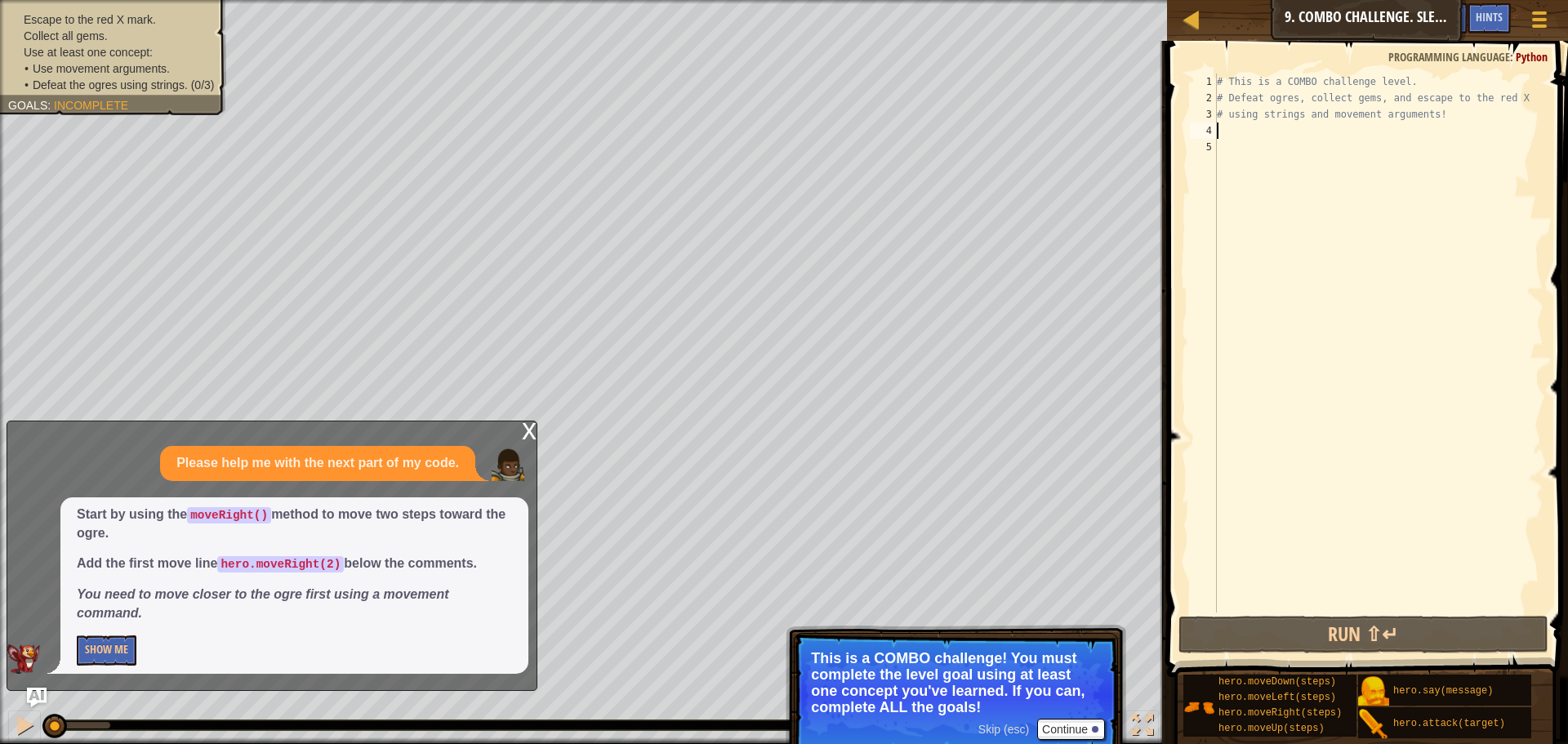
click at [1226, 126] on div "# This is a COMBO challenge level. # Defeat [PERSON_NAME], collect gems, and es…" at bounding box center [1379, 359] width 330 height 572
type textarea "h"
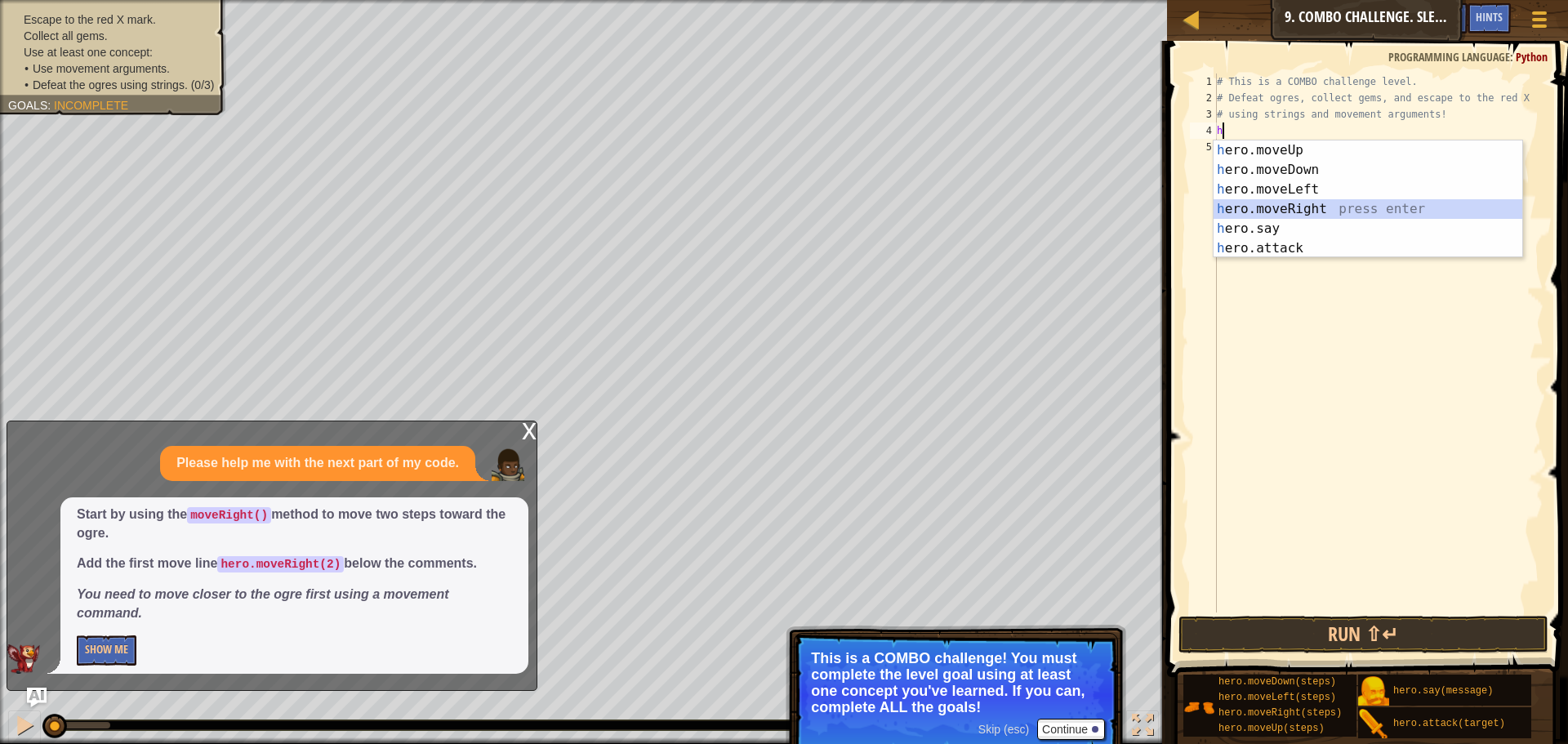
click at [1264, 199] on div "h ero.moveUp press enter h ero.moveDown press enter h ero.moveLeft press enter …" at bounding box center [1369, 219] width 309 height 156
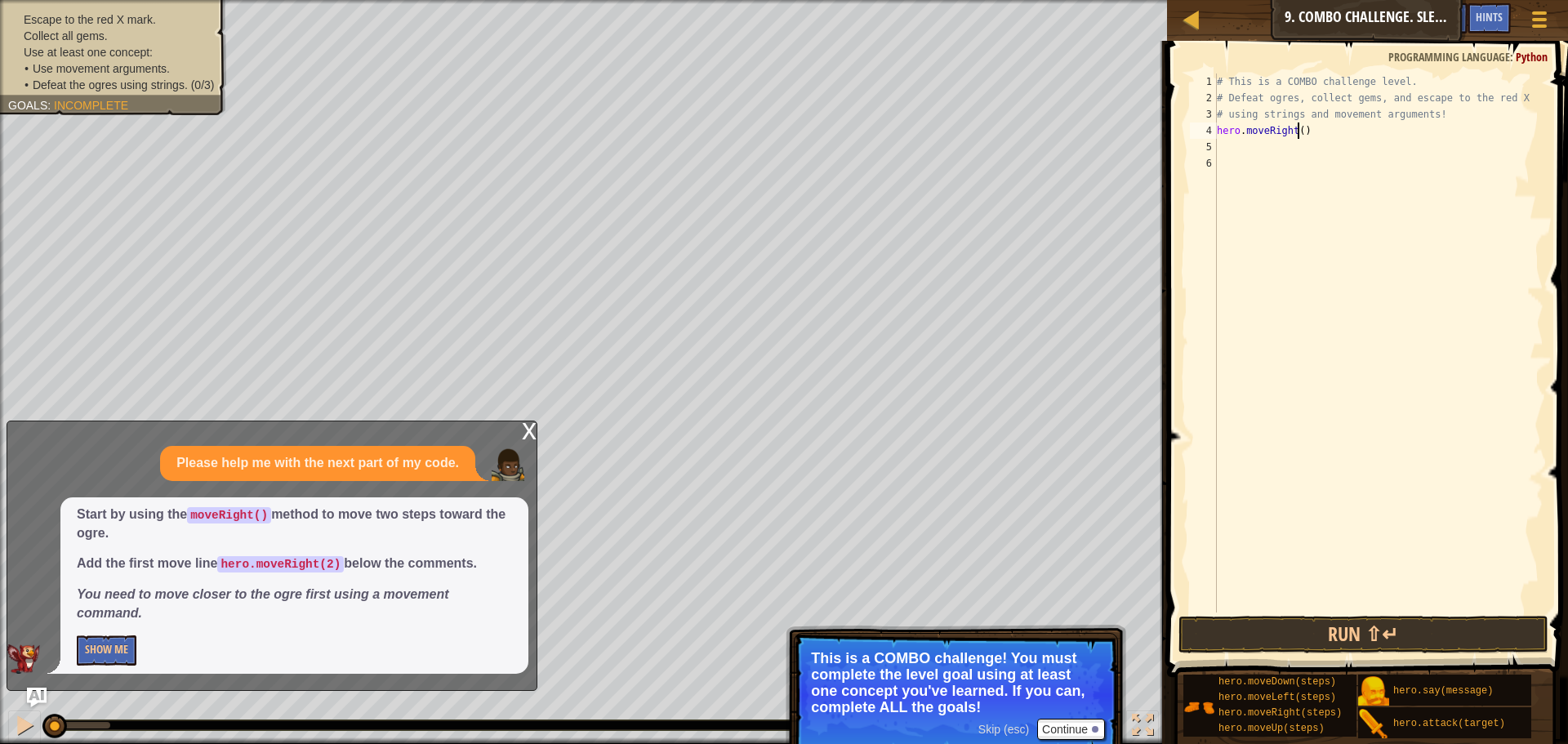
click at [1297, 130] on div "# This is a COMBO challenge level. # Defeat [PERSON_NAME], collect gems, and es…" at bounding box center [1379, 359] width 330 height 572
type textarea "hero.moveRight(2)"
click at [1394, 639] on button "Run ⇧↵" at bounding box center [1363, 634] width 370 height 37
